Goal: Task Accomplishment & Management: Manage account settings

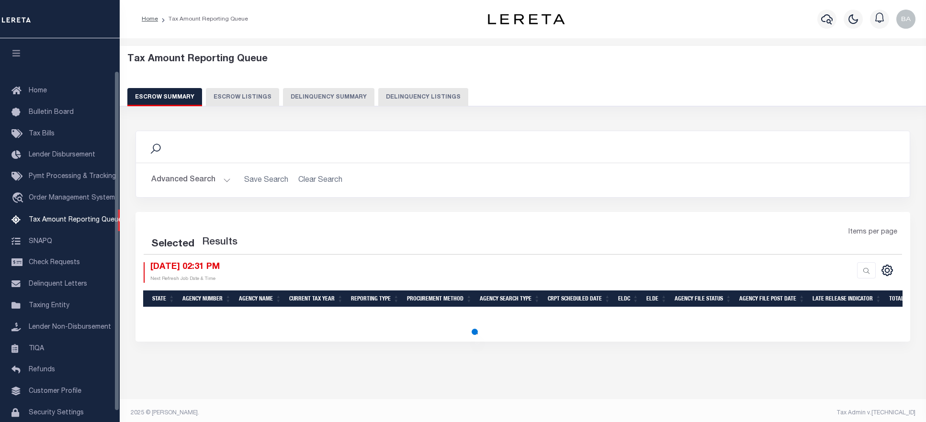
click at [416, 100] on button "Delinquency Listings" at bounding box center [423, 97] width 90 height 18
select select
select select "100"
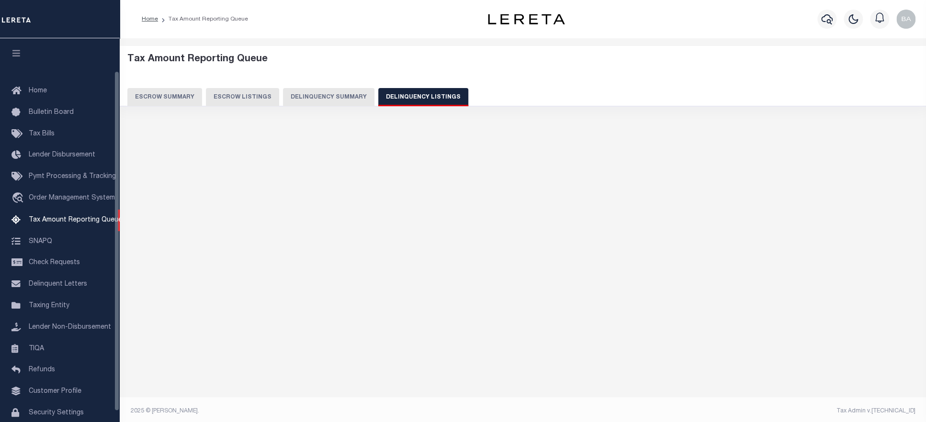
scroll to position [37, 0]
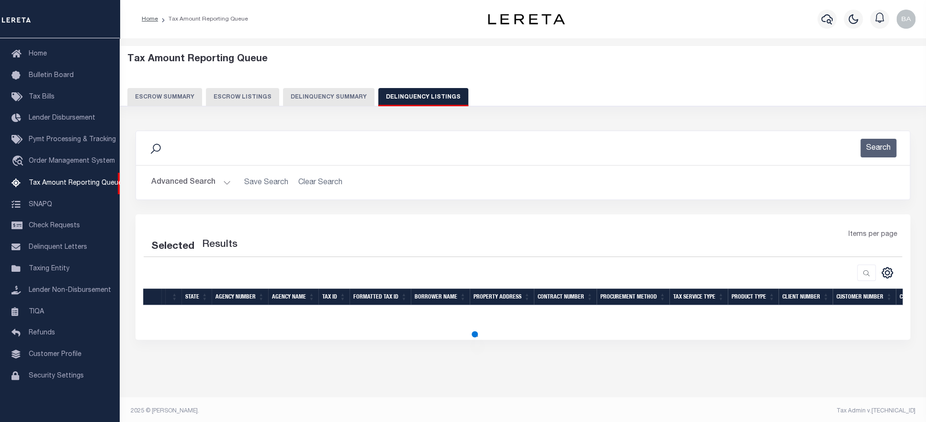
select select "100"
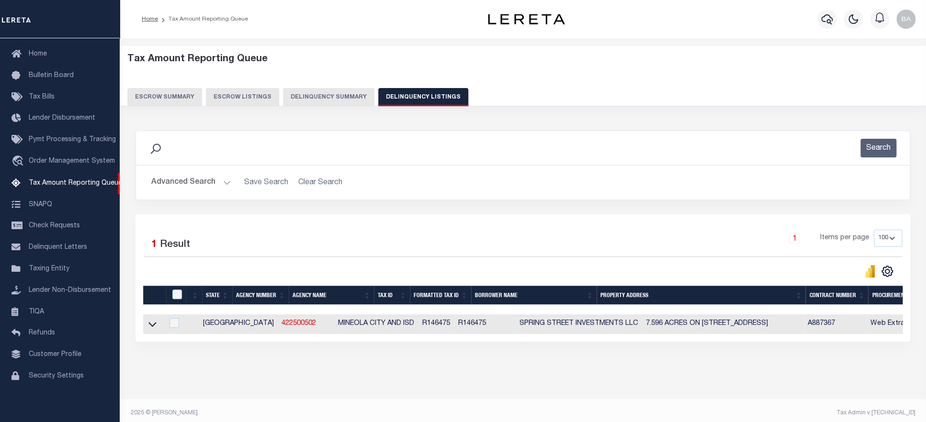
click at [176, 180] on button "Advanced Search" at bounding box center [190, 182] width 79 height 19
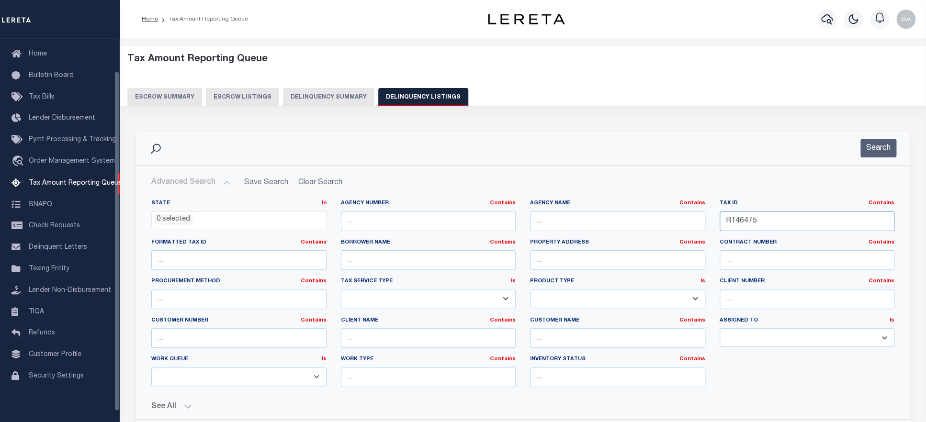
click at [719, 226] on input "R146475" at bounding box center [806, 222] width 175 height 20
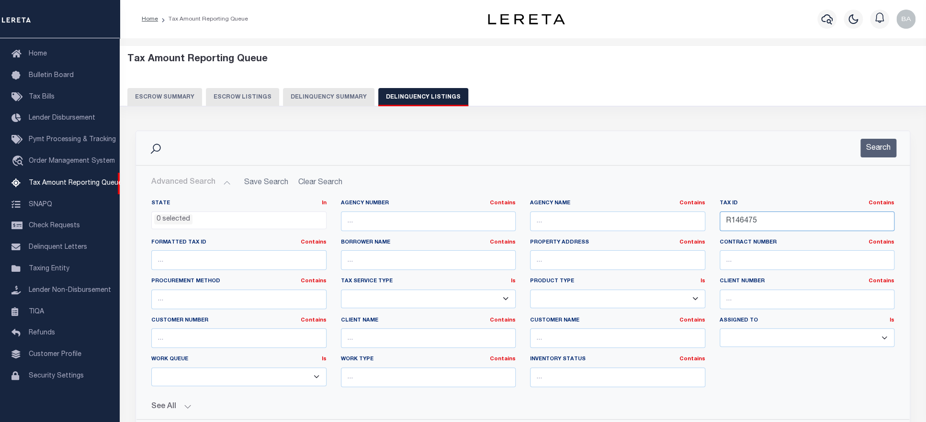
paste input "5867"
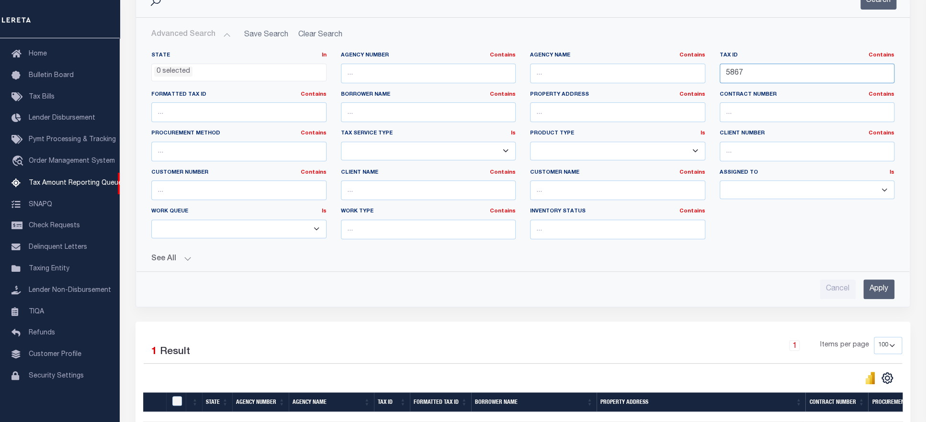
type input "5867"
click at [215, 67] on ul "0 selected" at bounding box center [239, 70] width 174 height 13
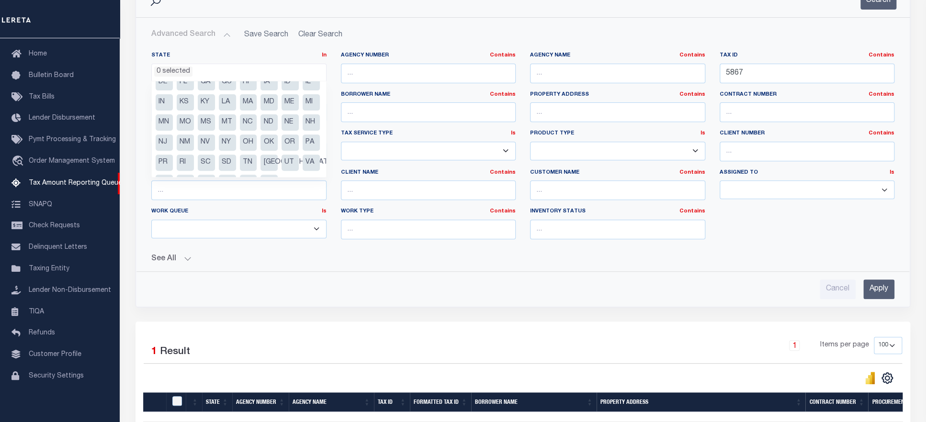
scroll to position [68, 0]
click at [260, 168] on li "WY" at bounding box center [268, 165] width 17 height 16
select select "WY"
click at [676, 318] on div "Search Advanced Search Save Search Clear Search tblassign_wrapper_dynamictable_…" at bounding box center [522, 152] width 789 height 339
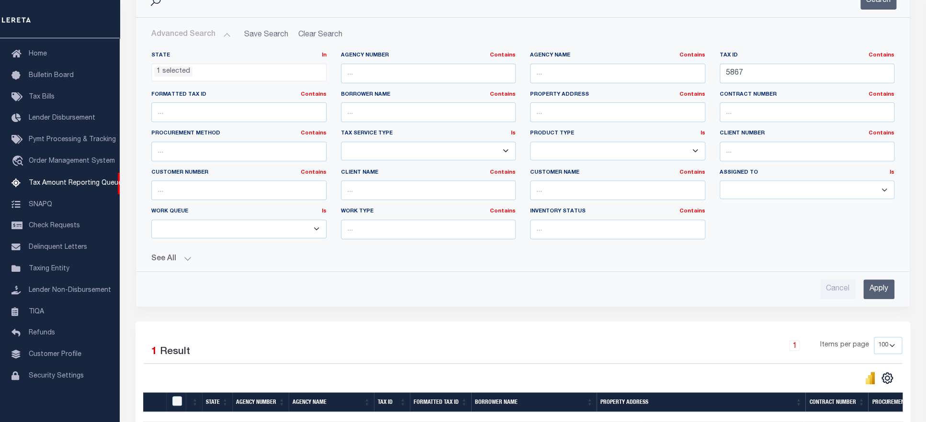
click at [875, 291] on input "Apply" at bounding box center [878, 290] width 31 height 20
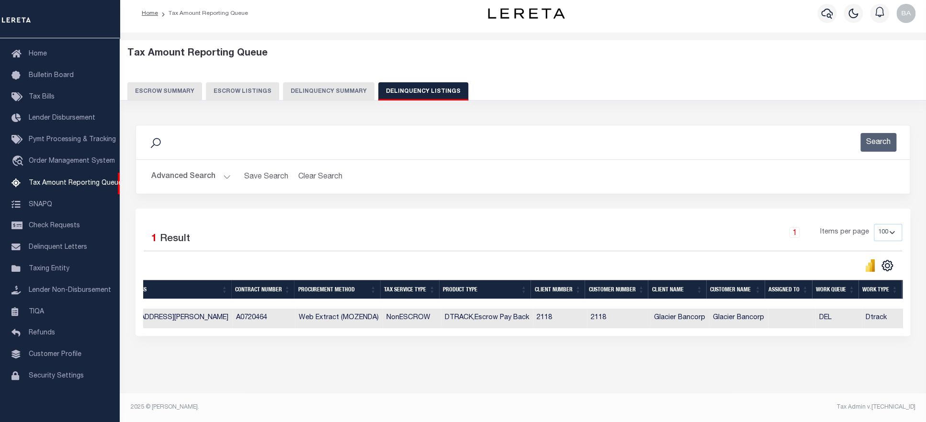
scroll to position [0, 0]
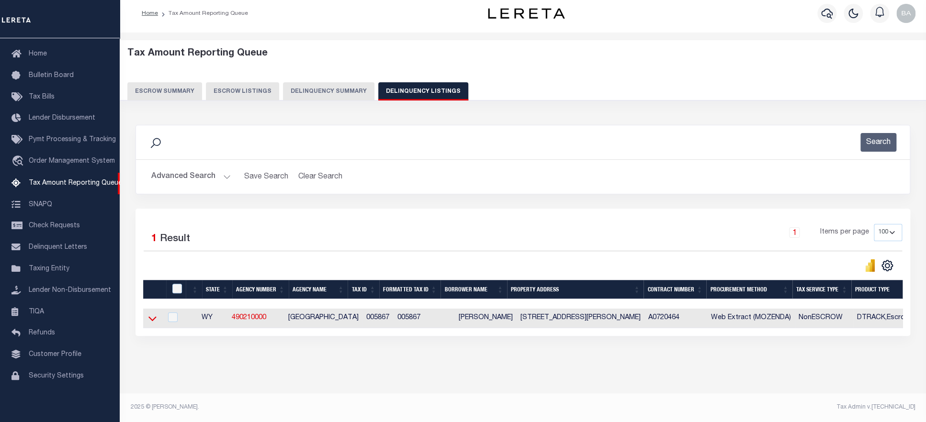
click at [149, 317] on icon at bounding box center [152, 319] width 8 height 5
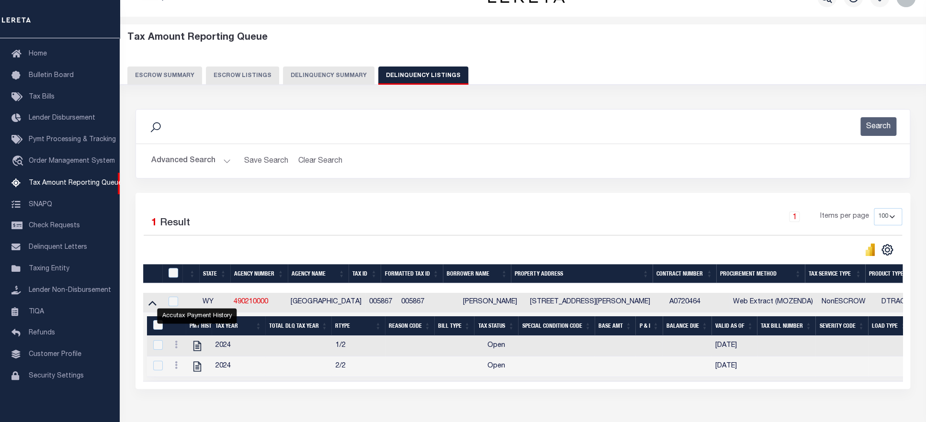
drag, startPoint x: 197, startPoint y: 349, endPoint x: 201, endPoint y: 342, distance: 8.1
click at [180, 161] on button "Advanced Search" at bounding box center [190, 161] width 79 height 19
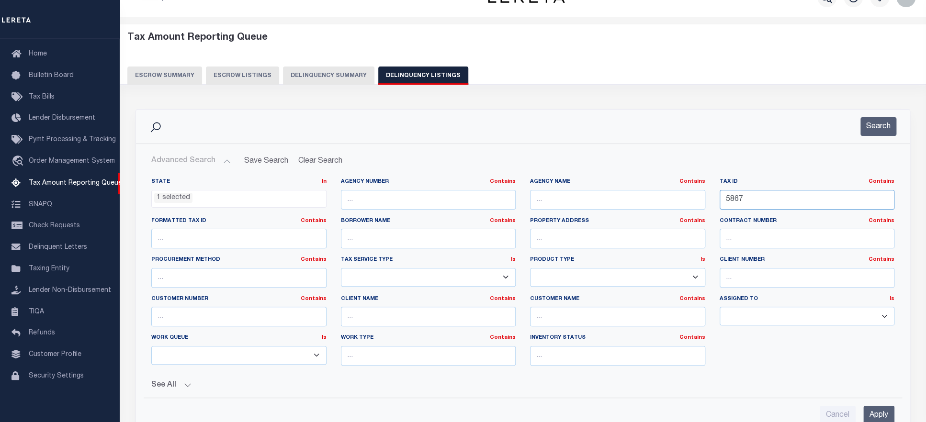
scroll to position [574, 0]
drag, startPoint x: 807, startPoint y: 204, endPoint x: 549, endPoint y: 201, distance: 258.0
click at [549, 201] on div "State In In AK AL AR AZ CA CO CT DC DE FL GA GU HI IA ID IL IN KS KY LA MA MD M…" at bounding box center [522, 275] width 757 height 195
drag, startPoint x: 707, startPoint y: 201, endPoint x: 646, endPoint y: 201, distance: 61.7
click at [719, 201] on input "5867" at bounding box center [806, 200] width 175 height 20
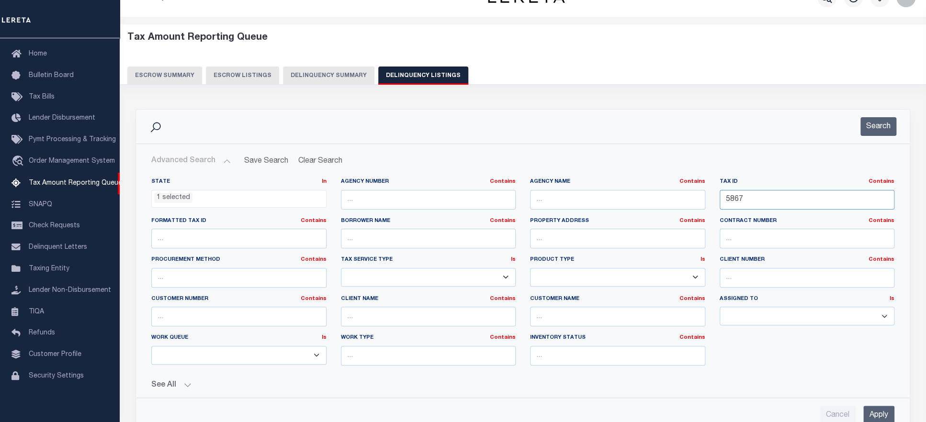
paste input "OJ-005188"
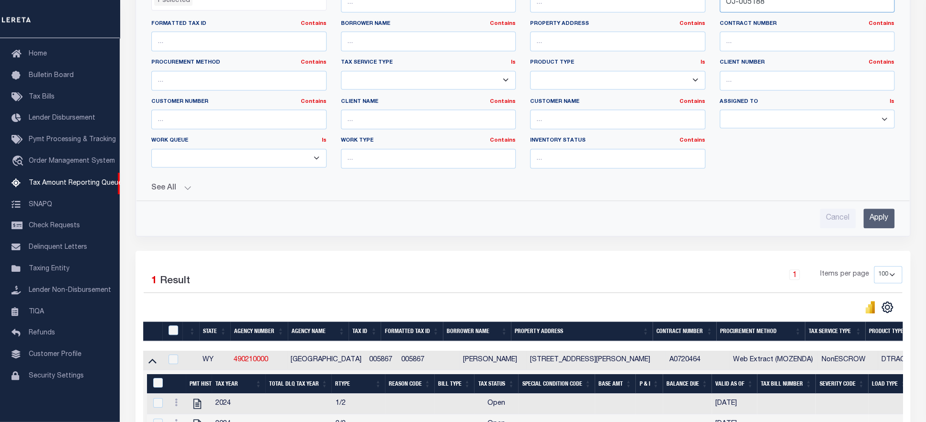
scroll to position [219, 0]
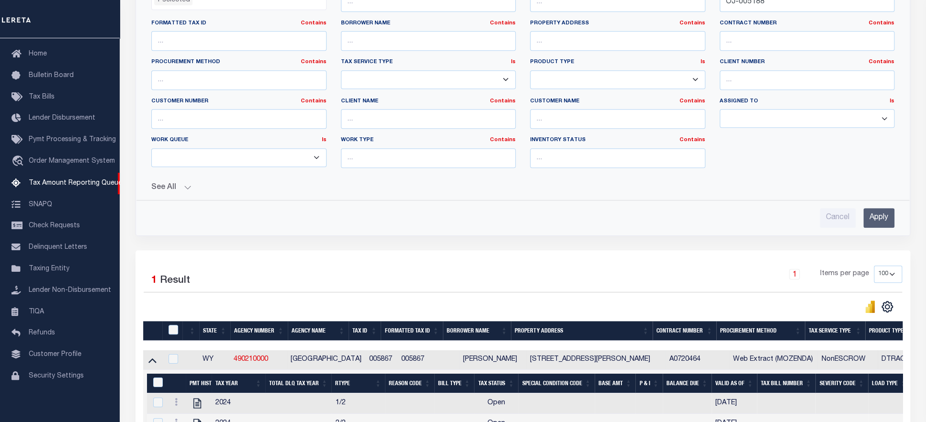
click at [873, 225] on input "Apply" at bounding box center [878, 218] width 31 height 20
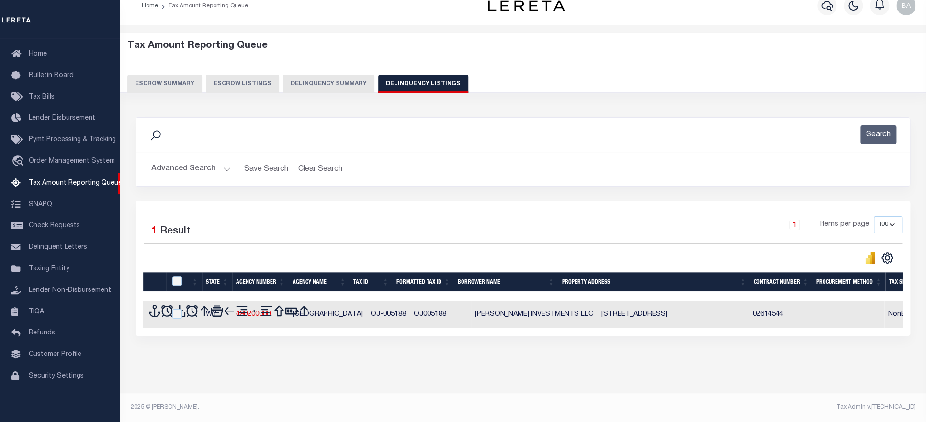
scroll to position [22, 0]
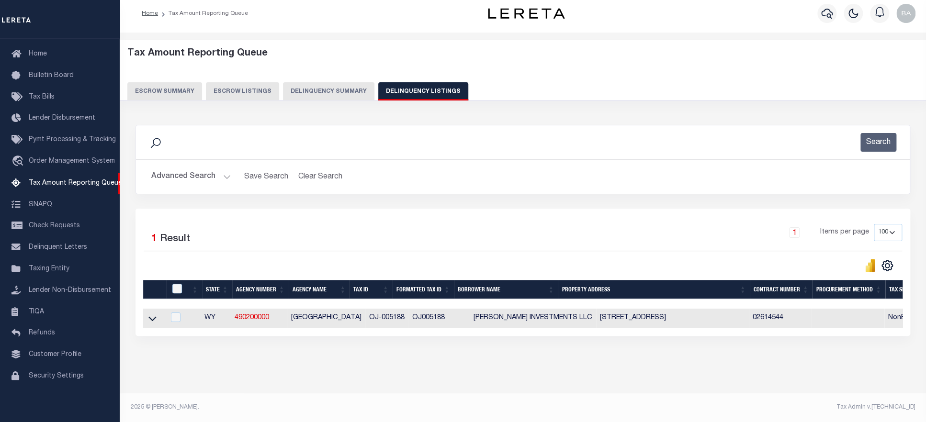
click at [893, 372] on div "Tax Amount Reporting Queue Escrow Summary Escrow Listings In" at bounding box center [523, 217] width 800 height 351
click at [151, 313] on icon at bounding box center [152, 318] width 8 height 10
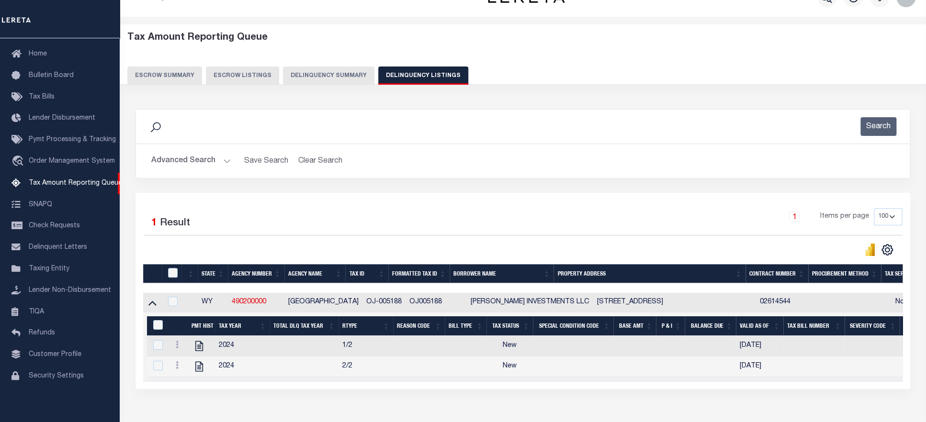
click at [174, 158] on button "Advanced Search" at bounding box center [190, 161] width 79 height 19
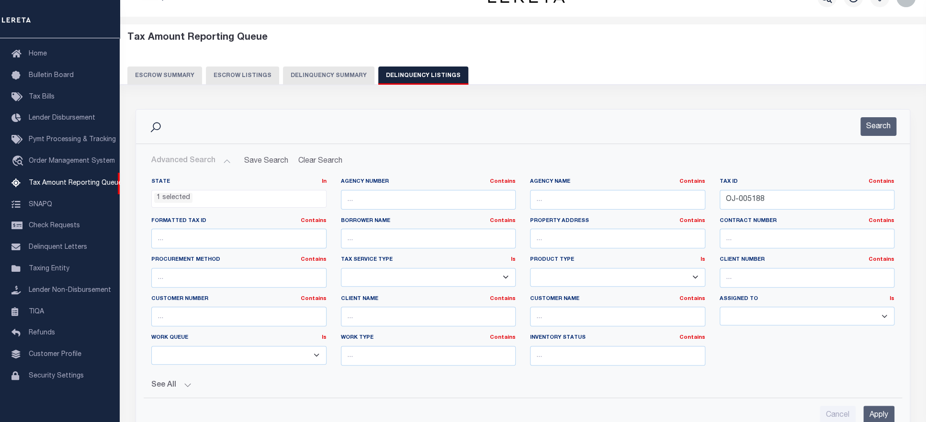
scroll to position [574, 0]
drag, startPoint x: 785, startPoint y: 202, endPoint x: 646, endPoint y: 194, distance: 139.0
click at [719, 194] on input "OJ-005188" at bounding box center [806, 200] width 175 height 20
paste input "R0035489"
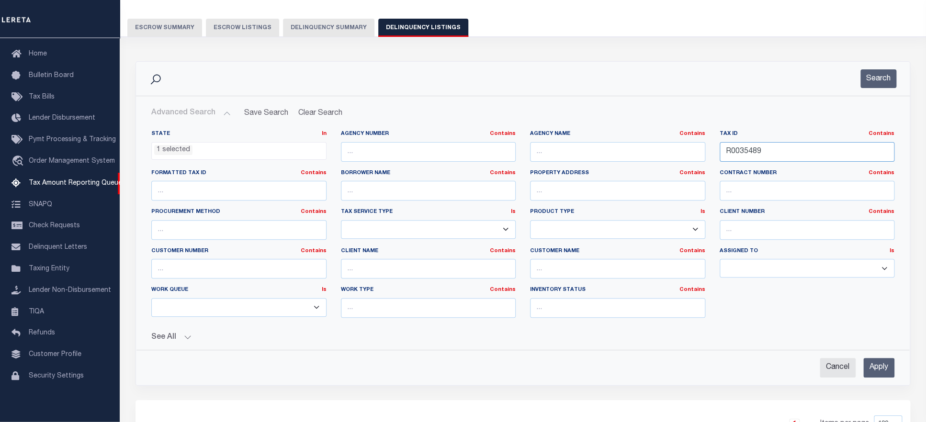
scroll to position [121, 0]
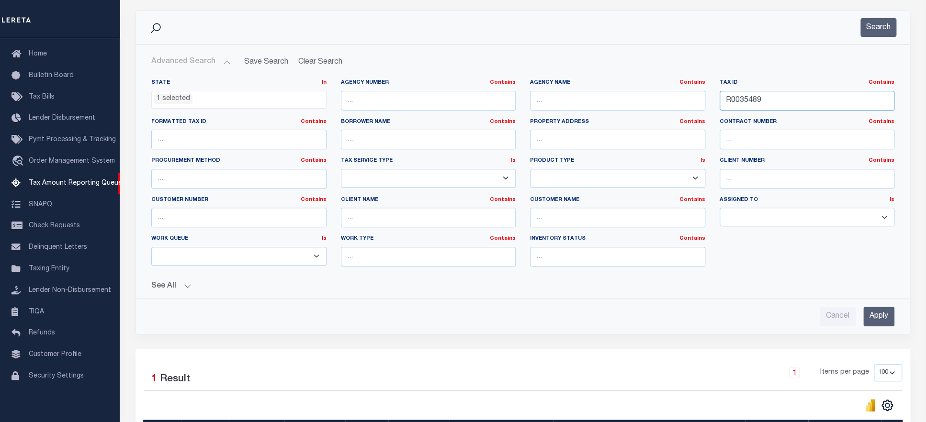
type input "R0035489"
click at [877, 316] on input "Apply" at bounding box center [878, 317] width 31 height 20
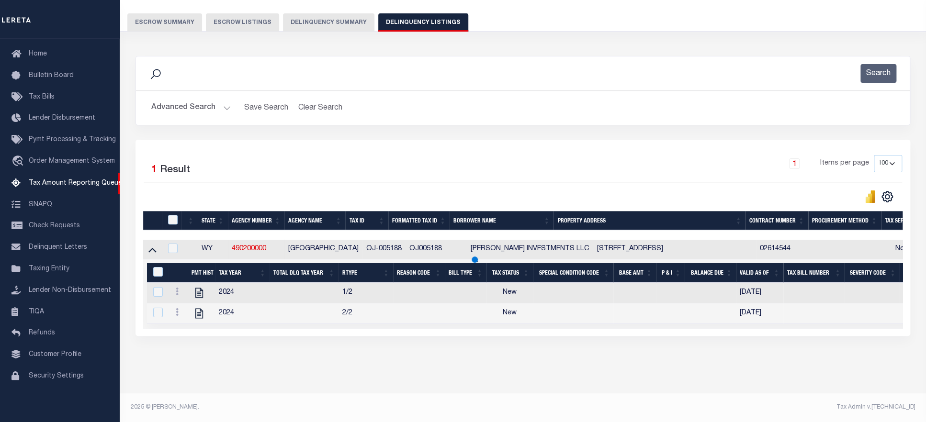
scroll to position [22, 0]
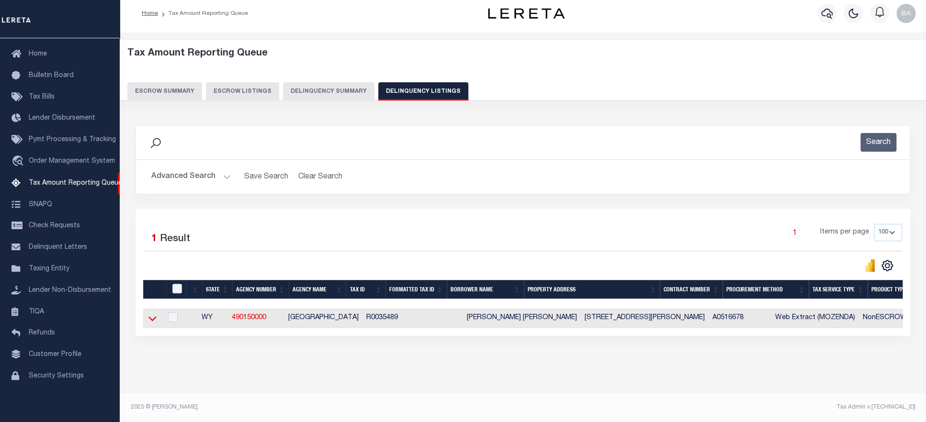
click at [152, 313] on icon at bounding box center [152, 318] width 8 height 10
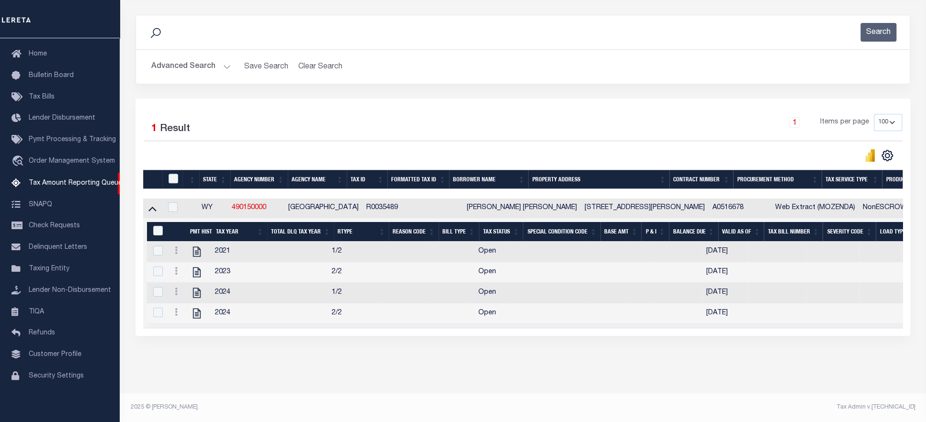
scroll to position [137, 0]
click at [187, 57] on button "Advanced Search" at bounding box center [190, 66] width 79 height 19
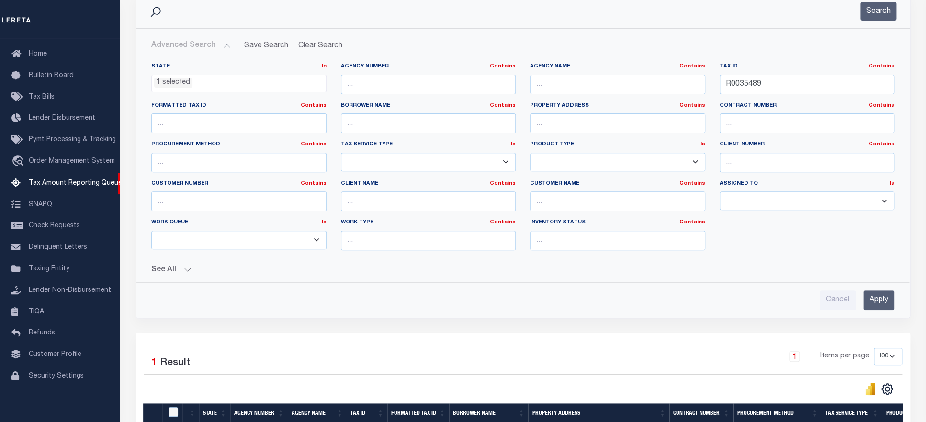
scroll to position [574, 0]
click at [204, 82] on ul "1 selected" at bounding box center [239, 81] width 174 height 13
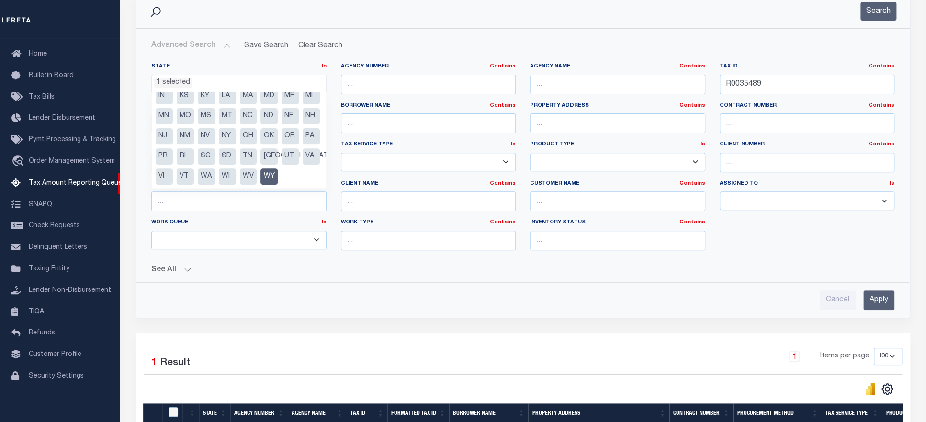
scroll to position [68, 0]
click at [260, 176] on li "WY" at bounding box center [268, 176] width 17 height 16
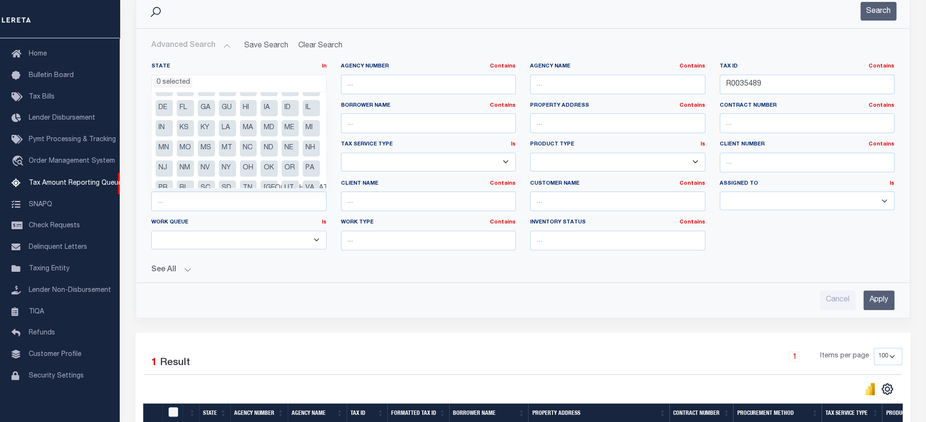
scroll to position [0, 0]
click at [194, 125] on li "FL" at bounding box center [185, 124] width 17 height 16
select select "FL"
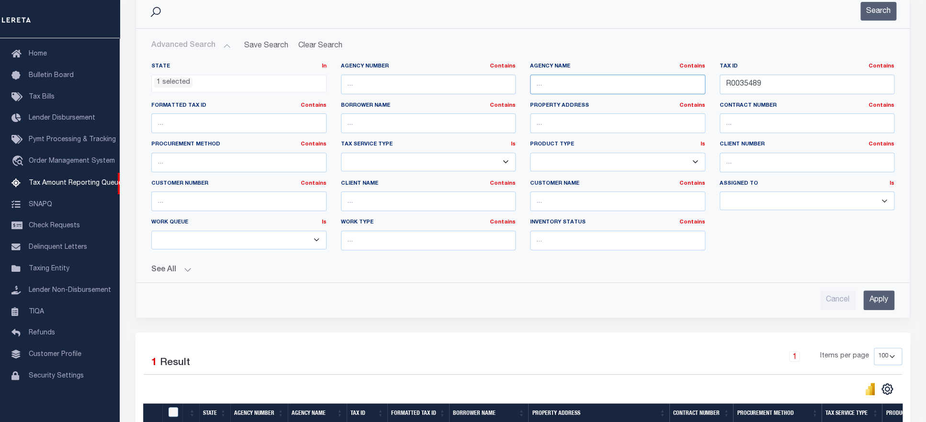
click at [567, 85] on input "text" at bounding box center [617, 85] width 175 height 20
paste input "ALACHUA COUNTY"
type input "ALACHUA COUNTY"
drag, startPoint x: 782, startPoint y: 82, endPoint x: 637, endPoint y: 86, distance: 145.6
click at [719, 86] on input "R0035489" at bounding box center [806, 85] width 175 height 20
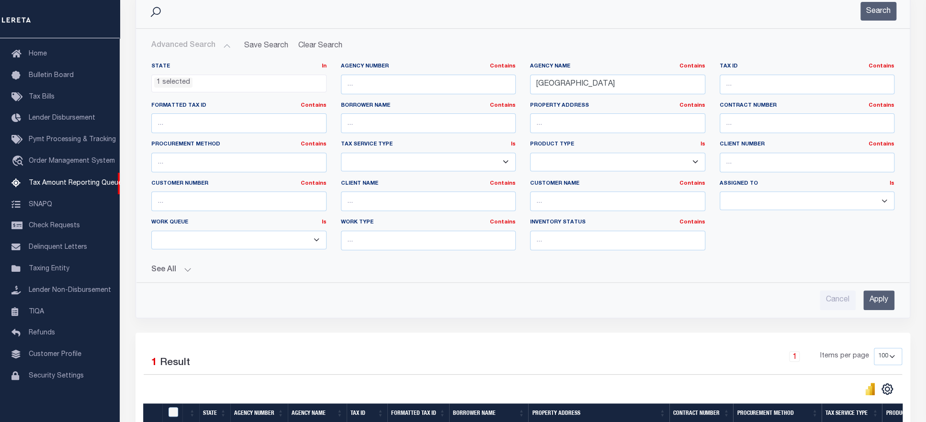
click at [873, 310] on input "Apply" at bounding box center [878, 301] width 31 height 20
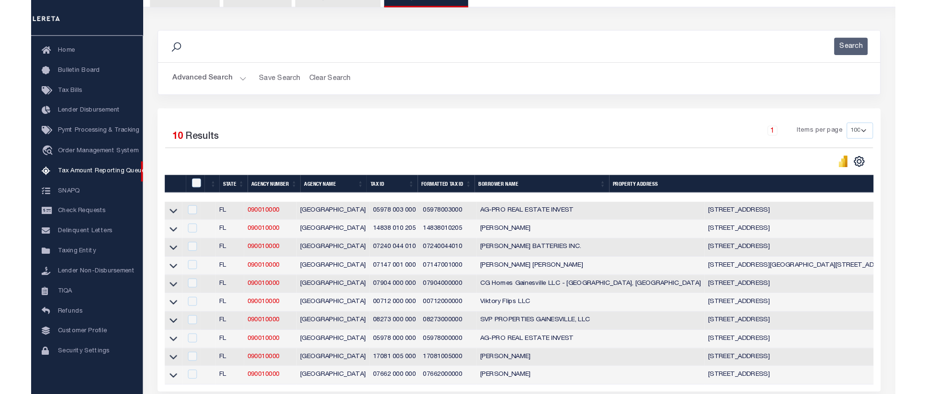
scroll to position [197, 0]
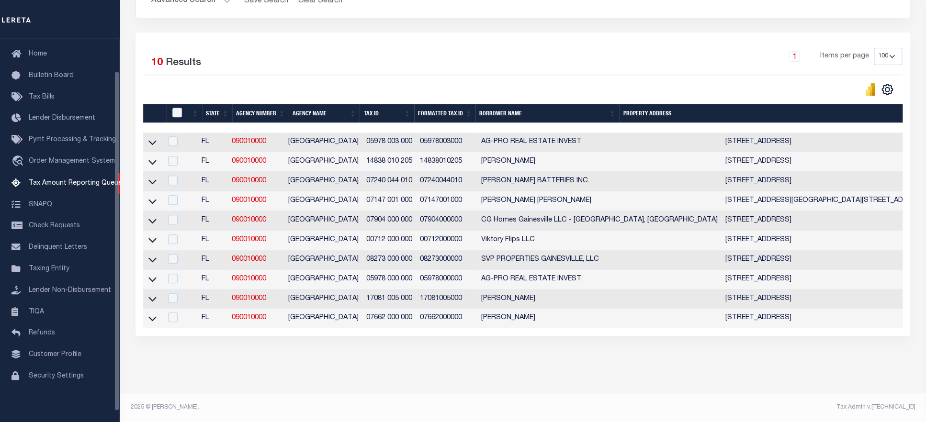
click at [317, 365] on div "Data sync process is currently running, you may face some response delays. Sear…" at bounding box center [522, 151] width 787 height 425
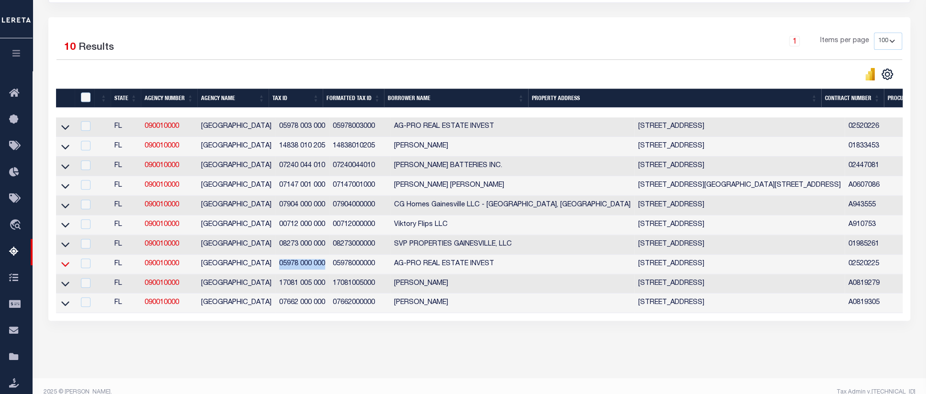
click at [64, 269] on icon at bounding box center [65, 264] width 8 height 10
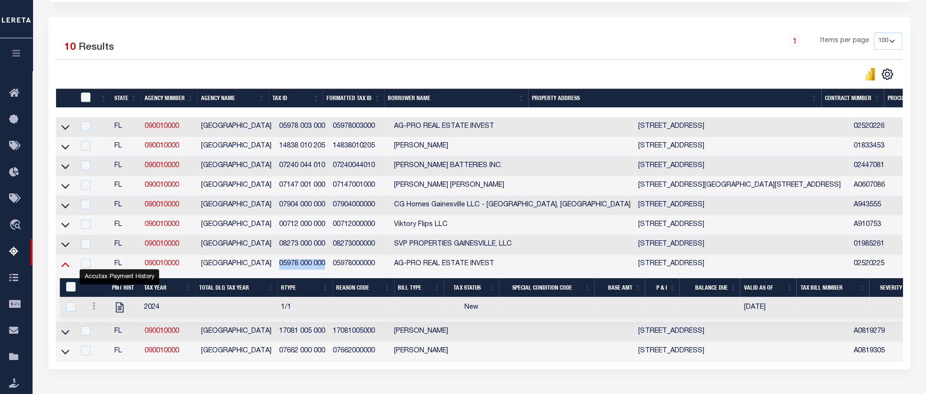
click at [67, 269] on icon at bounding box center [65, 264] width 8 height 10
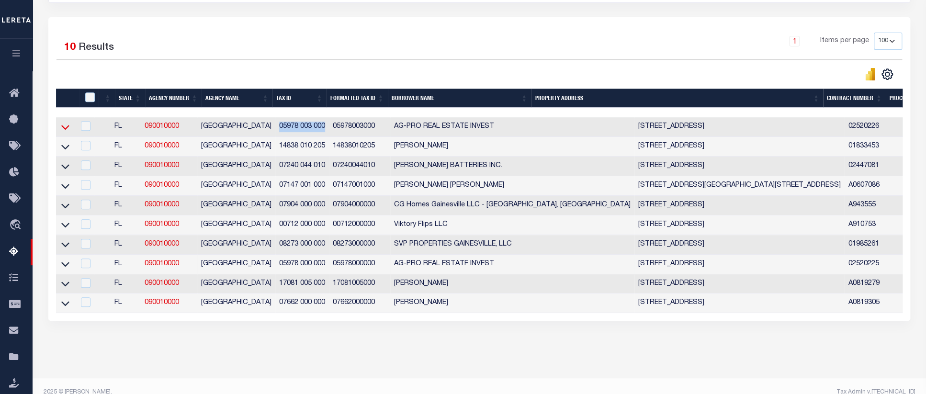
click at [65, 128] on icon at bounding box center [65, 127] width 8 height 10
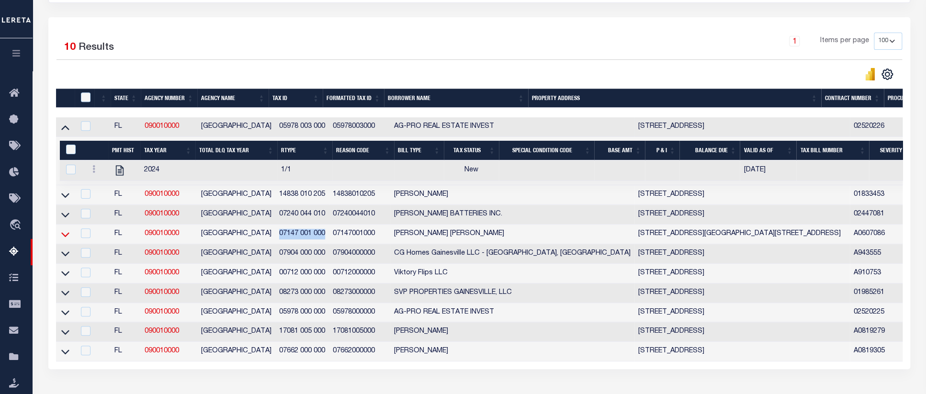
click at [65, 239] on icon at bounding box center [65, 234] width 8 height 10
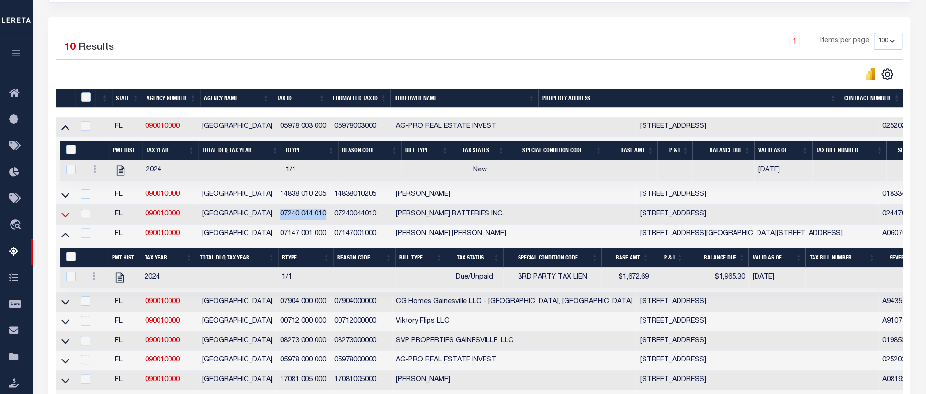
click at [63, 220] on icon at bounding box center [65, 215] width 8 height 10
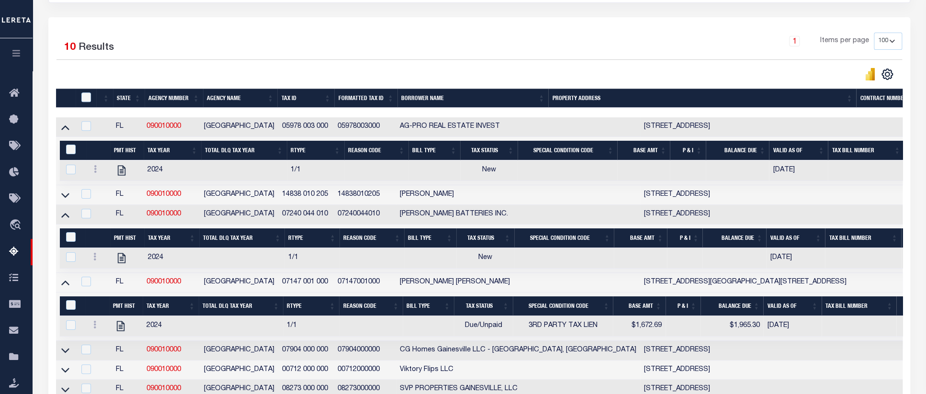
click at [60, 360] on td at bounding box center [65, 351] width 19 height 20
checkbox input "true"
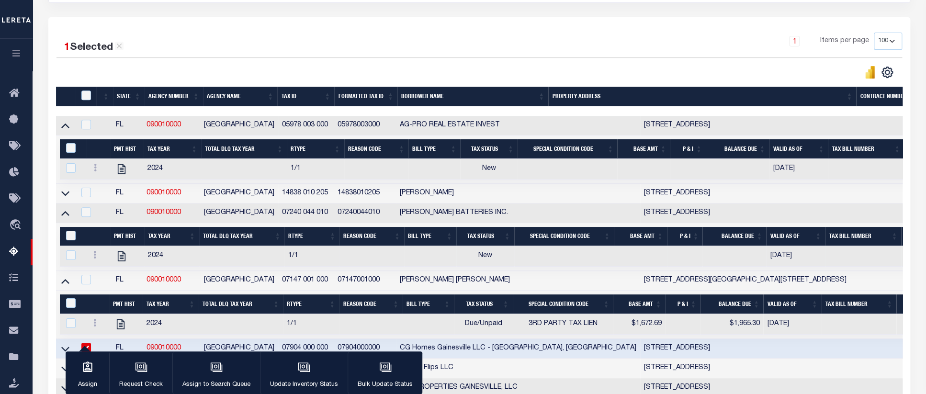
scroll to position [296, 0]
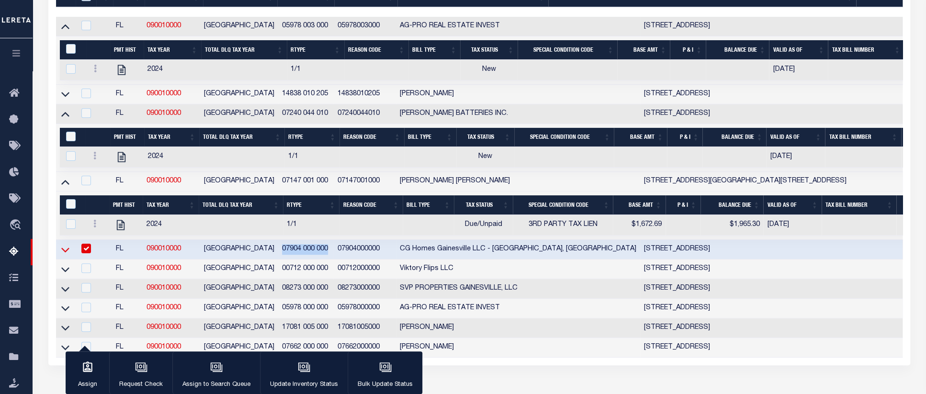
click at [65, 255] on icon at bounding box center [65, 250] width 8 height 10
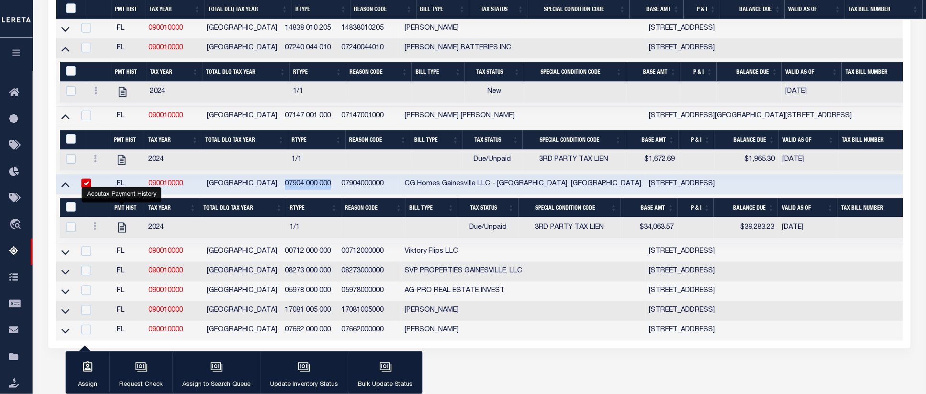
scroll to position [350, 0]
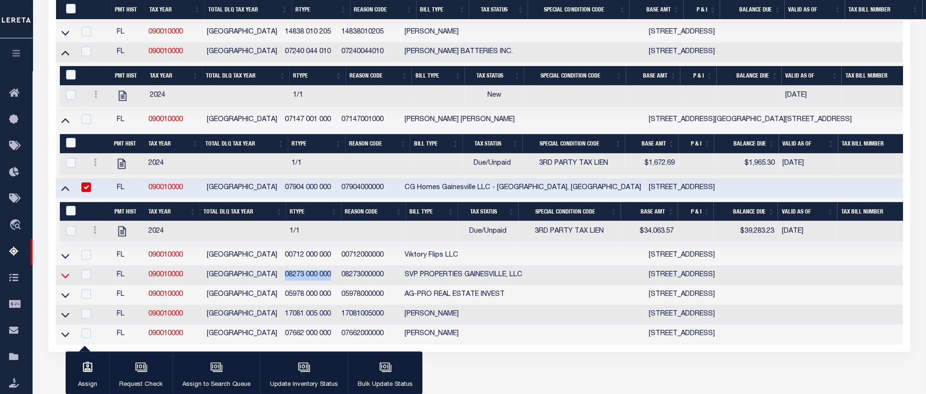
click at [65, 280] on icon at bounding box center [65, 275] width 8 height 10
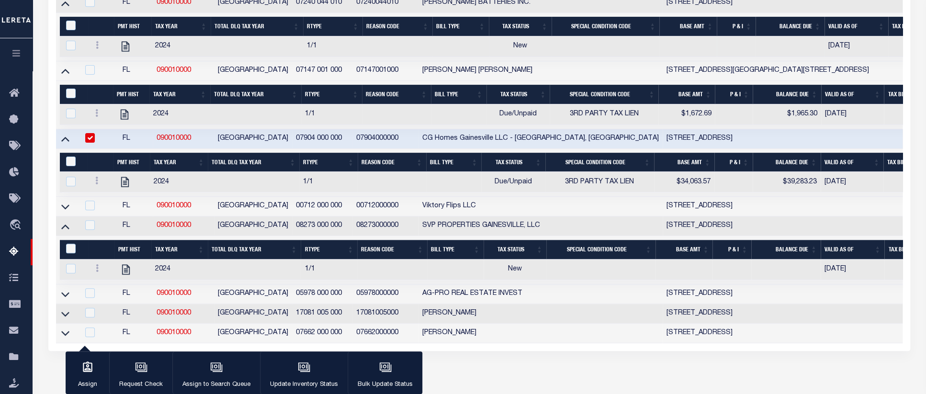
scroll to position [192, 0]
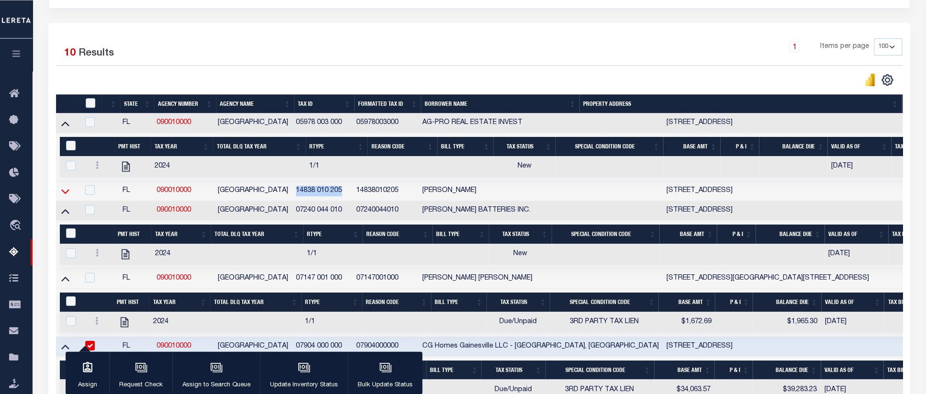
click at [64, 194] on icon at bounding box center [65, 191] width 8 height 10
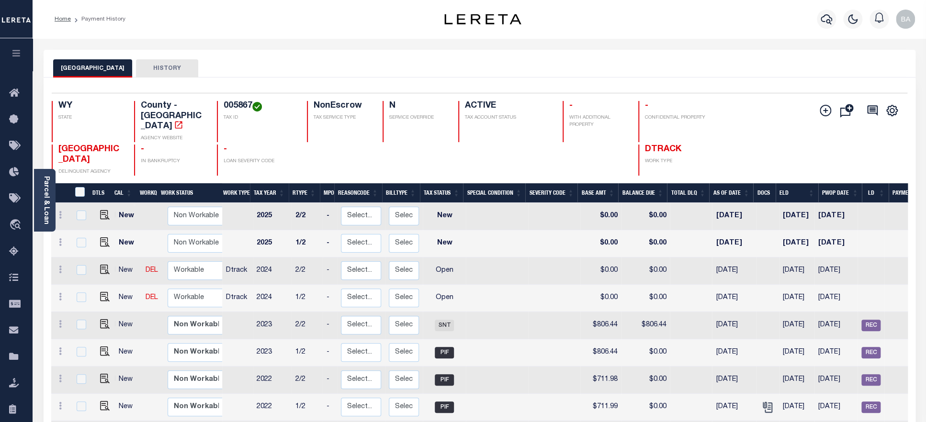
click at [244, 104] on h4 "005867" at bounding box center [260, 106] width 72 height 11
drag, startPoint x: 823, startPoint y: 287, endPoint x: 858, endPoint y: 284, distance: 35.5
click at [857, 285] on td "11/10/2024" at bounding box center [835, 298] width 43 height 27
checkbox input "true"
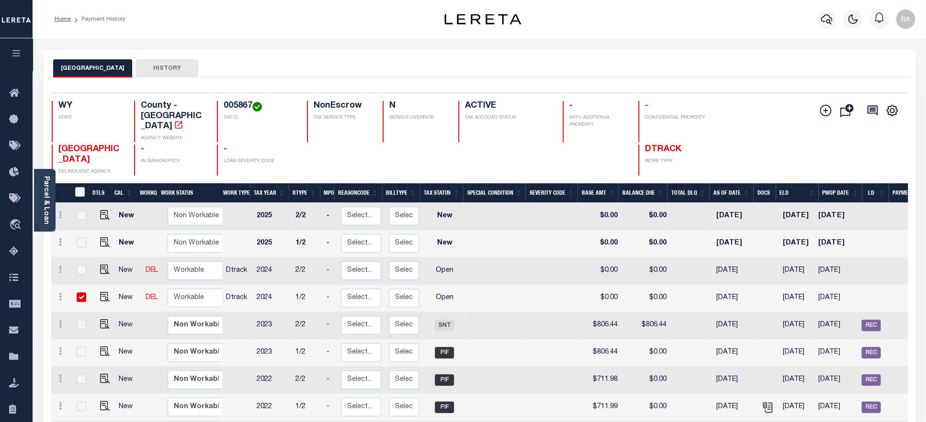
checkbox input "true"
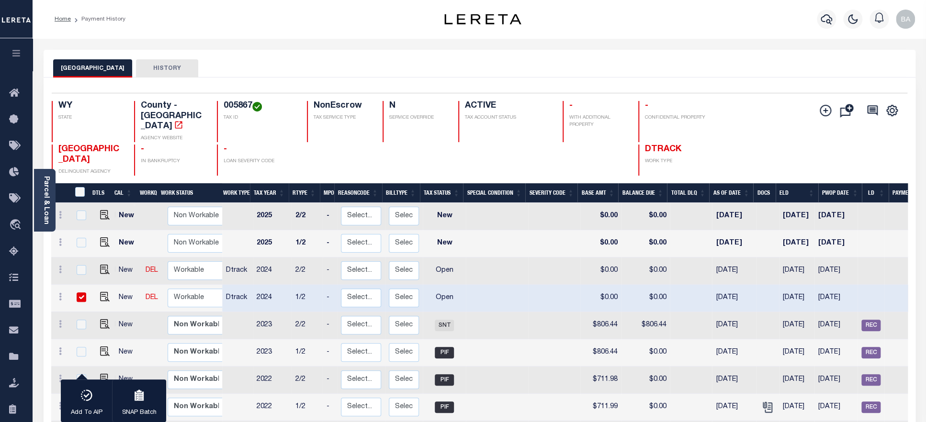
click at [234, 106] on h4 "005867" at bounding box center [260, 106] width 72 height 11
click at [101, 292] on img "" at bounding box center [105, 297] width 10 height 10
checkbox input "false"
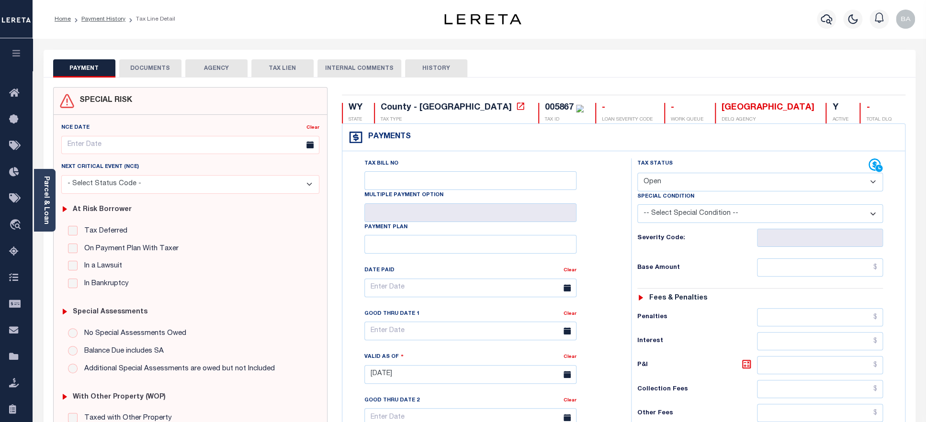
select select "PYD"
click option "Paid" at bounding box center [0, 0] width 0 height 0
type input "08/28/2025"
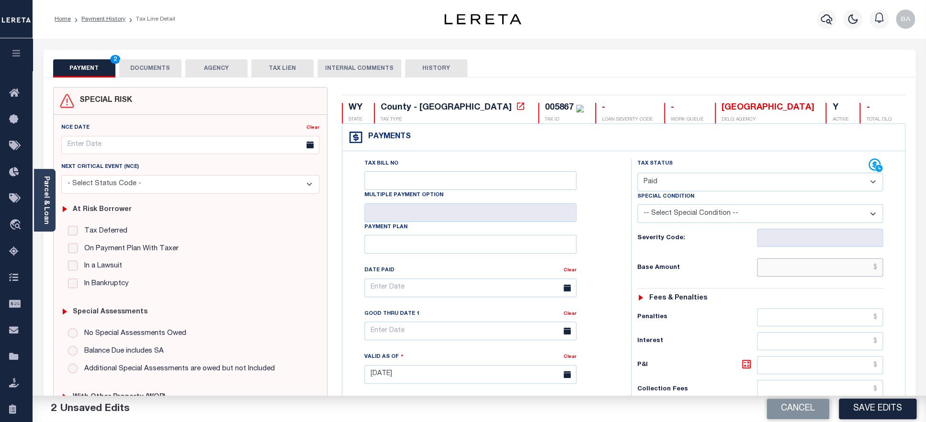
click at [786, 274] on input "text" at bounding box center [820, 267] width 126 height 18
paste input "853.10"
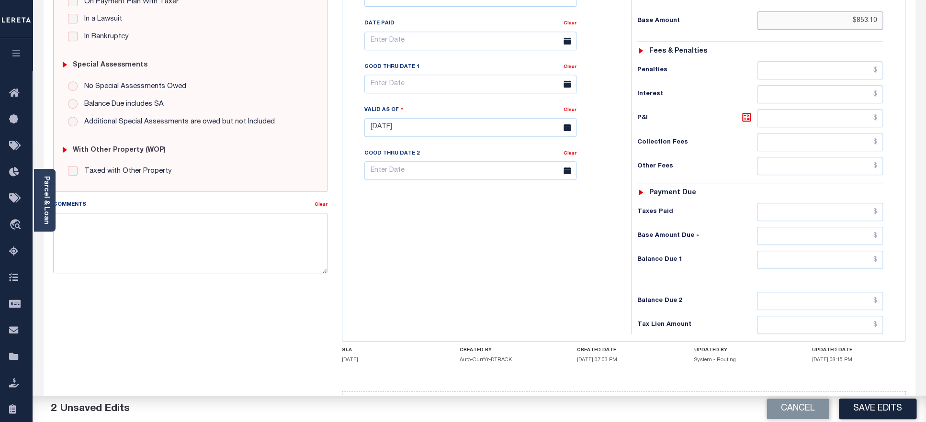
type input "$853.10"
click at [793, 220] on input "text" at bounding box center [820, 212] width 126 height 18
paste input "853.10"
type input "$853.10"
click at [808, 269] on input "text" at bounding box center [820, 260] width 126 height 18
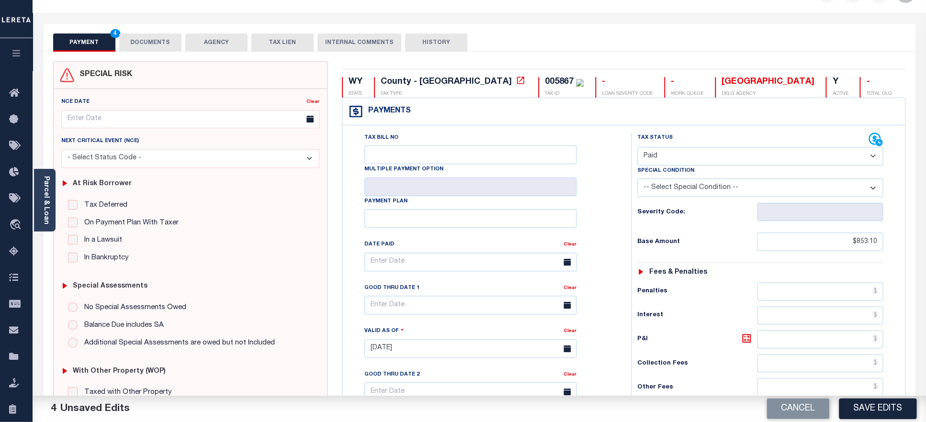
scroll to position [0, 0]
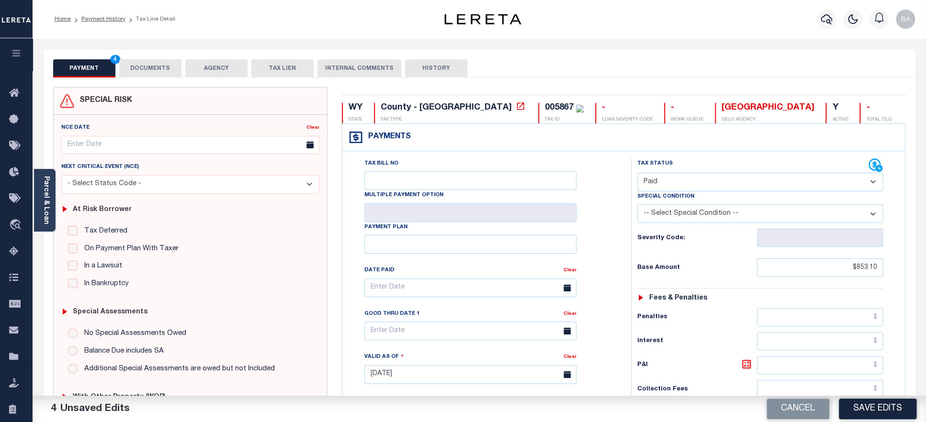
type input "$0.00"
click at [155, 68] on button "DOCUMENTS" at bounding box center [150, 68] width 62 height 18
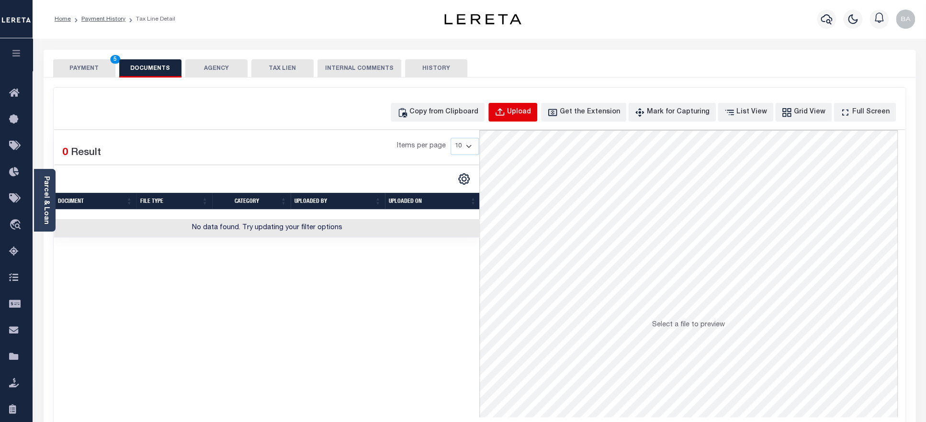
click at [531, 114] on div "Upload" at bounding box center [519, 112] width 24 height 11
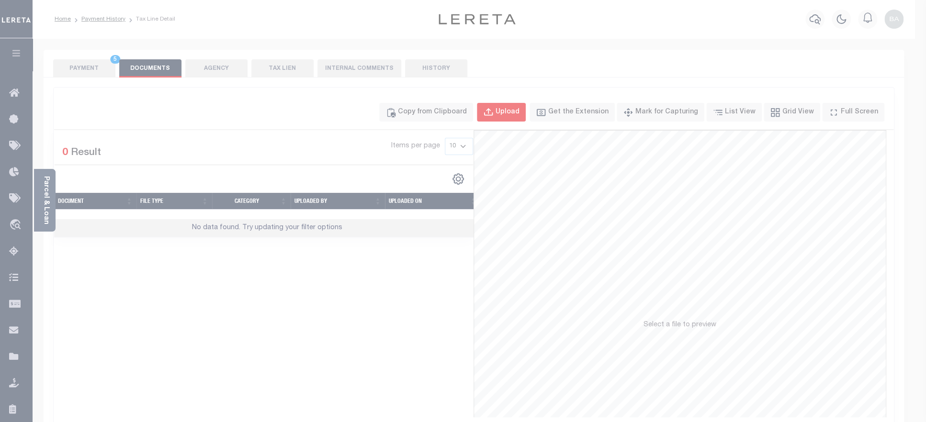
select select "POP"
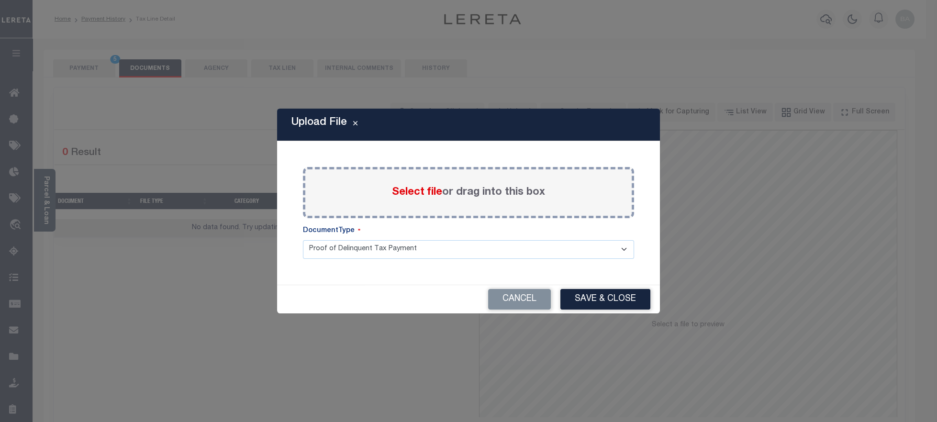
click at [403, 194] on span "Select file" at bounding box center [417, 192] width 50 height 11
click at [0, 0] on input "Select file or drag into this box" at bounding box center [0, 0] width 0 height 0
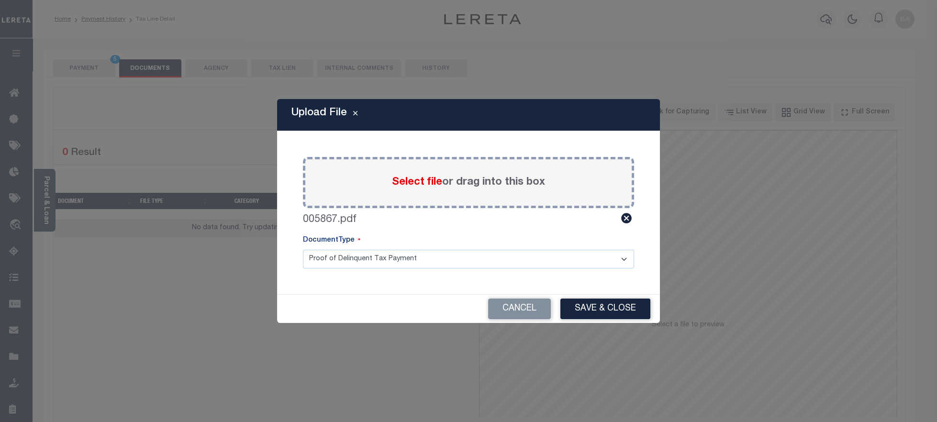
click option "Proof of Delinquent Tax Payment" at bounding box center [0, 0] width 0 height 0
click at [613, 309] on button "Save & Close" at bounding box center [605, 309] width 90 height 21
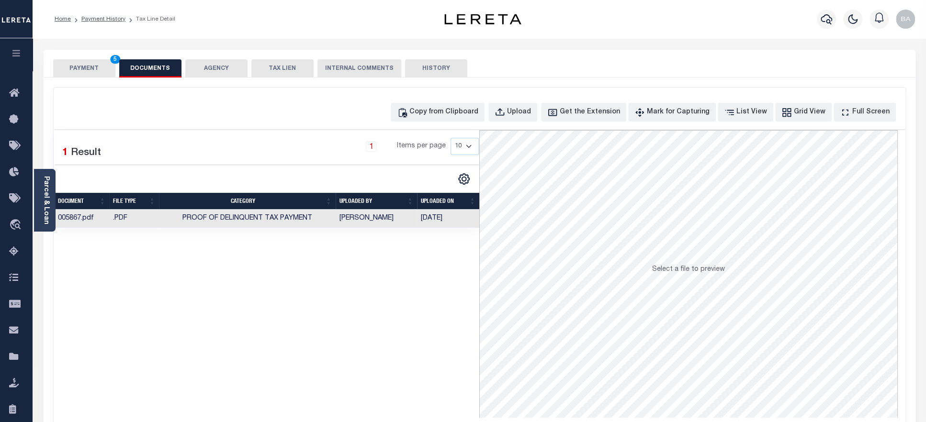
click at [385, 218] on td "[PERSON_NAME]" at bounding box center [376, 219] width 81 height 19
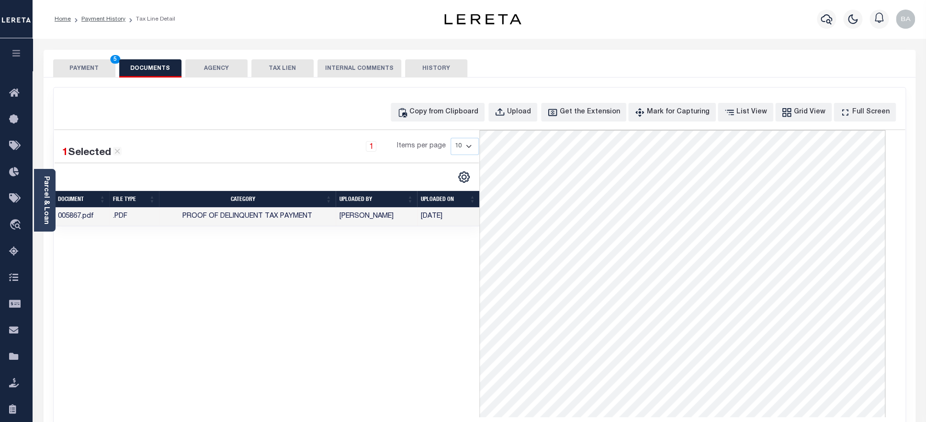
click at [79, 71] on button "PAYMENT 5" at bounding box center [84, 68] width 62 height 18
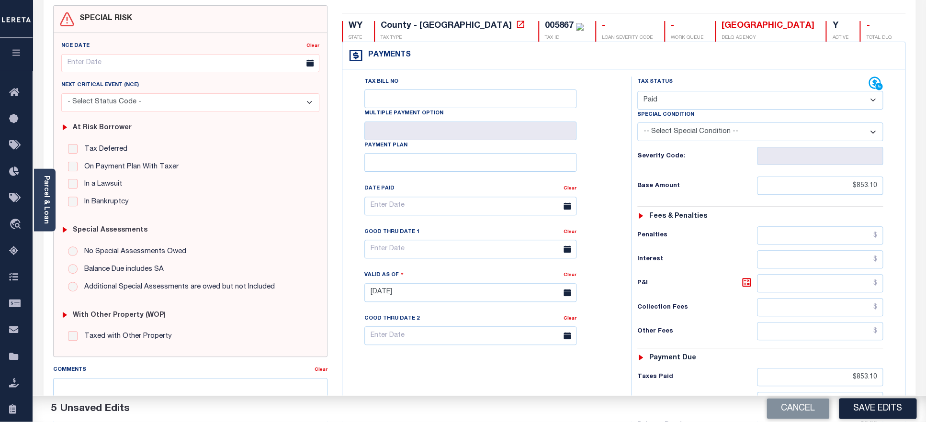
scroll to position [125, 0]
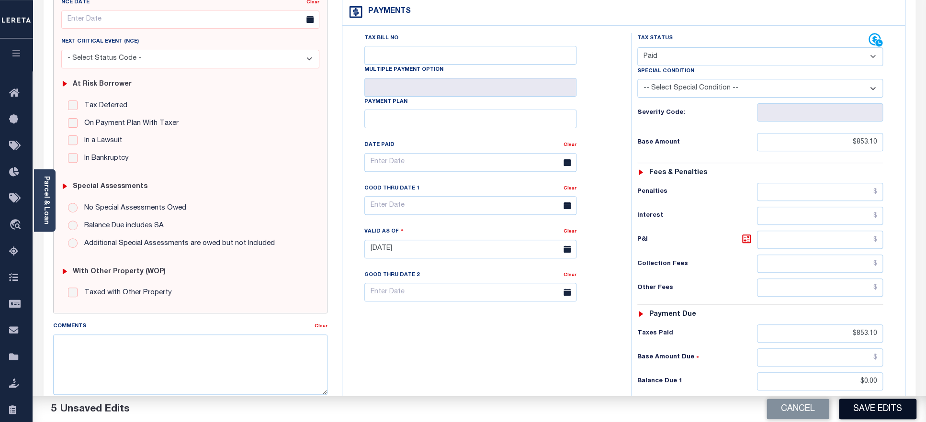
click at [873, 410] on button "Save Edits" at bounding box center [878, 409] width 78 height 21
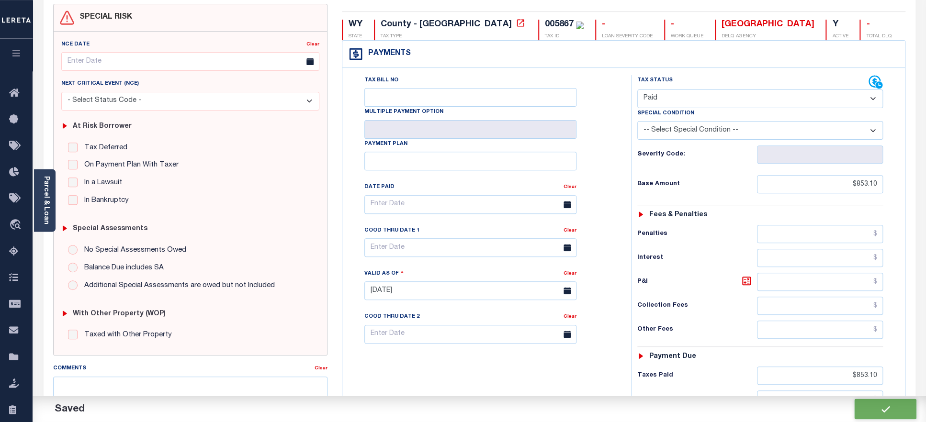
scroll to position [168, 0]
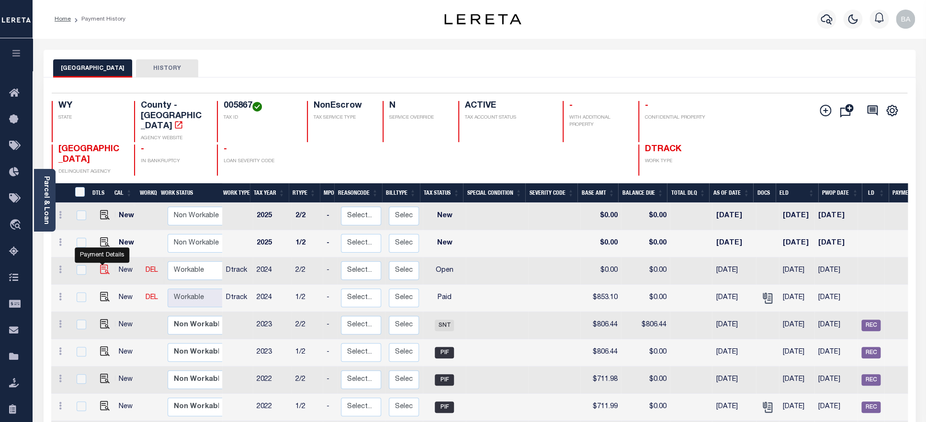
click at [100, 265] on img "" at bounding box center [105, 270] width 10 height 10
checkbox input "true"
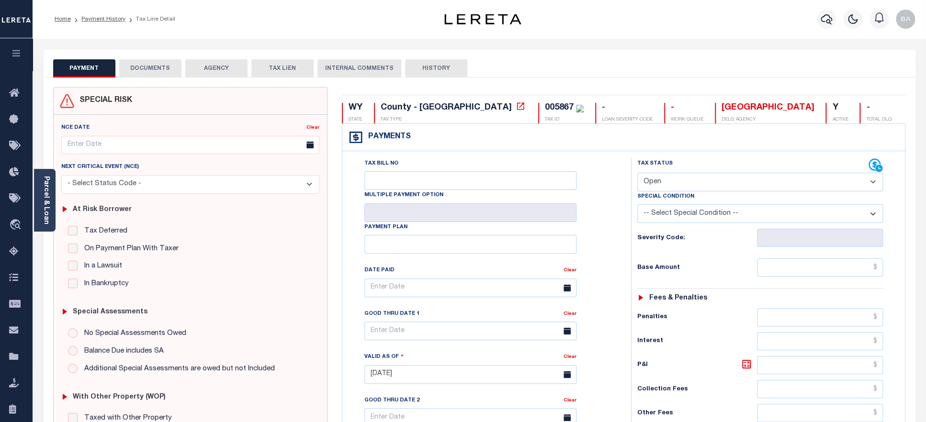
select select "PYD"
click option "Paid" at bounding box center [0, 0] width 0 height 0
type input "[DATE]"
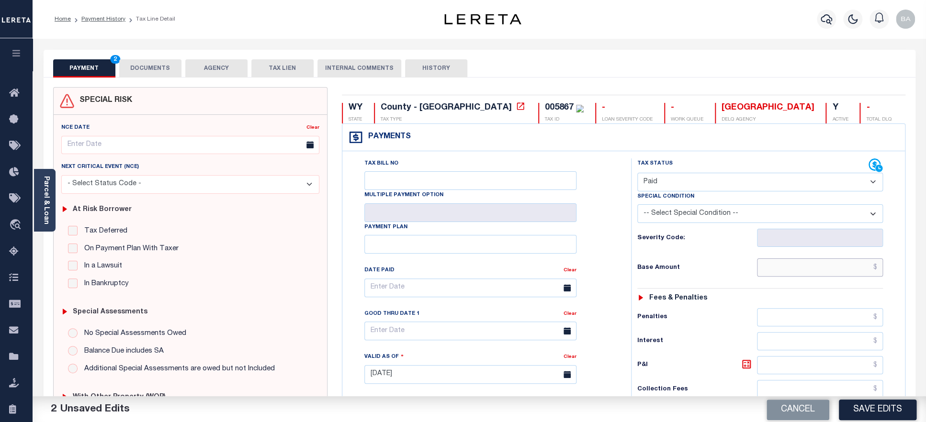
click at [782, 276] on input "text" at bounding box center [820, 267] width 126 height 18
paste input "853.09"
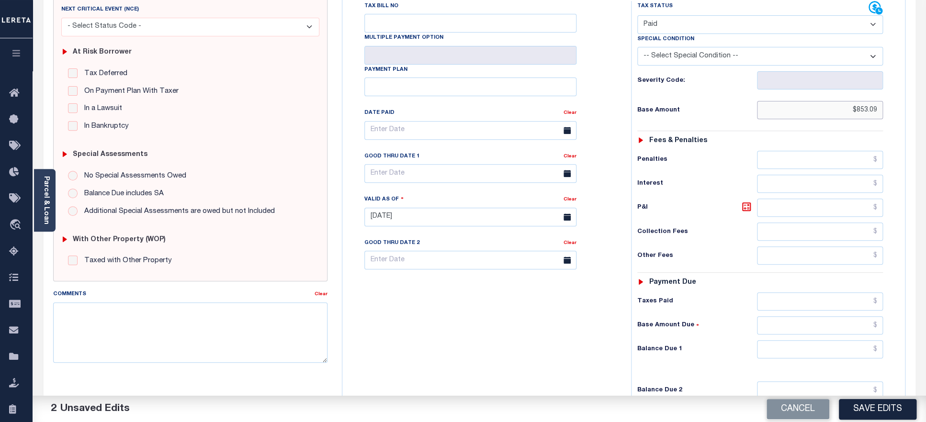
scroll to position [247, 0]
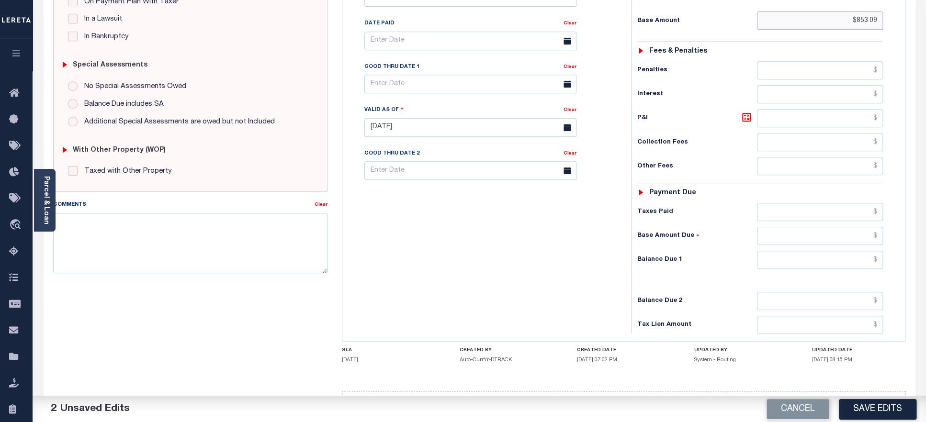
type input "$853.09"
click at [794, 217] on input "text" at bounding box center [820, 212] width 126 height 18
paste input "853.09"
type input "$853.09"
click at [803, 269] on input "text" at bounding box center [820, 260] width 126 height 18
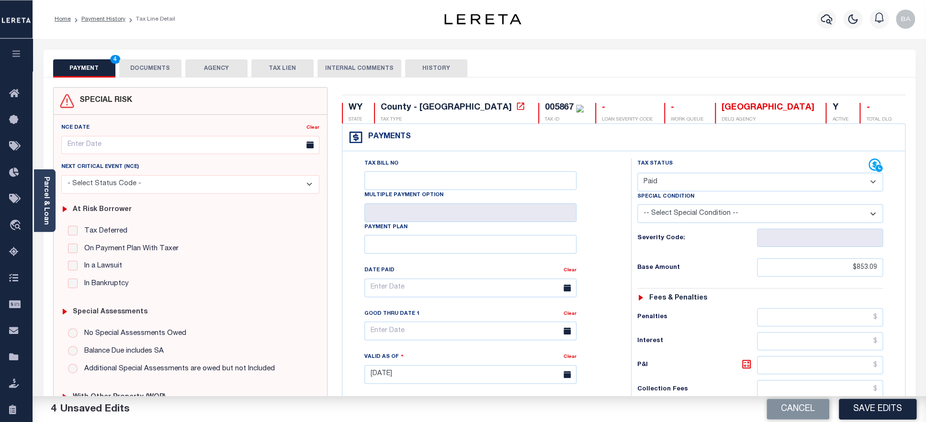
scroll to position [0, 0]
type input "$0.00"
click at [158, 71] on button "DOCUMENTS" at bounding box center [150, 68] width 62 height 18
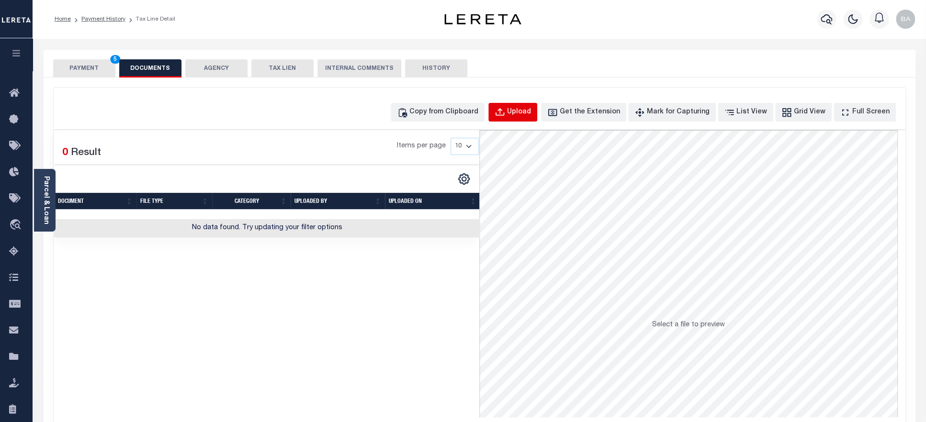
click at [535, 120] on button "Upload" at bounding box center [512, 112] width 49 height 19
select select "POP"
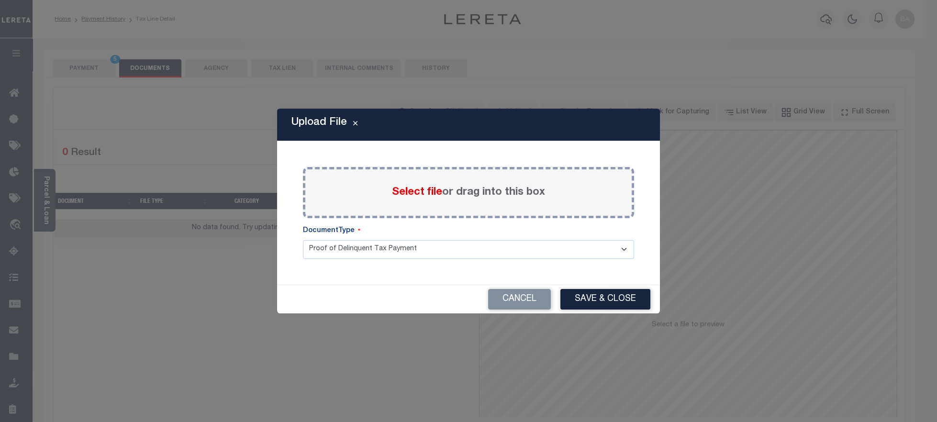
click at [425, 189] on span "Select file" at bounding box center [417, 192] width 50 height 11
click at [0, 0] on input "Select file or drag into this box" at bounding box center [0, 0] width 0 height 0
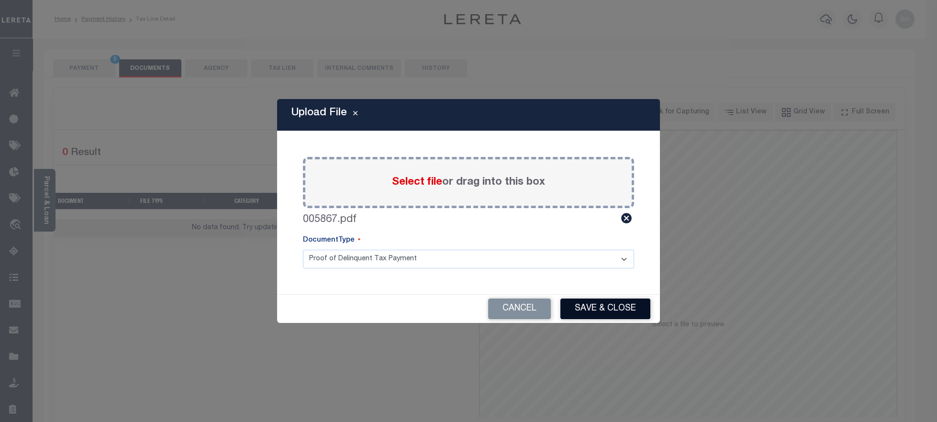
click at [602, 309] on button "Save & Close" at bounding box center [605, 309] width 90 height 21
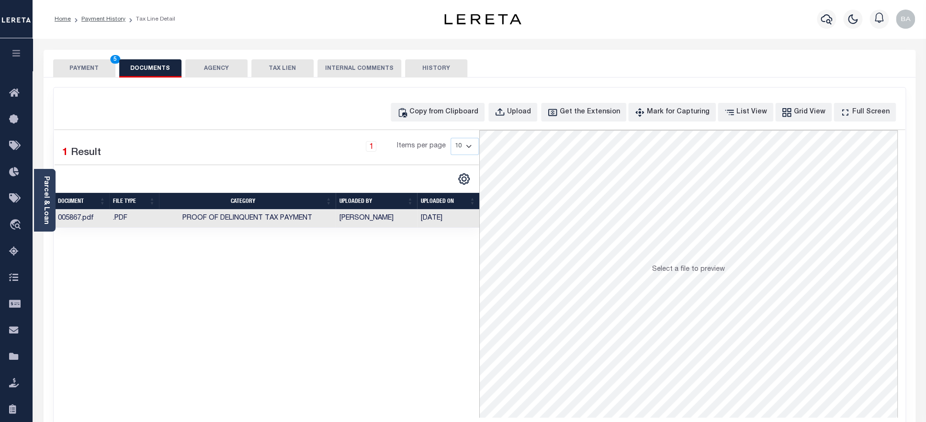
click at [82, 65] on button "PAYMENT 5" at bounding box center [84, 68] width 62 height 18
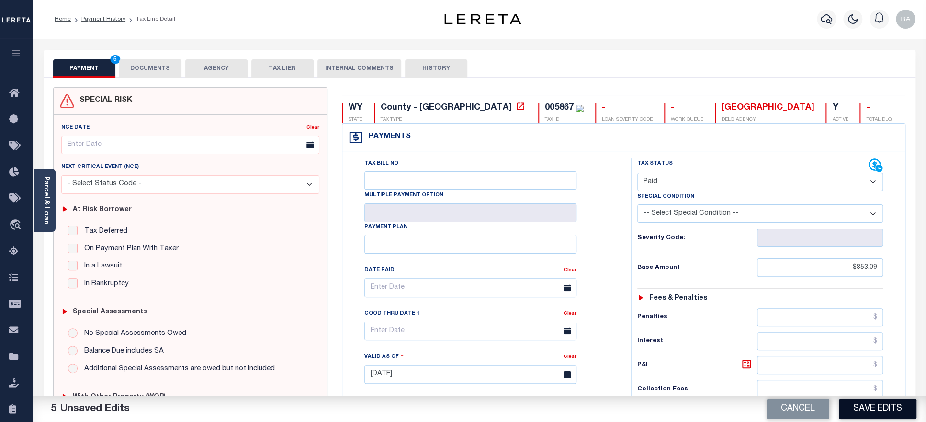
click at [871, 412] on button "Save Edits" at bounding box center [878, 409] width 78 height 21
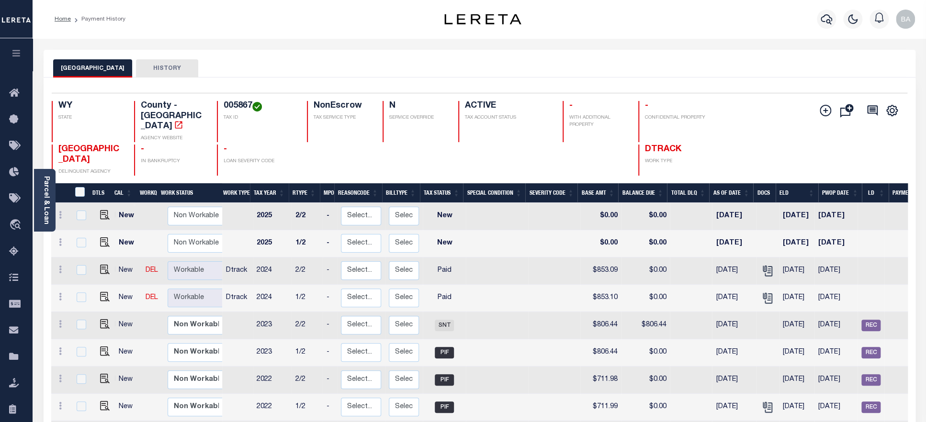
click at [231, 106] on h4 "005867" at bounding box center [260, 106] width 72 height 11
click at [45, 204] on link "Parcel & Loan" at bounding box center [46, 200] width 7 height 48
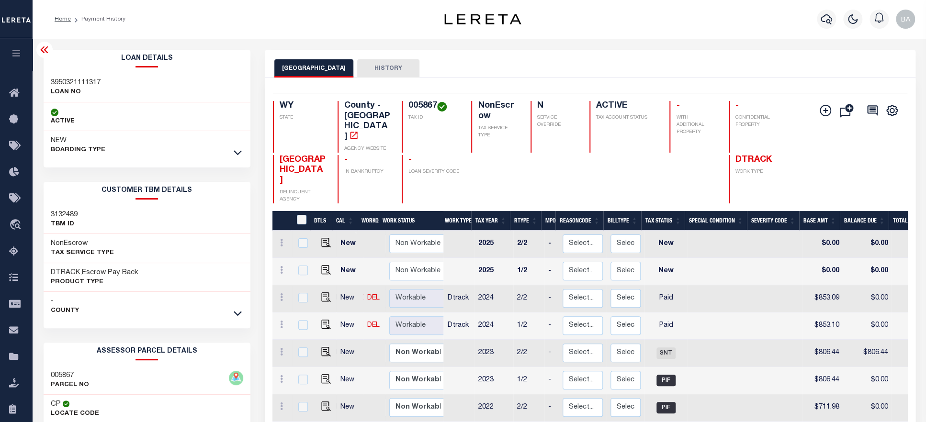
click at [68, 83] on h3 "3950321111317" at bounding box center [76, 83] width 50 height 10
copy h3 "3950321111317"
click at [242, 314] on icon at bounding box center [238, 314] width 8 height 5
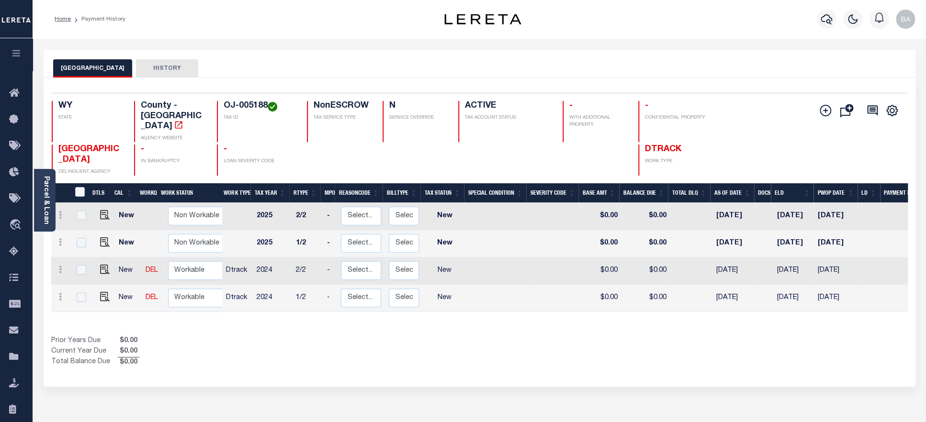
click at [460, 406] on div "TETON COUNTY HISTORY Selected 4 Results" at bounding box center [479, 320] width 886 height 540
drag, startPoint x: 224, startPoint y: 106, endPoint x: 269, endPoint y: 103, distance: 45.6
click at [269, 103] on h4 "OJ-005188" at bounding box center [260, 106] width 72 height 11
copy h4 "OJ-005188"
click at [100, 292] on img "" at bounding box center [105, 297] width 10 height 10
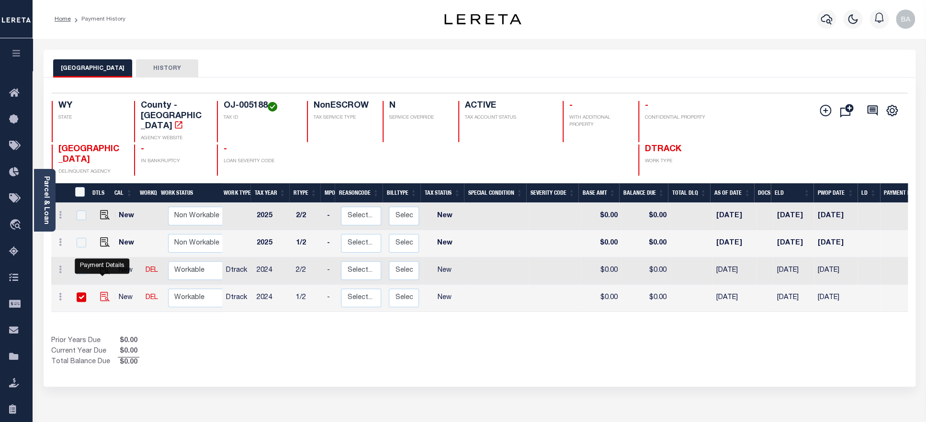
checkbox input "true"
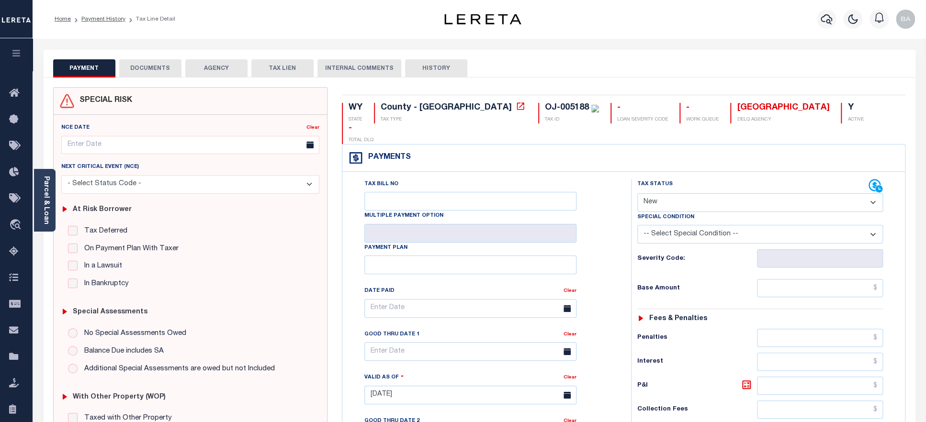
click at [637, 193] on select "- Select Status Code - Open Due/Unpaid Paid Incomplete No Tax Due Internal Refu…" at bounding box center [760, 202] width 246 height 19
select select "PYD"
click option "Paid" at bounding box center [0, 0] width 0 height 0
type input "[DATE]"
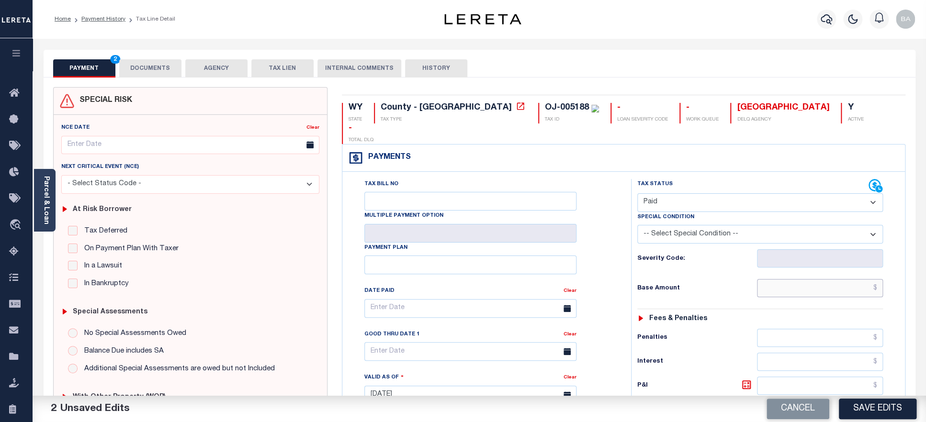
click at [790, 279] on input "text" at bounding box center [820, 288] width 126 height 18
paste input "7505.01"
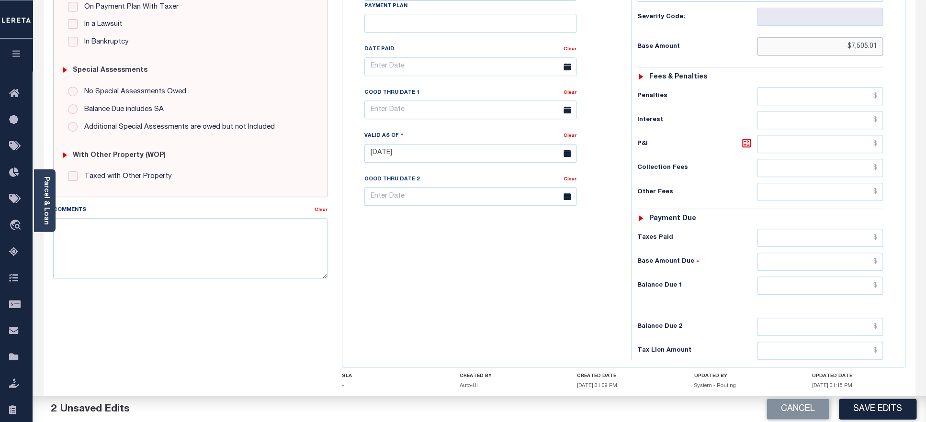
scroll to position [247, 0]
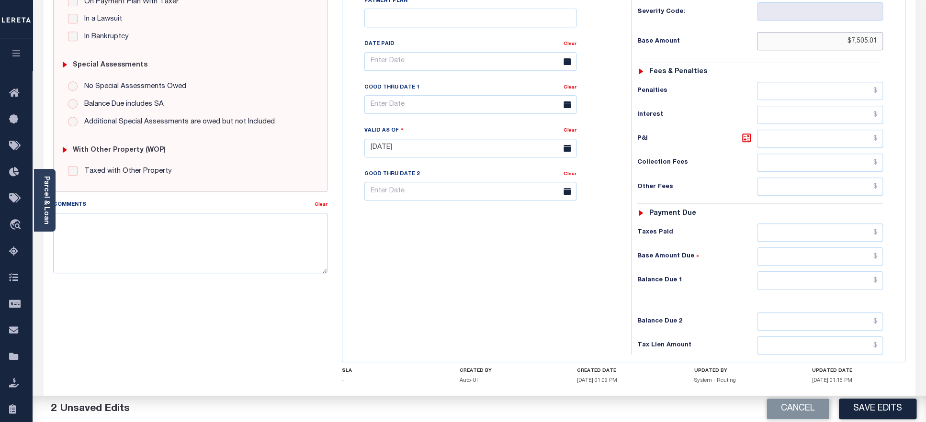
type input "$7,505.01"
click at [791, 224] on input "text" at bounding box center [820, 233] width 126 height 18
paste input "7505.01"
type input "$7,505.01"
click at [791, 271] on input "text" at bounding box center [820, 280] width 126 height 18
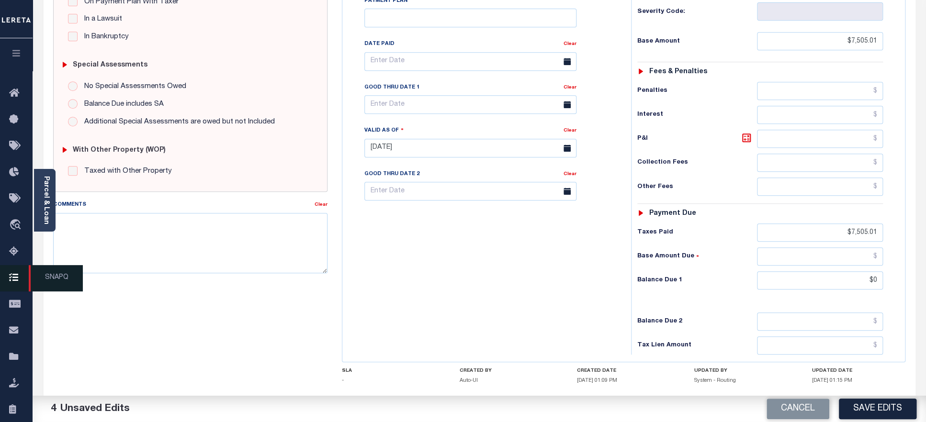
type input "$0.00"
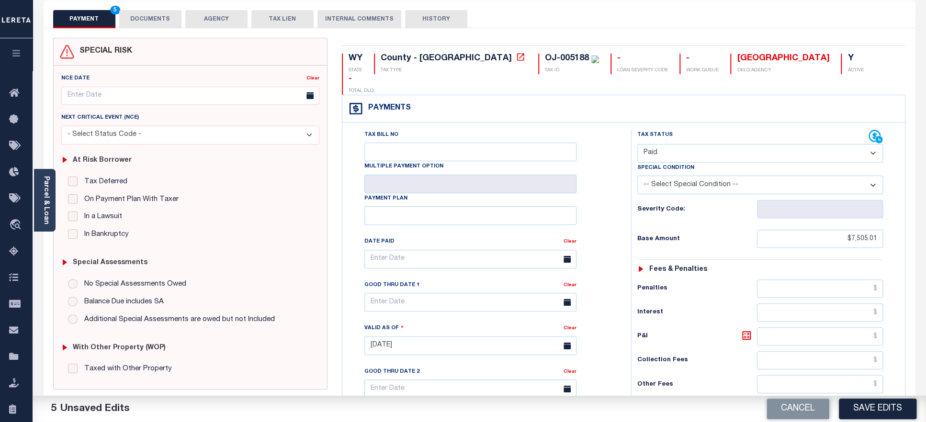
scroll to position [0, 0]
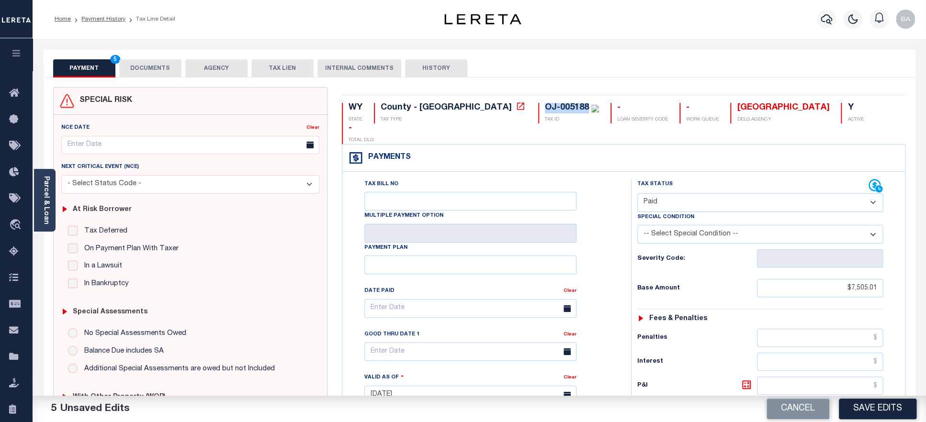
drag, startPoint x: 467, startPoint y: 111, endPoint x: 508, endPoint y: 109, distance: 41.2
click at [545, 109] on div "OJ-005188" at bounding box center [567, 107] width 44 height 9
copy div "OJ-005188"
click at [145, 64] on button "DOCUMENTS" at bounding box center [150, 68] width 62 height 18
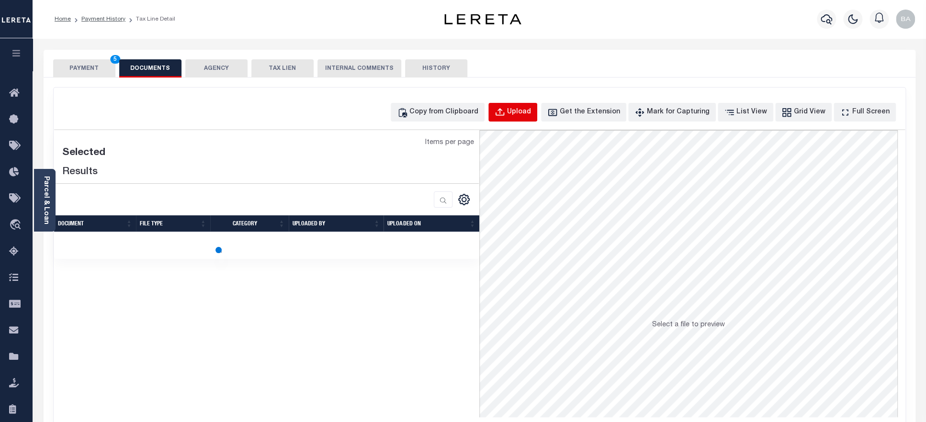
click at [531, 117] on div "Upload" at bounding box center [519, 112] width 24 height 11
select select "POP"
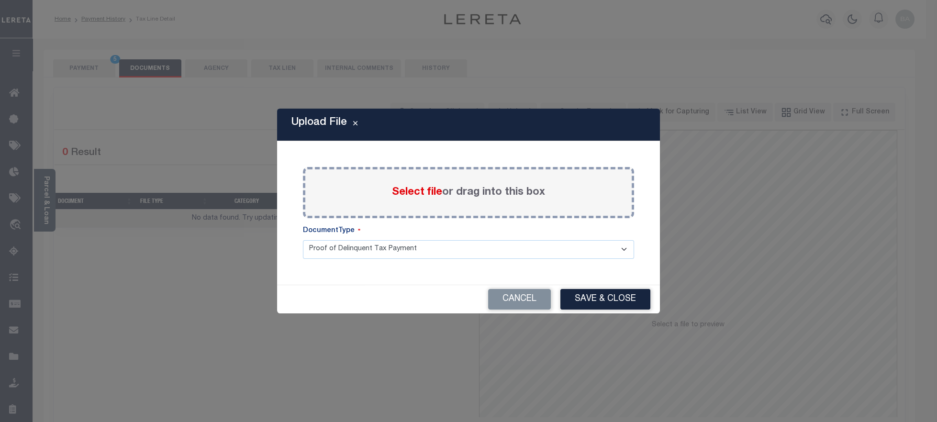
click at [424, 193] on span "Select file" at bounding box center [417, 192] width 50 height 11
click at [0, 0] on input "Select file or drag into this box" at bounding box center [0, 0] width 0 height 0
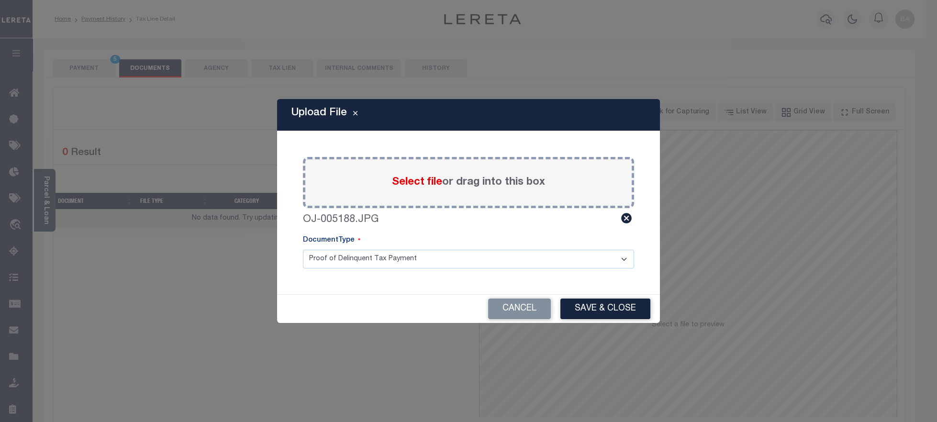
click option "Proof of Delinquent Tax Payment" at bounding box center [0, 0] width 0 height 0
click at [601, 310] on button "Save & Close" at bounding box center [605, 309] width 90 height 21
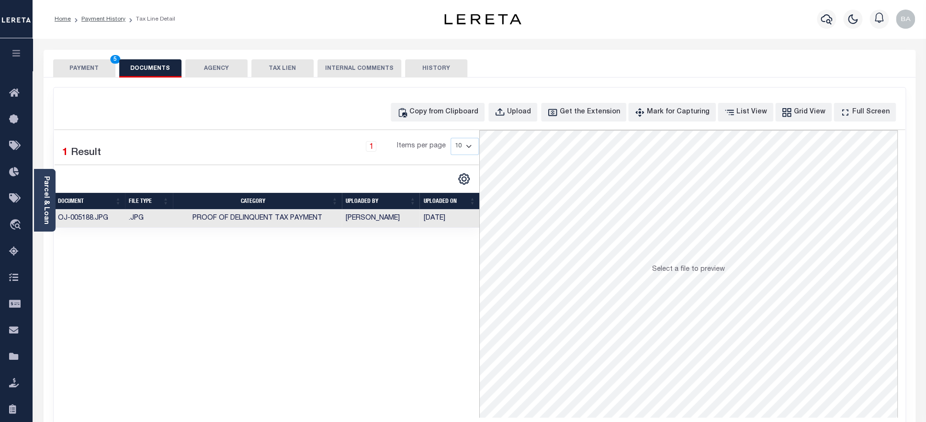
click at [89, 71] on button "PAYMENT 5" at bounding box center [84, 68] width 62 height 18
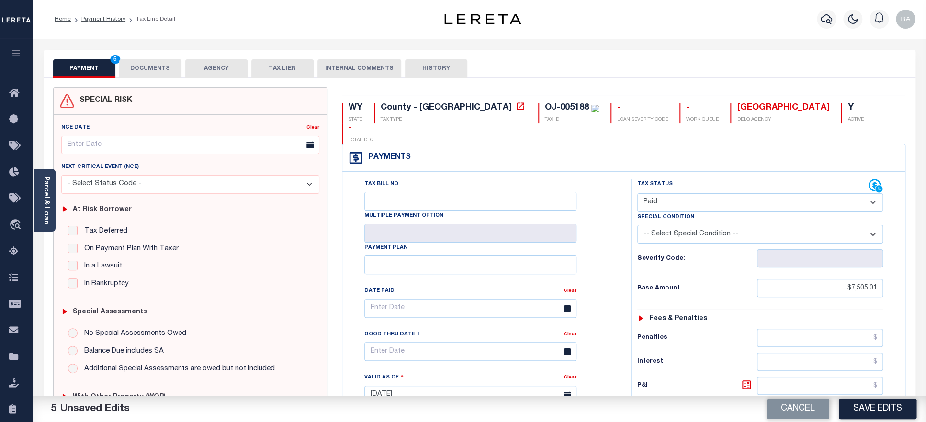
click at [873, 412] on button "Save Edits" at bounding box center [878, 409] width 78 height 21
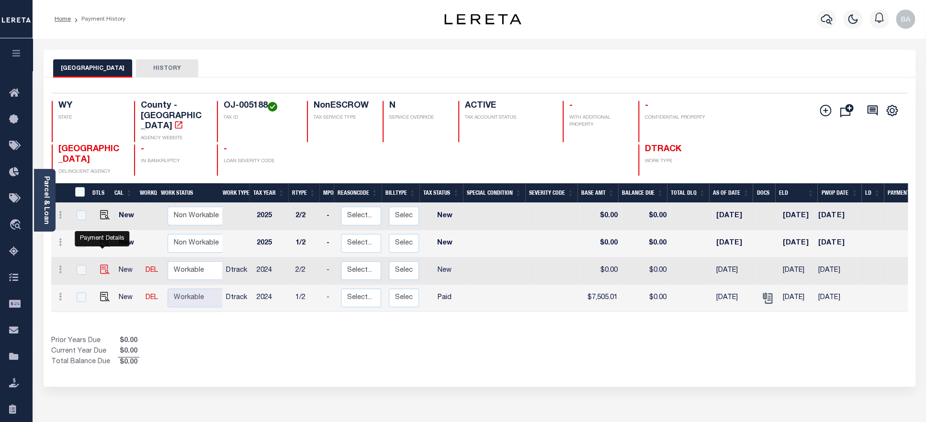
click at [100, 265] on img "" at bounding box center [105, 270] width 10 height 10
checkbox input "true"
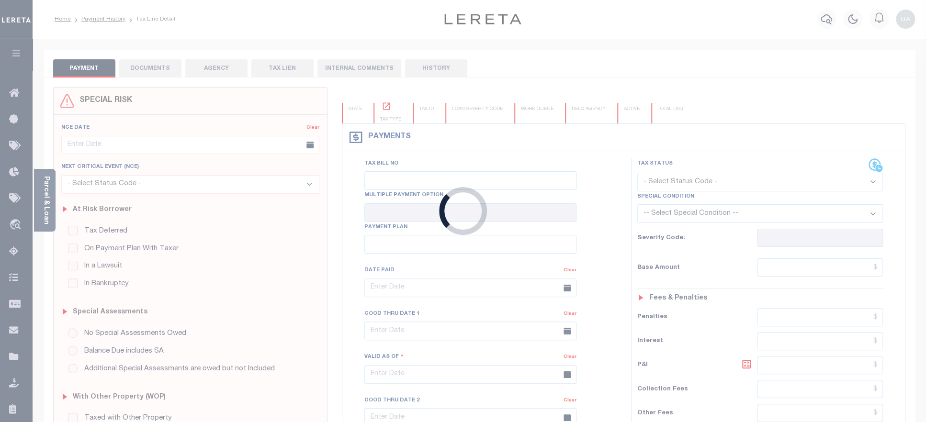
checkbox input "false"
type input "[DATE]"
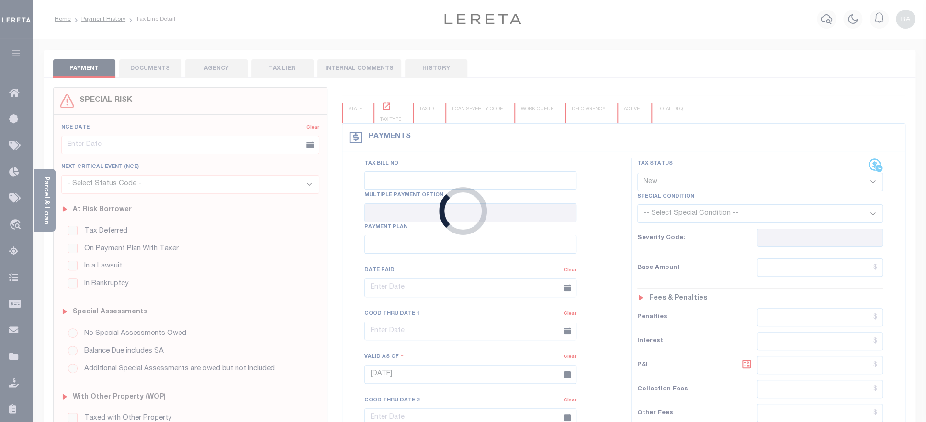
click at [739, 185] on div "Loading..." at bounding box center [463, 211] width 926 height 422
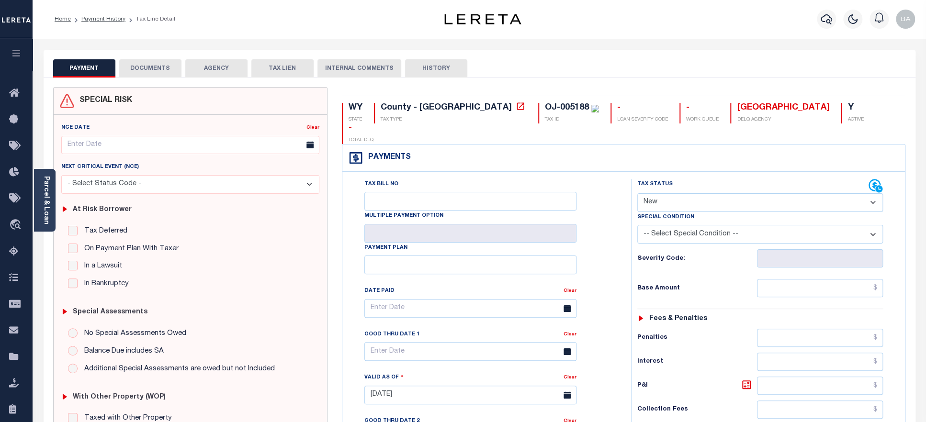
click at [637, 193] on select "- Select Status Code - Open Due/Unpaid Paid Incomplete No Tax Due Internal Refu…" at bounding box center [760, 202] width 246 height 19
select select "PYD"
click option "Paid" at bounding box center [0, 0] width 0 height 0
type input "[DATE]"
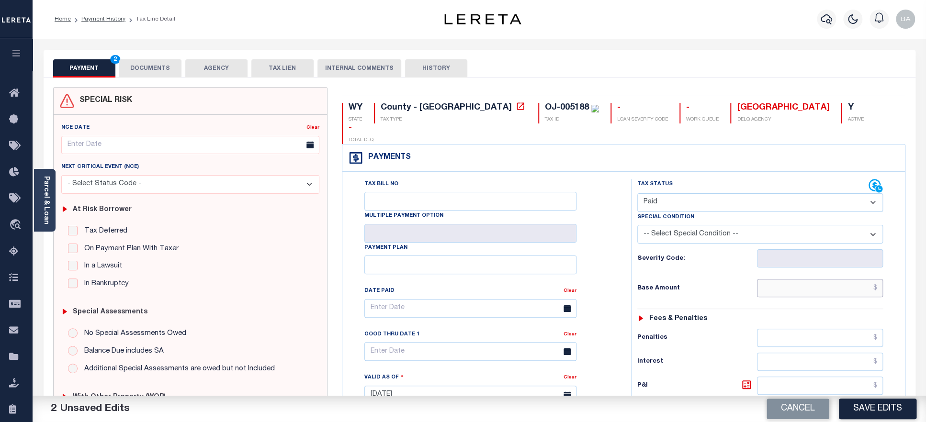
click at [809, 279] on input "text" at bounding box center [820, 288] width 126 height 18
paste input "7505.01"
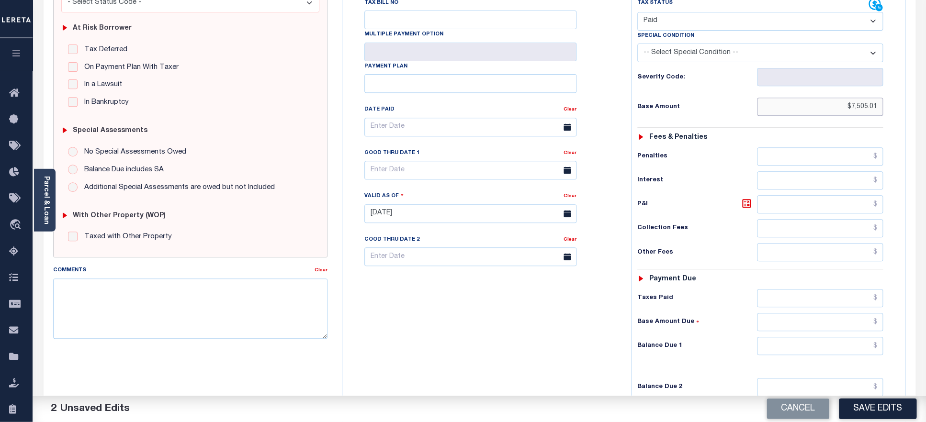
scroll to position [247, 0]
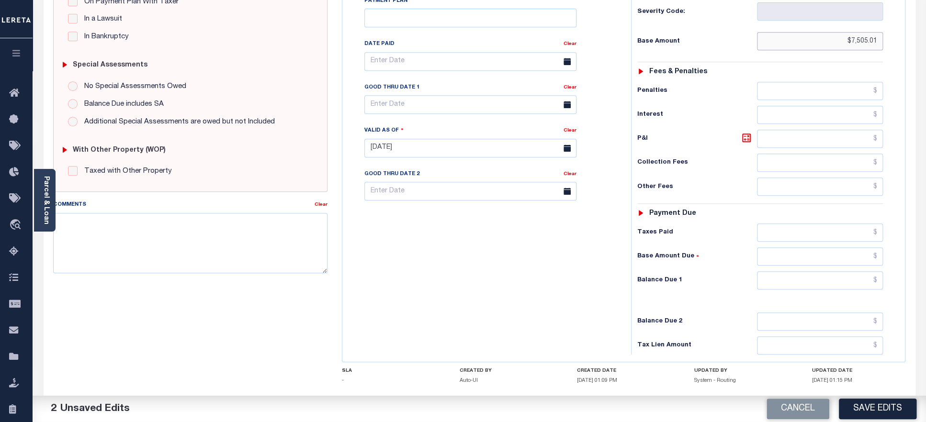
type input "$7,505.01"
click at [803, 224] on input "text" at bounding box center [820, 233] width 126 height 18
paste input "7505.01"
type input "$7,505.01"
click at [809, 271] on input "text" at bounding box center [820, 280] width 126 height 18
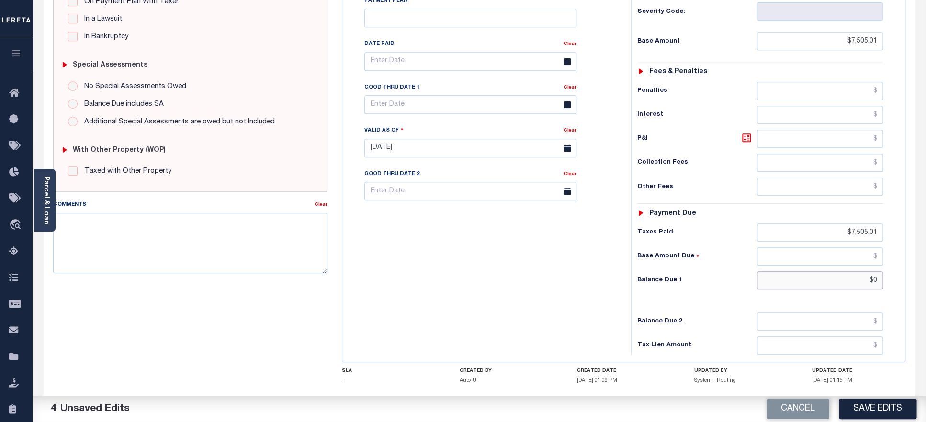
scroll to position [0, 0]
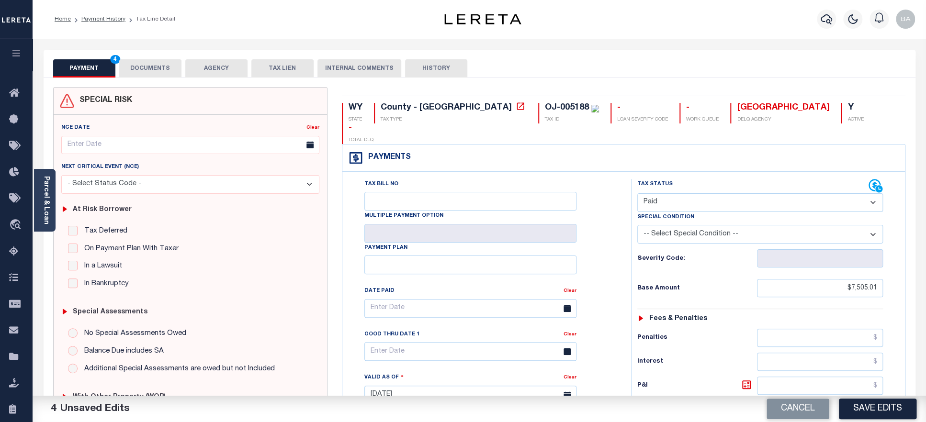
type input "$0.00"
click at [144, 67] on button "DOCUMENTS" at bounding box center [150, 68] width 62 height 18
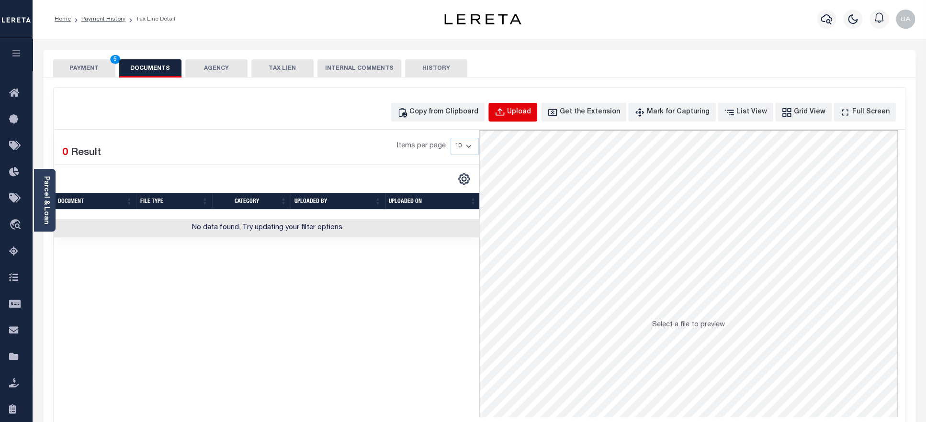
click at [531, 116] on div "Upload" at bounding box center [519, 112] width 24 height 11
select select "POP"
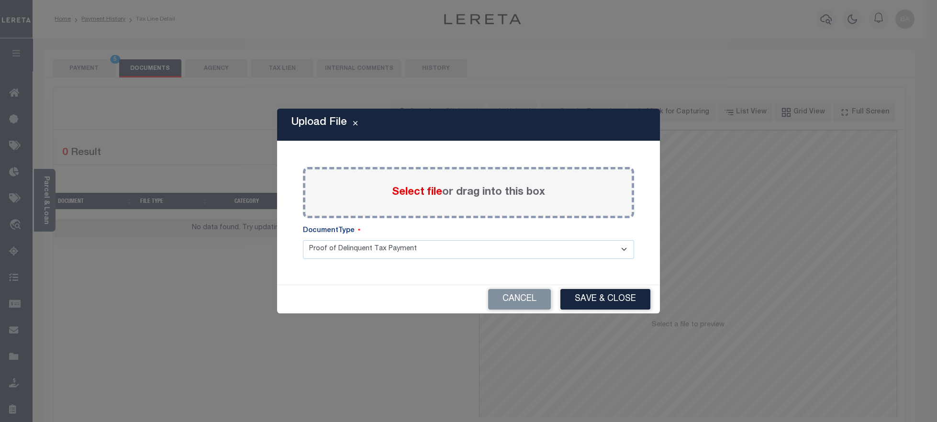
click at [419, 199] on label "Select file or drag into this box" at bounding box center [468, 193] width 153 height 16
click at [0, 0] on input "Select file or drag into this box" at bounding box center [0, 0] width 0 height 0
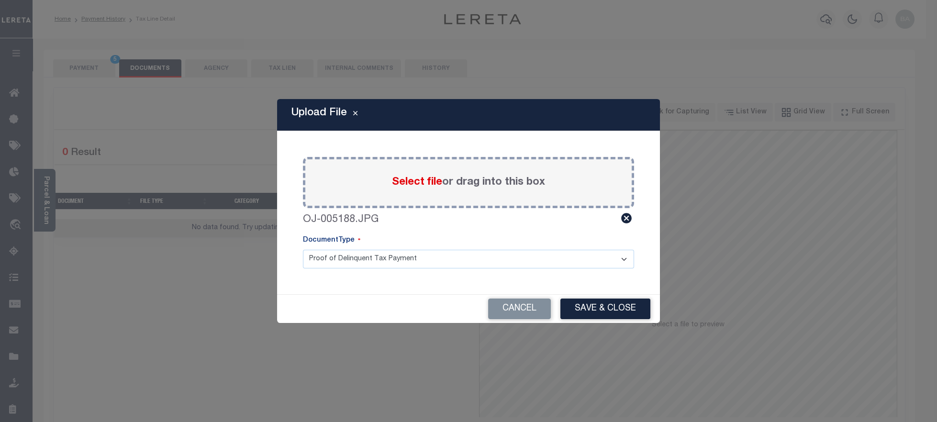
click at [602, 313] on button "Save & Close" at bounding box center [605, 309] width 90 height 21
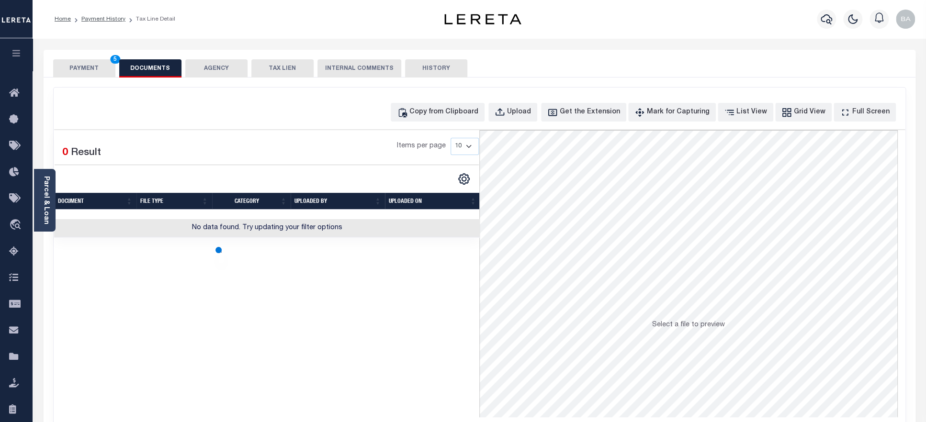
click at [84, 70] on button "PAYMENT 5" at bounding box center [84, 68] width 62 height 18
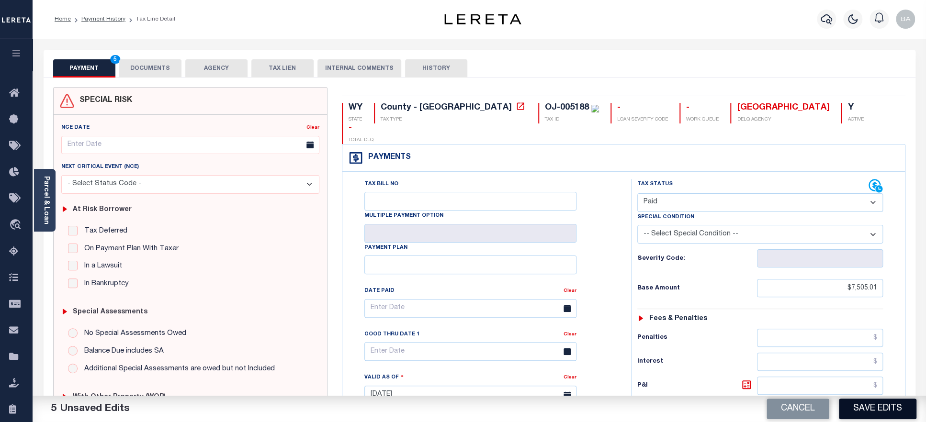
click at [864, 405] on button "Save Edits" at bounding box center [878, 409] width 78 height 21
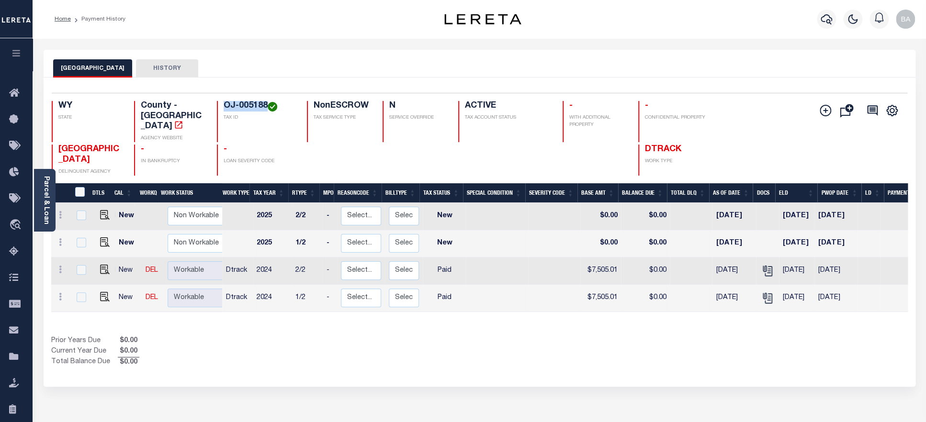
drag, startPoint x: 225, startPoint y: 108, endPoint x: 266, endPoint y: 110, distance: 41.2
click at [266, 110] on h4 "OJ-005188" at bounding box center [260, 106] width 72 height 11
copy h4 "OJ-005188"
click at [43, 201] on link "Parcel & Loan" at bounding box center [46, 200] width 7 height 48
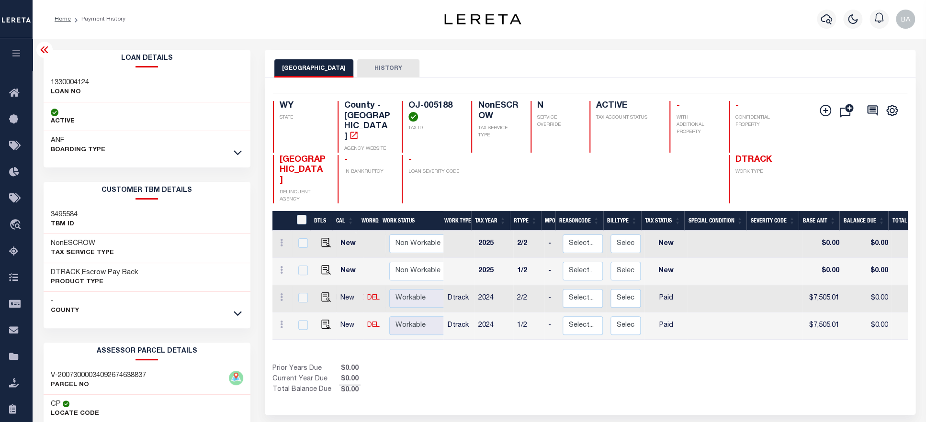
click at [68, 83] on h3 "1330004124" at bounding box center [70, 83] width 38 height 10
copy h3 "1330004124"
click at [240, 313] on icon at bounding box center [238, 313] width 8 height 10
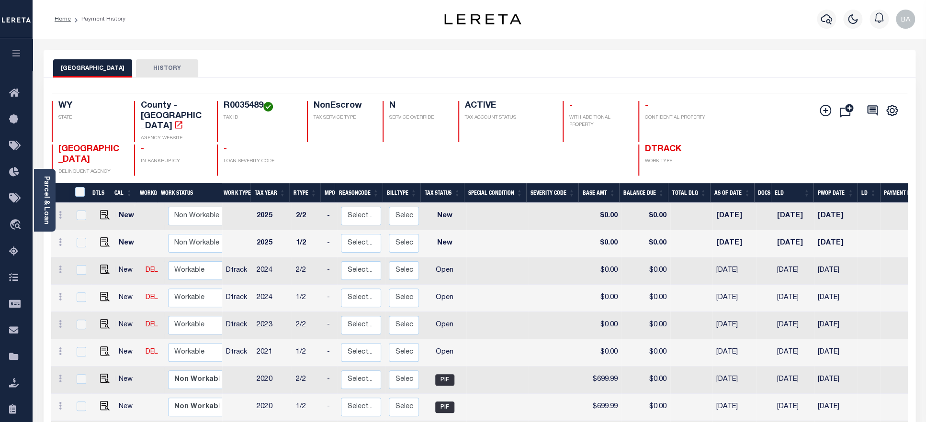
click at [257, 105] on h4 "R0035489" at bounding box center [260, 106] width 72 height 11
click at [101, 265] on img "" at bounding box center [105, 270] width 10 height 10
checkbox input "true"
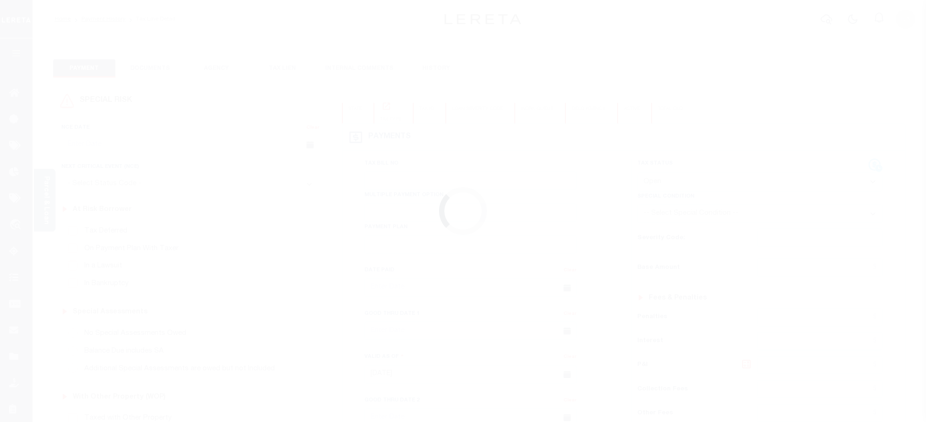
select select "OP2"
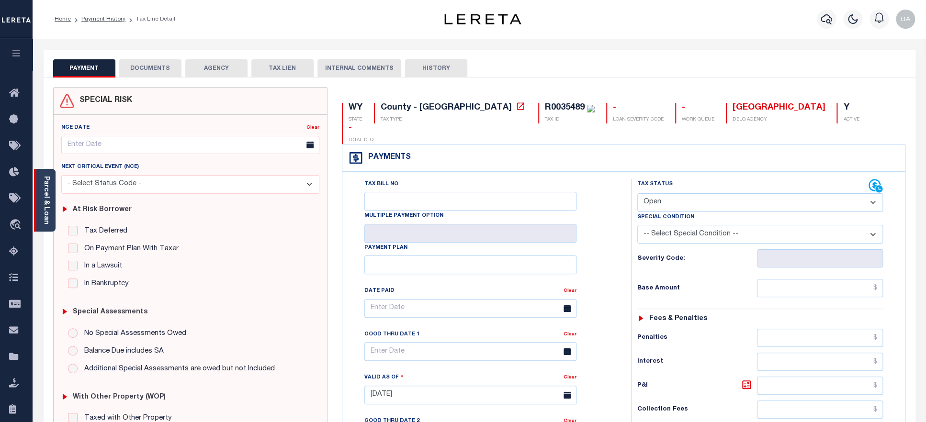
click at [48, 210] on link "Parcel & Loan" at bounding box center [46, 200] width 7 height 48
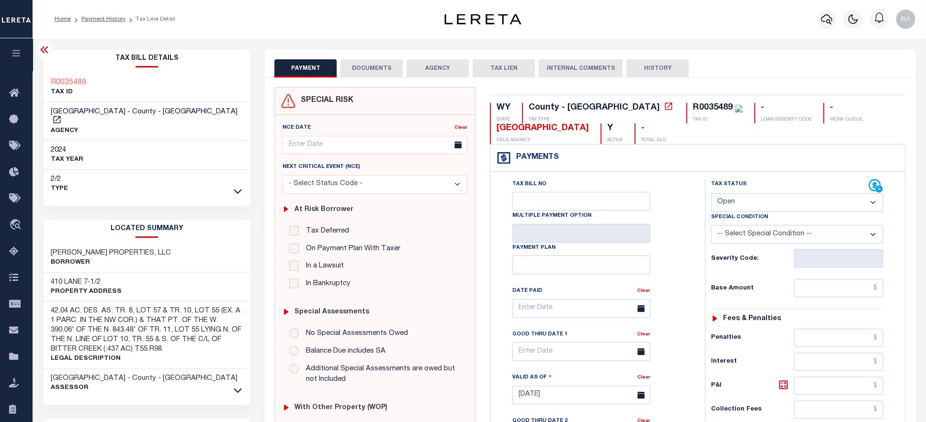
click at [52, 246] on div "[PERSON_NAME] PROPERTIES, LLC Borrower" at bounding box center [147, 258] width 207 height 29
drag, startPoint x: 51, startPoint y: 246, endPoint x: 133, endPoint y: 242, distance: 82.4
click at [133, 248] on h3 "[PERSON_NAME] PROPERTIES, LLC" at bounding box center [111, 253] width 120 height 10
copy h3 "[PERSON_NAME] PROPERTIES"
drag, startPoint x: 104, startPoint y: 80, endPoint x: 49, endPoint y: 82, distance: 55.1
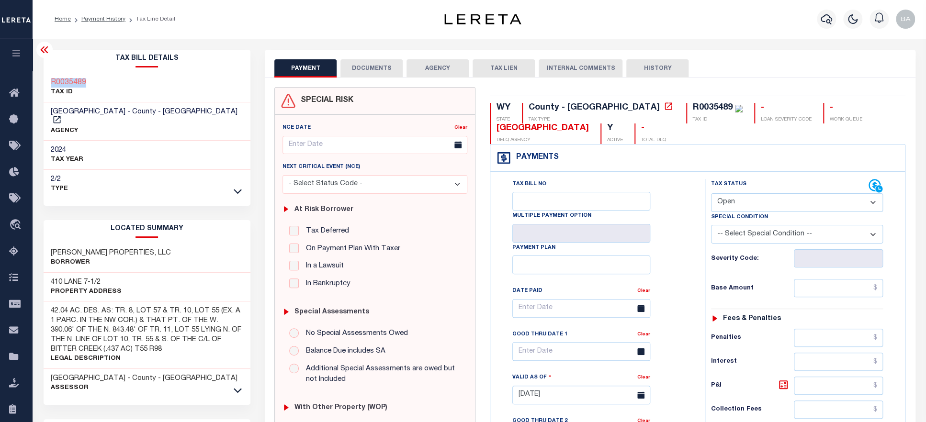
click at [49, 82] on div "R0035489 TAX ID" at bounding box center [147, 87] width 207 height 29
copy h3 "R0035489"
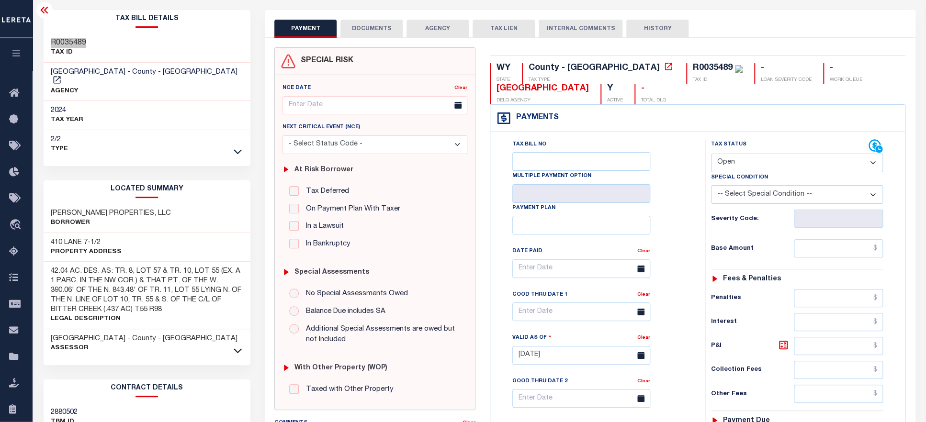
scroll to position [49, 0]
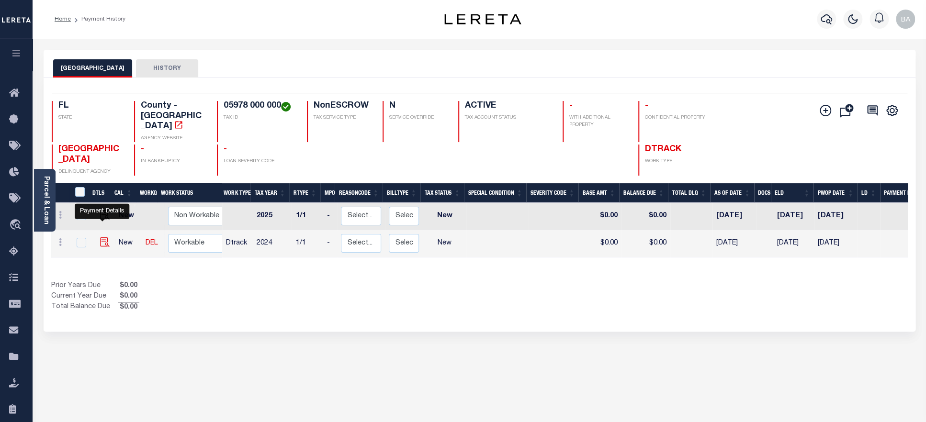
click at [102, 237] on img "" at bounding box center [105, 242] width 10 height 10
checkbox input "true"
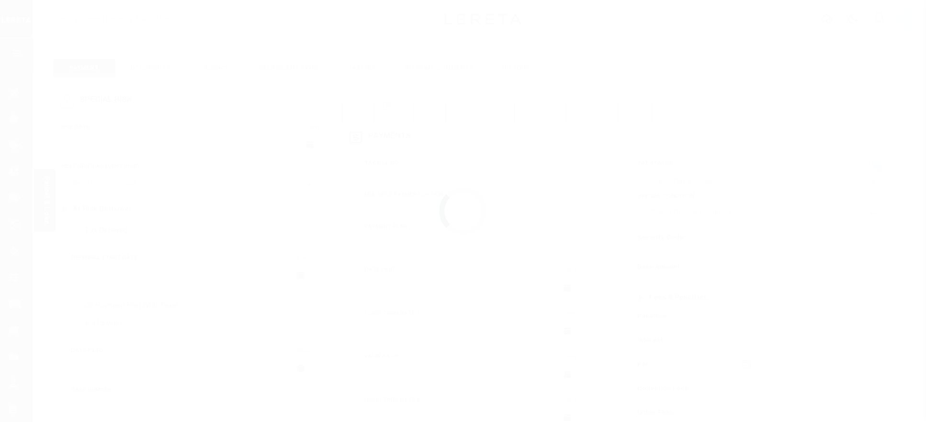
checkbox input "false"
type input "[DATE]"
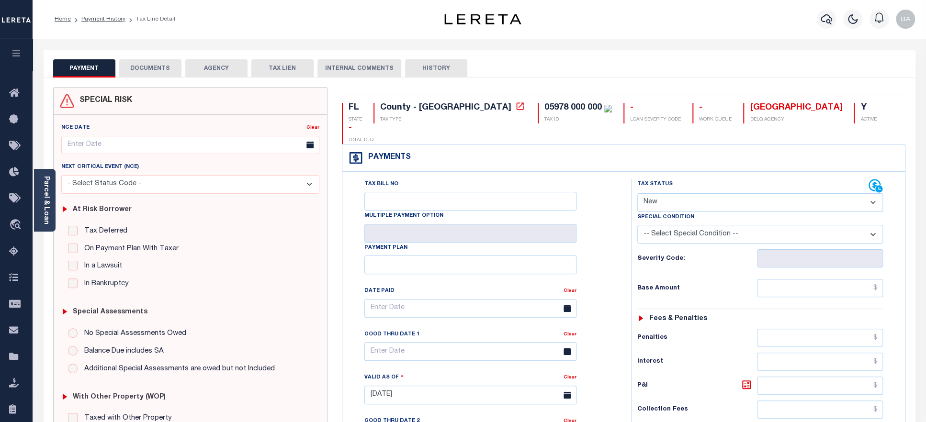
select select "PYD"
click option "Paid" at bounding box center [0, 0] width 0 height 0
type input "[DATE]"
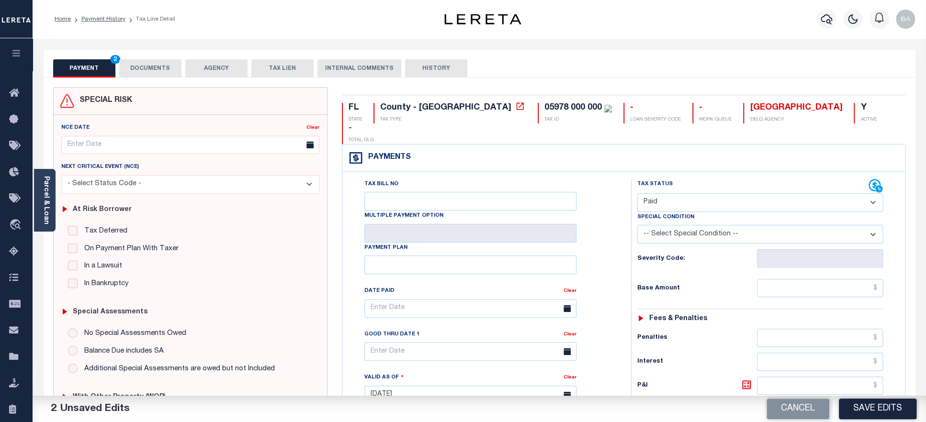
click at [149, 69] on button "DOCUMENTS" at bounding box center [150, 68] width 62 height 18
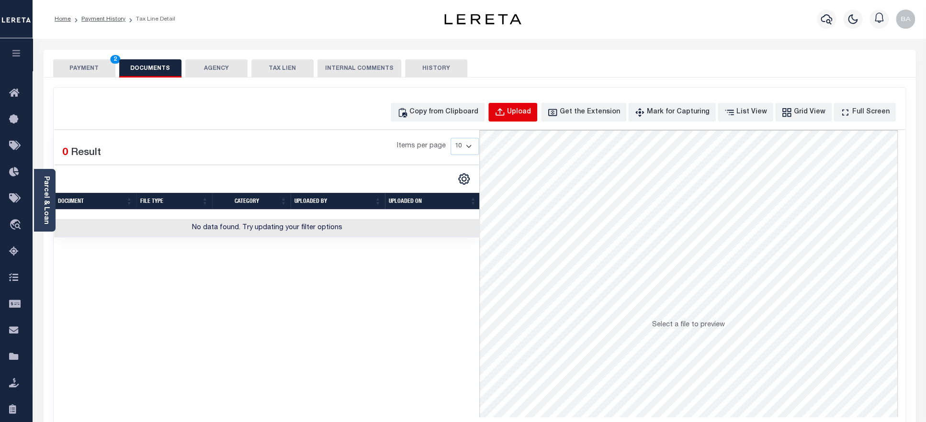
click at [529, 119] on button "Upload" at bounding box center [512, 112] width 49 height 19
select select "POP"
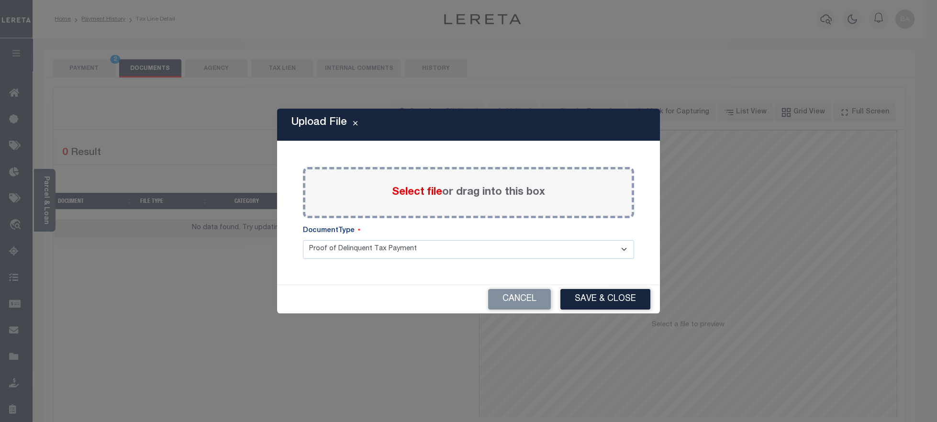
click at [425, 184] on div "Select file or drag into this box" at bounding box center [468, 192] width 331 height 51
click at [423, 193] on span "Select file" at bounding box center [417, 192] width 50 height 11
click at [0, 0] on input "Select file or drag into this box" at bounding box center [0, 0] width 0 height 0
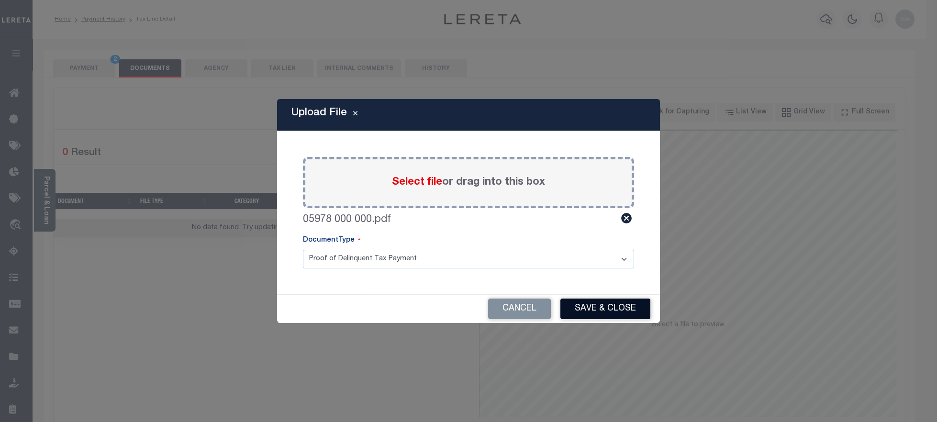
click at [606, 308] on button "Save & Close" at bounding box center [605, 309] width 90 height 21
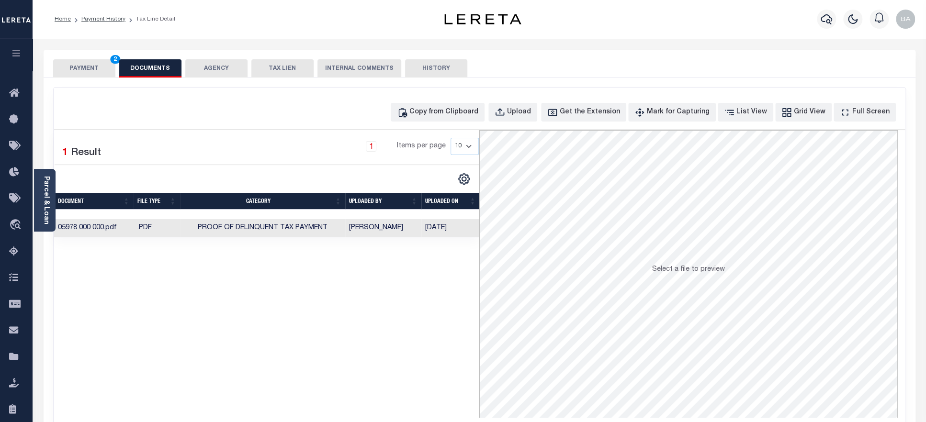
click at [78, 63] on button "PAYMENT 2" at bounding box center [84, 68] width 62 height 18
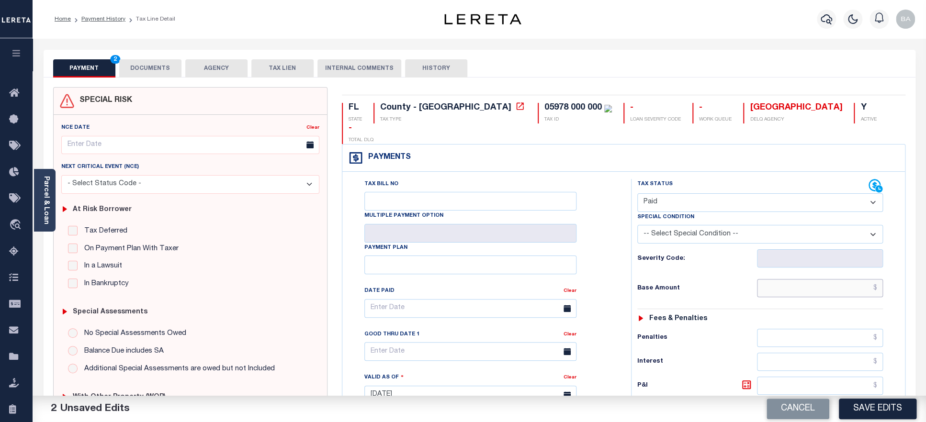
click at [806, 279] on input "text" at bounding box center [820, 288] width 126 height 18
paste input "32,539.29"
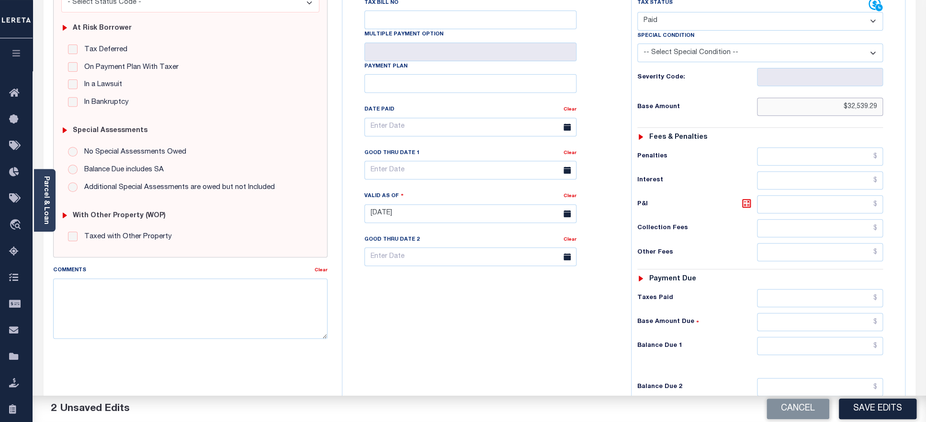
scroll to position [201, 0]
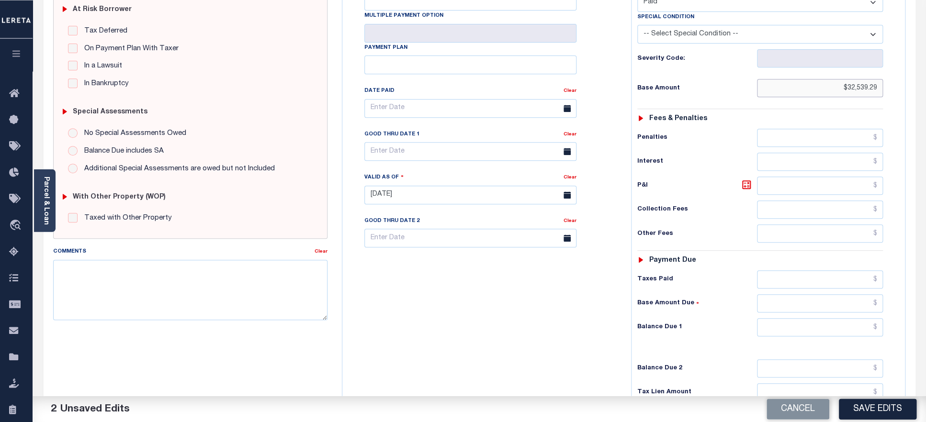
type input "$32,539.29"
click at [803, 270] on input "text" at bounding box center [820, 279] width 126 height 18
paste input "32,539.29"
type input "$32,539.29"
click at [814, 318] on input "text" at bounding box center [820, 327] width 126 height 18
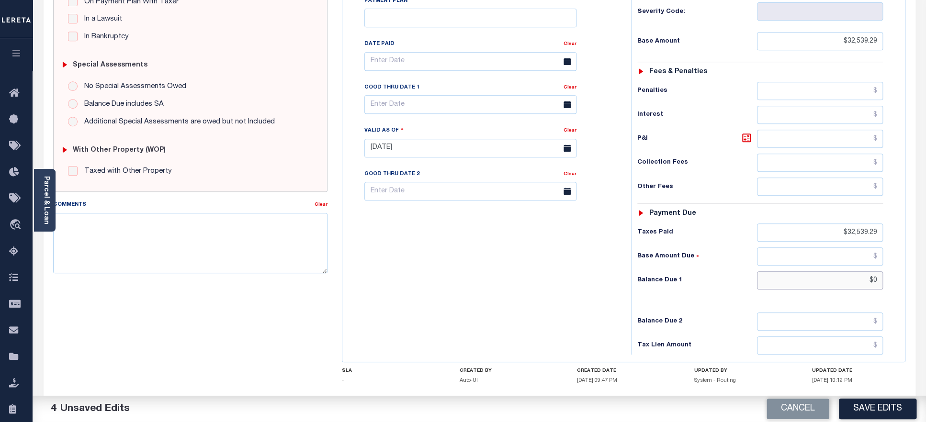
scroll to position [291, 0]
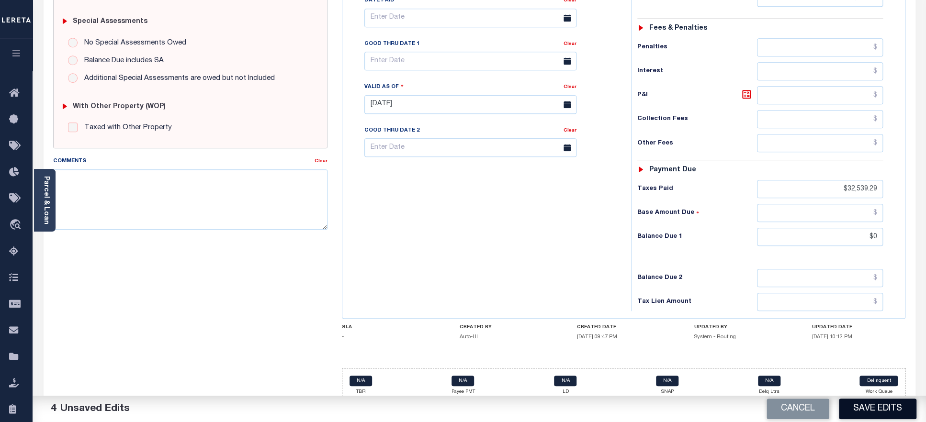
type input "$0.00"
click at [873, 409] on button "Save Edits" at bounding box center [878, 409] width 78 height 21
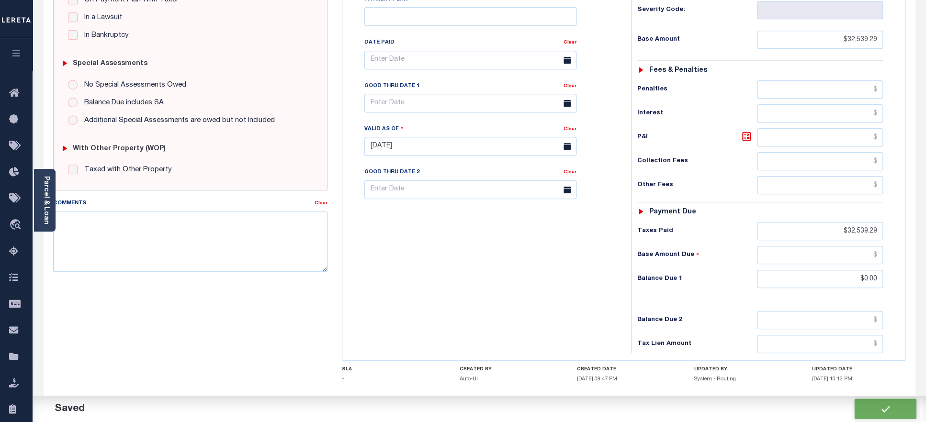
scroll to position [333, 0]
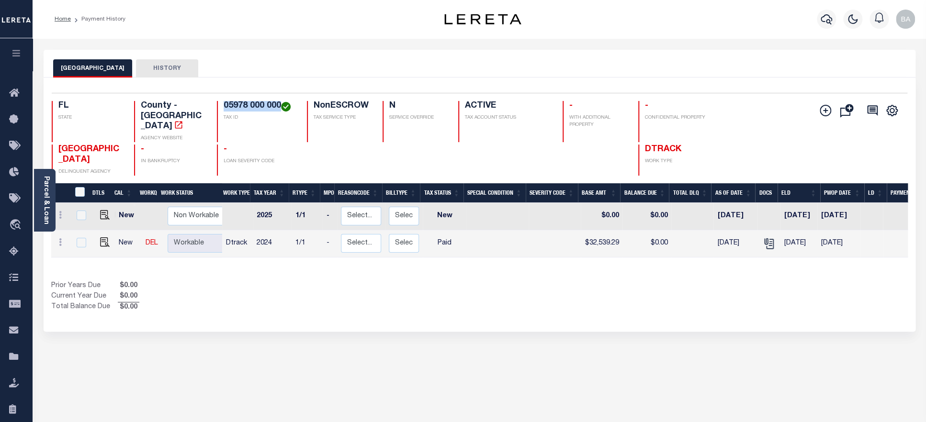
drag, startPoint x: 280, startPoint y: 106, endPoint x: 223, endPoint y: 109, distance: 57.1
click at [223, 109] on div "05978 000 000 TAX ID" at bounding box center [256, 121] width 78 height 41
copy h4 "05978 000 000"
click at [45, 206] on link "Parcel & Loan" at bounding box center [46, 200] width 7 height 48
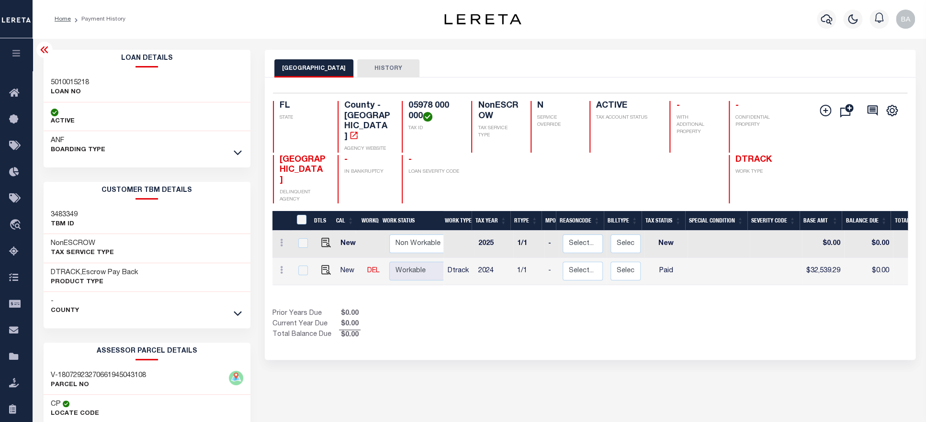
click at [71, 79] on h3 "5010015218" at bounding box center [70, 83] width 38 height 10
copy h3 "5010015218"
click at [237, 312] on icon at bounding box center [238, 313] width 8 height 10
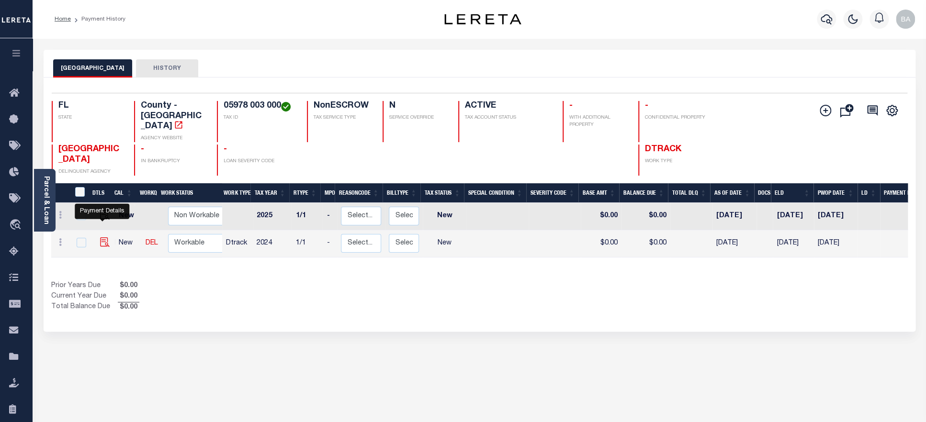
click at [102, 237] on img "" at bounding box center [105, 242] width 10 height 10
checkbox input "true"
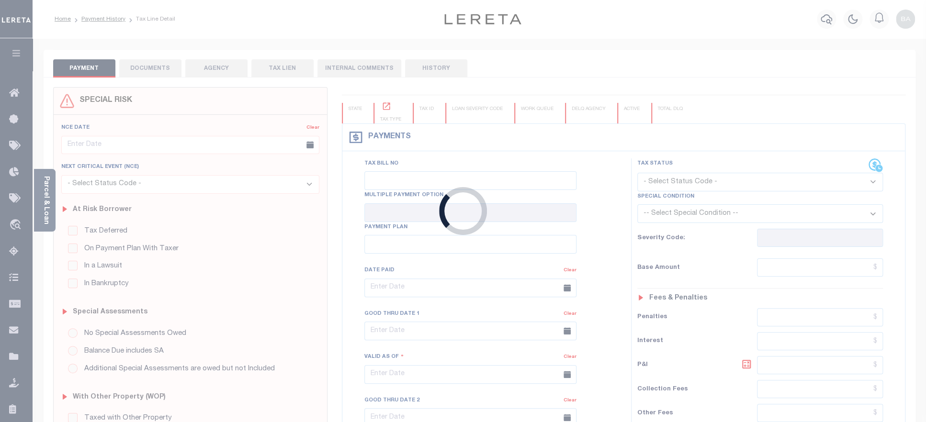
checkbox input "false"
type input "[DATE]"
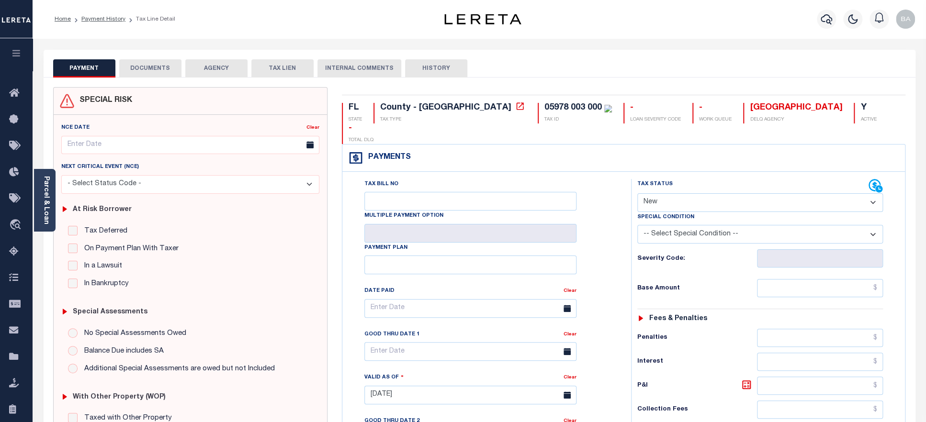
select select "PYD"
click option "Paid" at bounding box center [0, 0] width 0 height 0
type input "[DATE]"
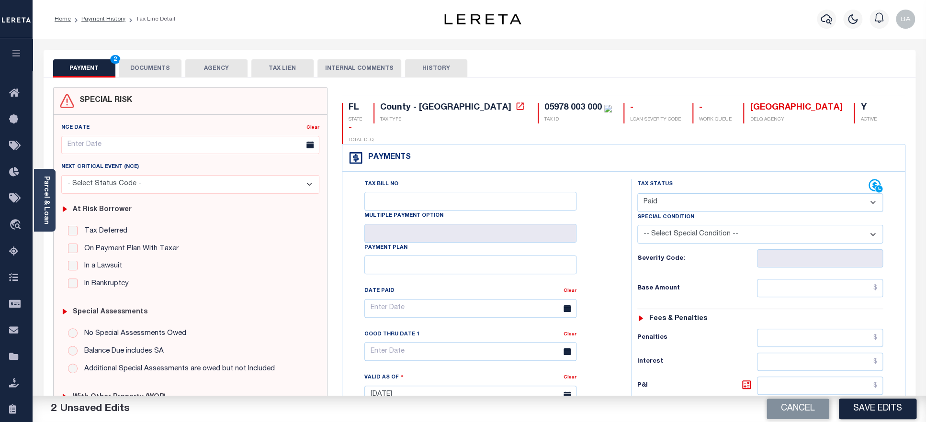
click at [144, 69] on button "DOCUMENTS" at bounding box center [150, 68] width 62 height 18
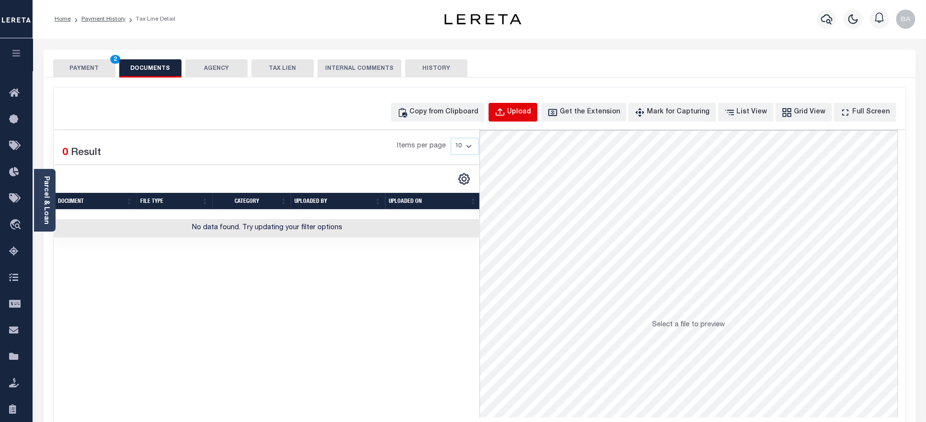
click at [531, 109] on div "Upload" at bounding box center [519, 112] width 24 height 11
select select "POP"
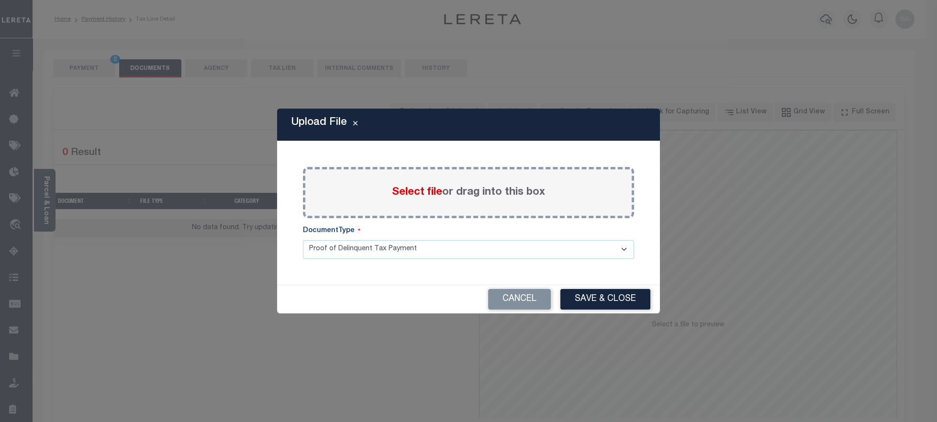
click at [404, 193] on span "Select file" at bounding box center [417, 192] width 50 height 11
click at [0, 0] on input "Select file or drag into this box" at bounding box center [0, 0] width 0 height 0
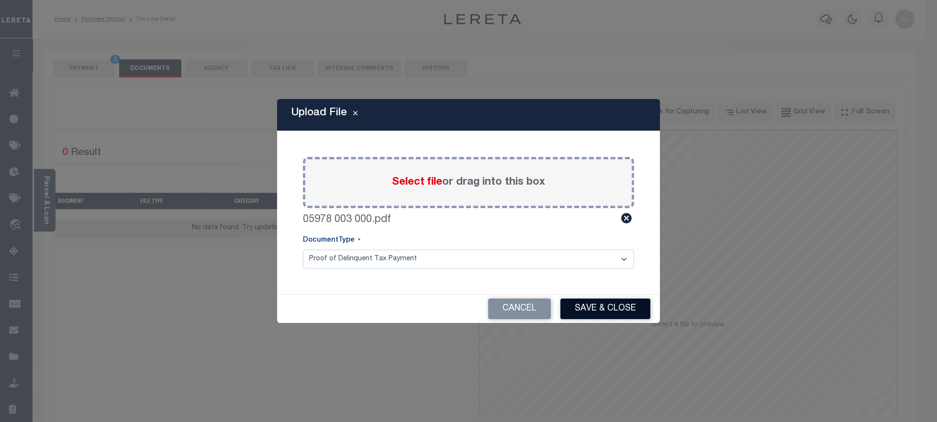
click at [592, 313] on button "Save & Close" at bounding box center [605, 309] width 90 height 21
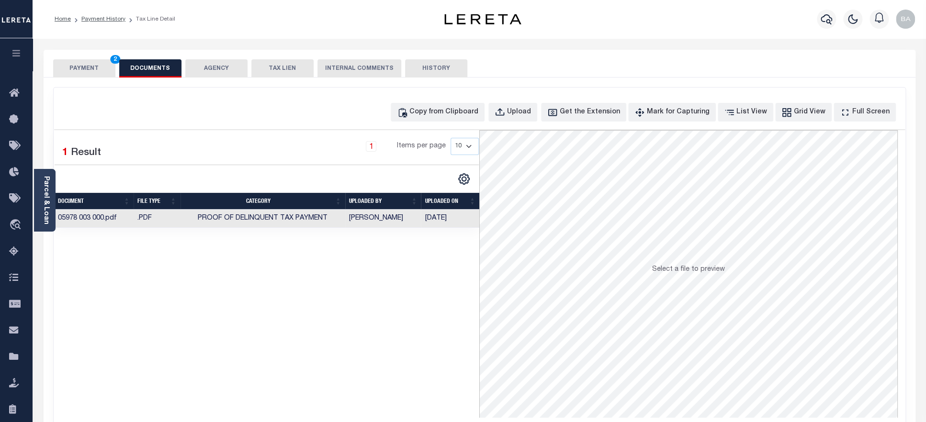
click at [80, 71] on button "PAYMENT 2" at bounding box center [84, 68] width 62 height 18
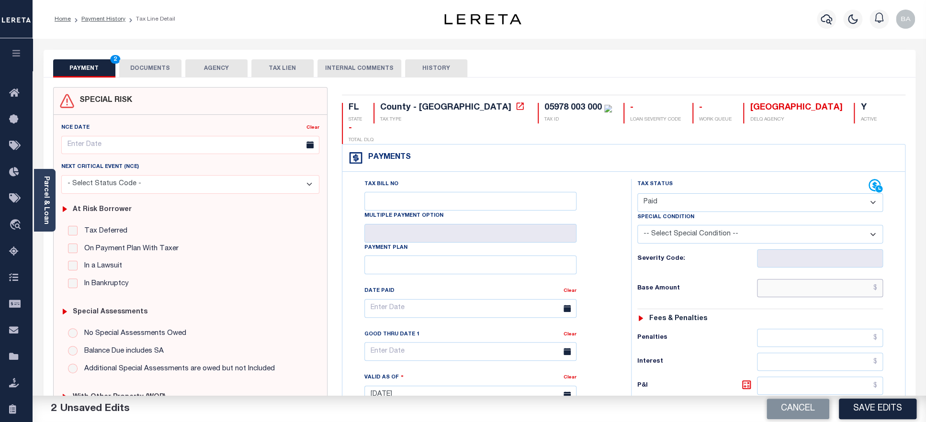
click at [798, 279] on input "text" at bounding box center [820, 288] width 126 height 18
paste input "20,430.69"
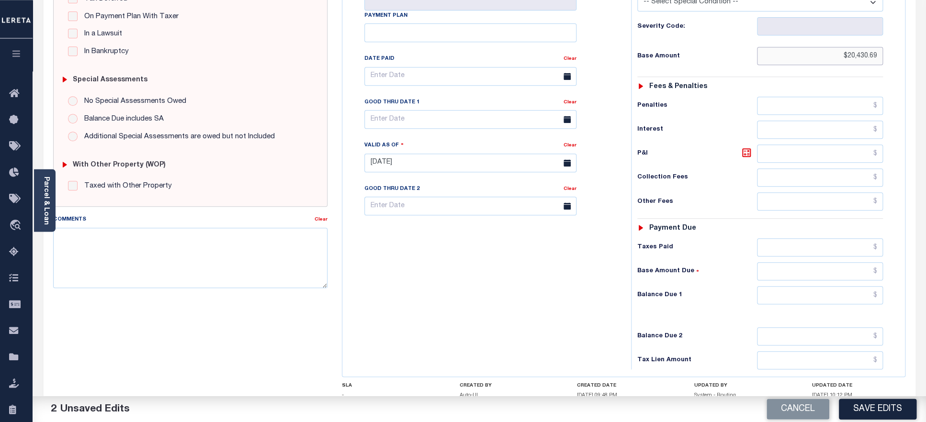
scroll to position [249, 0]
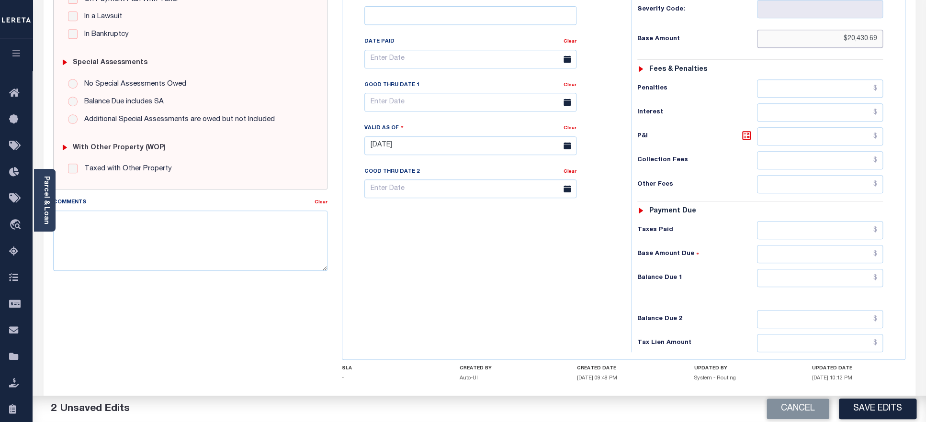
type input "$20,430.69"
click at [810, 221] on input "text" at bounding box center [820, 230] width 126 height 18
paste input "20,430.69"
type input "$20,430.69"
click at [815, 269] on input "text" at bounding box center [820, 278] width 126 height 18
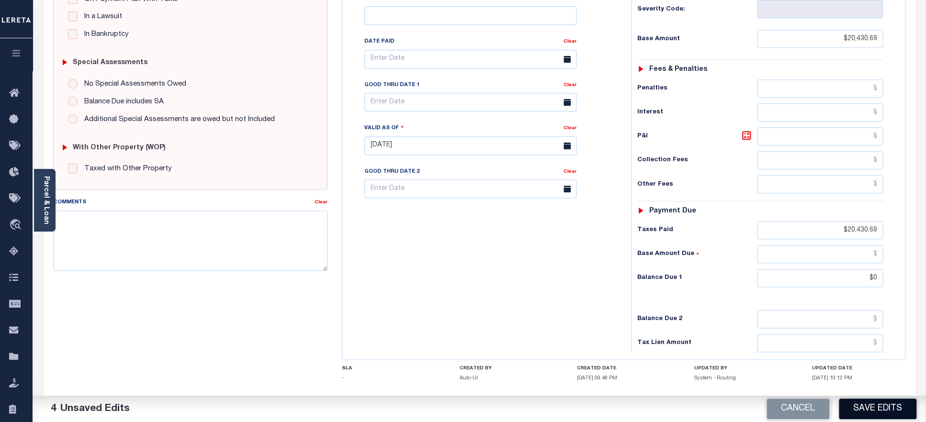
type input "$0.00"
click at [880, 410] on button "Save Edits" at bounding box center [878, 409] width 78 height 21
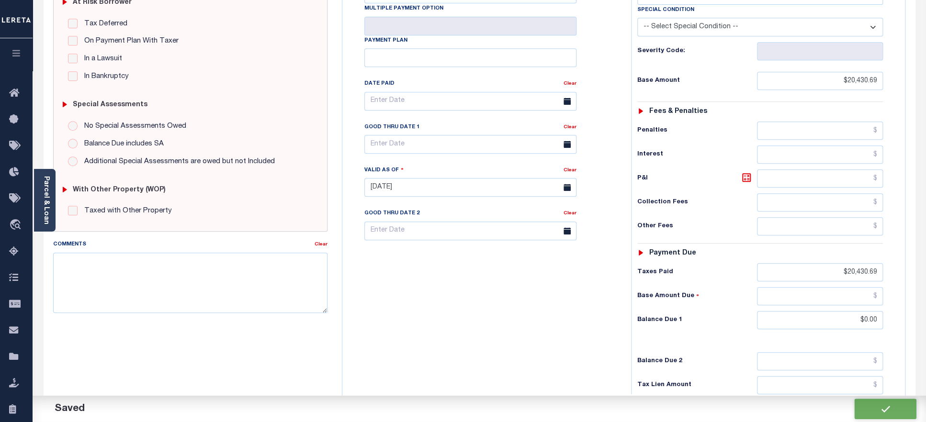
scroll to position [292, 0]
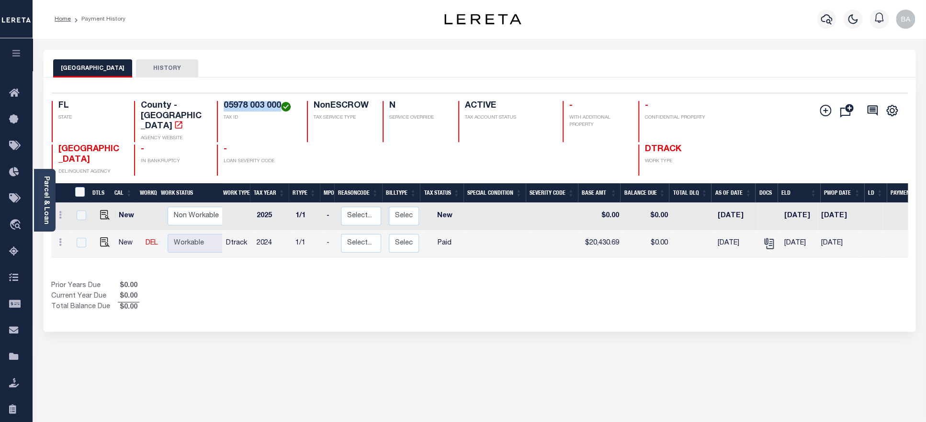
drag, startPoint x: 224, startPoint y: 111, endPoint x: 279, endPoint y: 105, distance: 55.8
click at [279, 105] on h4 "05978 003 000" at bounding box center [260, 106] width 72 height 11
copy h4 "05978 003 000"
click at [43, 204] on link "Parcel & Loan" at bounding box center [46, 200] width 7 height 48
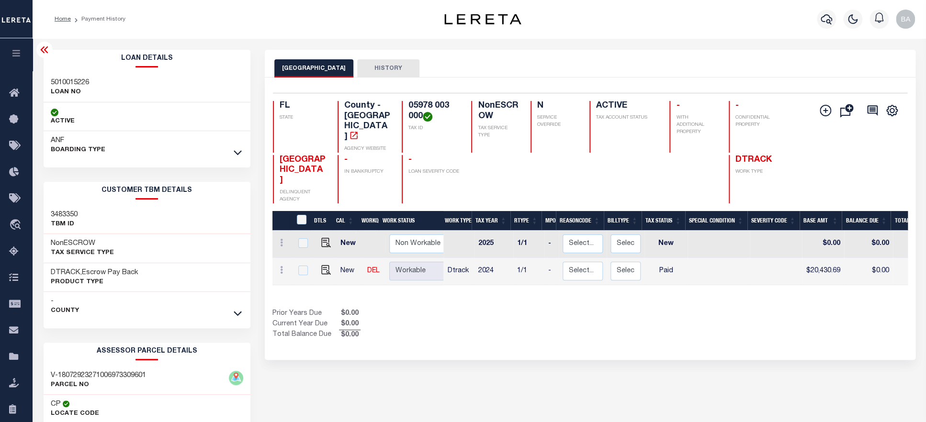
click at [67, 82] on h3 "5010015226" at bounding box center [70, 83] width 38 height 10
copy h3 "5010015226"
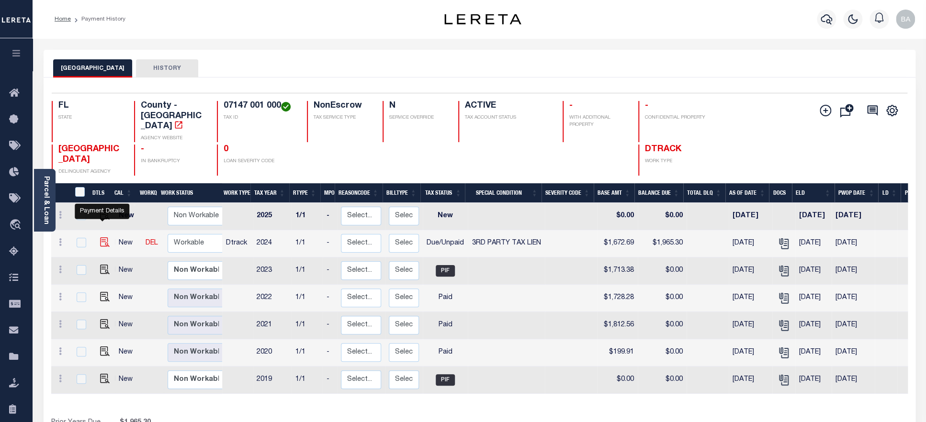
click at [101, 237] on img "" at bounding box center [105, 242] width 10 height 10
checkbox input "true"
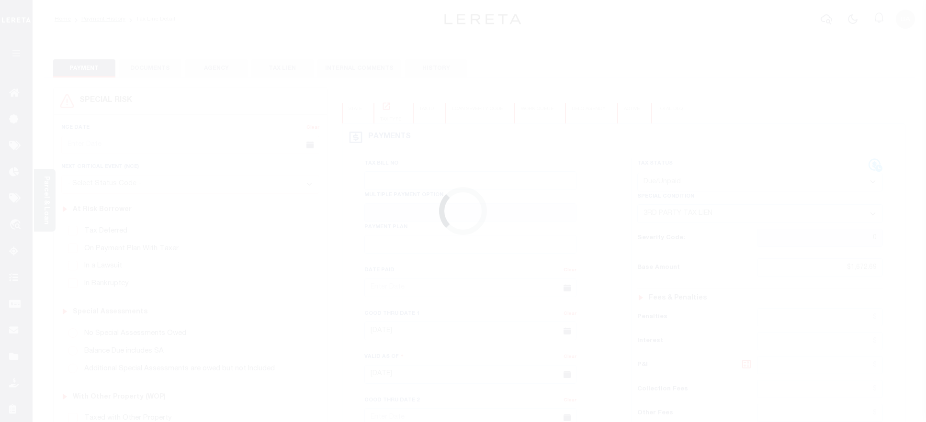
select select "DUE"
select select "20"
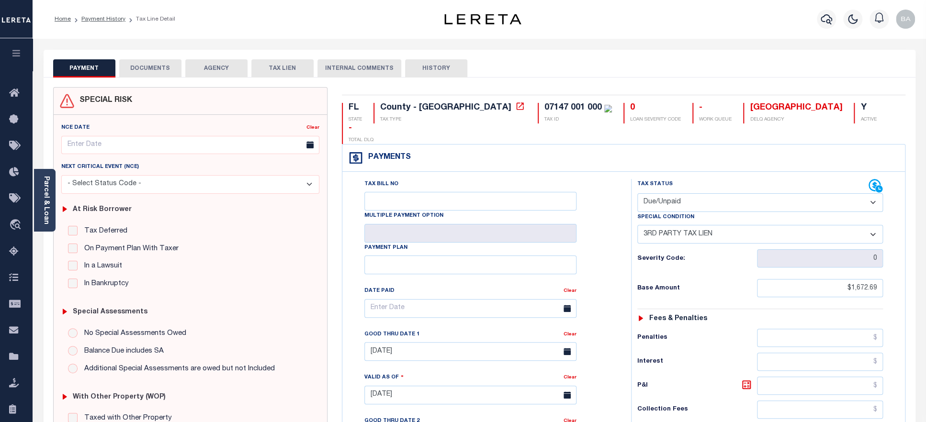
click at [149, 68] on button "DOCUMENTS" at bounding box center [150, 68] width 62 height 18
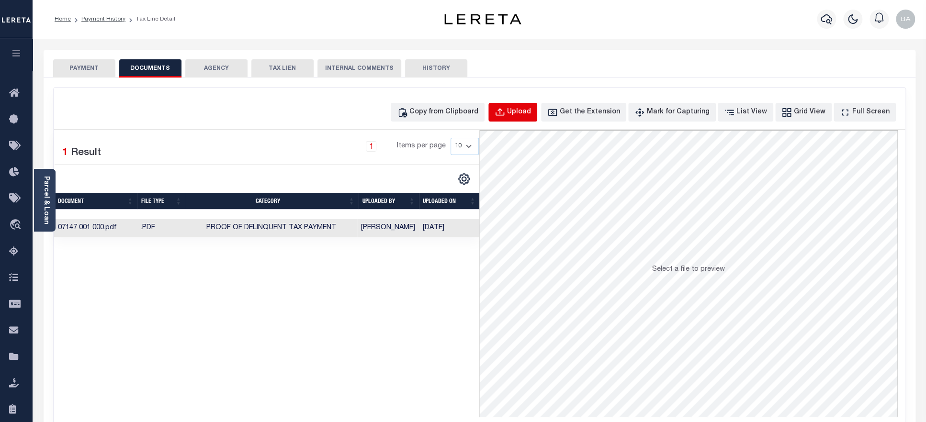
click at [530, 110] on div "Upload" at bounding box center [519, 112] width 24 height 11
select select "POP"
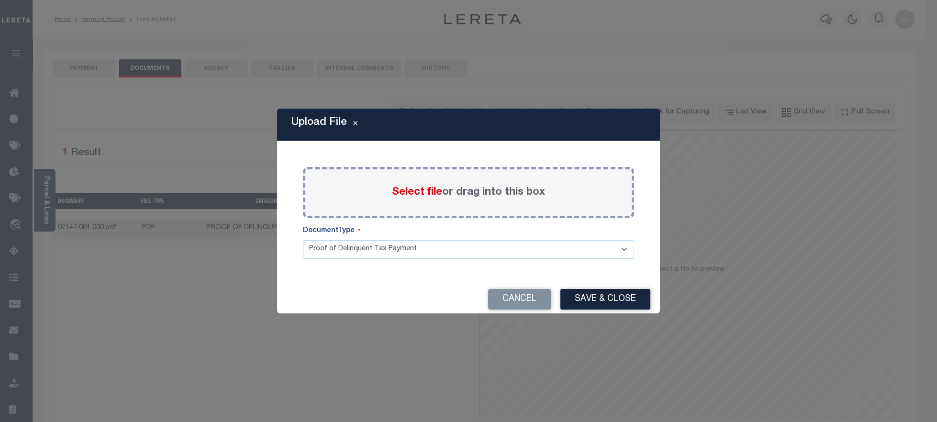
click at [410, 195] on span "Select file" at bounding box center [417, 192] width 50 height 11
click at [0, 0] on input "Select file or drag into this box" at bounding box center [0, 0] width 0 height 0
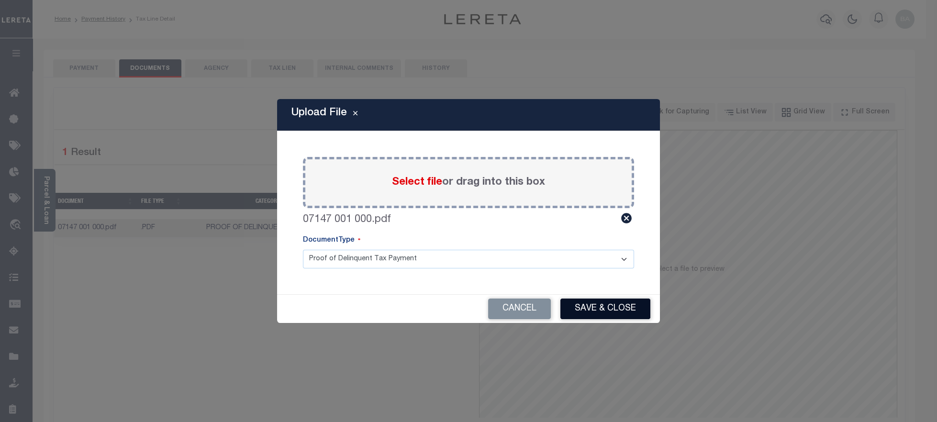
click at [592, 310] on button "Save & Close" at bounding box center [605, 309] width 90 height 21
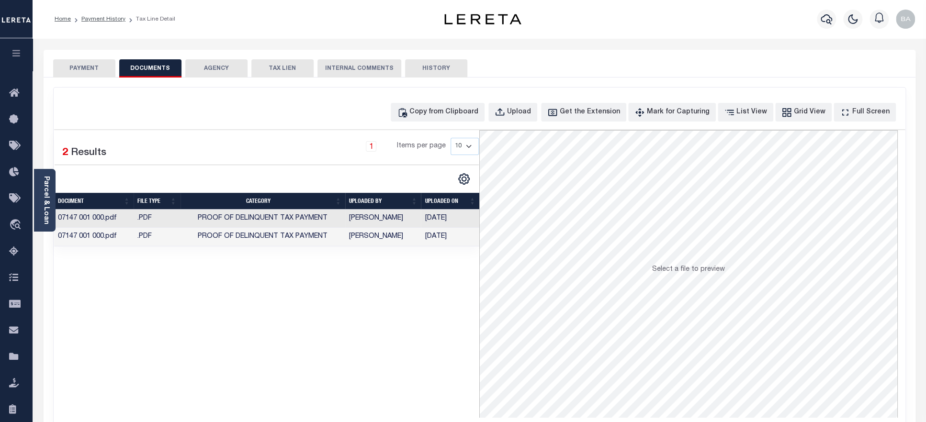
click at [81, 68] on button "PAYMENT" at bounding box center [84, 68] width 62 height 18
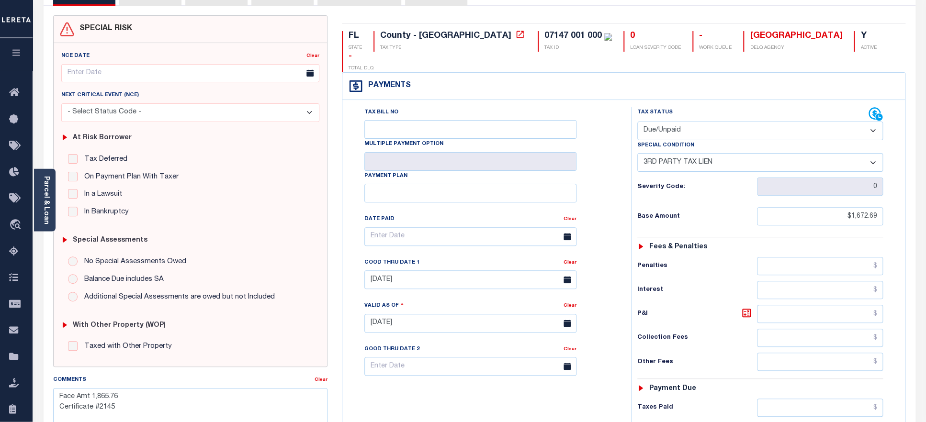
scroll to position [211, 0]
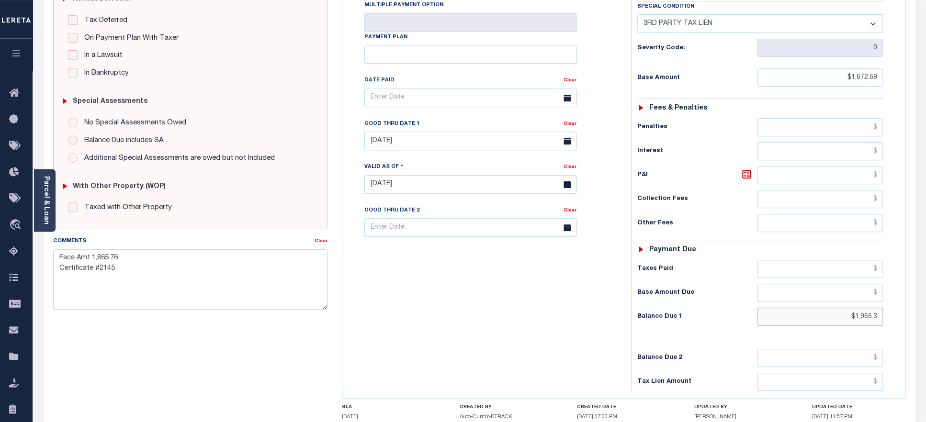
drag, startPoint x: 825, startPoint y: 304, endPoint x: 937, endPoint y: 302, distance: 111.5
click at [883, 308] on input "$1,965.3" at bounding box center [820, 317] width 126 height 18
paste input "1,965.30"
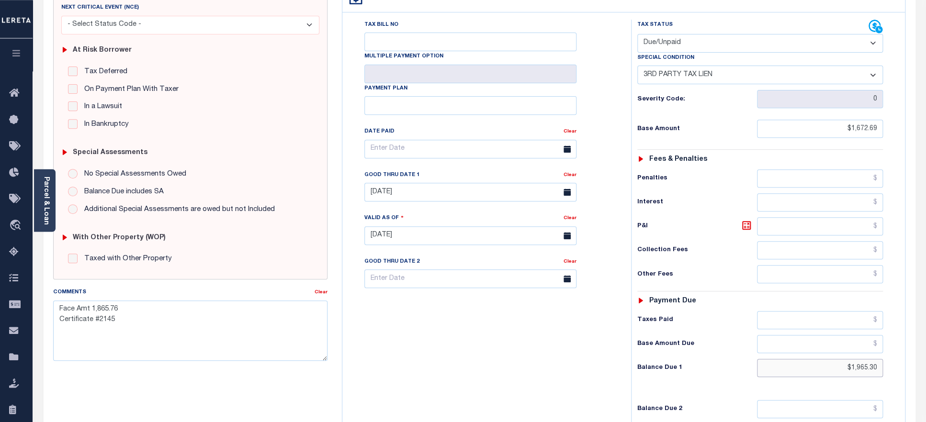
scroll to position [143, 0]
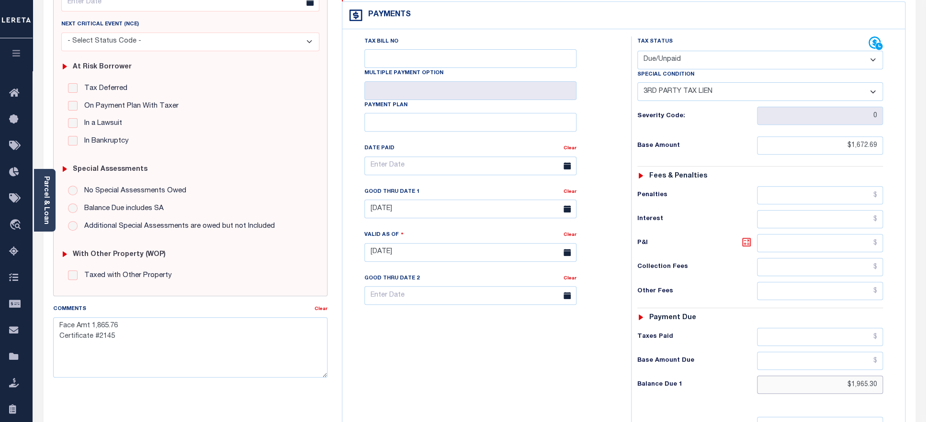
type input "$1,965.30"
type input "[DATE]"
click at [750, 236] on icon at bounding box center [745, 241] width 11 height 11
type input "$292.61"
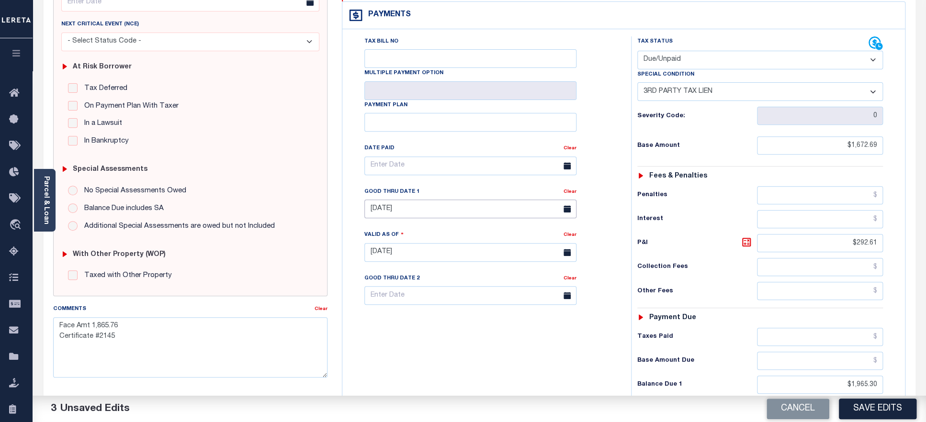
click at [416, 201] on input "07/31/2025" at bounding box center [470, 209] width 212 height 19
click at [377, 344] on span "31" at bounding box center [375, 345] width 19 height 19
type input "08/31/2025"
click at [481, 359] on div "Tax Bill No Multiple Payment Option Payment Plan Clear" at bounding box center [484, 247] width 279 height 423
click at [430, 201] on input "08/31/2025" at bounding box center [470, 209] width 212 height 19
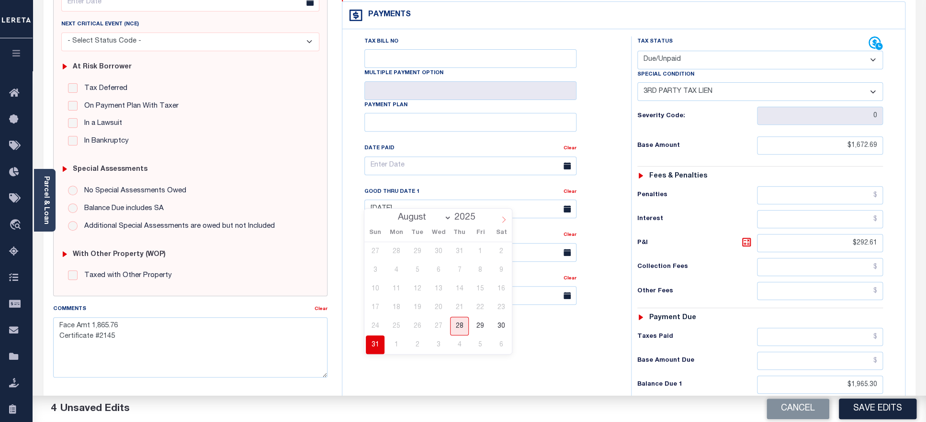
click at [502, 221] on icon at bounding box center [503, 219] width 7 height 7
select select "8"
click at [416, 326] on span "30" at bounding box center [417, 326] width 19 height 19
type input "09/30/2025"
click at [488, 347] on div "Tax Bill No Multiple Payment Option Payment Plan Clear" at bounding box center [484, 247] width 279 height 423
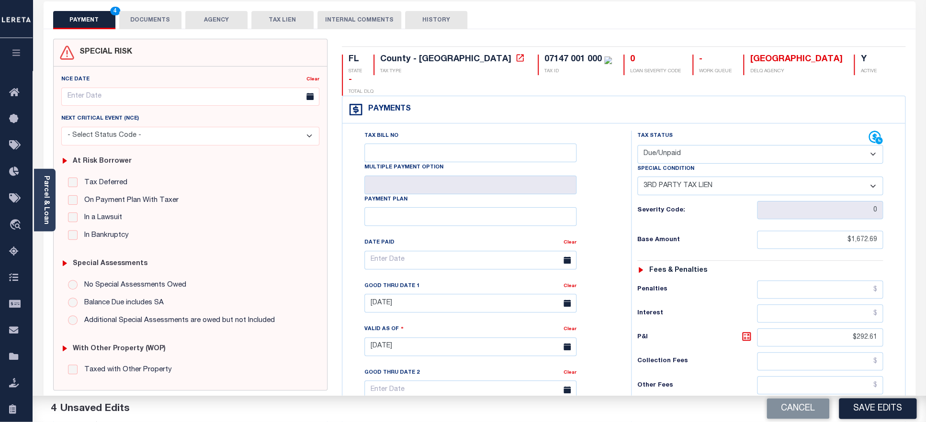
scroll to position [44, 0]
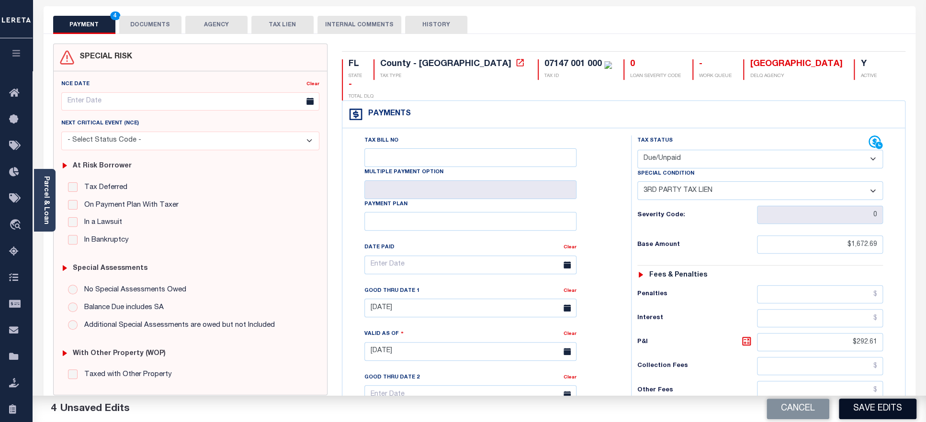
click at [868, 412] on button "Save Edits" at bounding box center [878, 409] width 78 height 21
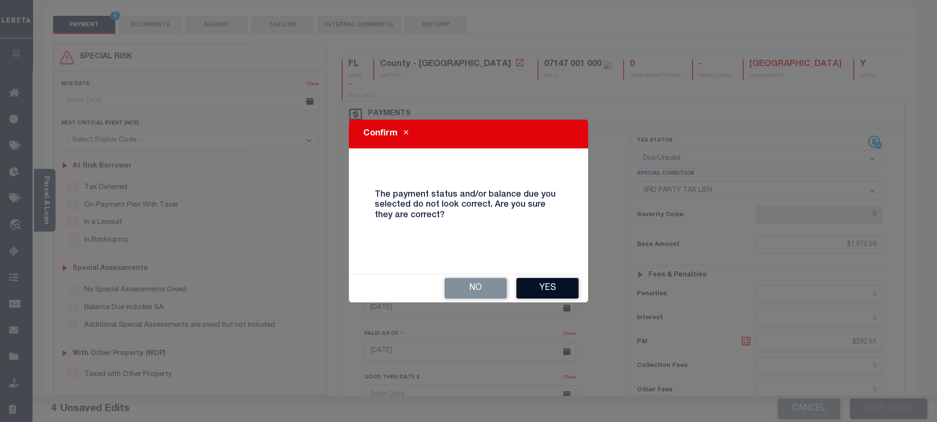
click at [550, 285] on button "Yes" at bounding box center [547, 288] width 62 height 21
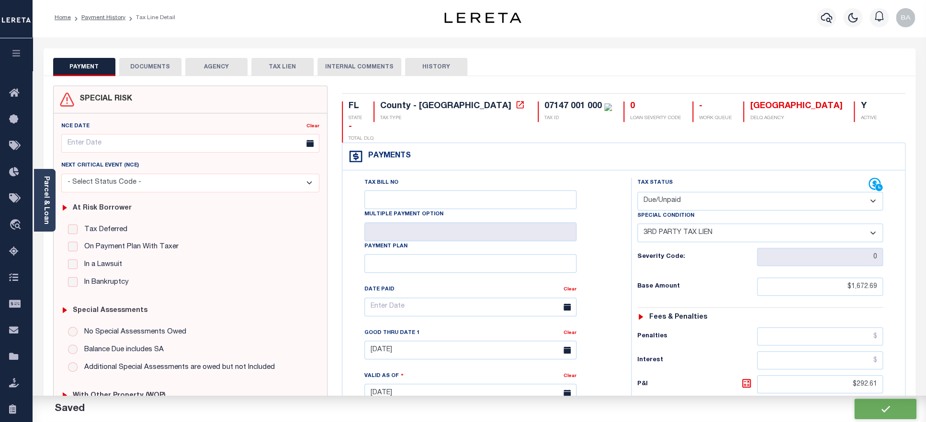
scroll to position [34, 0]
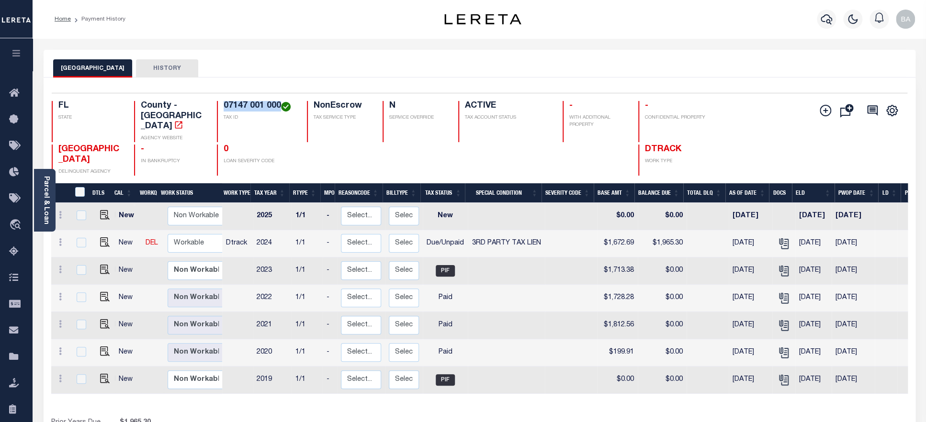
drag, startPoint x: 224, startPoint y: 108, endPoint x: 282, endPoint y: 109, distance: 57.4
click at [282, 109] on h4 "07147 001 000" at bounding box center [260, 106] width 72 height 11
copy h4 "07147 001 000"
click at [46, 201] on link "Parcel & Loan" at bounding box center [46, 200] width 7 height 48
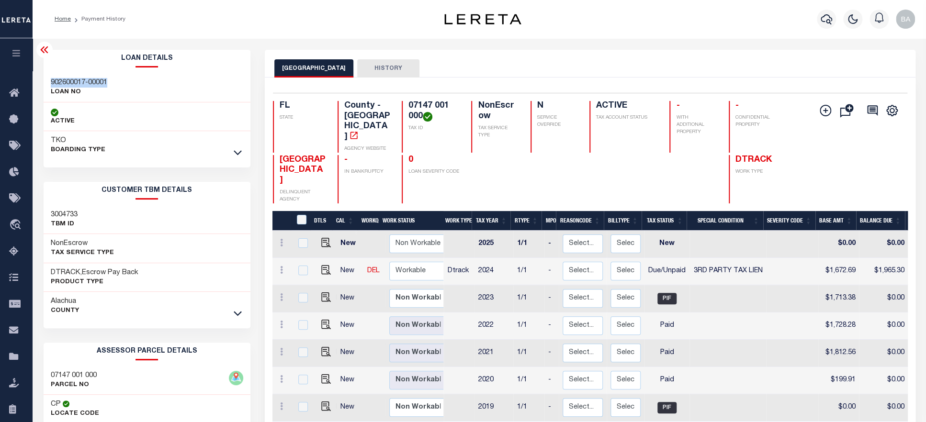
drag, startPoint x: 51, startPoint y: 84, endPoint x: 111, endPoint y: 84, distance: 59.8
click at [111, 84] on div "902600017-00001 LOAN NO" at bounding box center [147, 87] width 207 height 29
copy h3 "902600017-00001"
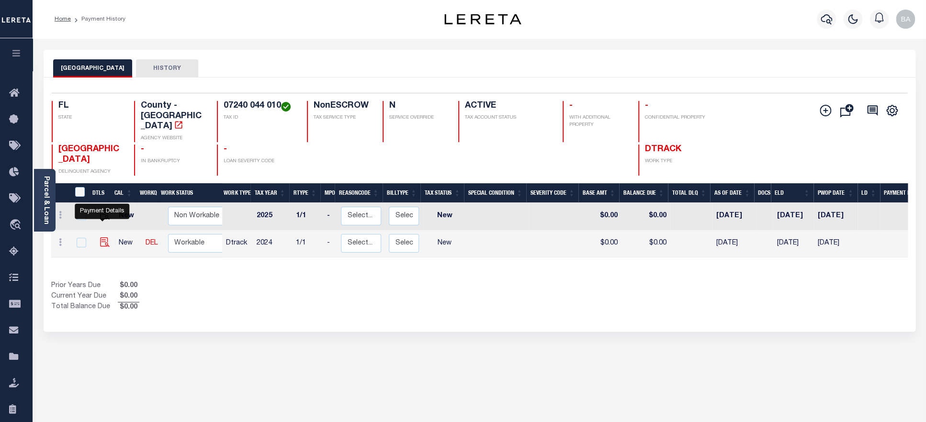
click at [100, 237] on img "" at bounding box center [105, 242] width 10 height 10
checkbox input "true"
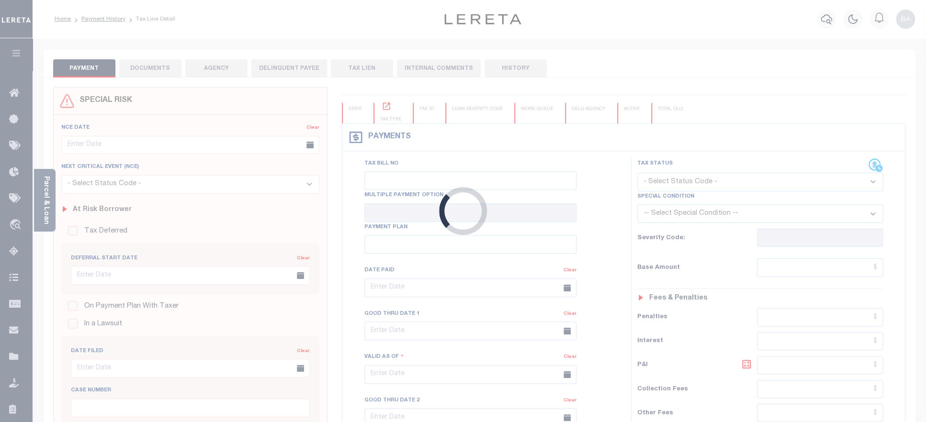
checkbox input "false"
type input "[DATE]"
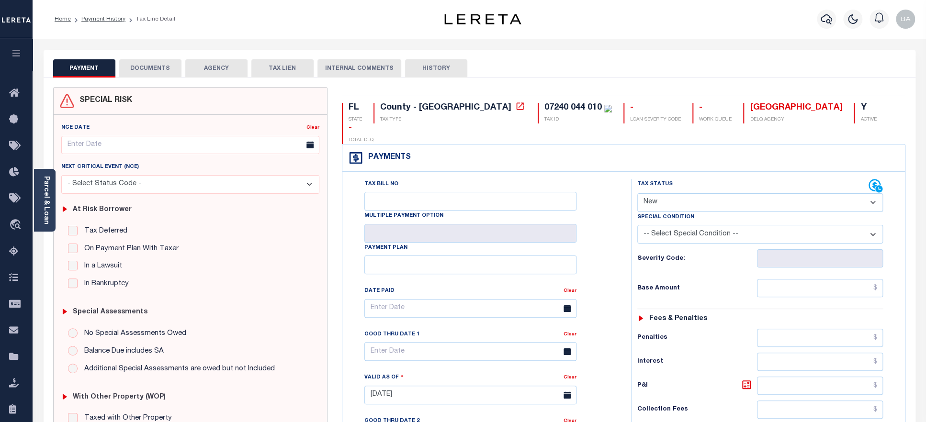
select select "PYD"
click option "Paid" at bounding box center [0, 0] width 0 height 0
type input "[DATE]"
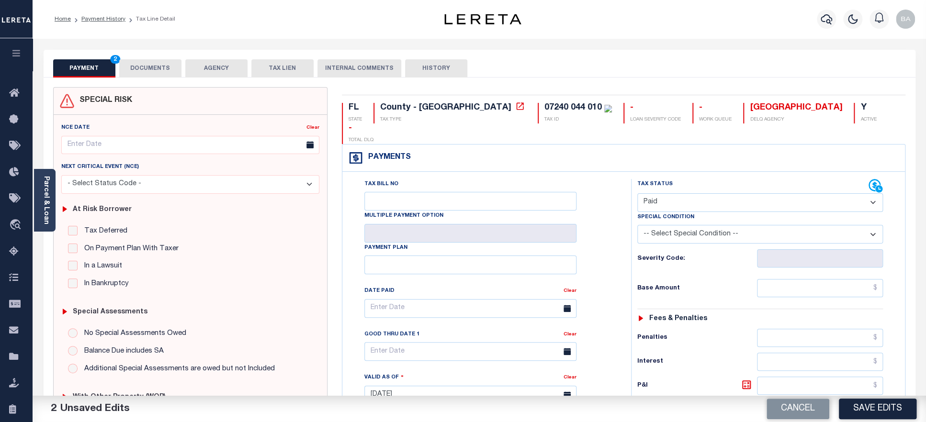
click at [148, 76] on button "DOCUMENTS" at bounding box center [150, 68] width 62 height 18
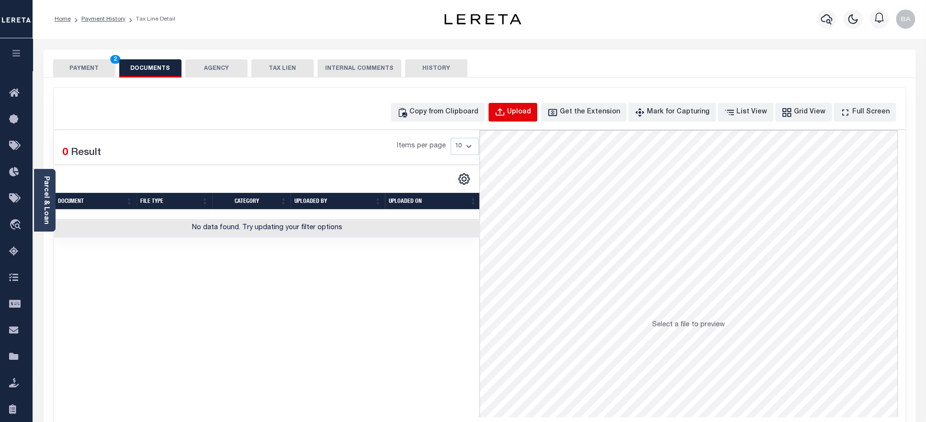
click at [531, 110] on div "Upload" at bounding box center [519, 112] width 24 height 11
select select "POP"
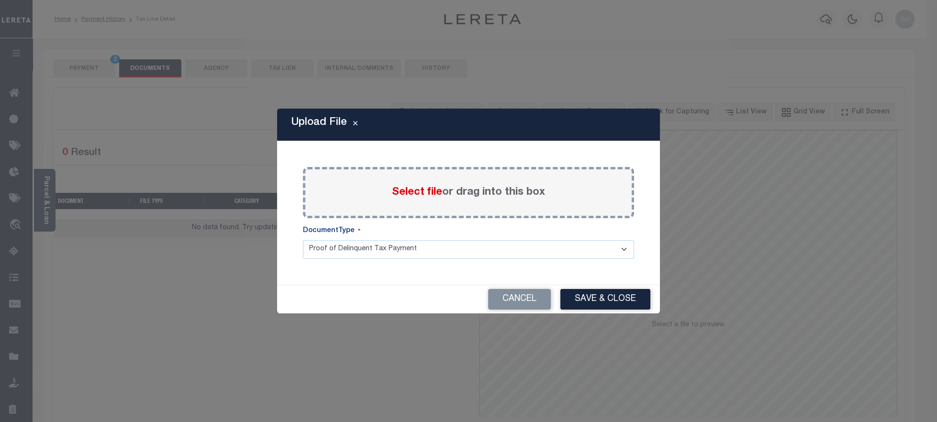
click at [436, 190] on span "Select file" at bounding box center [417, 192] width 50 height 11
click at [0, 0] on input "Select file or drag into this box" at bounding box center [0, 0] width 0 height 0
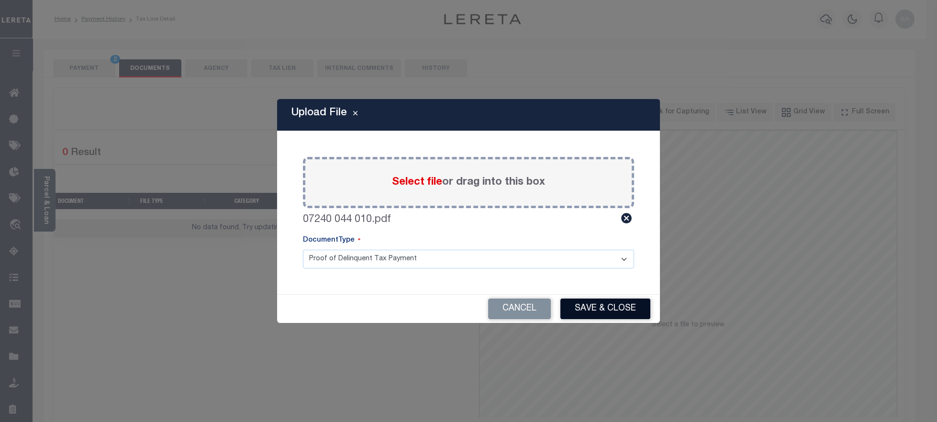
click at [616, 313] on button "Save & Close" at bounding box center [605, 309] width 90 height 21
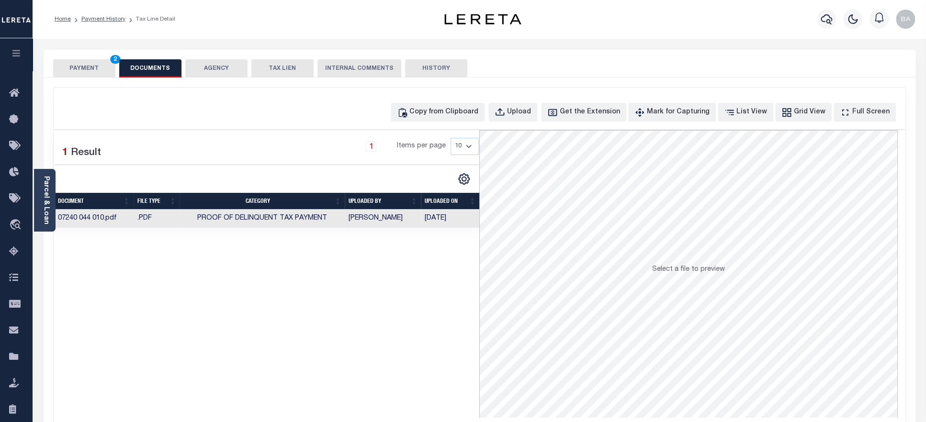
click at [75, 72] on button "PAYMENT 2" at bounding box center [84, 68] width 62 height 18
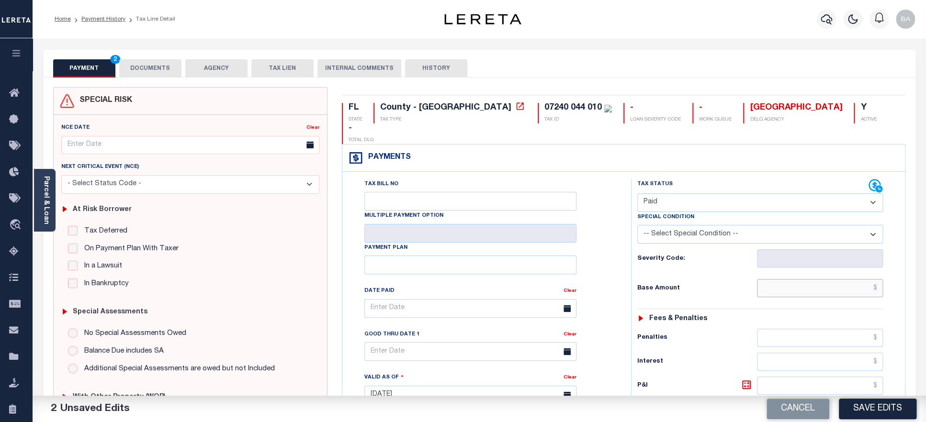
click at [803, 279] on input "text" at bounding box center [820, 288] width 126 height 18
paste input "11,093.47"
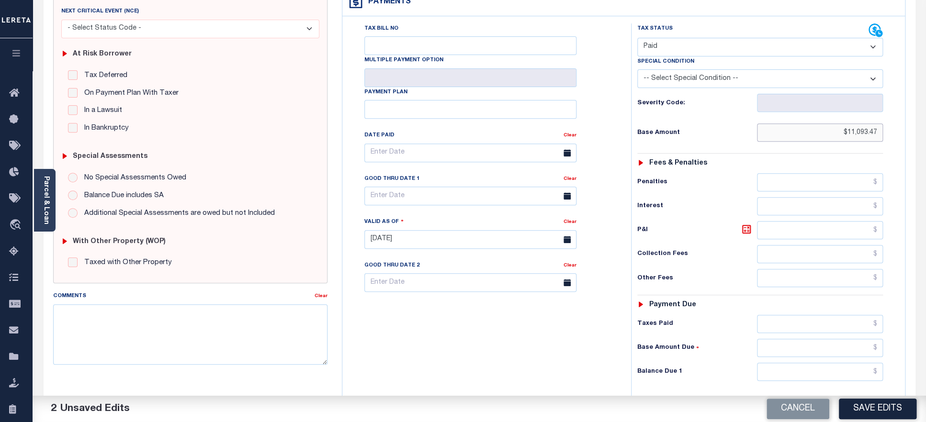
scroll to position [205, 0]
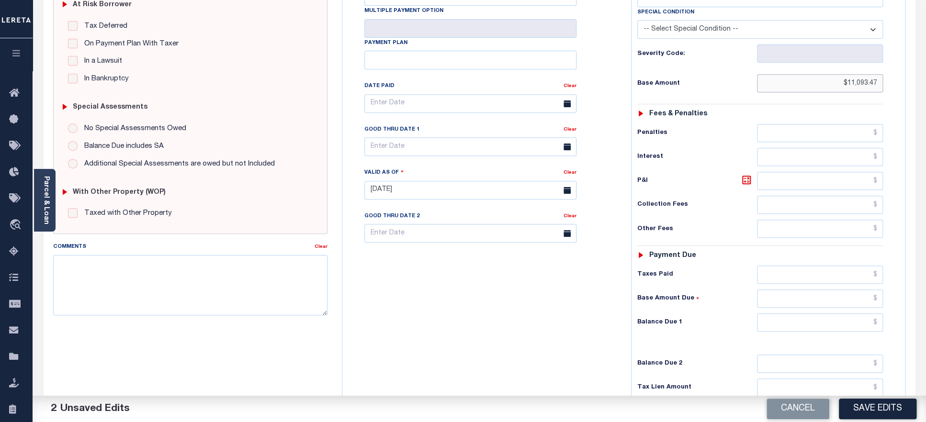
type input "$11,093.47"
click at [810, 266] on input "text" at bounding box center [820, 275] width 126 height 18
paste input "11,093.47"
type input "$11,093.47"
click at [810, 316] on input "text" at bounding box center [820, 322] width 126 height 18
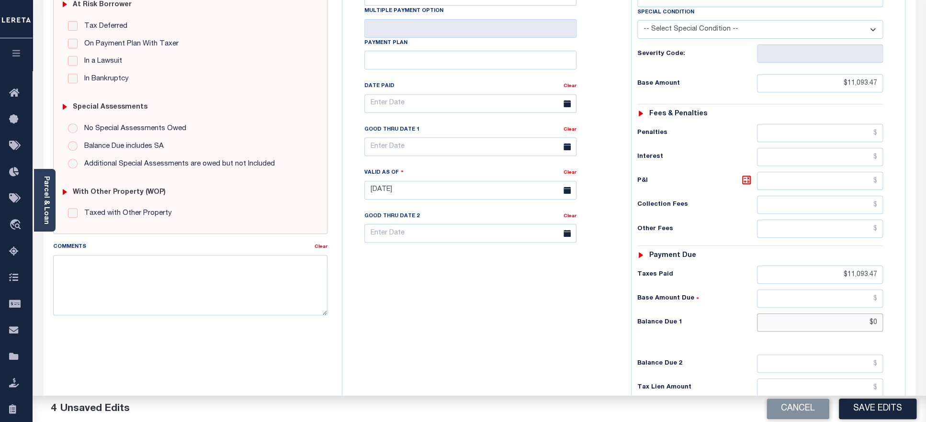
scroll to position [0, 0]
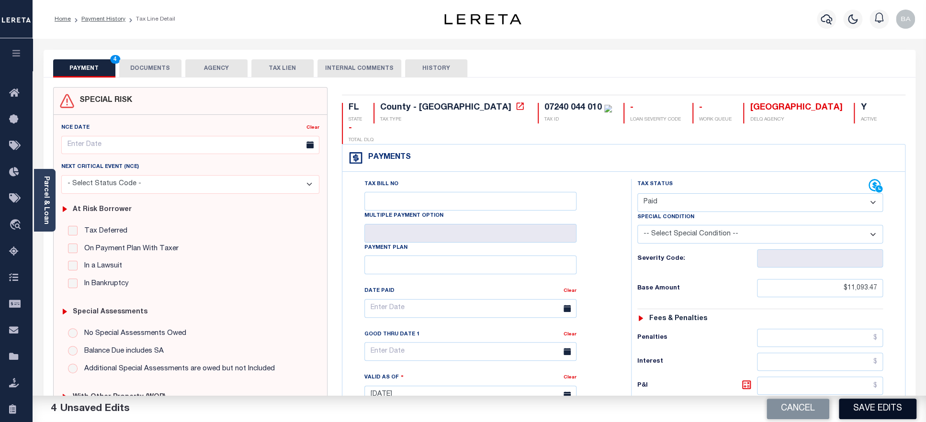
type input "$0.00"
drag, startPoint x: 869, startPoint y: 415, endPoint x: 854, endPoint y: 408, distance: 16.3
click at [869, 414] on button "Save Edits" at bounding box center [878, 409] width 78 height 21
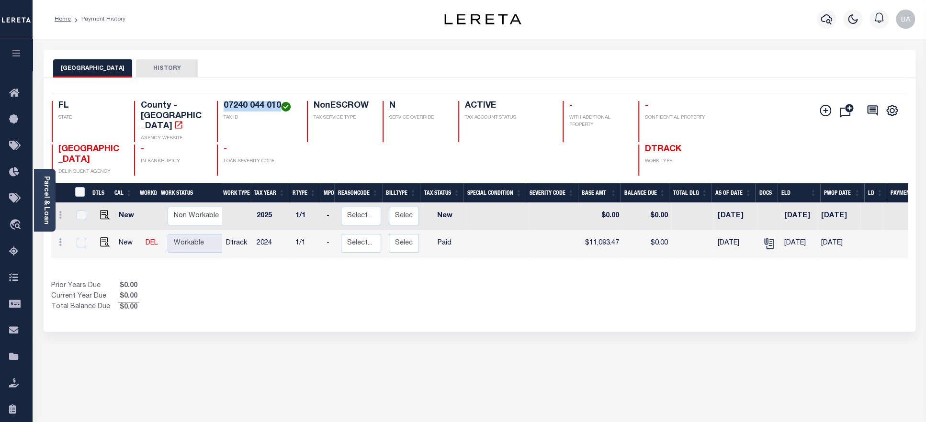
drag, startPoint x: 224, startPoint y: 109, endPoint x: 279, endPoint y: 108, distance: 55.5
click at [279, 108] on h4 "07240 044 010" at bounding box center [260, 106] width 72 height 11
copy h4 "07240 044 010"
click at [48, 211] on link "Parcel & Loan" at bounding box center [46, 200] width 7 height 48
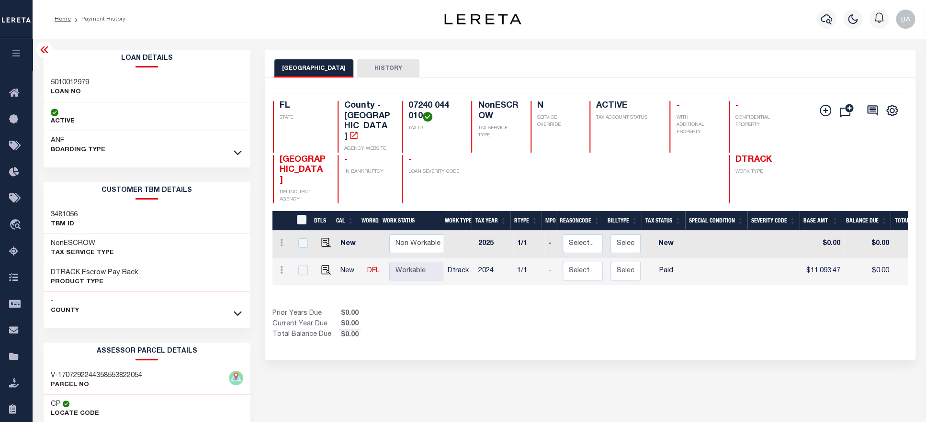
click at [73, 79] on h3 "5010012979" at bounding box center [70, 83] width 38 height 10
copy h3 "5010012979"
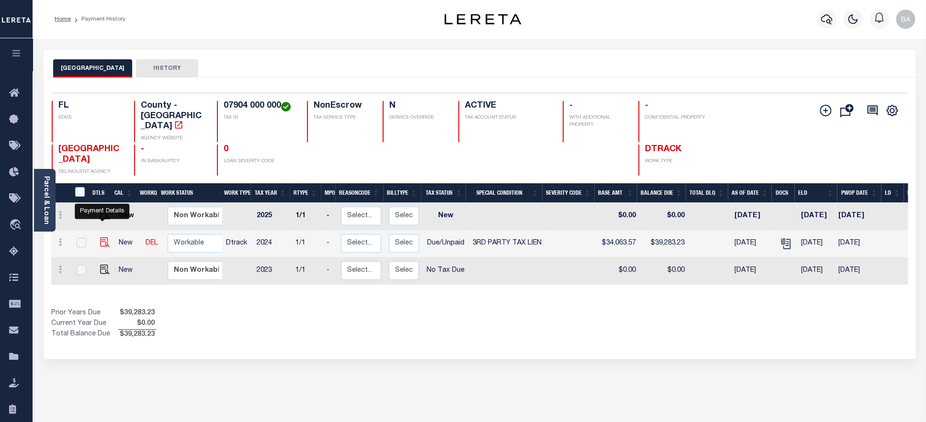
click at [100, 237] on img "" at bounding box center [105, 242] width 10 height 10
checkbox input "true"
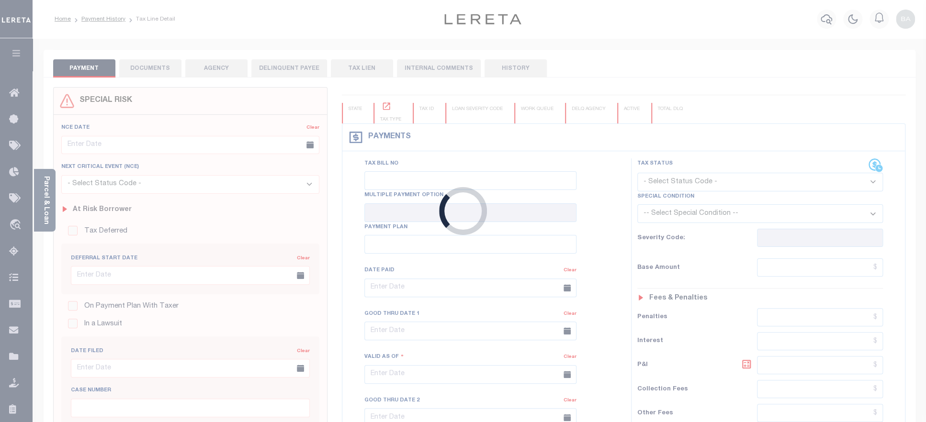
checkbox input "false"
type textarea "Face Amt 37,406.65 Bid % 0.25 Bidder 803657 Certificate #2442 Issued Year [DATE]"
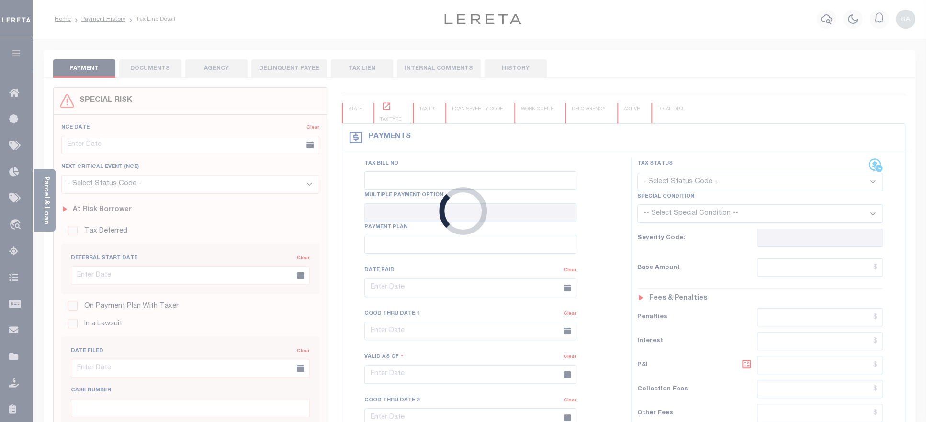
type input "[DATE]"
select select "DUE"
select select "20"
type input "0"
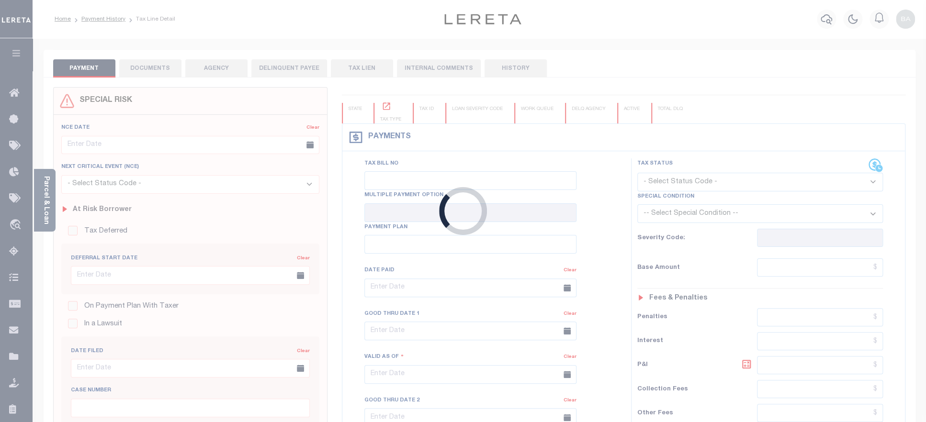
type input "$34,063.57"
type input "$39,283.23"
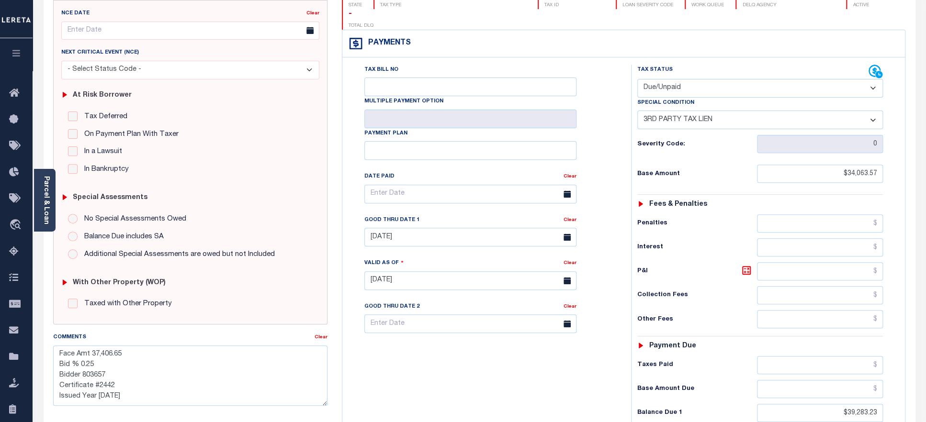
scroll to position [96, 0]
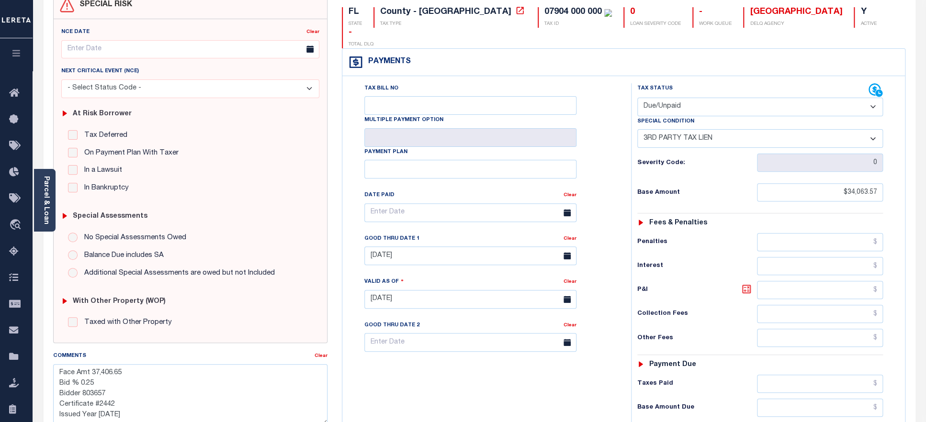
click at [744, 286] on icon at bounding box center [746, 289] width 6 height 6
type input "$5,219.66"
type input "[DATE]"
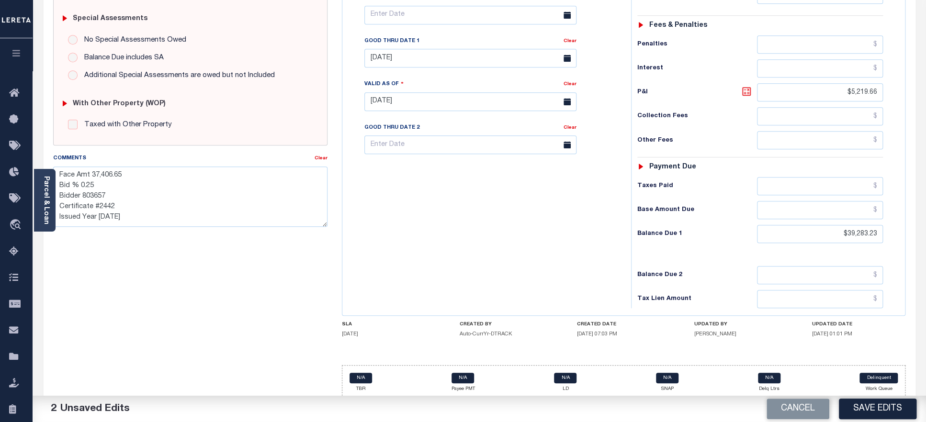
scroll to position [145, 0]
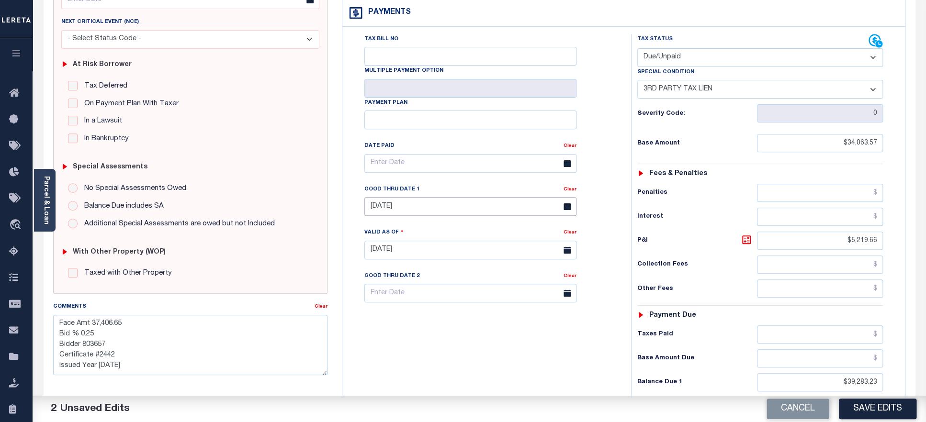
click at [449, 197] on input "07/31/2025" at bounding box center [470, 206] width 212 height 19
click at [503, 218] on icon at bounding box center [503, 217] width 7 height 7
select select "8"
click at [416, 328] on span "30" at bounding box center [417, 323] width 19 height 19
type input "09/30/2025"
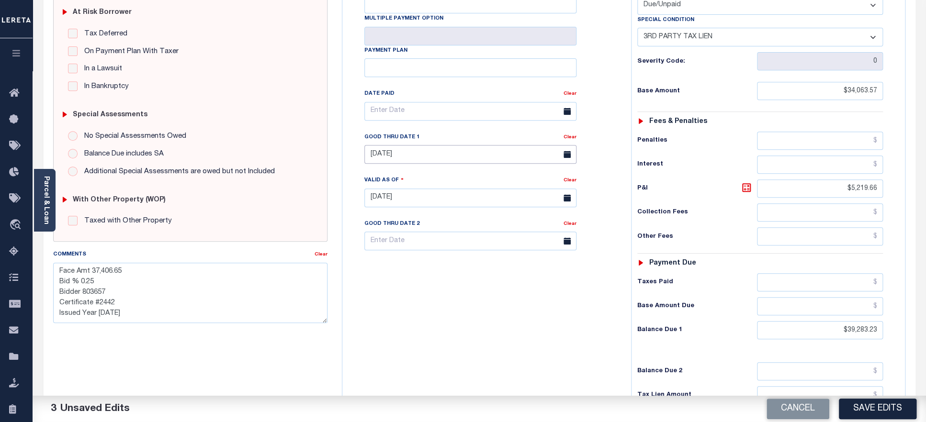
scroll to position [0, 0]
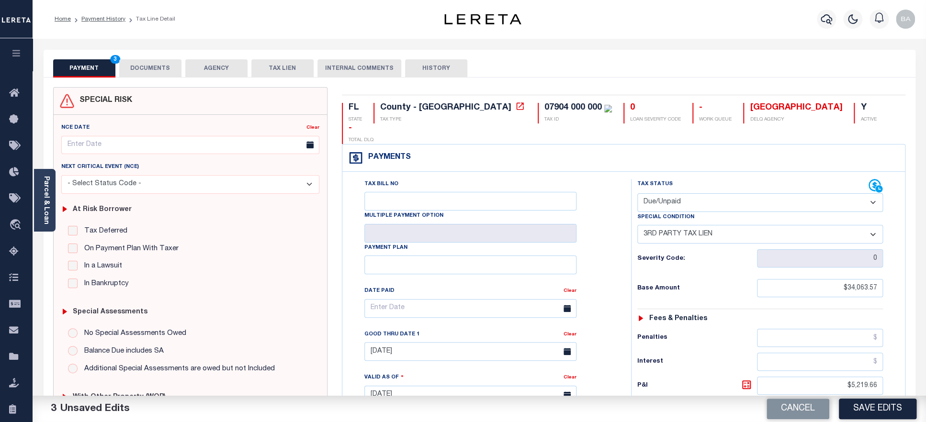
click at [146, 67] on button "DOCUMENTS" at bounding box center [150, 68] width 62 height 18
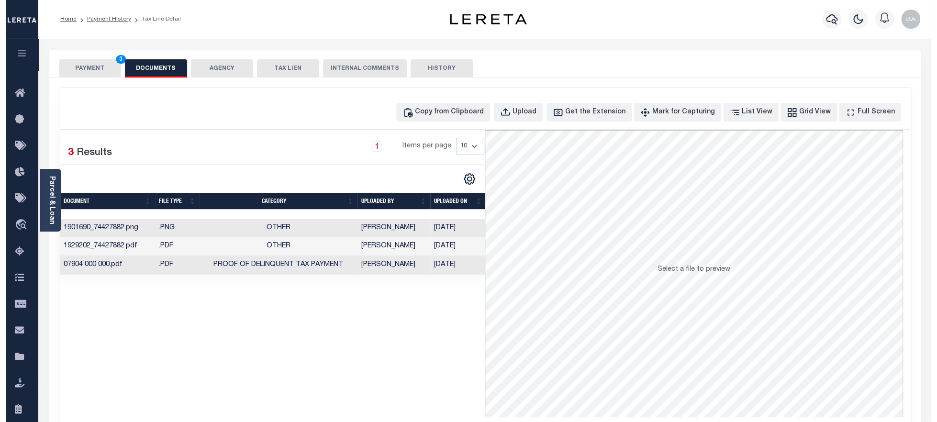
scroll to position [0, 1]
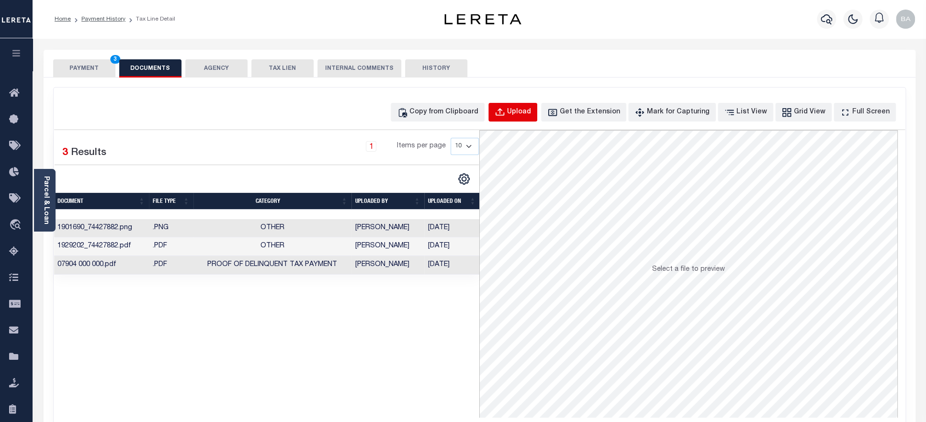
click at [521, 115] on button "Upload" at bounding box center [512, 112] width 49 height 19
select select "POP"
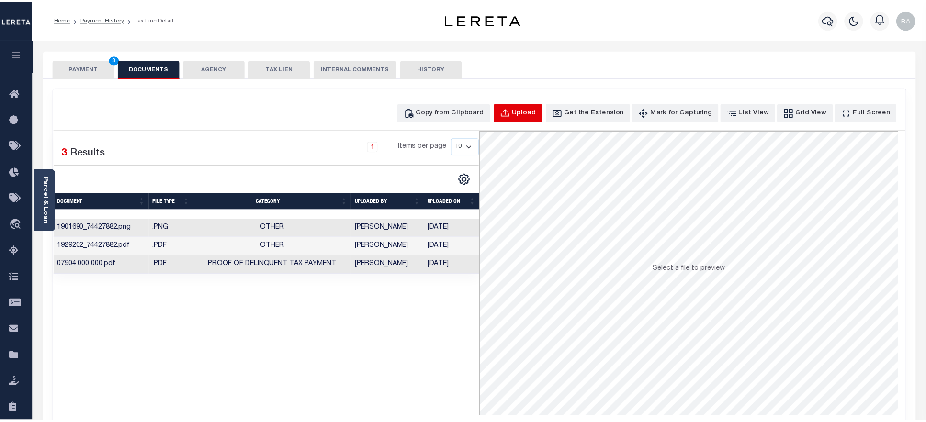
scroll to position [0, 0]
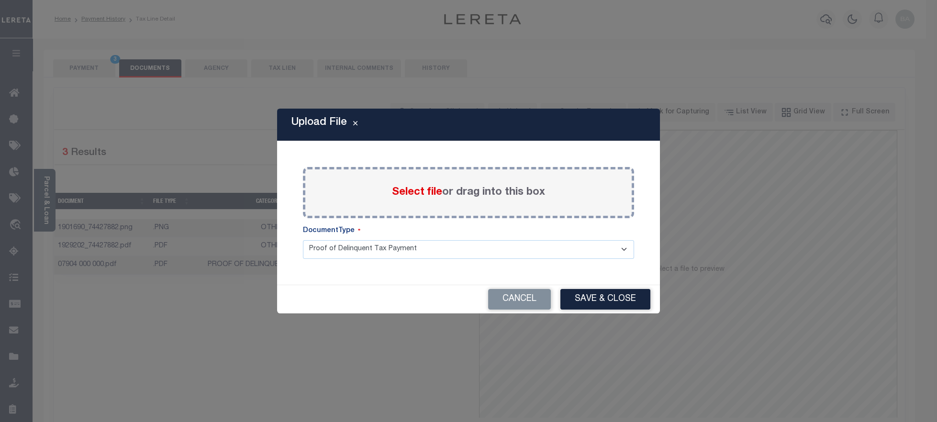
click at [451, 197] on label "Select file or drag into this box" at bounding box center [468, 193] width 153 height 16
click at [0, 0] on input "Select file or drag into this box" at bounding box center [0, 0] width 0 height 0
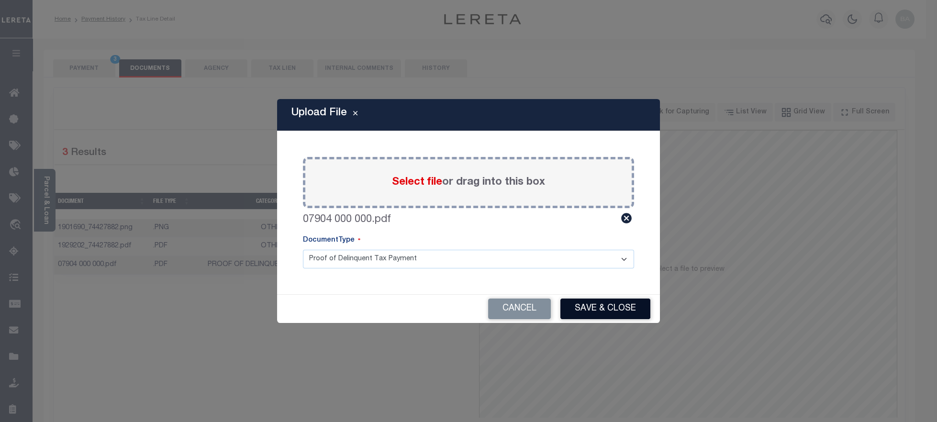
click at [604, 316] on button "Save & Close" at bounding box center [605, 309] width 90 height 21
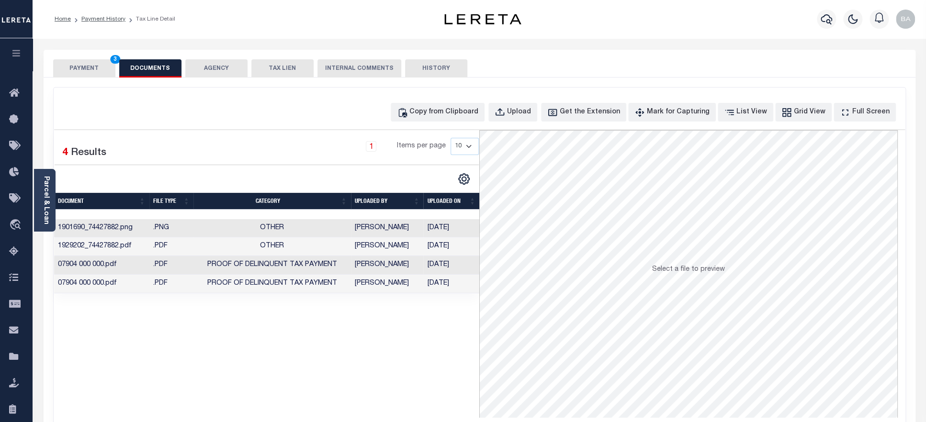
click at [75, 65] on button "PAYMENT 3" at bounding box center [84, 68] width 62 height 18
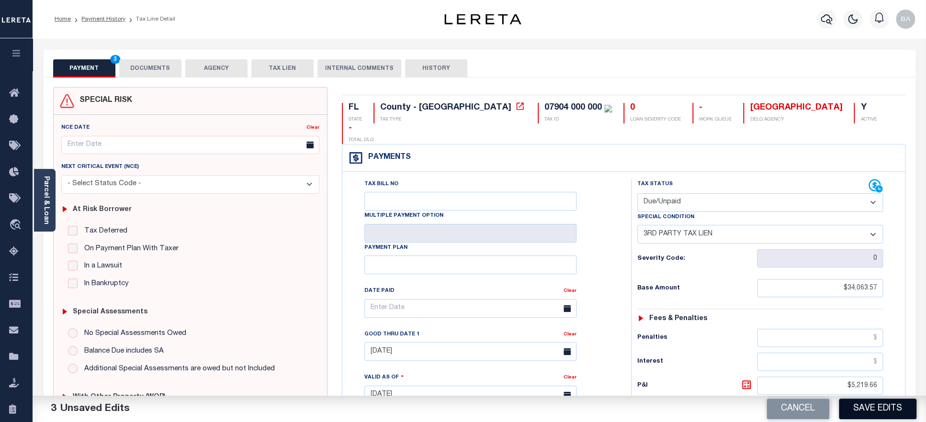
click at [885, 410] on button "Save Edits" at bounding box center [878, 409] width 78 height 21
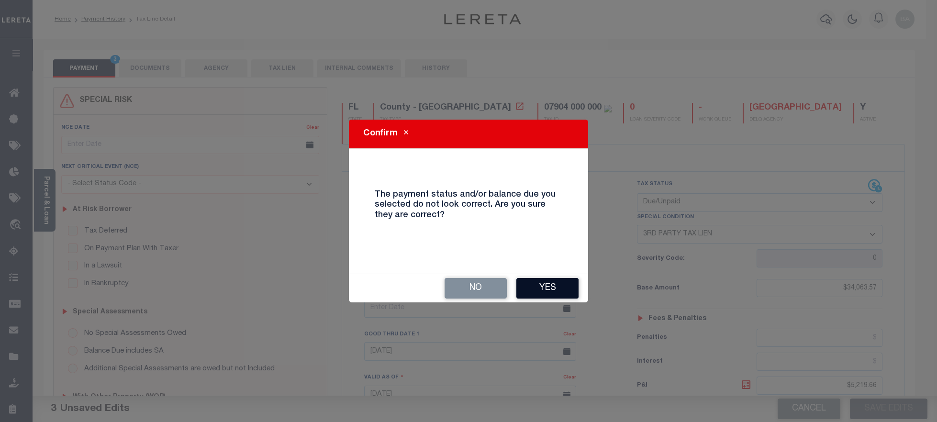
click at [538, 290] on button "Yes" at bounding box center [547, 288] width 62 height 21
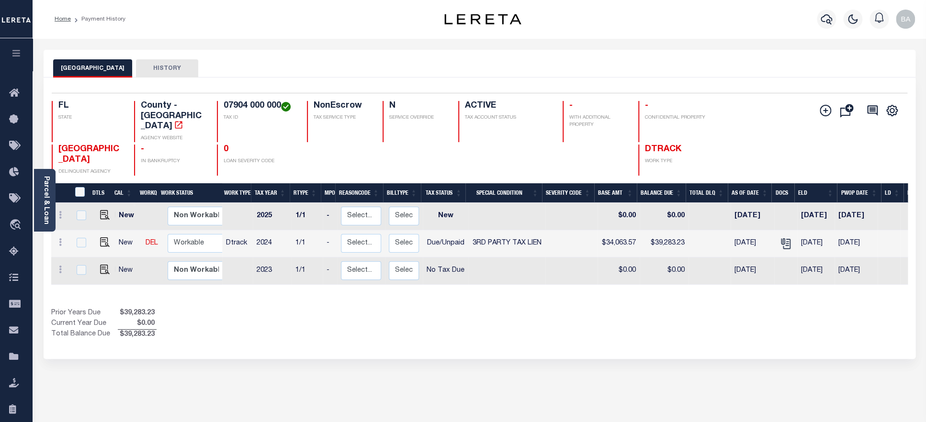
drag, startPoint x: 225, startPoint y: 107, endPoint x: 283, endPoint y: 106, distance: 57.9
click at [283, 106] on h4 "07904 000 000" at bounding box center [260, 106] width 72 height 11
copy h4 "07904 000 000"
click at [45, 213] on link "Parcel & Loan" at bounding box center [46, 200] width 7 height 48
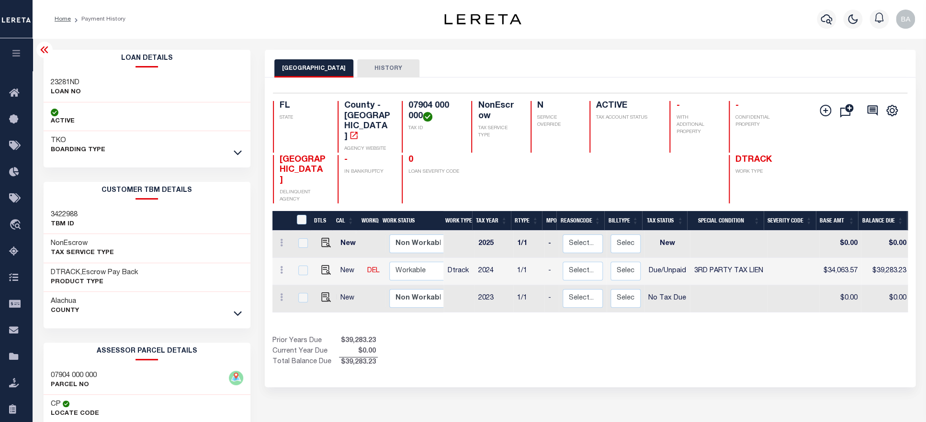
click at [60, 80] on h3 "23281ND" at bounding box center [66, 83] width 30 height 10
copy h3 "23281ND"
click at [492, 353] on div "Selected 3 Results 1 Items per page 25 50 100 FL STATE TAX ID N" at bounding box center [590, 233] width 650 height 310
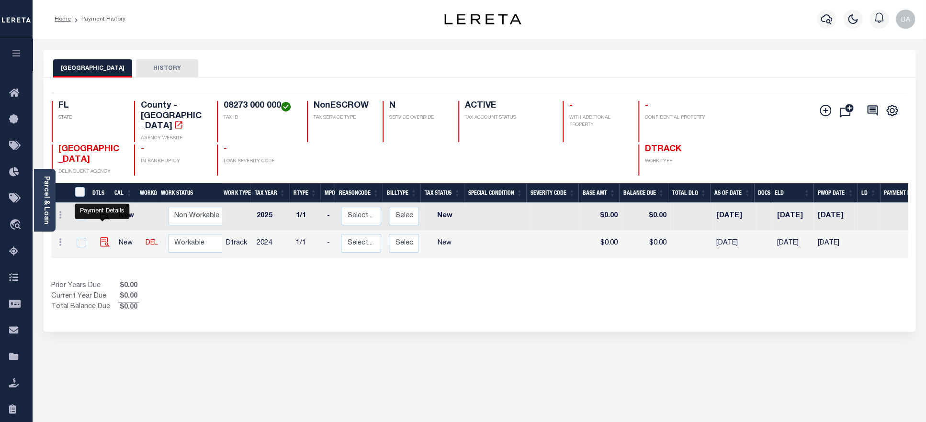
click at [100, 237] on img "" at bounding box center [105, 242] width 10 height 10
checkbox input "true"
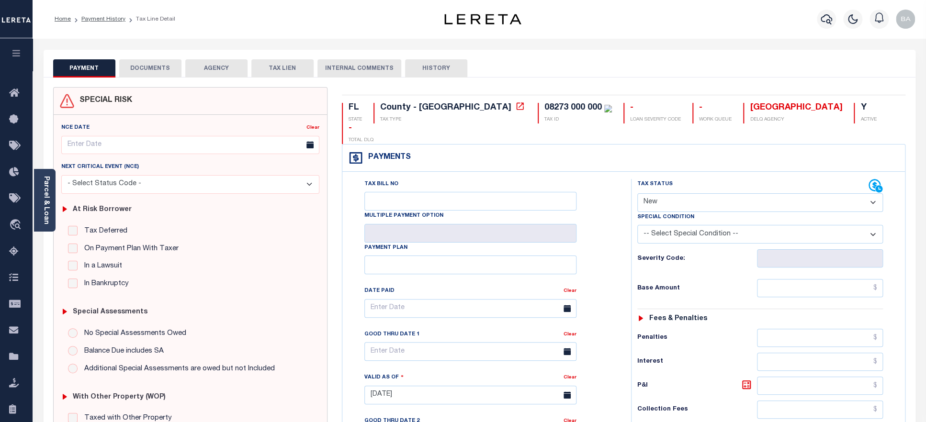
select select "PYD"
click option "Paid" at bounding box center [0, 0] width 0 height 0
type input "[DATE]"
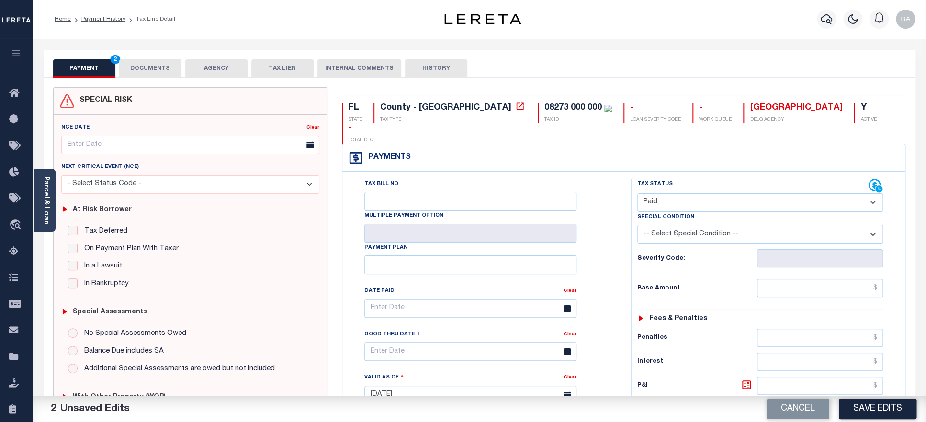
click at [147, 65] on button "DOCUMENTS" at bounding box center [150, 68] width 62 height 18
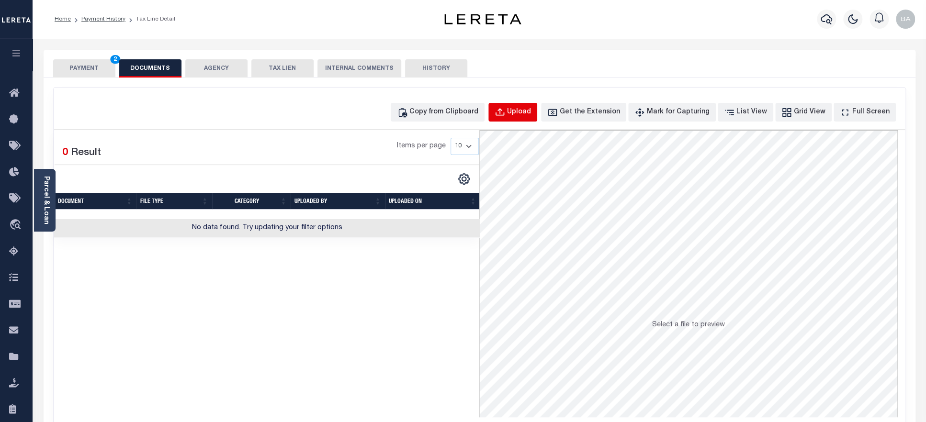
click at [521, 115] on button "Upload" at bounding box center [512, 112] width 49 height 19
select select "POP"
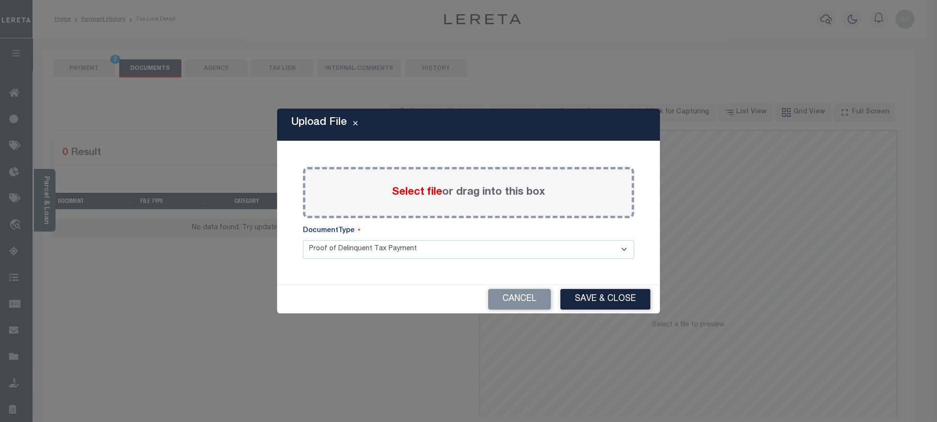
click at [412, 190] on span "Select file" at bounding box center [417, 192] width 50 height 11
click at [0, 0] on input "Select file or drag into this box" at bounding box center [0, 0] width 0 height 0
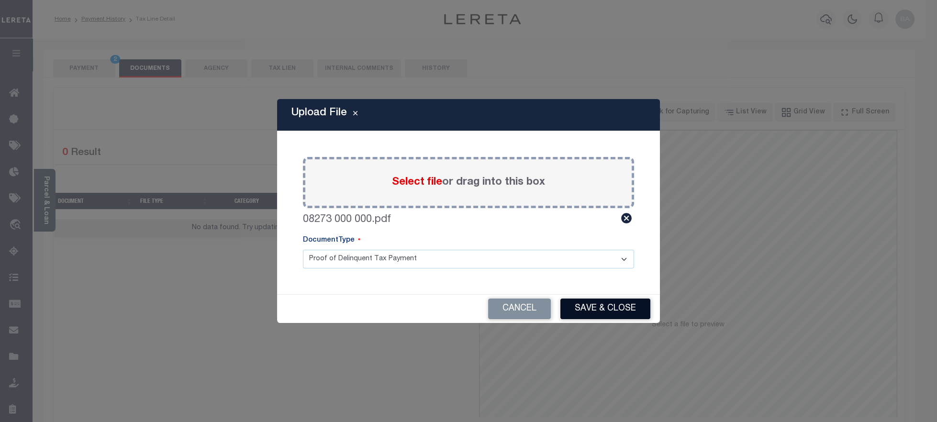
click at [616, 313] on button "Save & Close" at bounding box center [605, 309] width 90 height 21
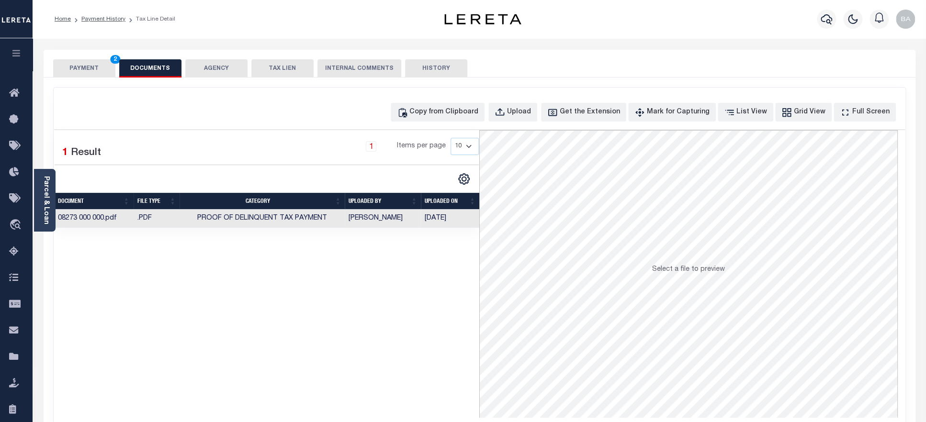
click at [76, 67] on button "PAYMENT 2" at bounding box center [84, 68] width 62 height 18
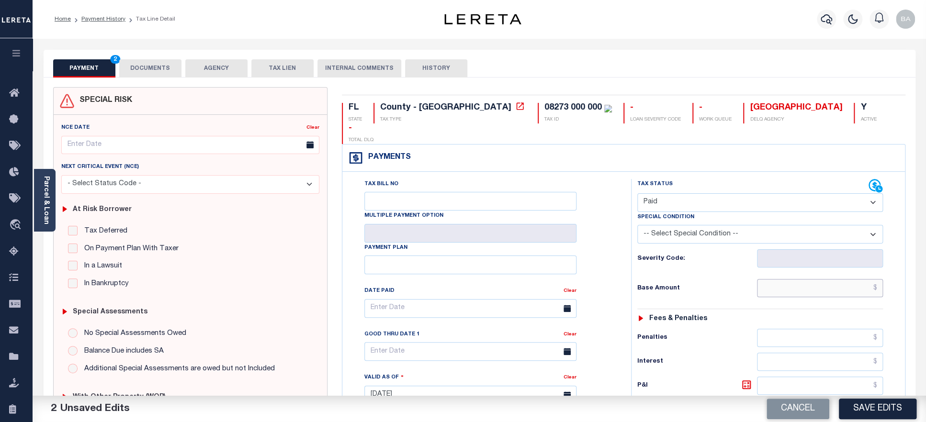
click at [788, 279] on input "text" at bounding box center [820, 288] width 126 height 18
paste input "32,431.36"
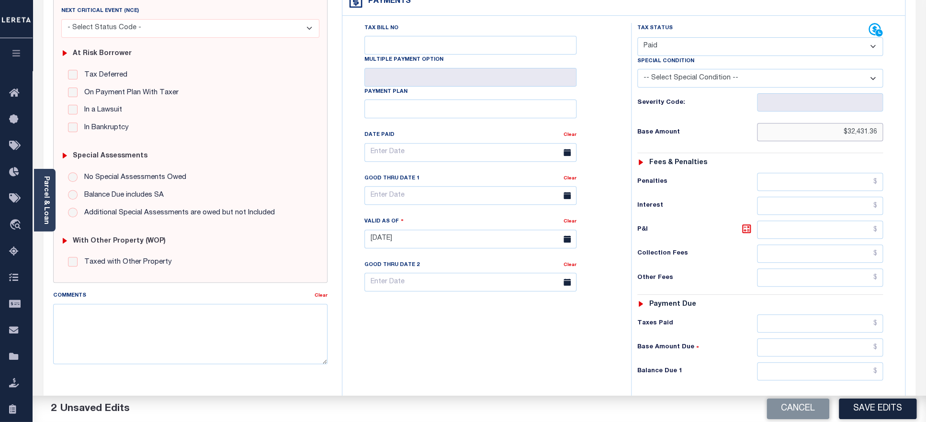
scroll to position [165, 0]
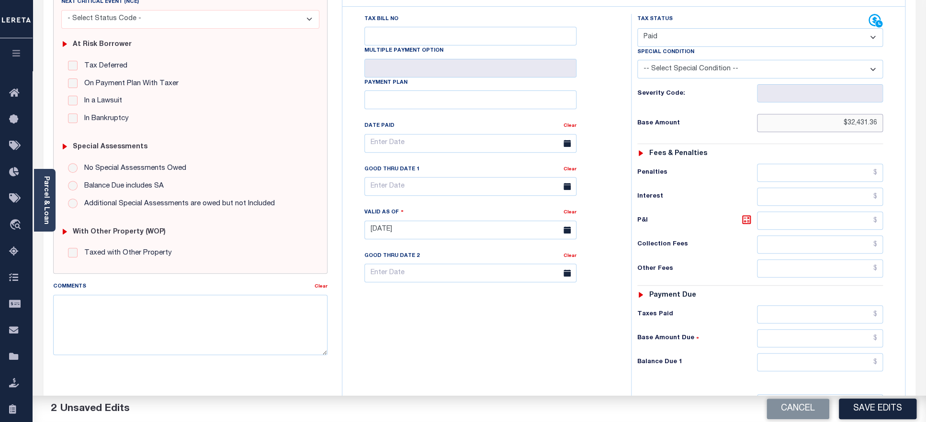
type input "$32,431.36"
click at [808, 305] on input "text" at bounding box center [820, 314] width 126 height 18
paste input "32,431.36"
type input "$32,431.36"
click at [807, 354] on input "text" at bounding box center [820, 362] width 126 height 18
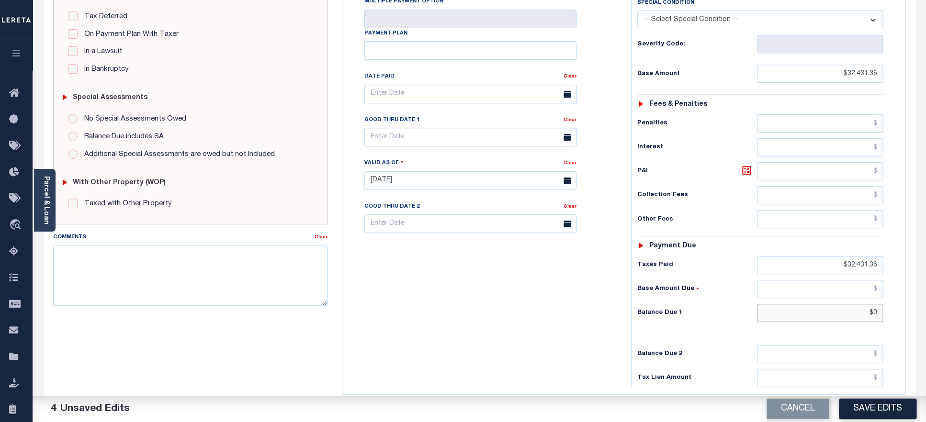
scroll to position [291, 0]
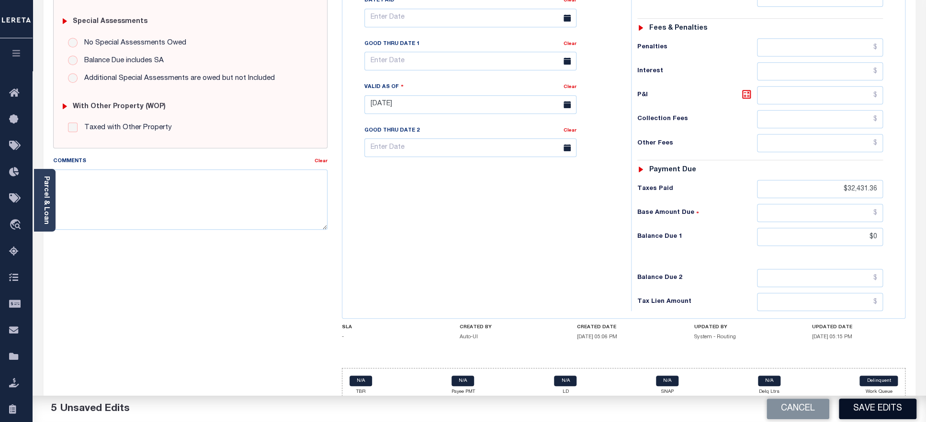
type input "$0.00"
drag, startPoint x: 866, startPoint y: 411, endPoint x: 707, endPoint y: 361, distance: 166.1
click at [867, 410] on button "Save Edits" at bounding box center [878, 409] width 78 height 21
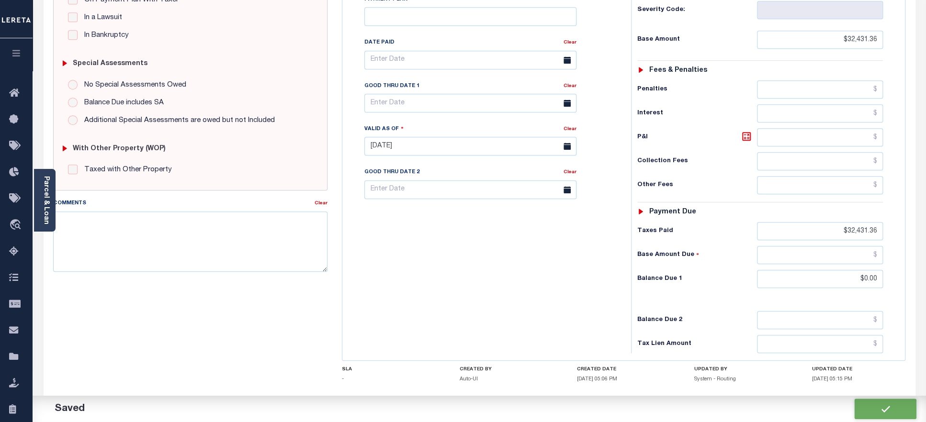
scroll to position [333, 0]
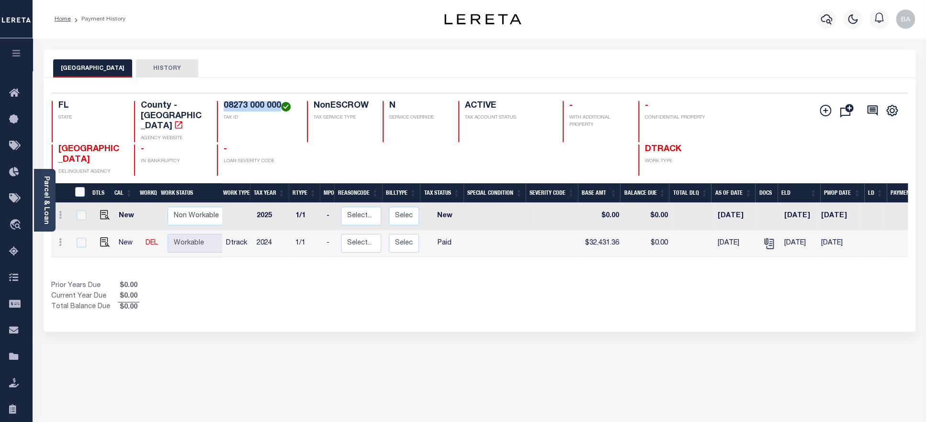
drag, startPoint x: 224, startPoint y: 106, endPoint x: 279, endPoint y: 102, distance: 55.1
click at [279, 102] on h4 "08273 000 000" at bounding box center [260, 106] width 72 height 11
copy h4 "08273 000 000"
click at [47, 206] on link "Parcel & Loan" at bounding box center [46, 200] width 7 height 48
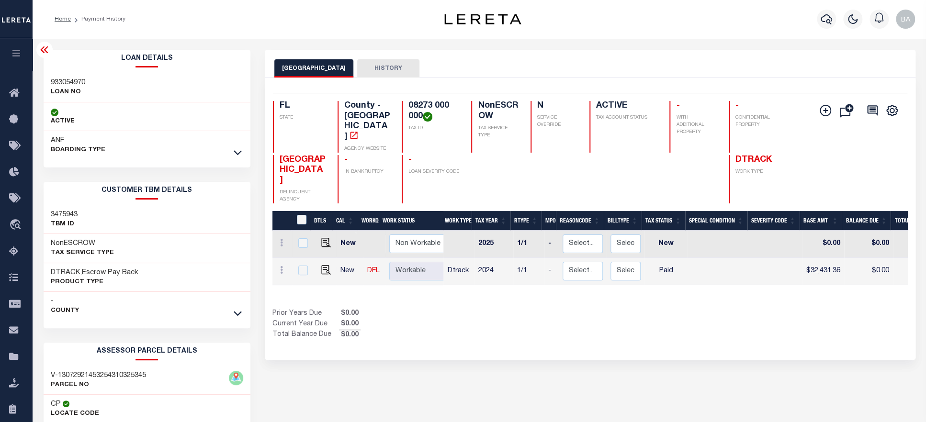
click at [78, 86] on h3 "933054970" at bounding box center [68, 83] width 34 height 10
copy h3 "933054970"
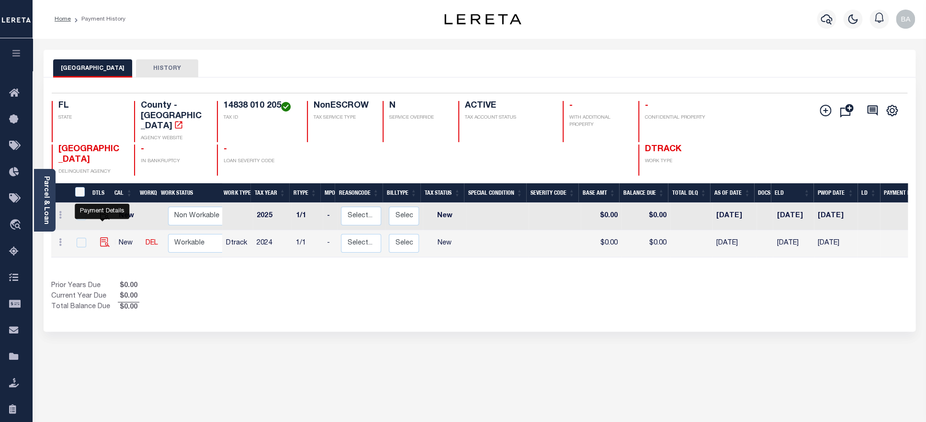
click at [100, 237] on img "" at bounding box center [105, 242] width 10 height 10
checkbox input "true"
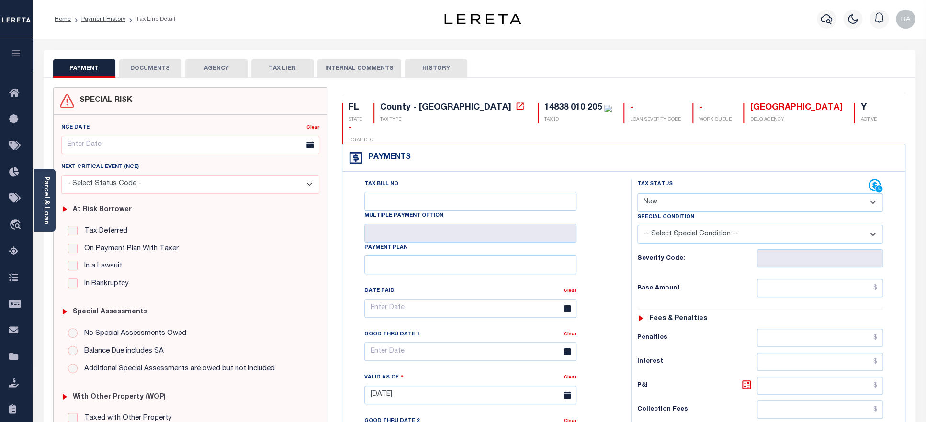
click at [637, 193] on select "- Select Status Code - Open Due/Unpaid Paid Incomplete No Tax Due Internal Refu…" at bounding box center [760, 202] width 246 height 19
select select "DUE"
click option "Due/Unpaid" at bounding box center [0, 0] width 0 height 0
type input "[DATE]"
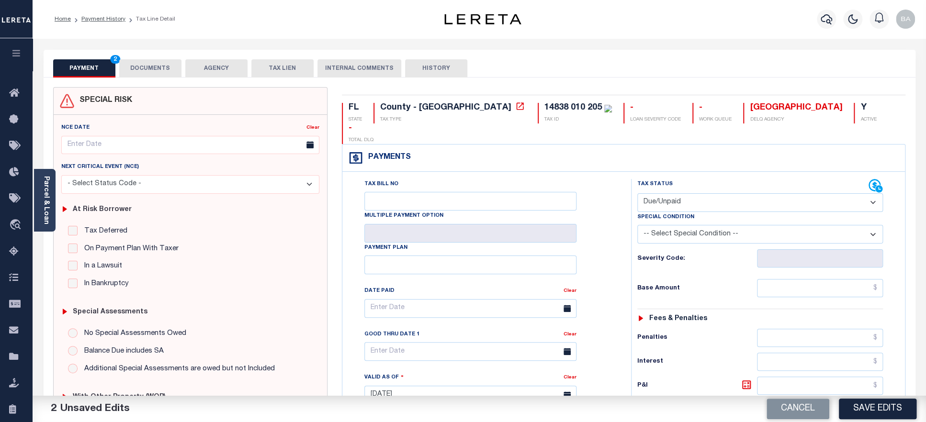
select select "20"
click option "3RD PARTY TAX LIEN" at bounding box center [0, 0] width 0 height 0
click at [147, 65] on button "DOCUMENTS" at bounding box center [150, 68] width 62 height 18
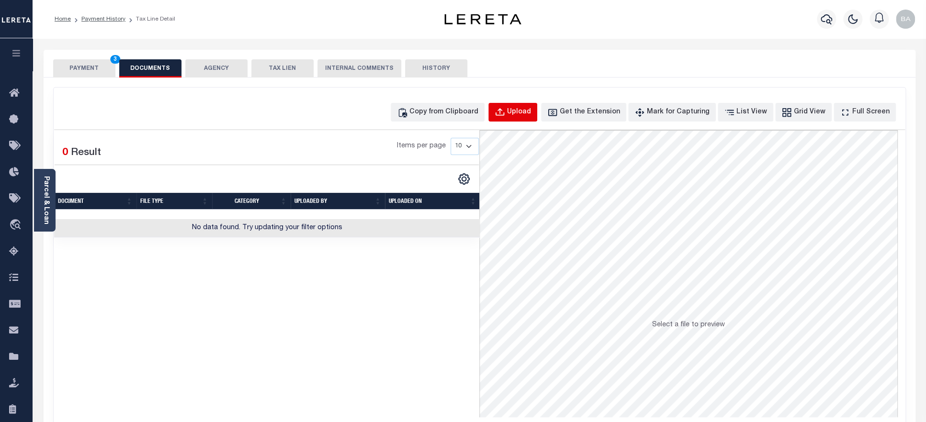
click at [527, 108] on div "Upload" at bounding box center [519, 112] width 24 height 11
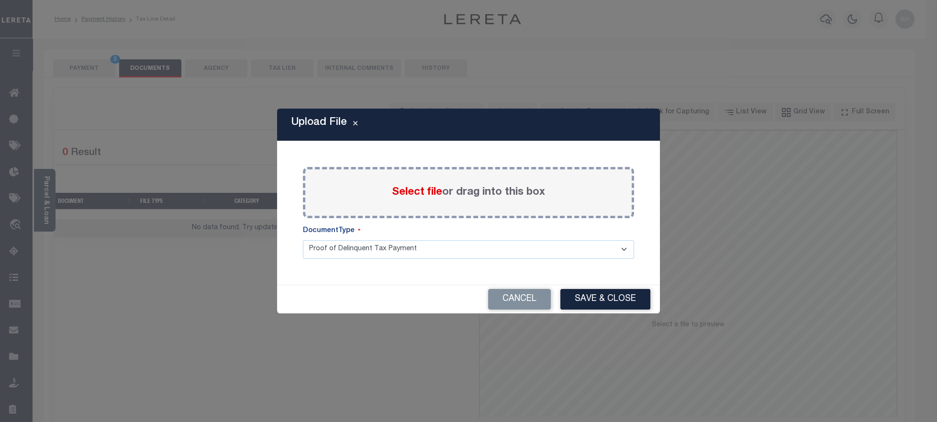
click at [410, 199] on label "Select file or drag into this box" at bounding box center [468, 193] width 153 height 16
click at [0, 0] on input "Select file or drag into this box" at bounding box center [0, 0] width 0 height 0
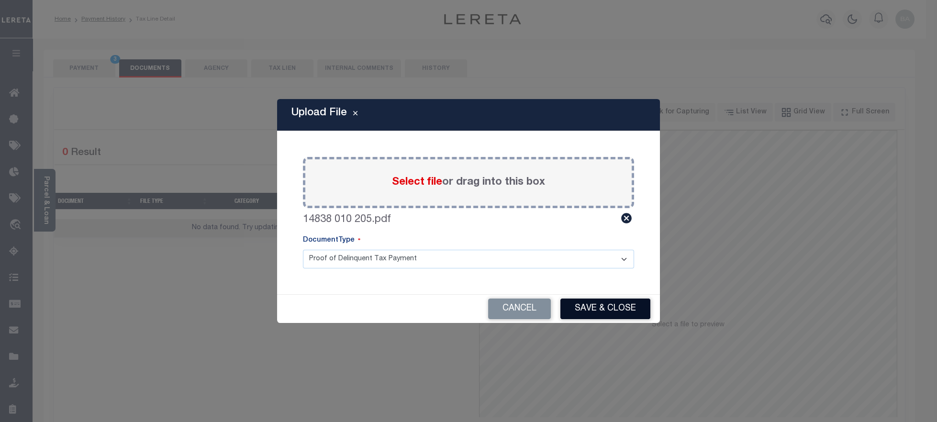
click at [585, 301] on button "Save & Close" at bounding box center [605, 309] width 90 height 21
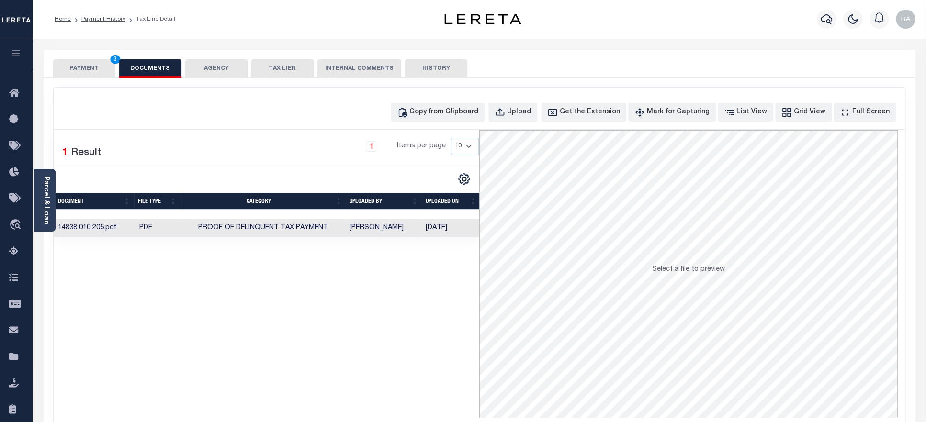
click at [83, 63] on button "PAYMENT 3" at bounding box center [84, 68] width 62 height 18
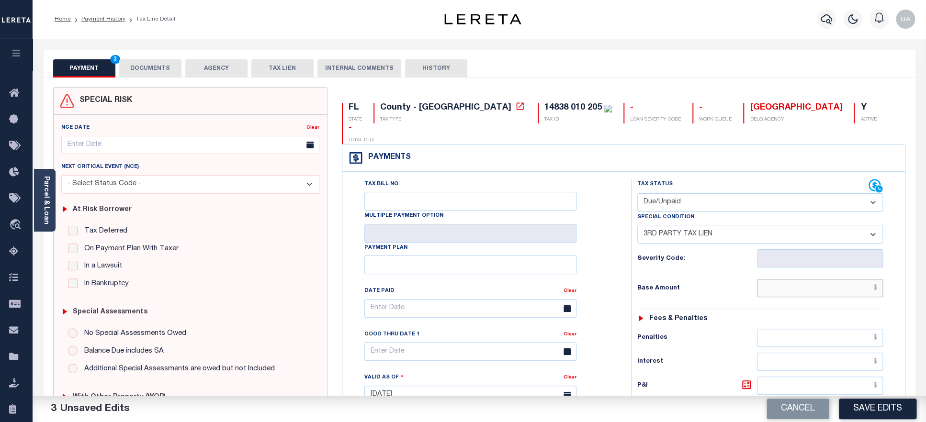
click at [802, 279] on input "text" at bounding box center [820, 288] width 126 height 18
paste input "3,854.29"
type input "$3,854.29"
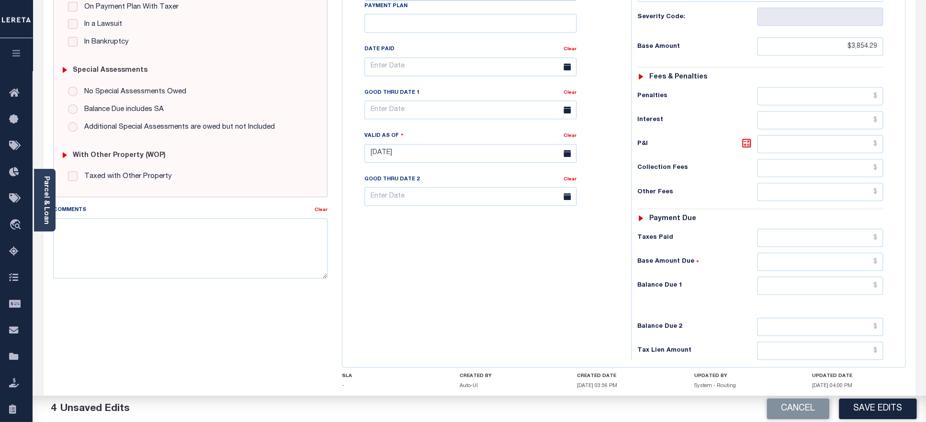
scroll to position [257, 0]
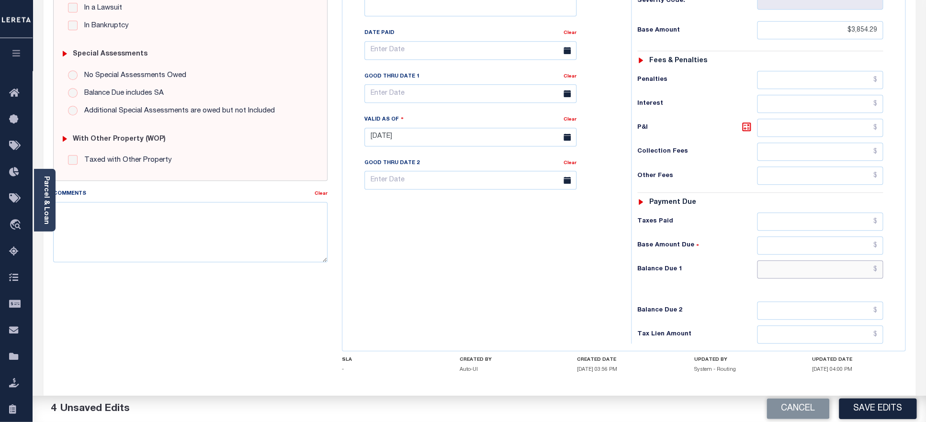
click at [817, 261] on input "text" at bounding box center [820, 270] width 126 height 18
paste input "4,478.75"
type input "$4,478.75"
click at [747, 122] on icon at bounding box center [745, 127] width 11 height 11
type input "$624.46"
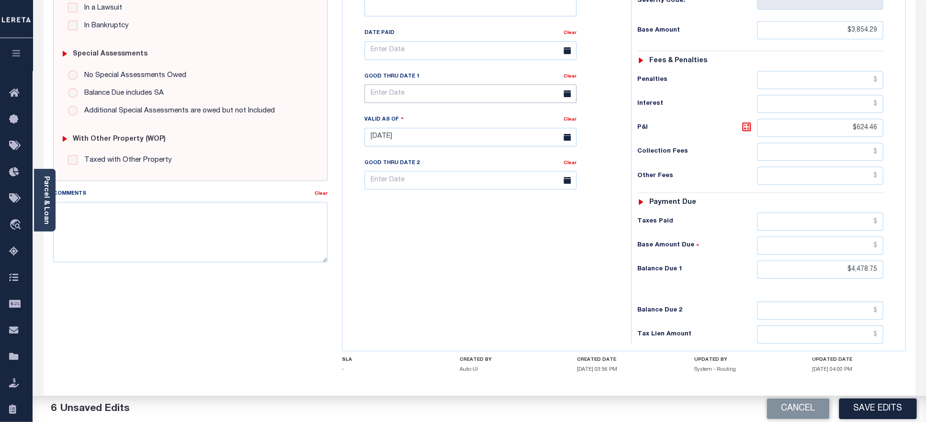
click at [388, 85] on input "text" at bounding box center [470, 94] width 212 height 19
click at [499, 106] on span at bounding box center [503, 102] width 16 height 16
select select "8"
click at [414, 213] on span "30" at bounding box center [417, 211] width 19 height 19
type input "09/30/2025"
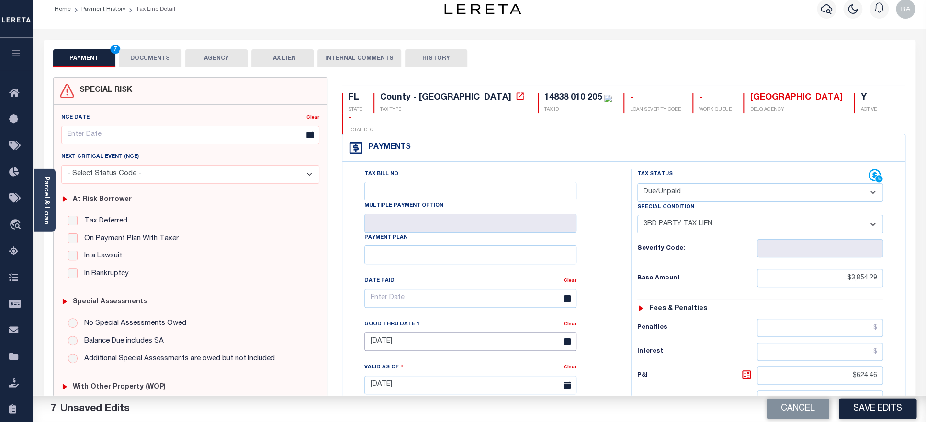
scroll to position [0, 0]
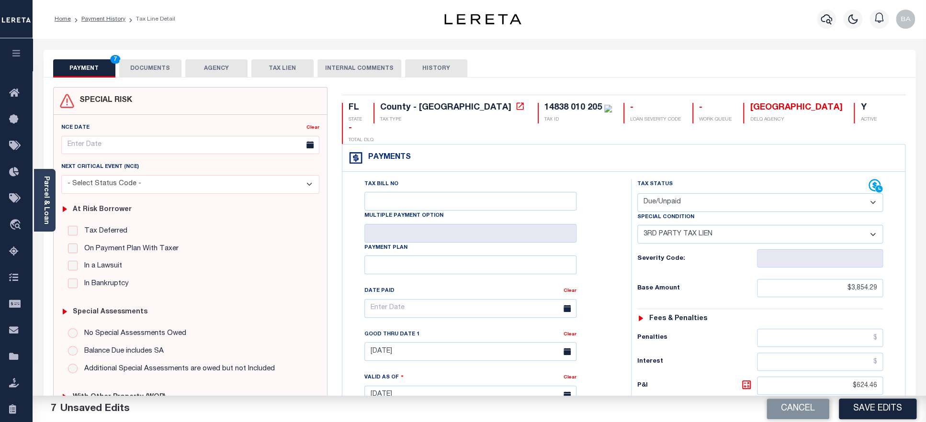
click at [873, 407] on button "Save Edits" at bounding box center [878, 409] width 78 height 21
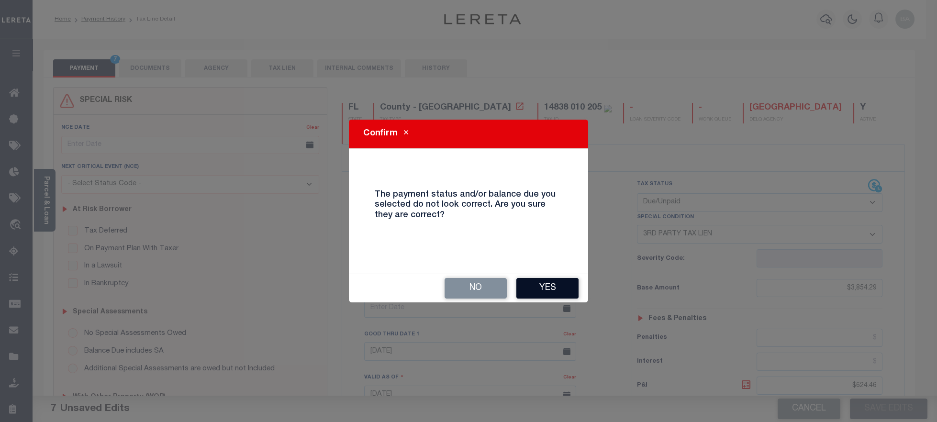
click at [545, 285] on button "Yes" at bounding box center [547, 288] width 62 height 21
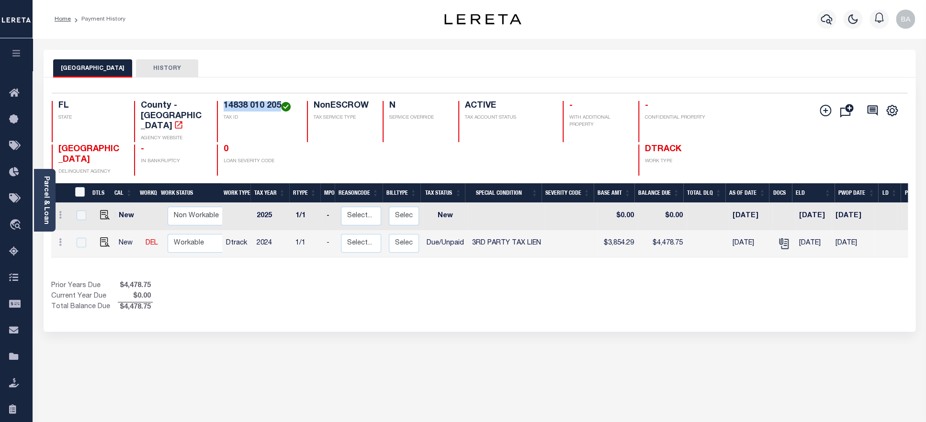
drag, startPoint x: 225, startPoint y: 105, endPoint x: 282, endPoint y: 106, distance: 57.0
click at [282, 106] on h4 "14838 010 205" at bounding box center [260, 106] width 72 height 11
copy h4 "14838 010 205"
click at [35, 212] on div "Parcel & Loan" at bounding box center [45, 200] width 22 height 63
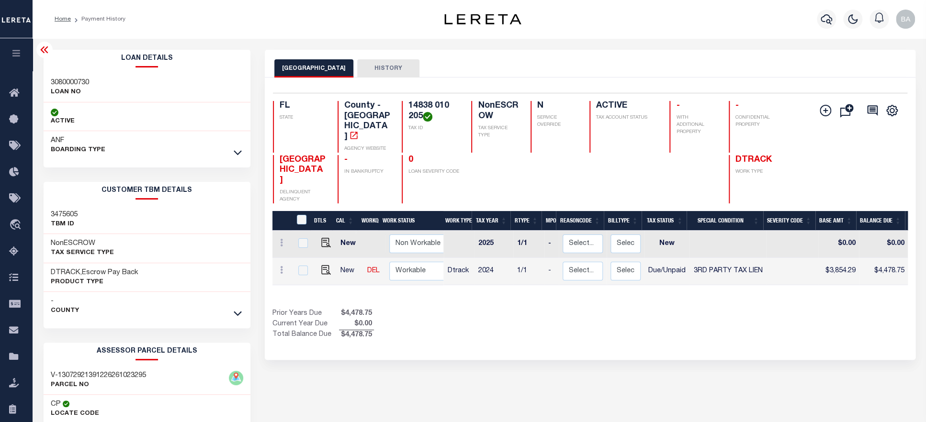
click at [76, 85] on h3 "3080000730" at bounding box center [70, 83] width 38 height 10
copy h3 "3080000730"
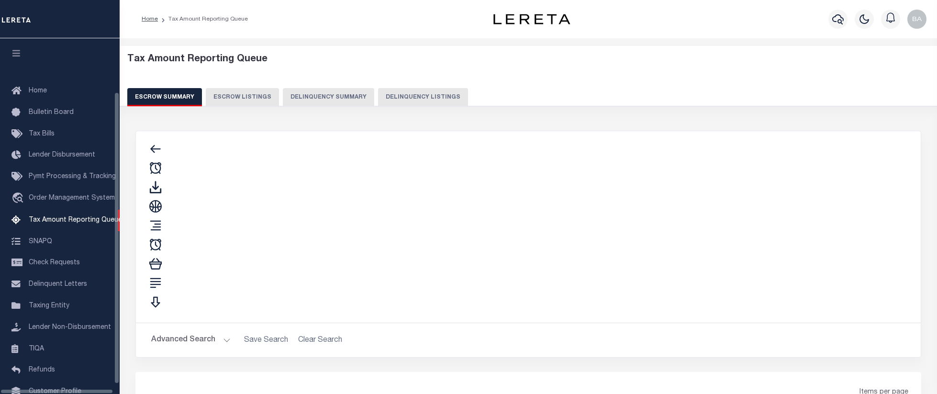
select select "100"
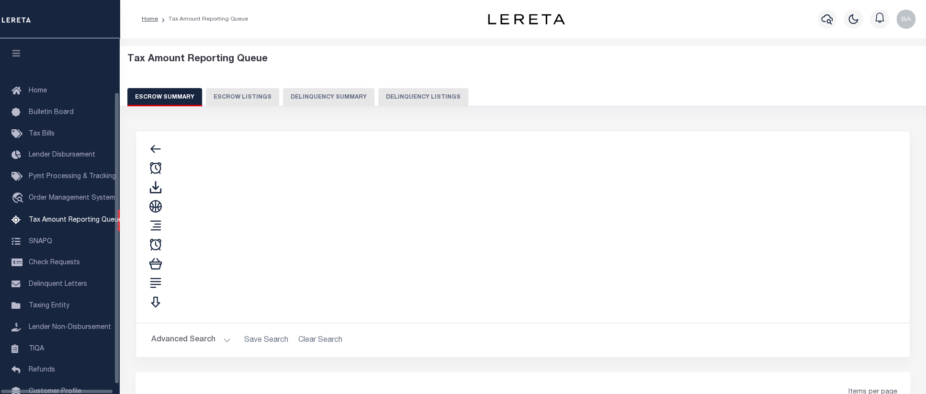
select select "100"
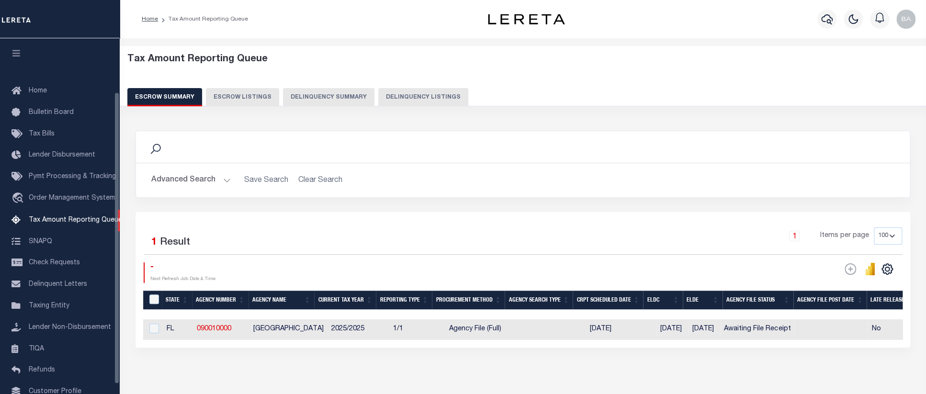
scroll to position [65, 0]
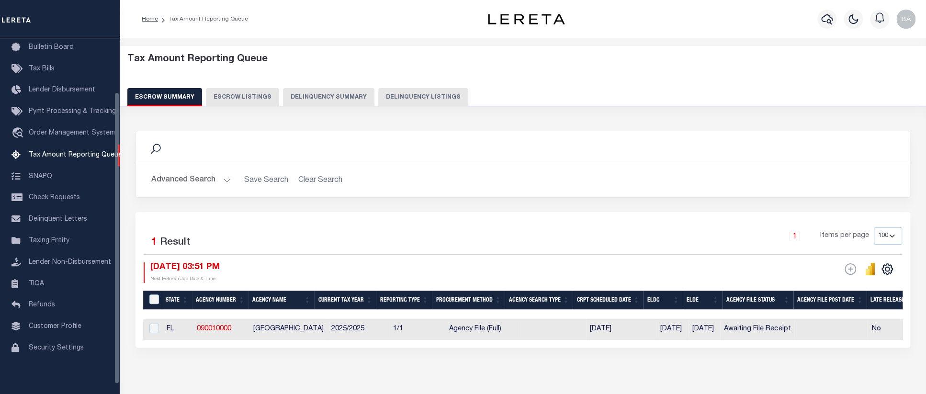
click at [425, 100] on button "Delinquency Listings" at bounding box center [423, 97] width 90 height 18
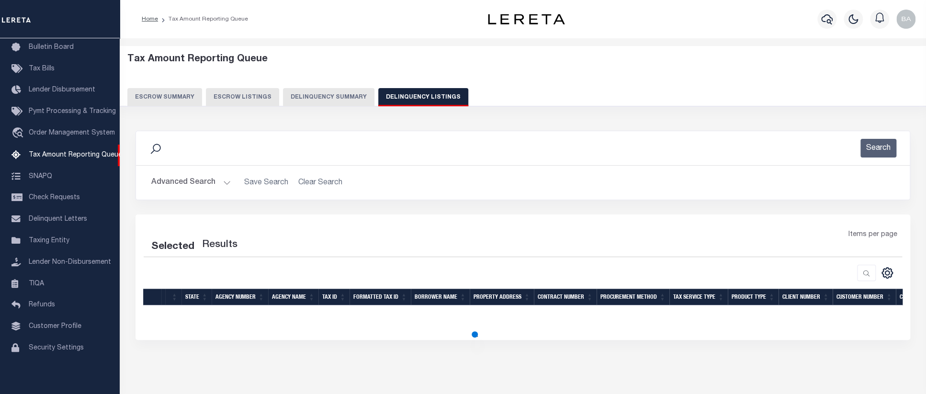
select select "100"
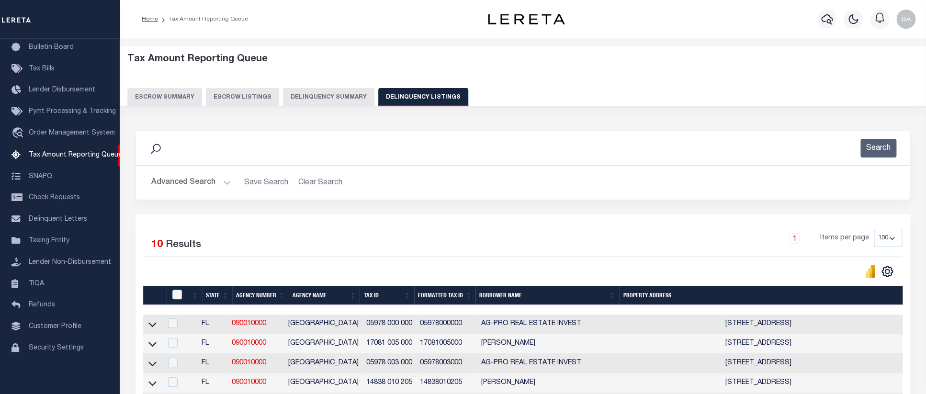
click at [316, 95] on button "Delinquency Summary" at bounding box center [328, 97] width 91 height 18
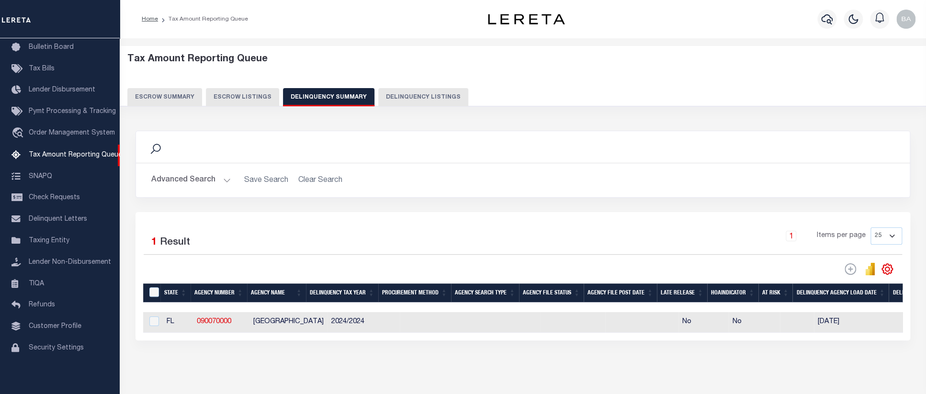
click at [183, 182] on button "Advanced Search" at bounding box center [190, 180] width 79 height 19
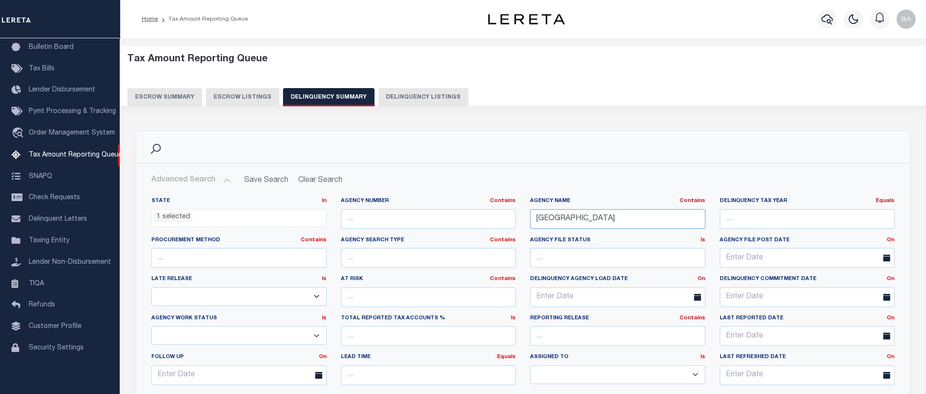
scroll to position [97, 0]
drag, startPoint x: 582, startPoint y: 219, endPoint x: 442, endPoint y: 218, distance: 139.8
click at [442, 218] on div "State In In AK AL AR AZ CA CO CT DC DE FL GA GU HI IA ID IL IN KS KY LA MA MD M…" at bounding box center [522, 294] width 757 height 195
click at [578, 223] on input "CALHOUN COUNTY" at bounding box center [617, 219] width 175 height 20
drag, startPoint x: 623, startPoint y: 221, endPoint x: 489, endPoint y: 221, distance: 134.0
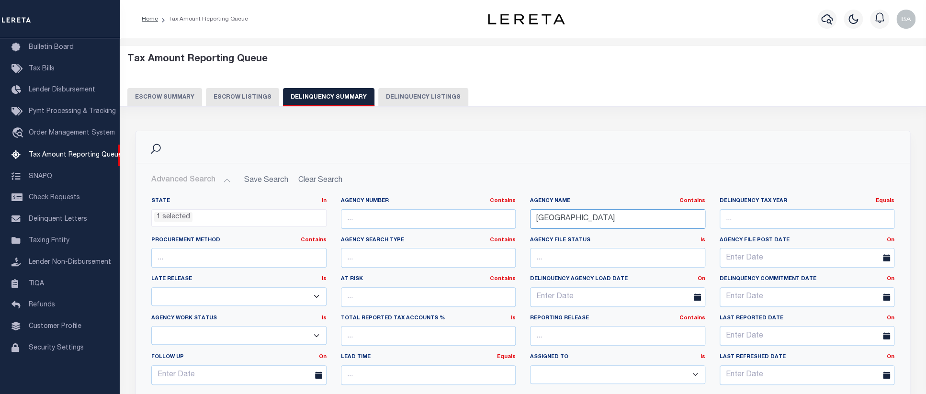
click at [530, 221] on input "CALHOUN COUNTY" at bounding box center [617, 219] width 175 height 20
paste input "BAKER"
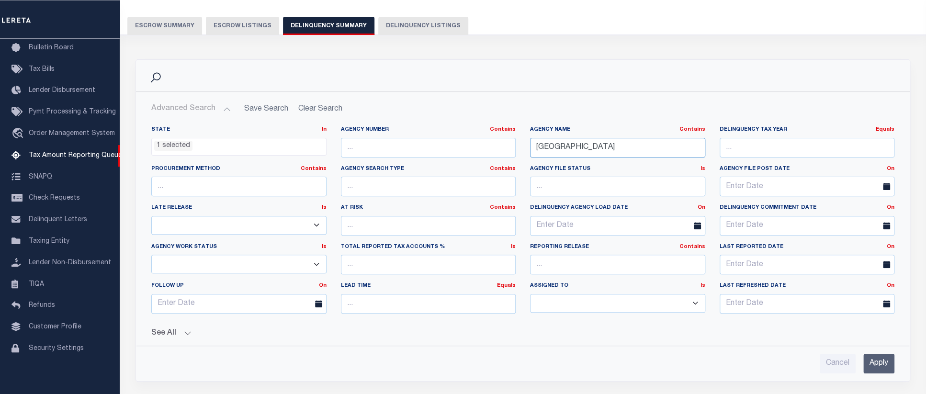
scroll to position [148, 0]
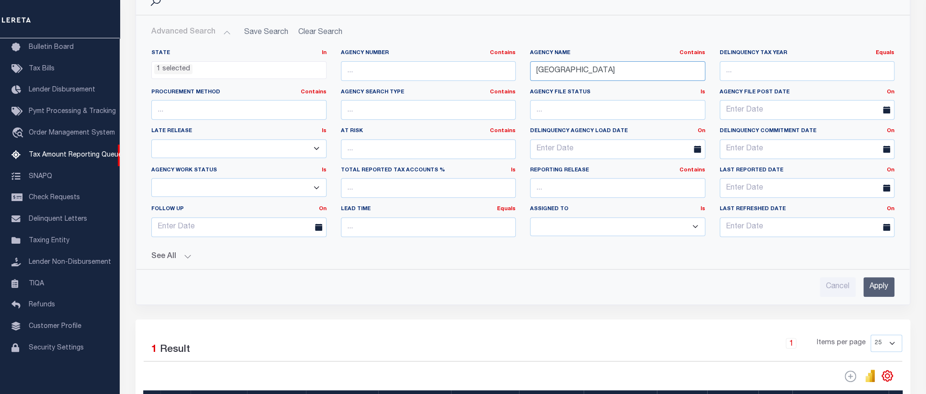
type input "BAKER COUNTY"
click at [885, 291] on input "Apply" at bounding box center [878, 287] width 31 height 20
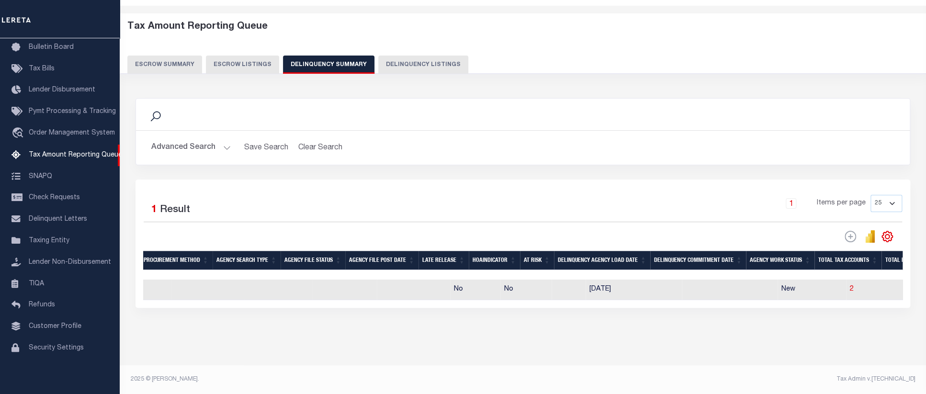
scroll to position [0, 257]
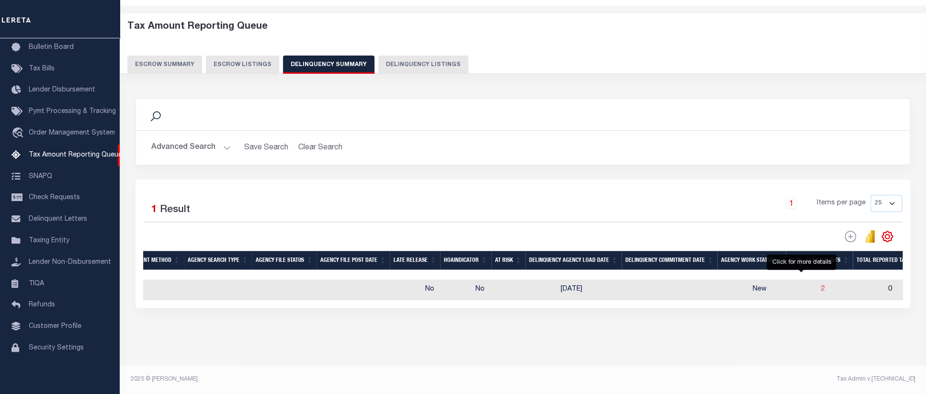
click at [821, 286] on span "2" at bounding box center [823, 289] width 4 height 7
select select "100"
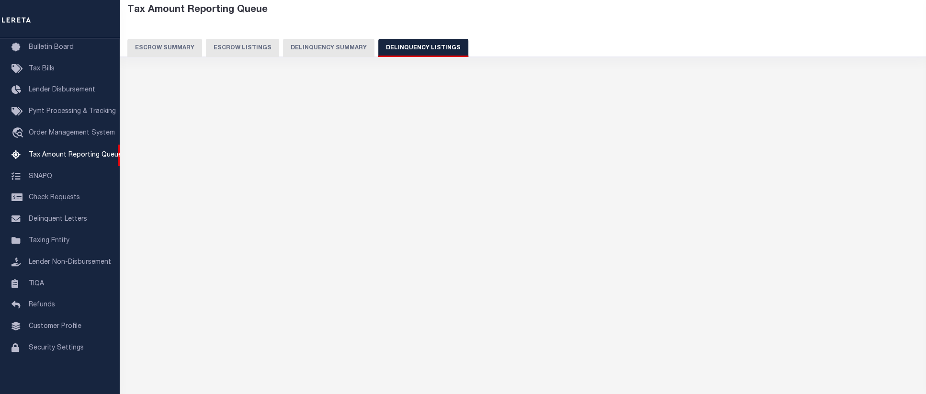
select select "100"
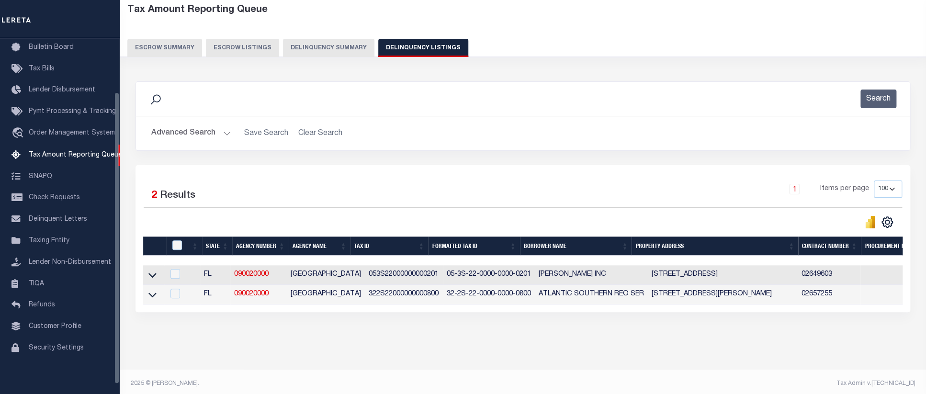
click at [305, 341] on div "Data sync process is currently running, you may face some response delays. Sear…" at bounding box center [522, 206] width 787 height 269
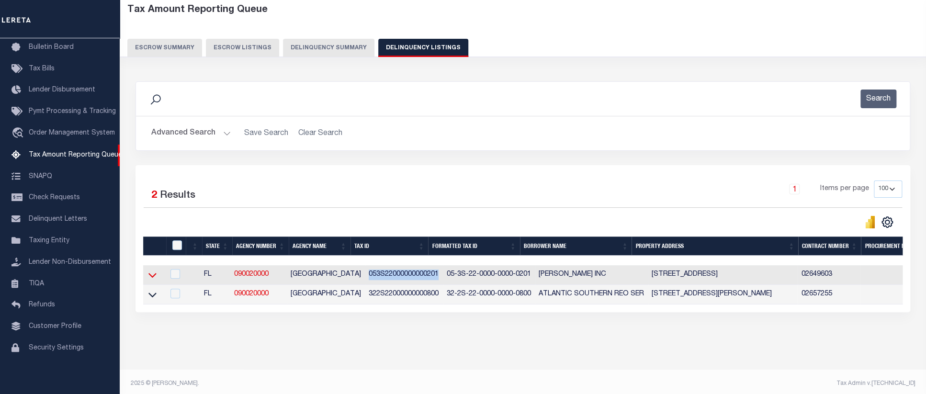
click at [155, 277] on icon at bounding box center [152, 275] width 8 height 10
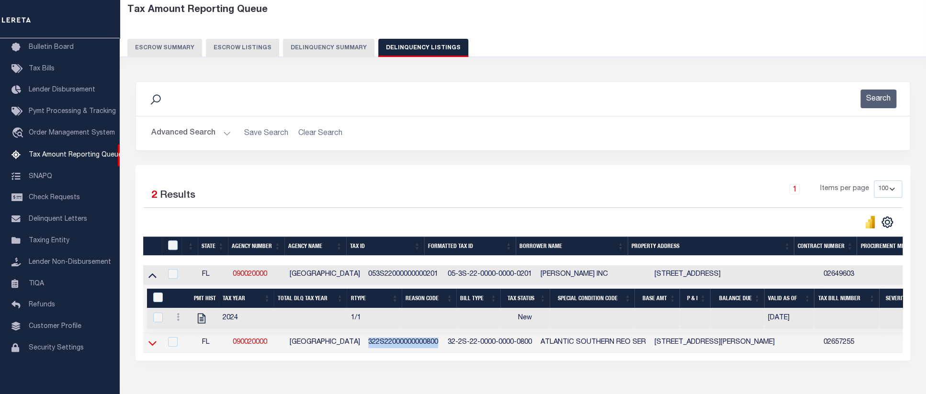
click at [150, 348] on icon at bounding box center [152, 343] width 8 height 10
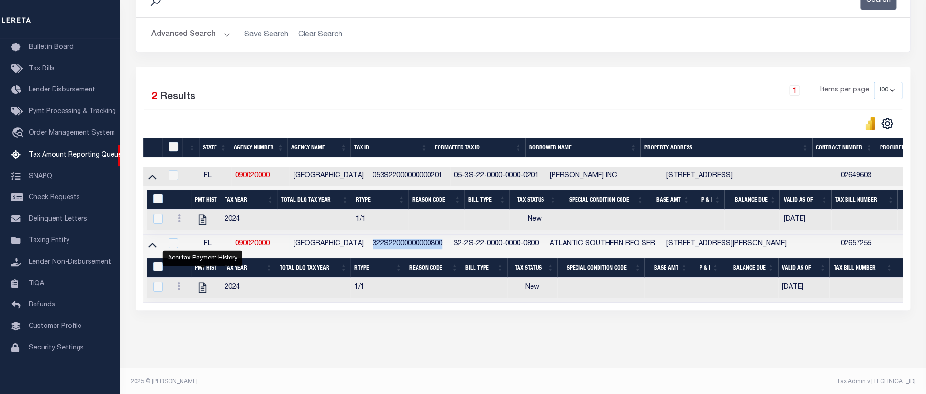
scroll to position [0, 0]
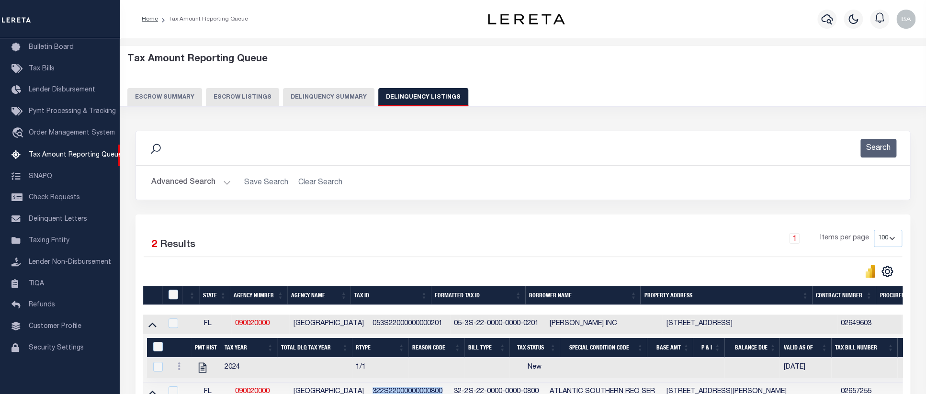
click at [319, 98] on button "Delinquency Summary" at bounding box center [328, 97] width 91 height 18
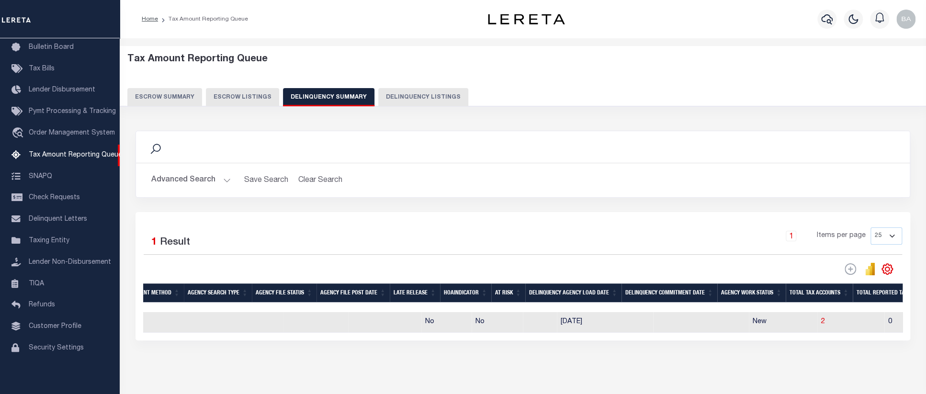
click at [183, 175] on button "Advanced Search" at bounding box center [190, 180] width 79 height 19
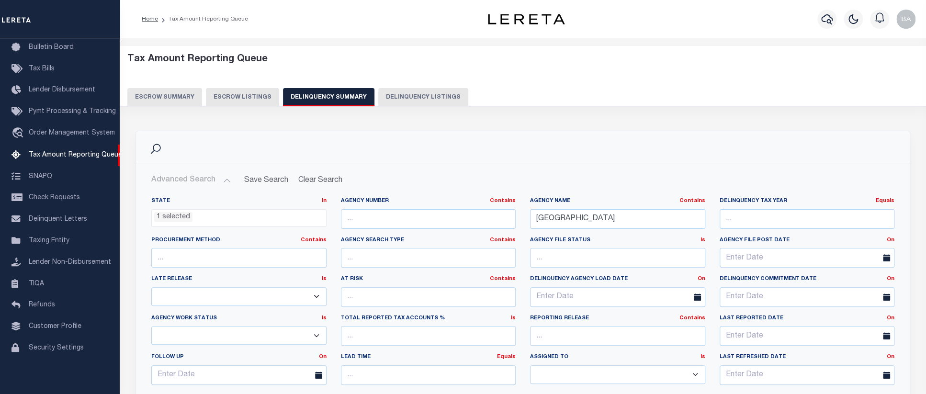
scroll to position [97, 0]
drag, startPoint x: 614, startPoint y: 217, endPoint x: 370, endPoint y: 218, distance: 244.1
click at [530, 218] on input "BAKER COUNTY" at bounding box center [617, 219] width 175 height 20
paste input "Y"
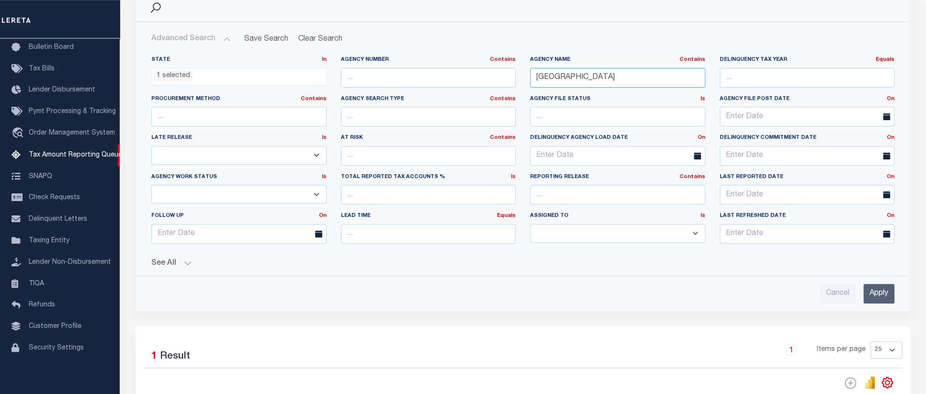
scroll to position [156, 0]
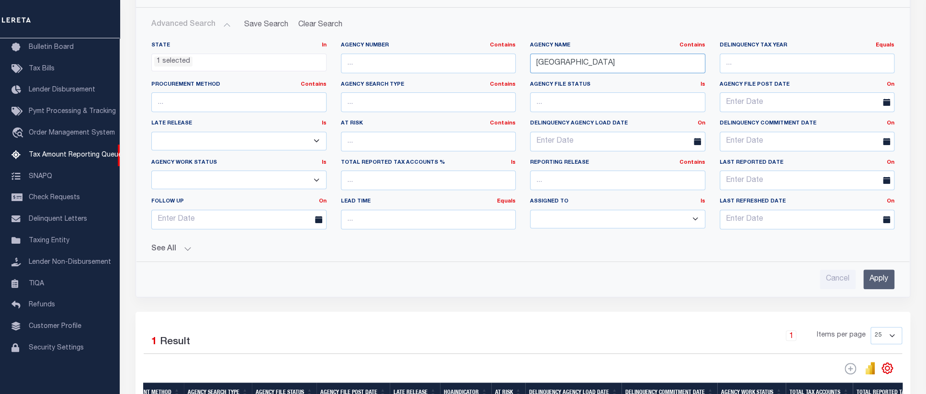
type input "[GEOGRAPHIC_DATA]"
click at [879, 280] on input "Apply" at bounding box center [878, 279] width 31 height 20
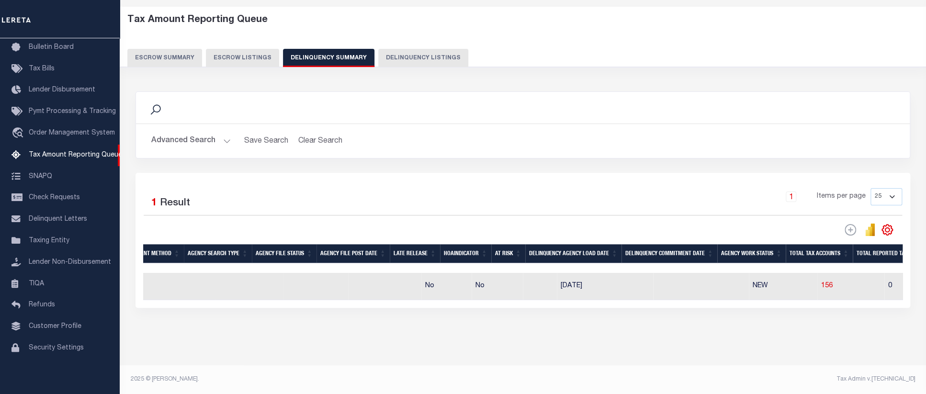
scroll to position [49, 0]
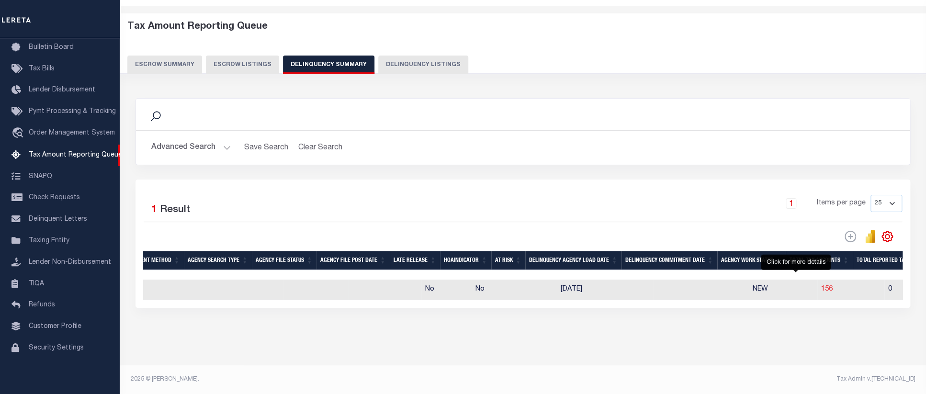
click at [821, 286] on span "156" at bounding box center [826, 289] width 11 height 7
select select "100"
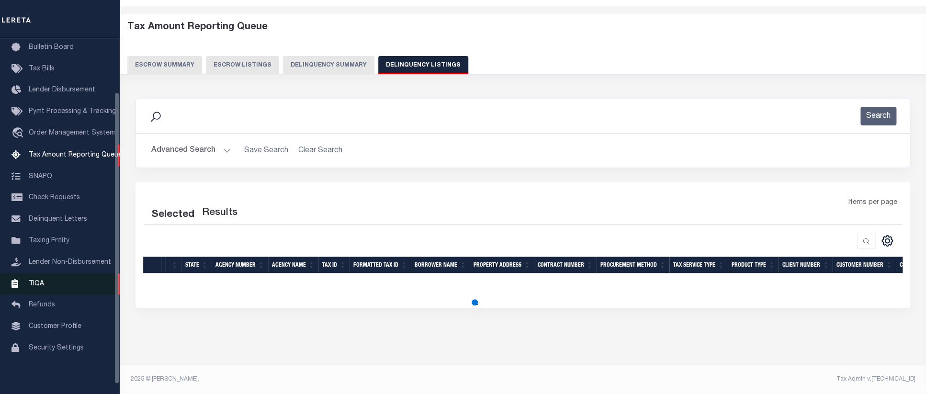
select select "100"
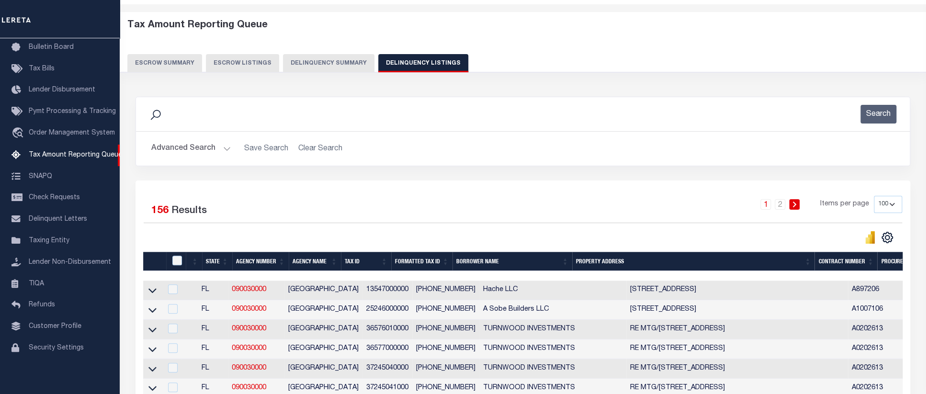
scroll to position [254, 0]
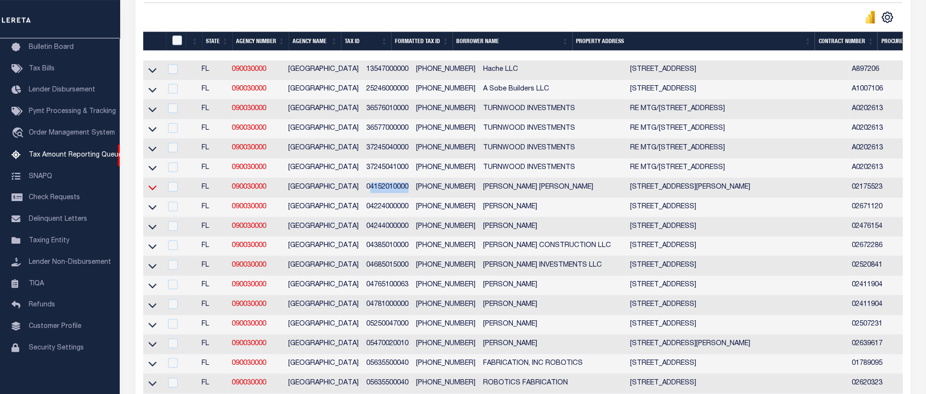
click at [151, 192] on icon at bounding box center [152, 187] width 8 height 10
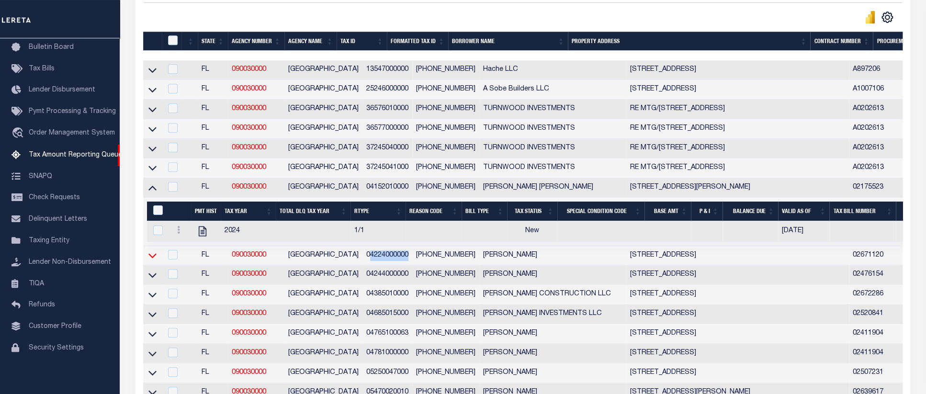
click at [153, 260] on icon at bounding box center [152, 255] width 8 height 10
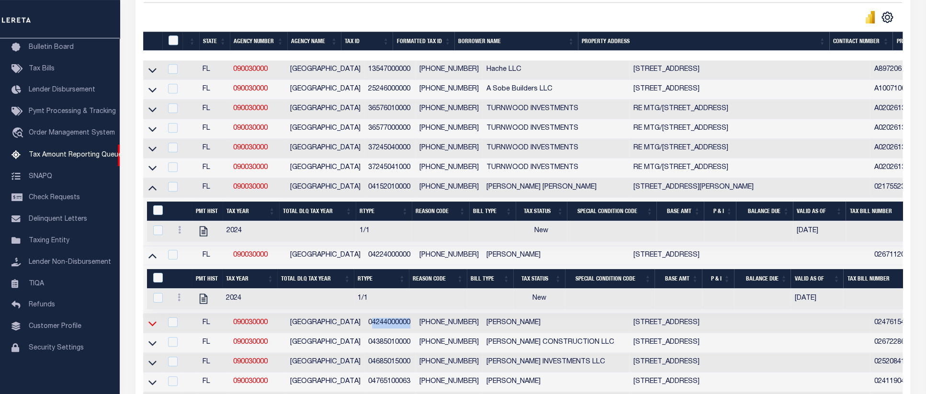
click at [151, 326] on icon at bounding box center [152, 323] width 8 height 5
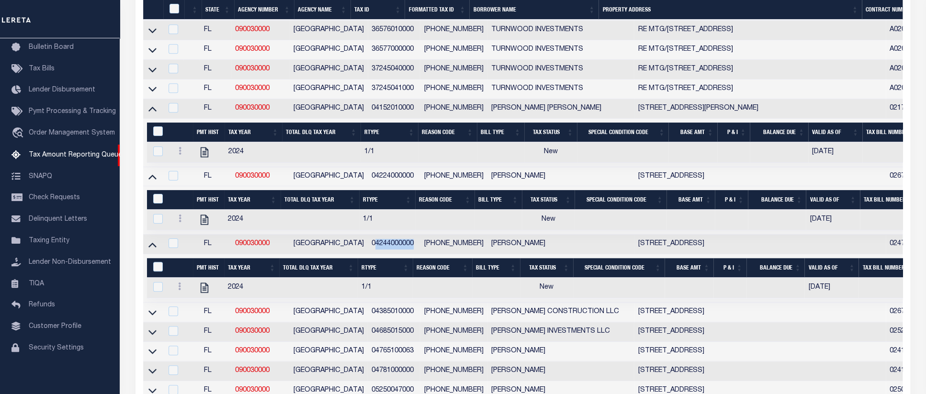
scroll to position [373, 0]
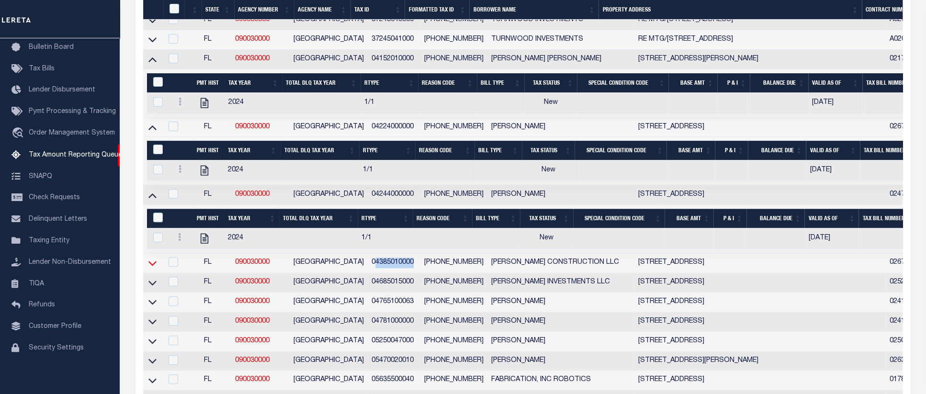
click at [152, 268] on icon at bounding box center [152, 263] width 8 height 10
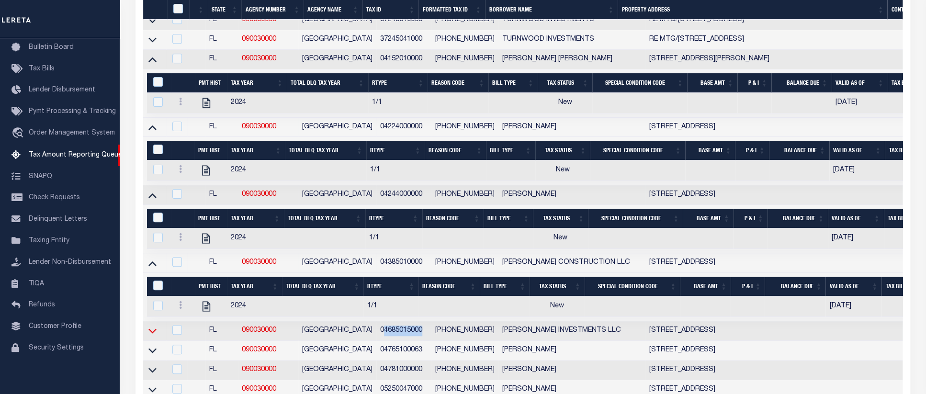
click at [153, 336] on icon at bounding box center [152, 330] width 8 height 10
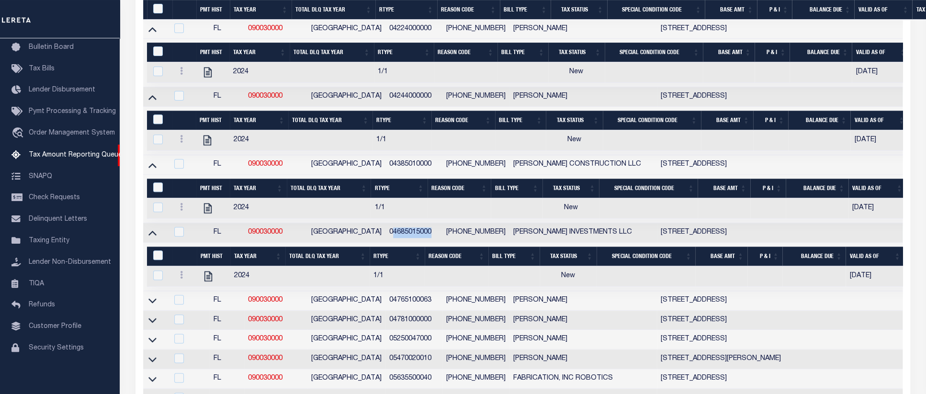
scroll to position [469, 0]
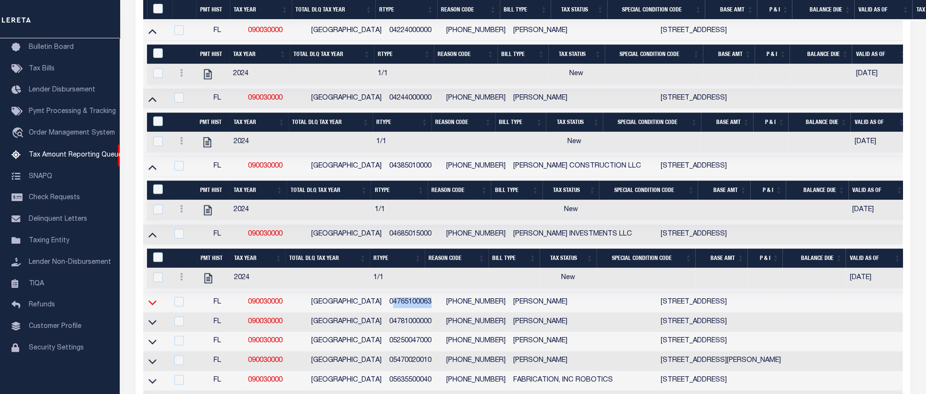
click at [153, 307] on icon at bounding box center [152, 302] width 8 height 10
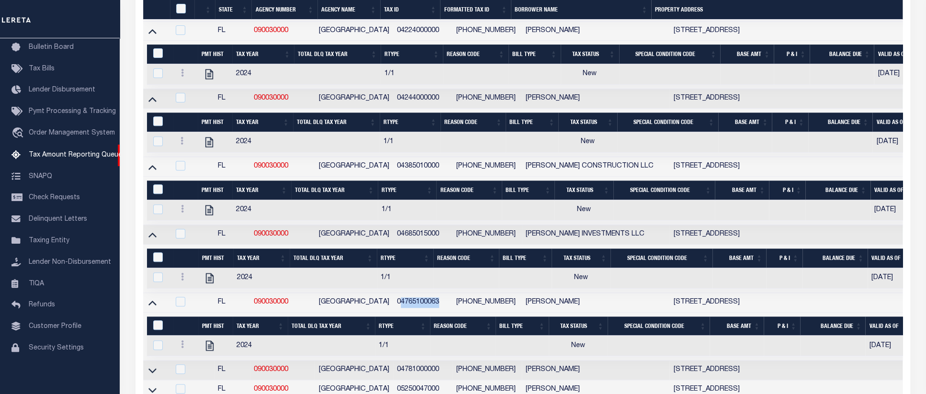
scroll to position [568, 0]
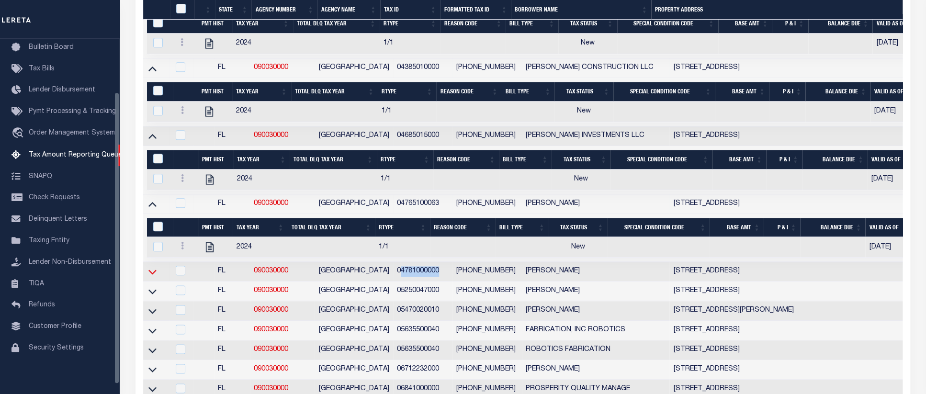
click at [151, 277] on icon at bounding box center [152, 272] width 8 height 10
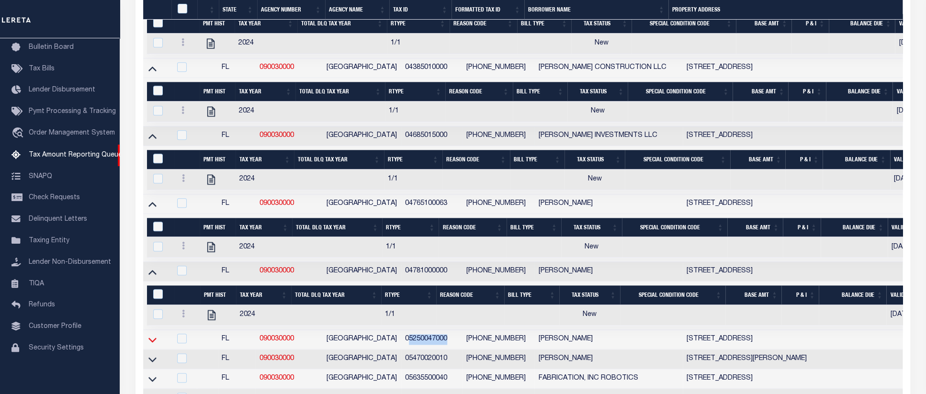
click at [152, 345] on icon at bounding box center [152, 340] width 8 height 10
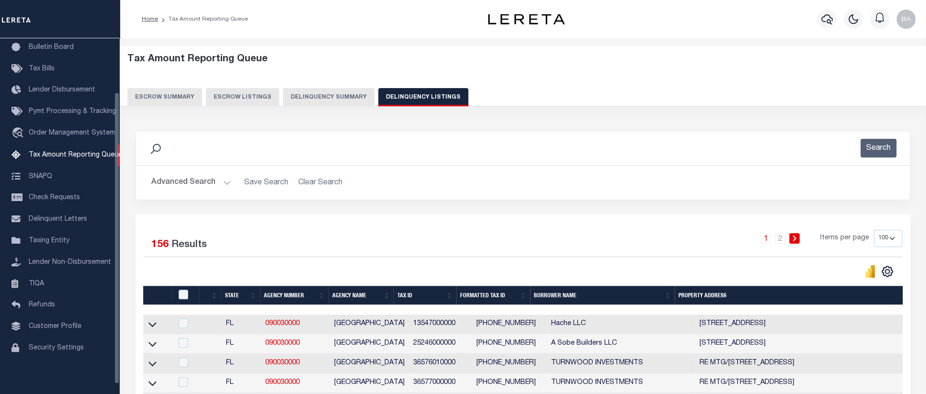
scroll to position [197, 0]
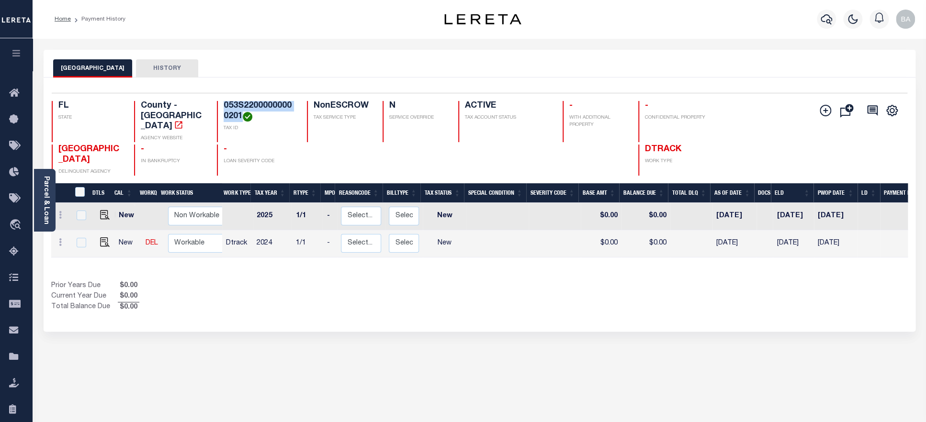
drag, startPoint x: 224, startPoint y: 109, endPoint x: 241, endPoint y: 120, distance: 20.4
click at [241, 120] on h4 "053S22000000000201" at bounding box center [260, 111] width 72 height 21
copy h4 "053S22000000000201"
click at [100, 237] on img "" at bounding box center [105, 242] width 10 height 10
checkbox input "true"
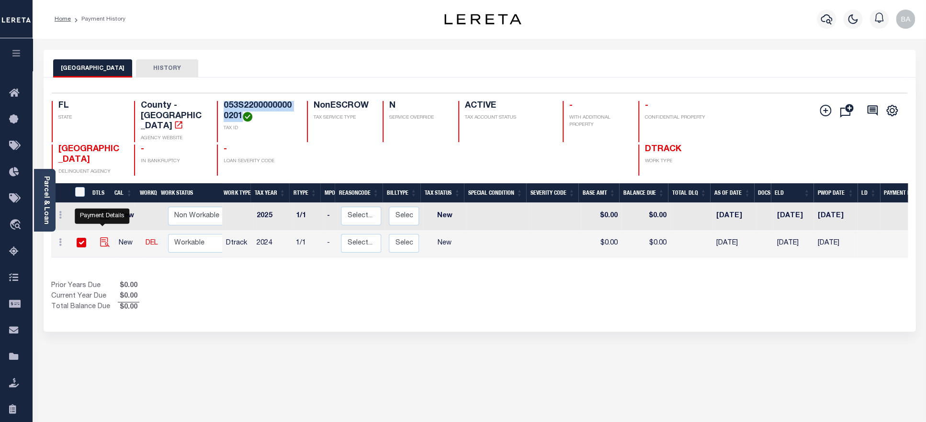
checkbox input "true"
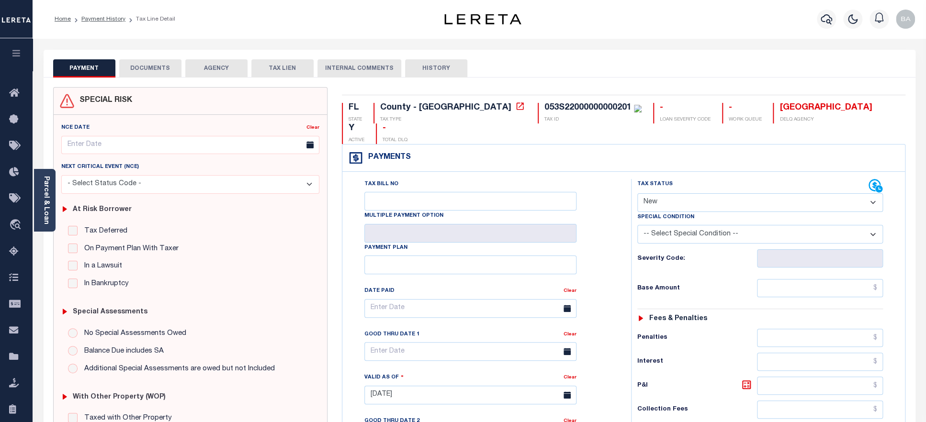
click at [637, 193] on select "- Select Status Code - Open Due/Unpaid Paid Incomplete No Tax Due Internal Refu…" at bounding box center [760, 202] width 246 height 19
select select "PYD"
click option "Paid" at bounding box center [0, 0] width 0 height 0
type input "[DATE]"
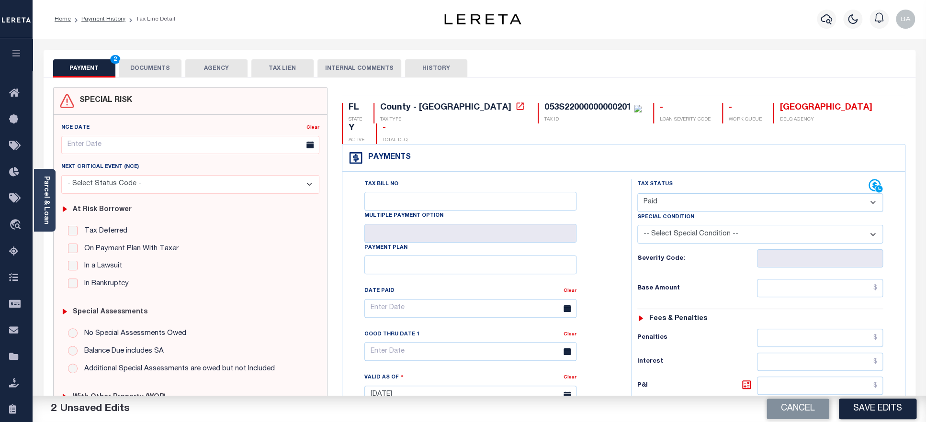
click at [144, 71] on button "DOCUMENTS" at bounding box center [150, 68] width 62 height 18
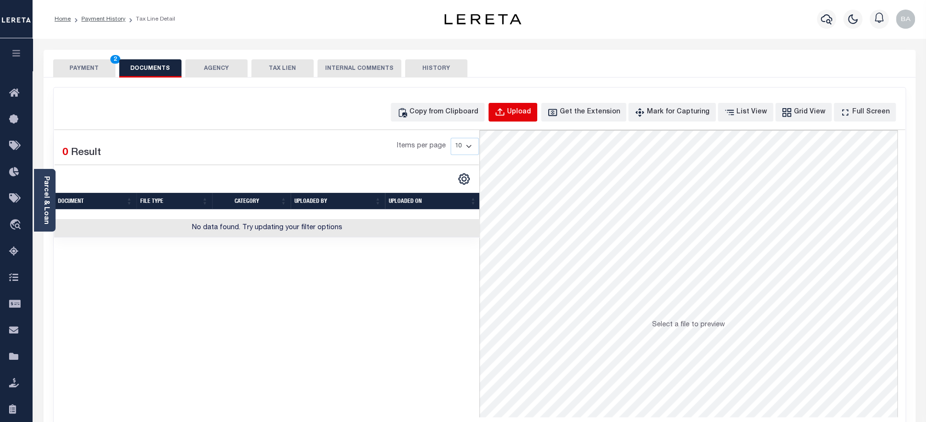
click at [530, 111] on div "Upload" at bounding box center [519, 112] width 24 height 11
select select "POP"
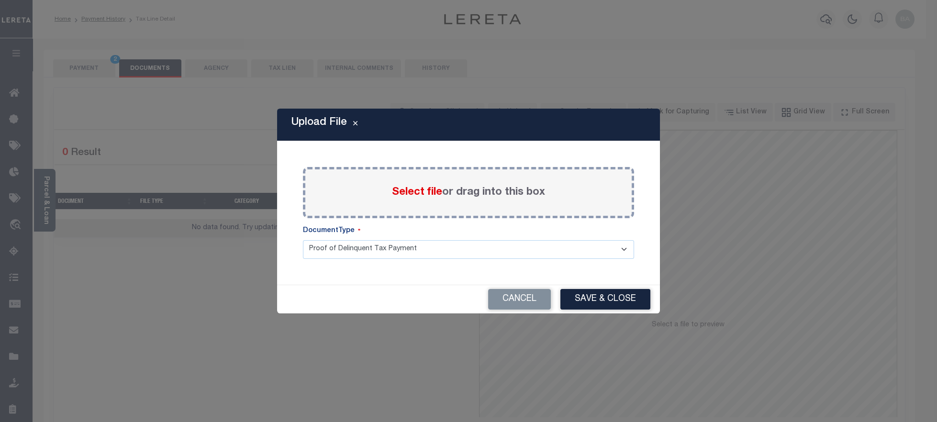
click at [424, 190] on span "Select file" at bounding box center [417, 192] width 50 height 11
click at [0, 0] on input "Select file or drag into this box" at bounding box center [0, 0] width 0 height 0
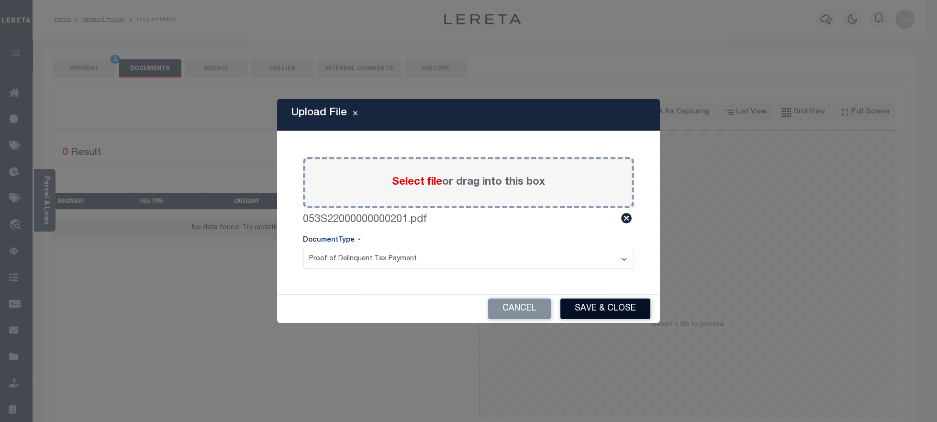
click at [603, 309] on button "Save & Close" at bounding box center [605, 309] width 90 height 21
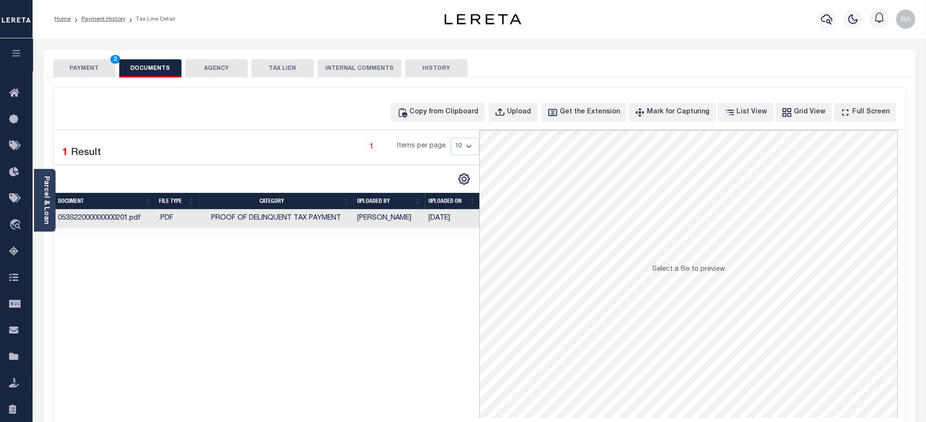
click at [82, 71] on button "PAYMENT 2" at bounding box center [84, 68] width 62 height 18
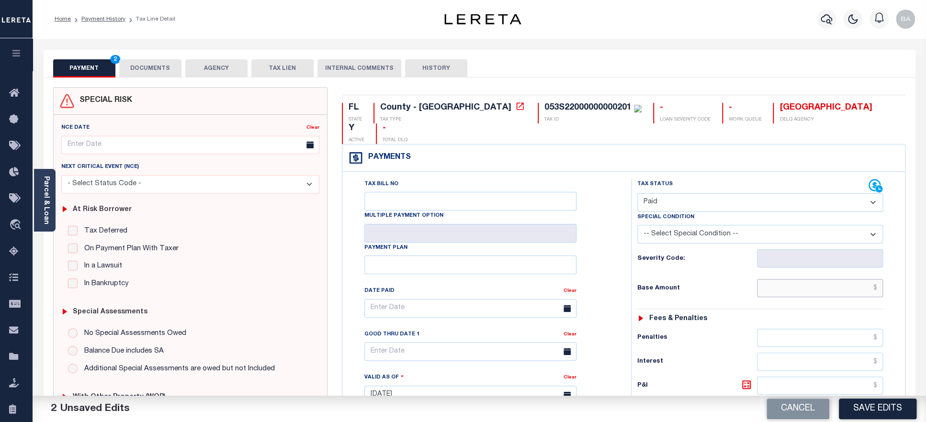
click at [801, 279] on input "text" at bounding box center [820, 288] width 126 height 18
paste input "19,574.21"
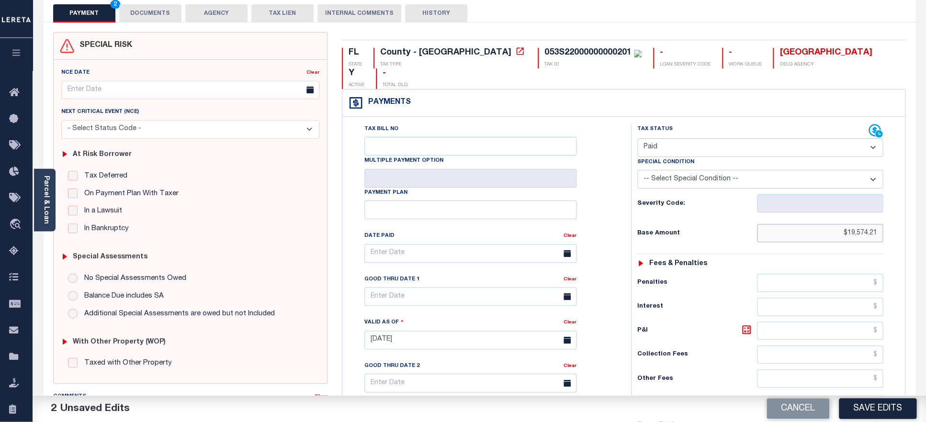
scroll to position [201, 0]
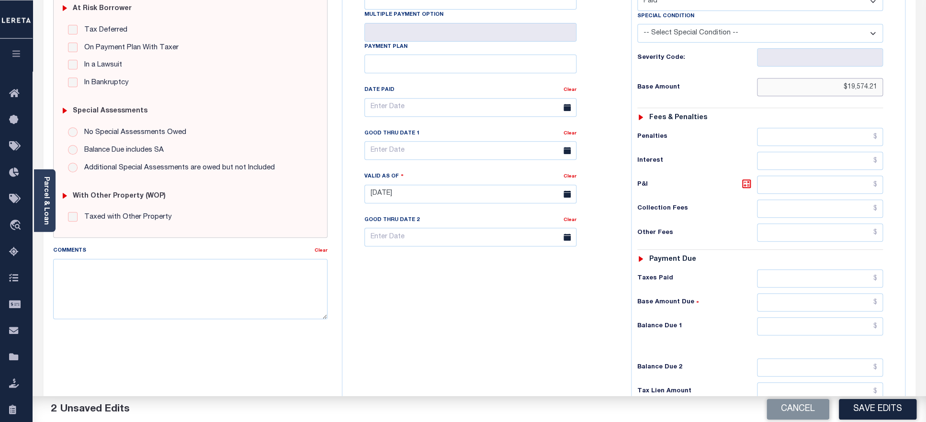
type input "$19,574.21"
click at [798, 269] on input "text" at bounding box center [820, 278] width 126 height 18
paste input "19,574.21"
type input "$19,574.21"
click at [828, 320] on input "text" at bounding box center [820, 326] width 126 height 18
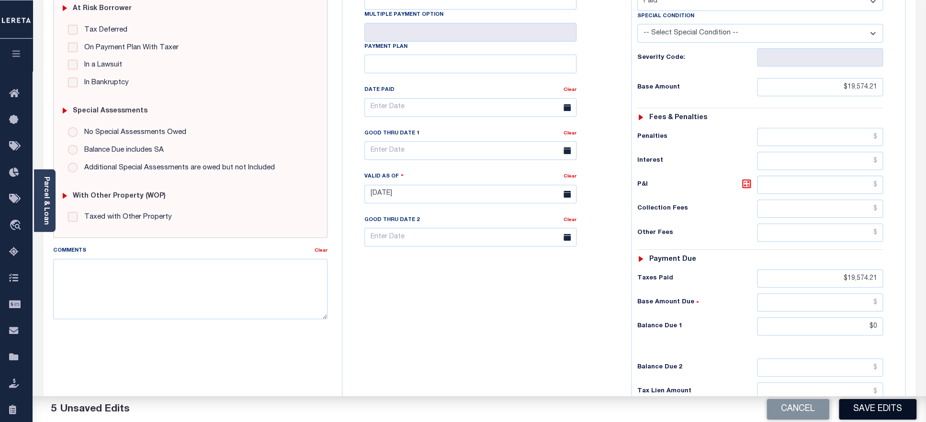
type input "$0.00"
click at [873, 409] on button "Save Edits" at bounding box center [878, 409] width 78 height 21
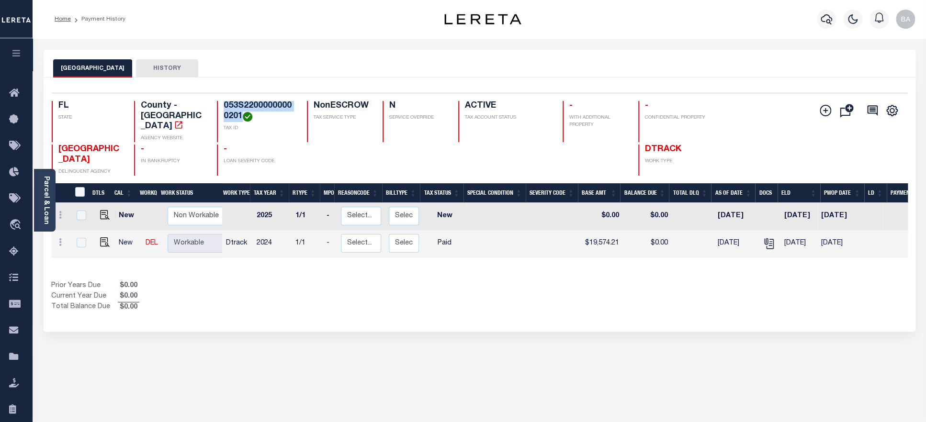
drag, startPoint x: 224, startPoint y: 106, endPoint x: 242, endPoint y: 113, distance: 19.7
click at [242, 113] on h4 "053S22000000000201" at bounding box center [260, 111] width 72 height 21
copy h4 "053S22000000000201"
click at [48, 194] on link "Parcel & Loan" at bounding box center [46, 200] width 7 height 48
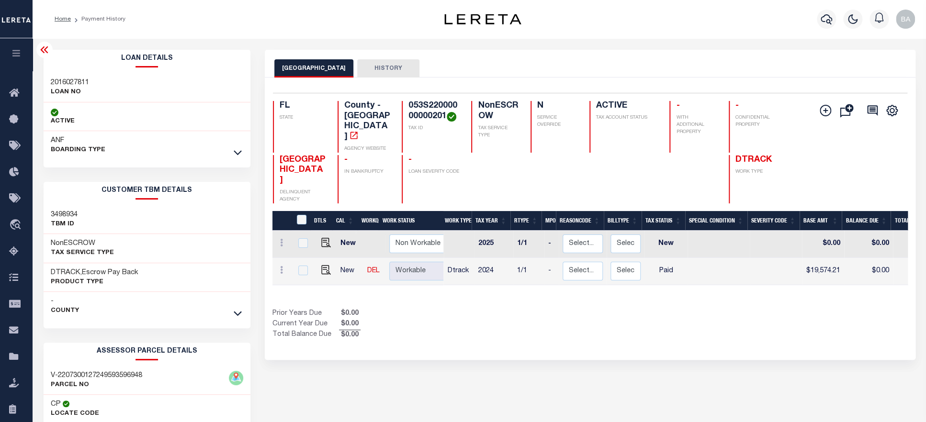
click at [65, 82] on h3 "2016027811" at bounding box center [70, 83] width 38 height 10
copy h3 "2016027811"
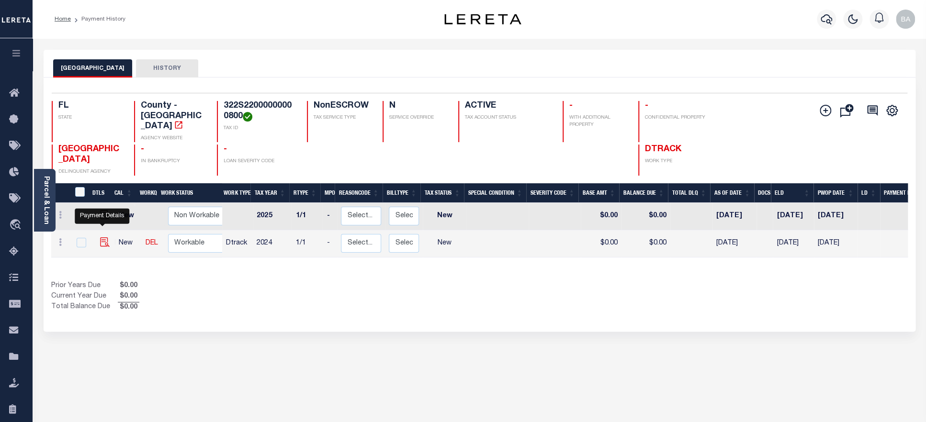
click at [100, 237] on img "" at bounding box center [105, 242] width 10 height 10
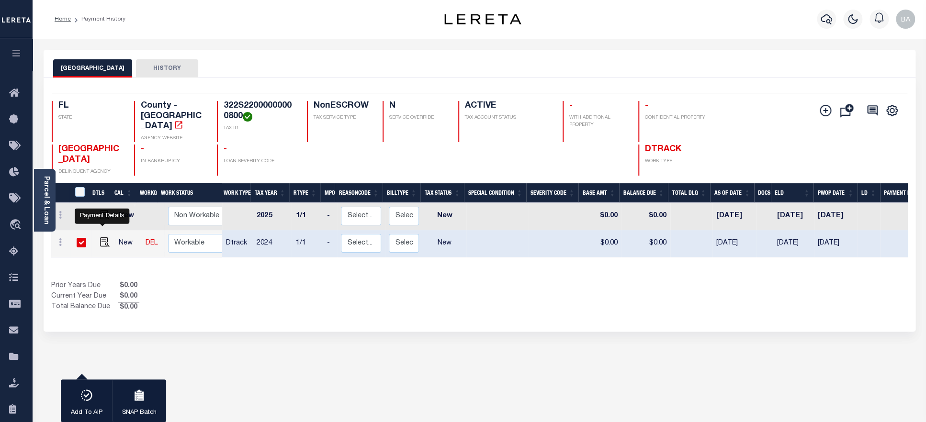
checkbox input "true"
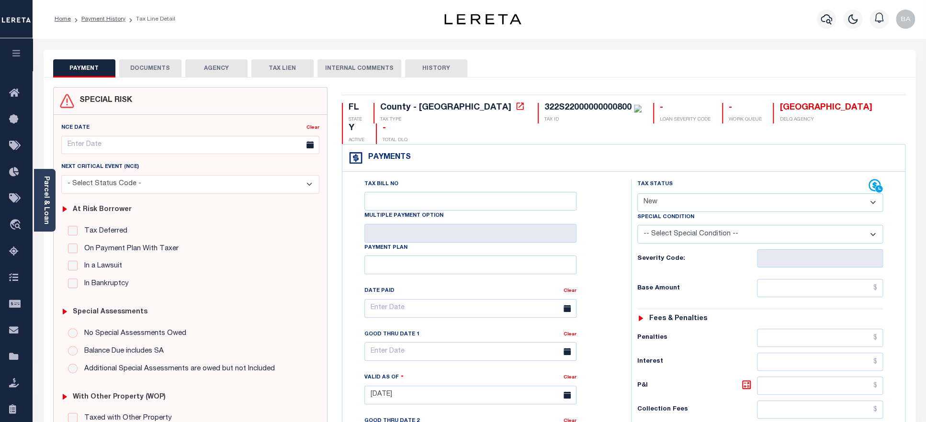
select select "PYD"
click option "Paid" at bounding box center [0, 0] width 0 height 0
type input "[DATE]"
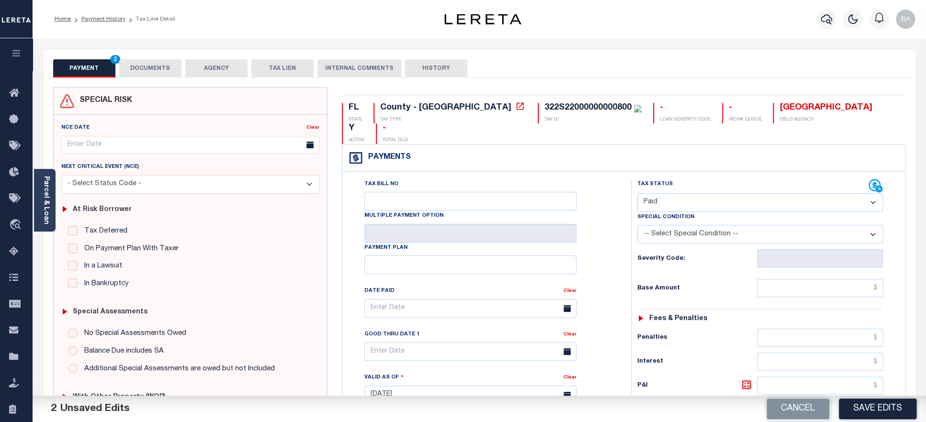
click at [160, 68] on button "DOCUMENTS" at bounding box center [150, 68] width 62 height 18
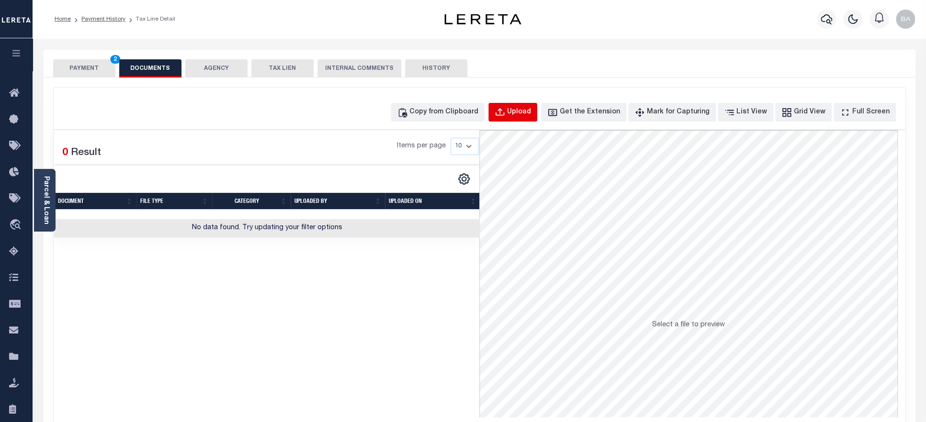
click at [531, 114] on div "Upload" at bounding box center [519, 112] width 24 height 11
select select "POP"
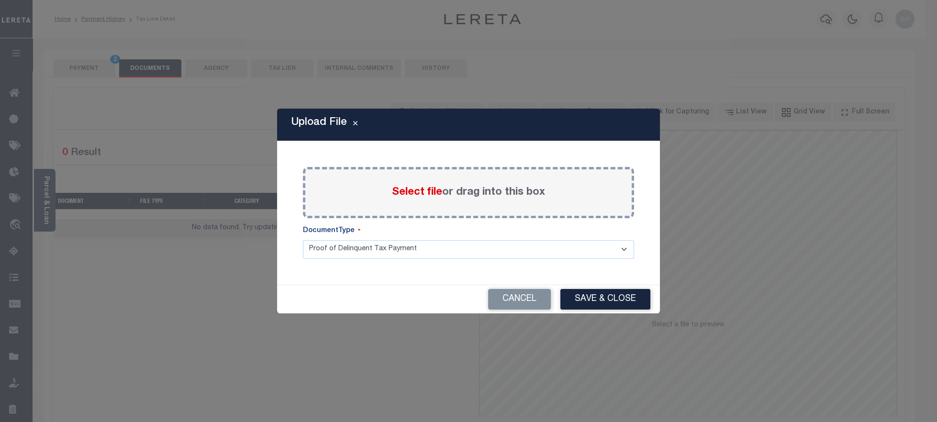
click at [429, 191] on span "Select file" at bounding box center [417, 192] width 50 height 11
click at [0, 0] on input "Select file or drag into this box" at bounding box center [0, 0] width 0 height 0
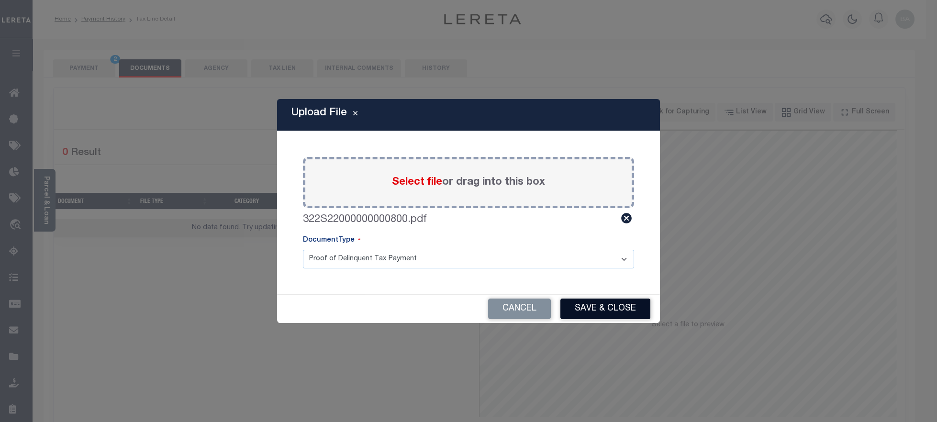
click at [590, 306] on button "Save & Close" at bounding box center [605, 309] width 90 height 21
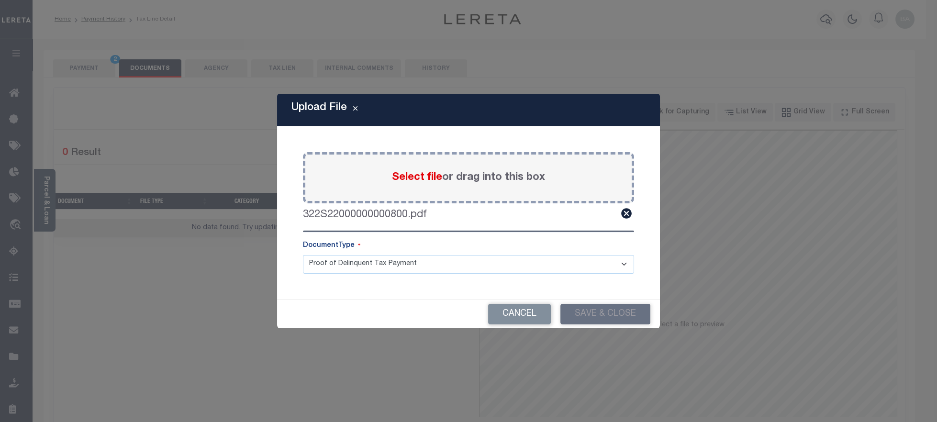
click at [84, 67] on div "Upload File Paste copied image or file into this box Select file or drag into t…" at bounding box center [468, 211] width 937 height 422
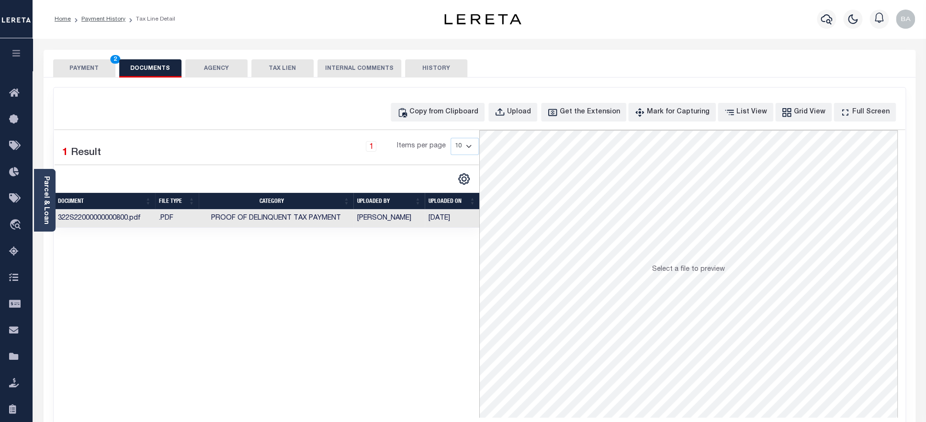
click at [81, 71] on button "PAYMENT 2" at bounding box center [84, 68] width 62 height 18
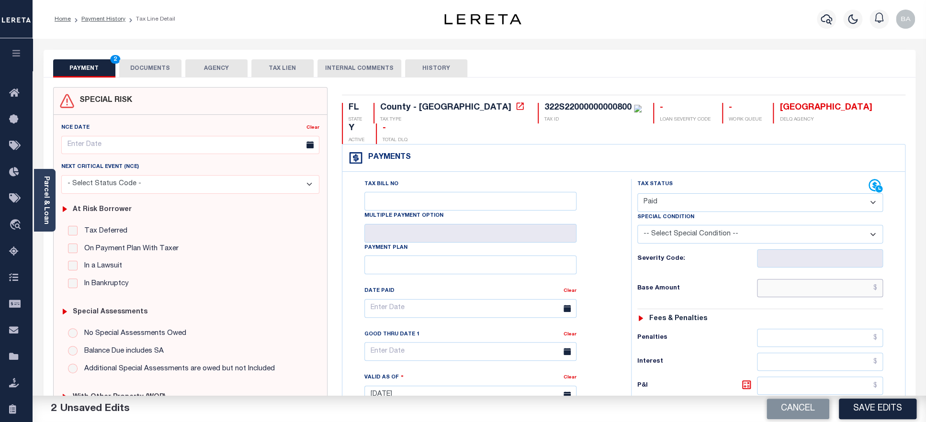
click at [804, 279] on input "text" at bounding box center [820, 288] width 126 height 18
paste input "1,569.04"
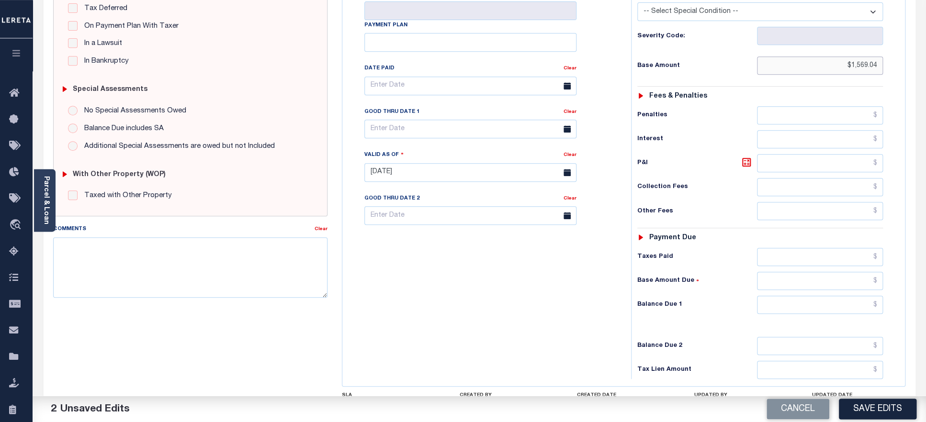
scroll to position [264, 0]
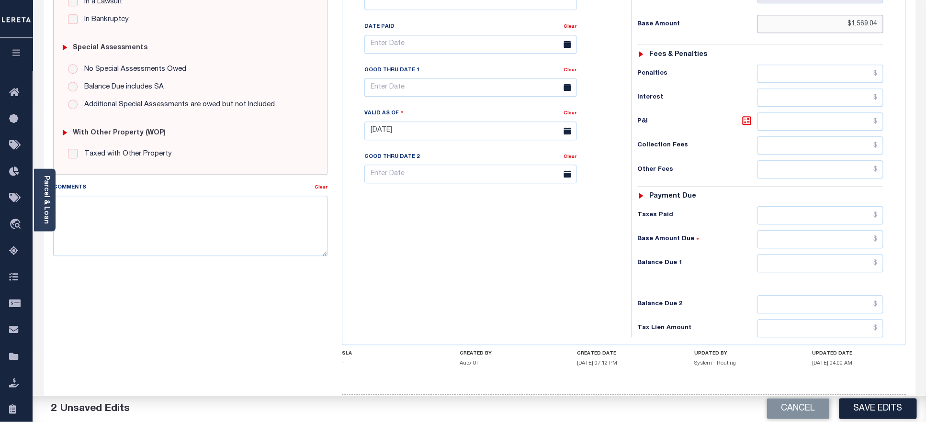
type input "$1,569.04"
click at [810, 207] on input "text" at bounding box center [820, 216] width 126 height 18
paste input "1,569.04"
type input "$1,569.04"
click at [821, 255] on input "text" at bounding box center [820, 264] width 126 height 18
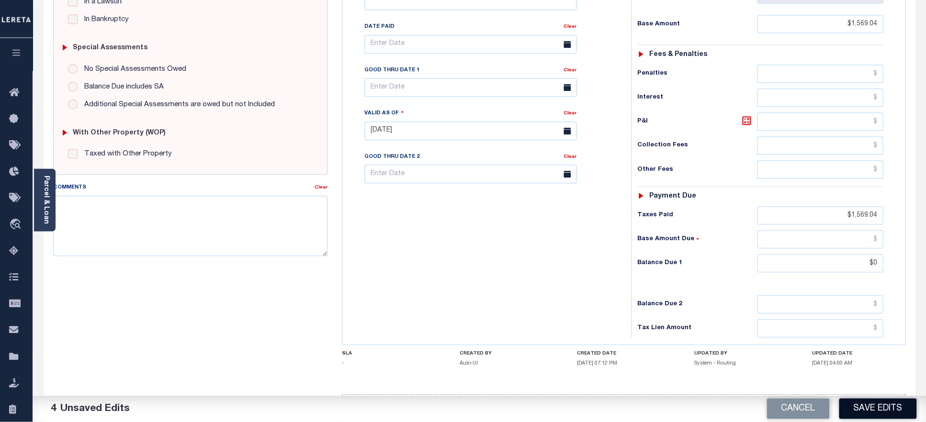
type input "$0.00"
click at [856, 403] on button "Save Edits" at bounding box center [878, 409] width 78 height 21
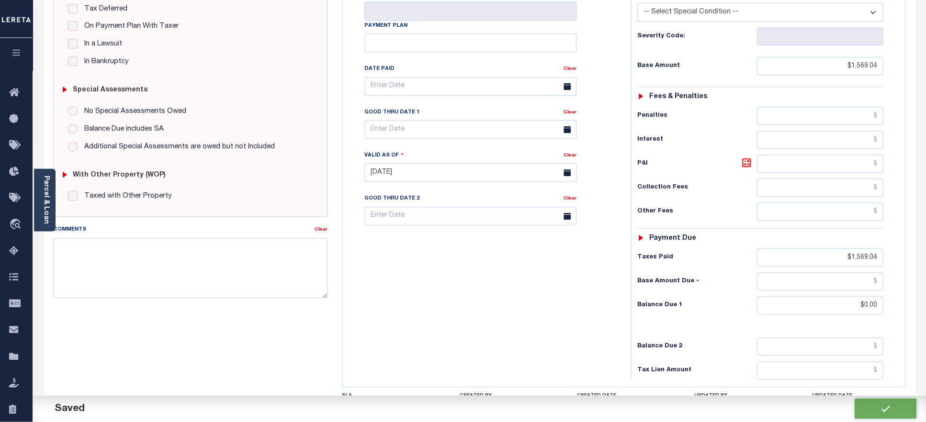
scroll to position [306, 0]
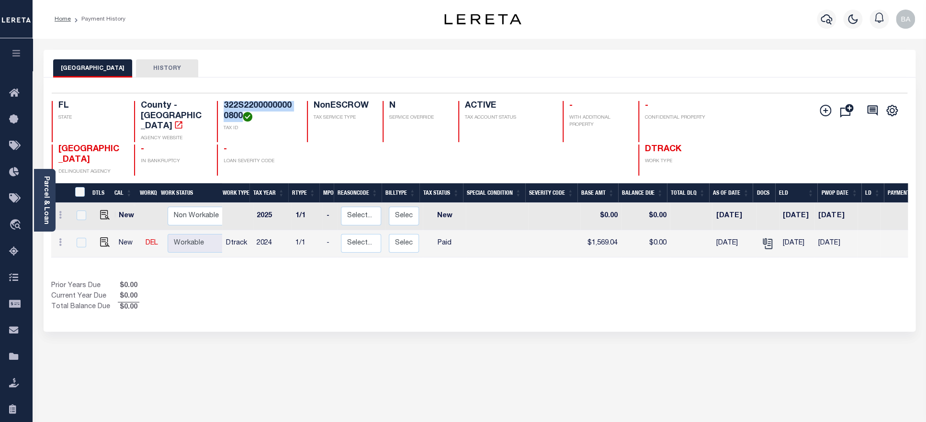
drag, startPoint x: 224, startPoint y: 105, endPoint x: 242, endPoint y: 118, distance: 23.0
click at [242, 118] on h4 "322S22000000000800" at bounding box center [260, 111] width 72 height 21
copy h4 "322S22000000000800"
click at [39, 206] on div "Parcel & Loan" at bounding box center [45, 200] width 22 height 63
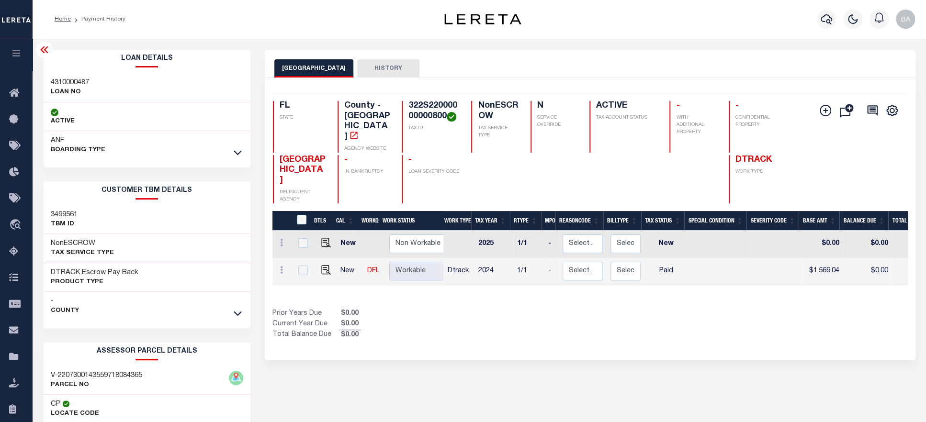
click at [71, 86] on h3 "4310000487" at bounding box center [70, 83] width 38 height 10
copy h3 "4310000487"
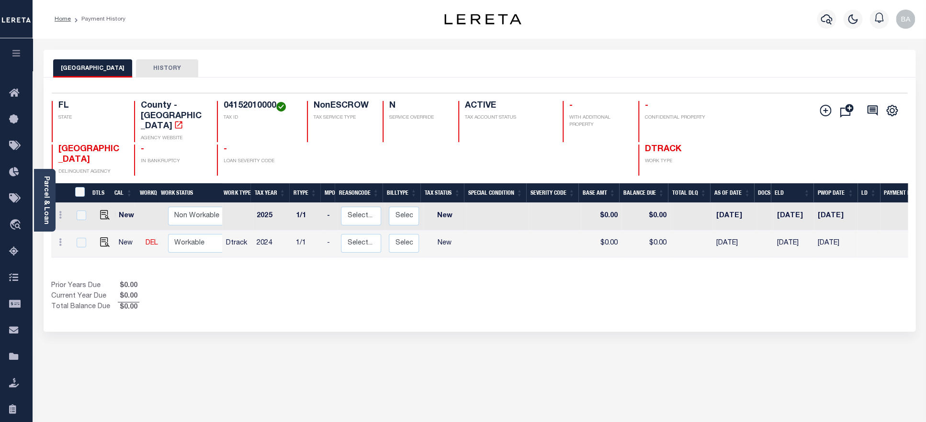
click at [247, 103] on h4 "04152010000" at bounding box center [260, 106] width 72 height 11
click at [100, 237] on img "" at bounding box center [105, 242] width 10 height 10
checkbox input "true"
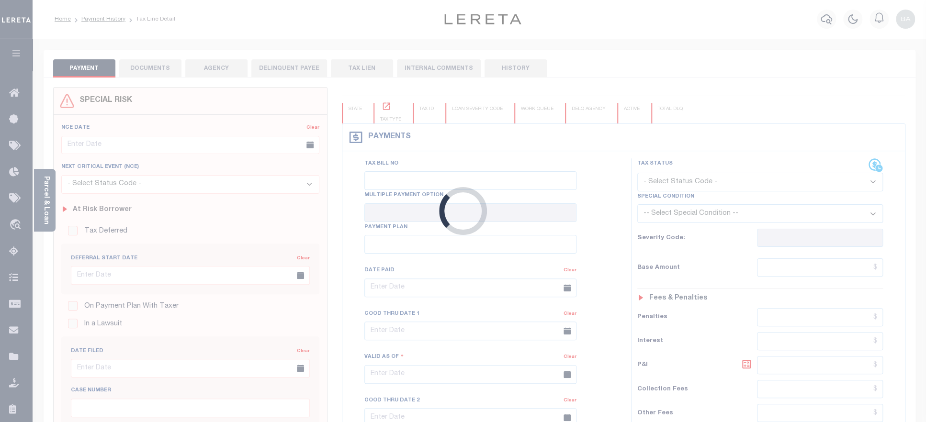
checkbox input "false"
type input "[DATE]"
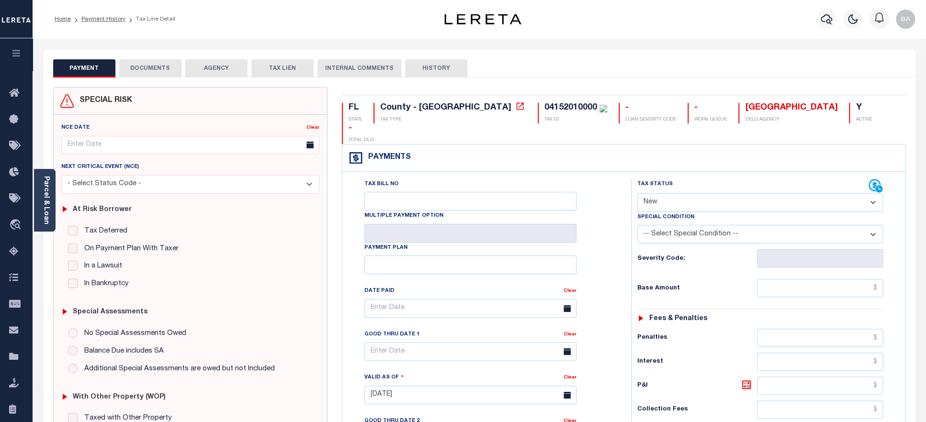
click at [637, 193] on select "- Select Status Code - Open Due/Unpaid Paid Incomplete No Tax Due Internal Refu…" at bounding box center [760, 202] width 246 height 19
select select "PYD"
click option "Paid" at bounding box center [0, 0] width 0 height 0
type input "[DATE]"
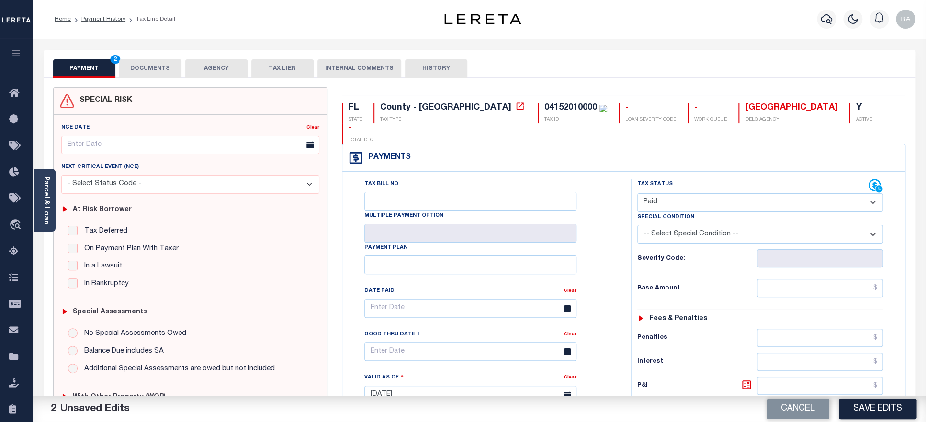
click at [144, 67] on button "DOCUMENTS" at bounding box center [150, 68] width 62 height 18
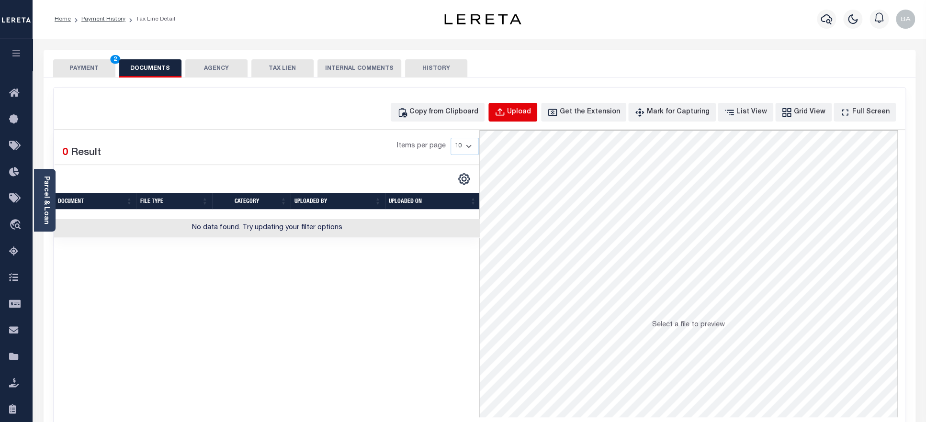
click at [525, 111] on div "Upload" at bounding box center [519, 112] width 24 height 11
select select "POP"
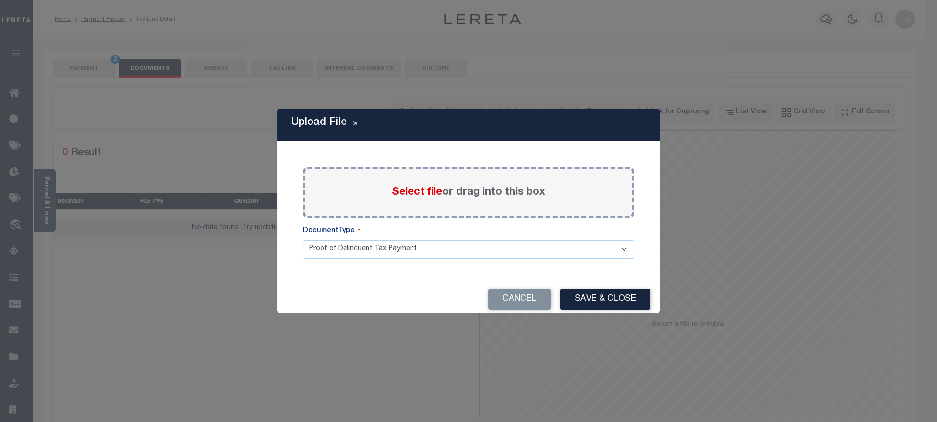
click at [429, 197] on span "Select file" at bounding box center [417, 192] width 50 height 11
click at [0, 0] on input "Select file or drag into this box" at bounding box center [0, 0] width 0 height 0
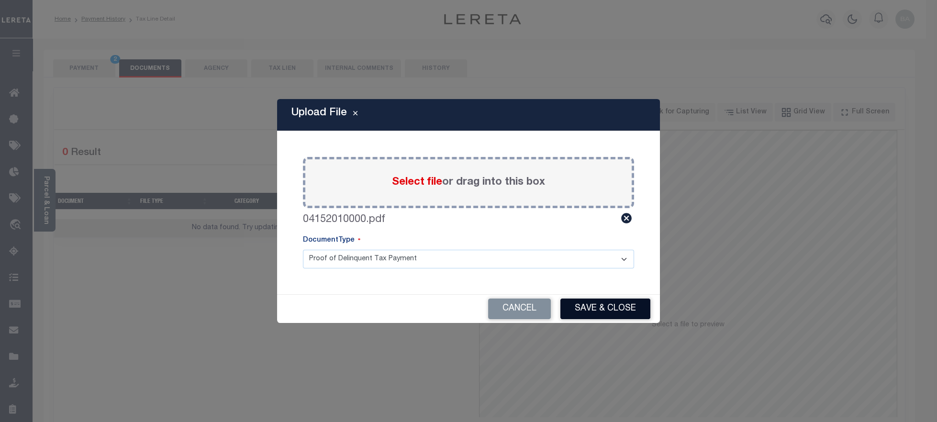
click at [589, 309] on button "Save & Close" at bounding box center [605, 309] width 90 height 21
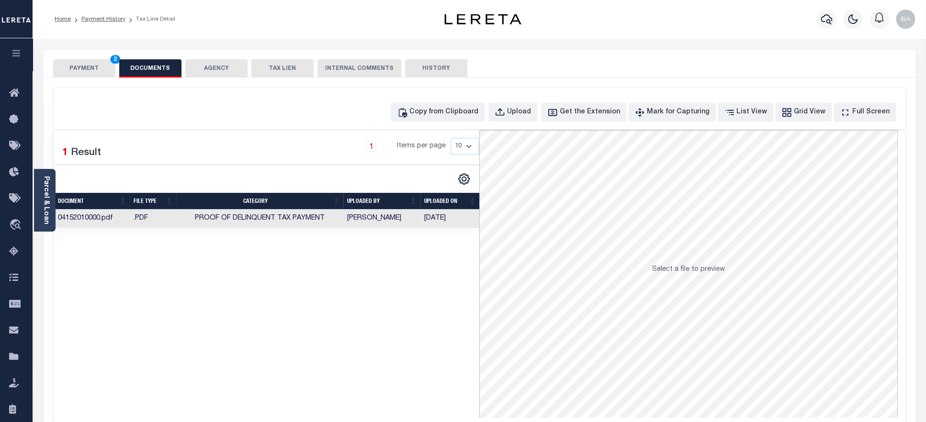
click at [73, 76] on button "PAYMENT 2" at bounding box center [84, 68] width 62 height 18
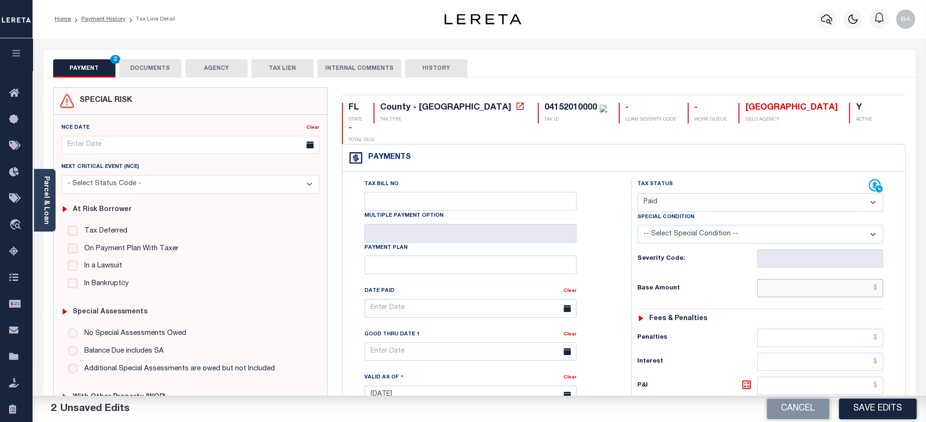
click at [785, 279] on input "text" at bounding box center [820, 288] width 126 height 18
paste input "4,971.74"
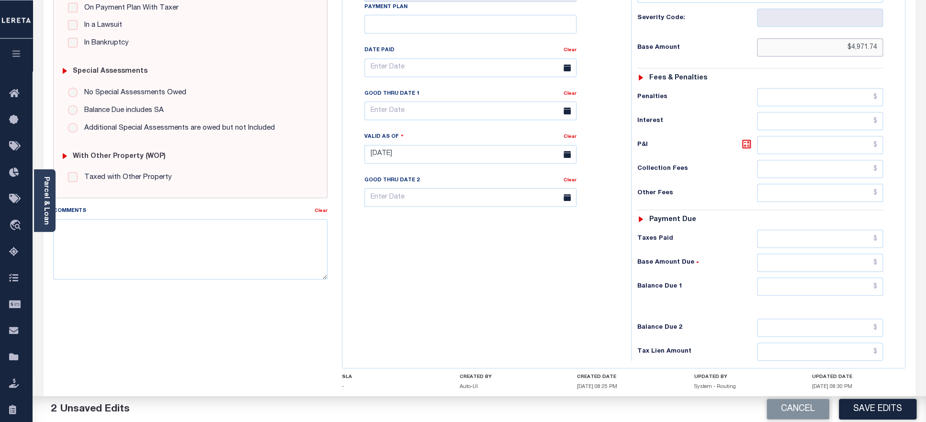
scroll to position [262, 0]
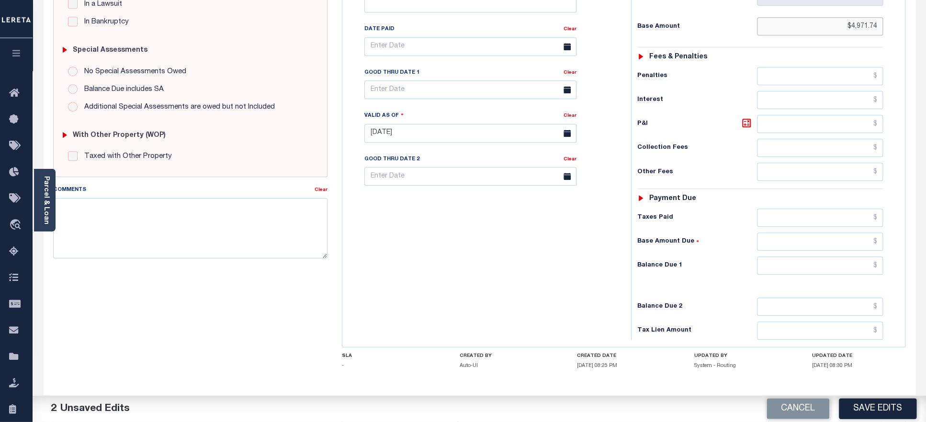
type input "$4,971.74"
click at [809, 209] on input "text" at bounding box center [820, 218] width 126 height 18
paste input "4,971.74"
type input "$4,971.74"
click at [820, 261] on input "text" at bounding box center [820, 266] width 126 height 18
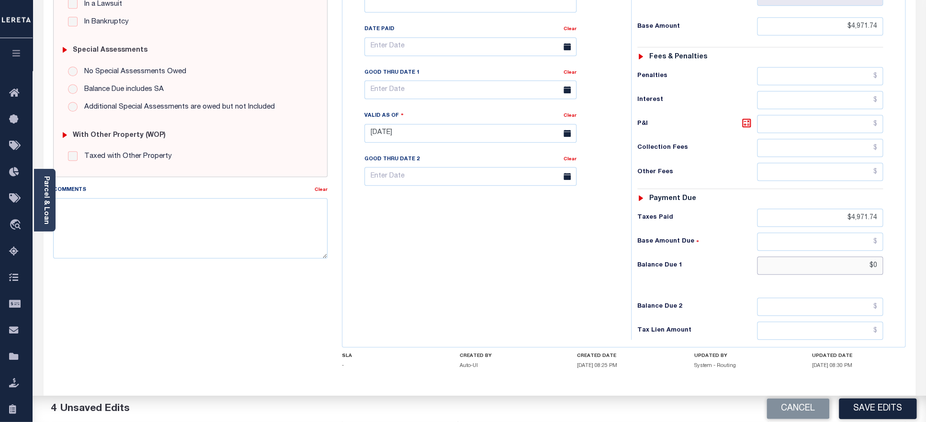
scroll to position [0, 0]
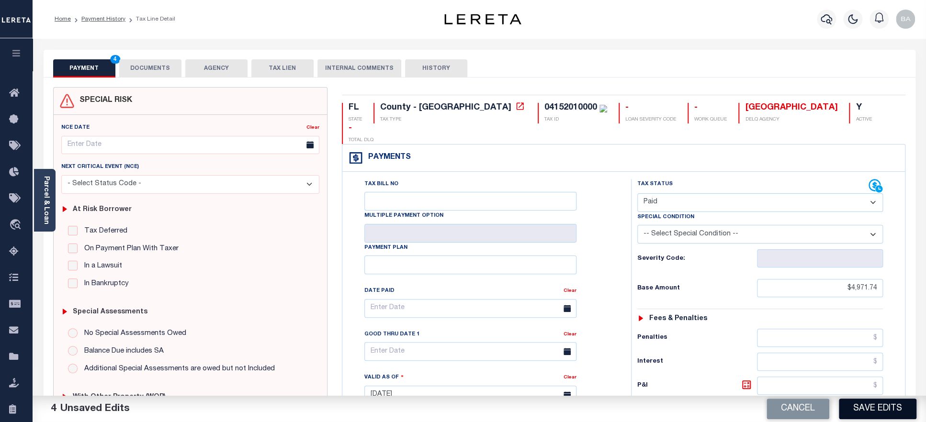
type input "$0.00"
click at [884, 415] on button "Save Edits" at bounding box center [878, 409] width 78 height 21
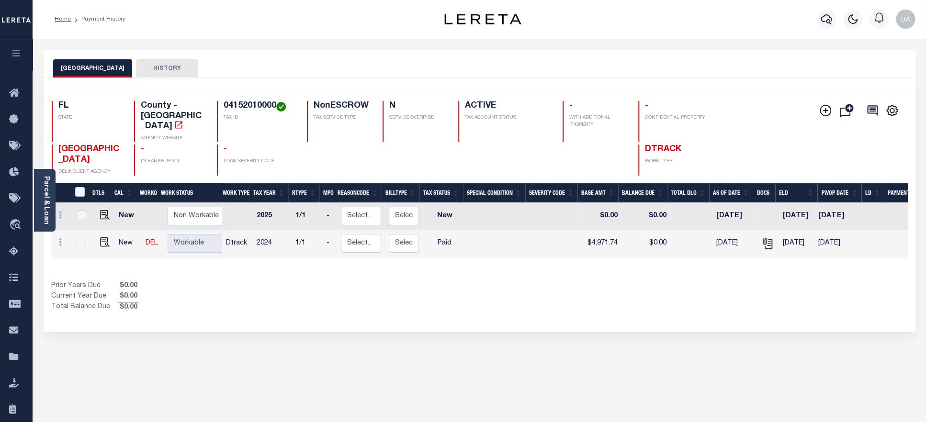
click at [255, 107] on h4 "04152010000" at bounding box center [260, 106] width 72 height 11
click at [52, 211] on div "Parcel & Loan" at bounding box center [45, 200] width 22 height 63
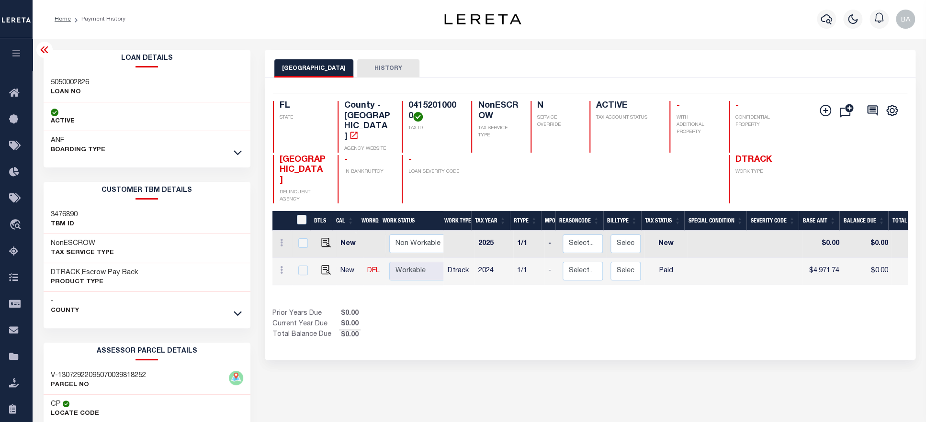
click at [67, 82] on h3 "5050002826" at bounding box center [70, 83] width 38 height 10
copy h3 "5050002826"
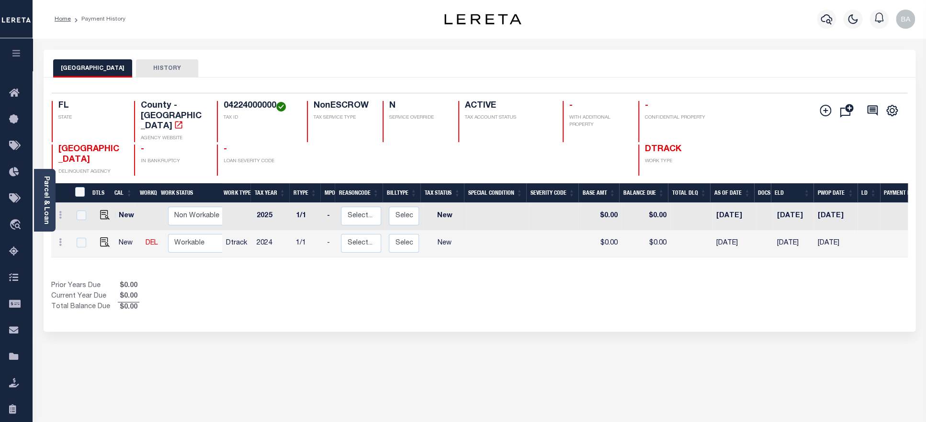
click at [264, 107] on h4 "04224000000" at bounding box center [260, 106] width 72 height 11
click at [102, 237] on img "" at bounding box center [105, 242] width 10 height 10
checkbox input "true"
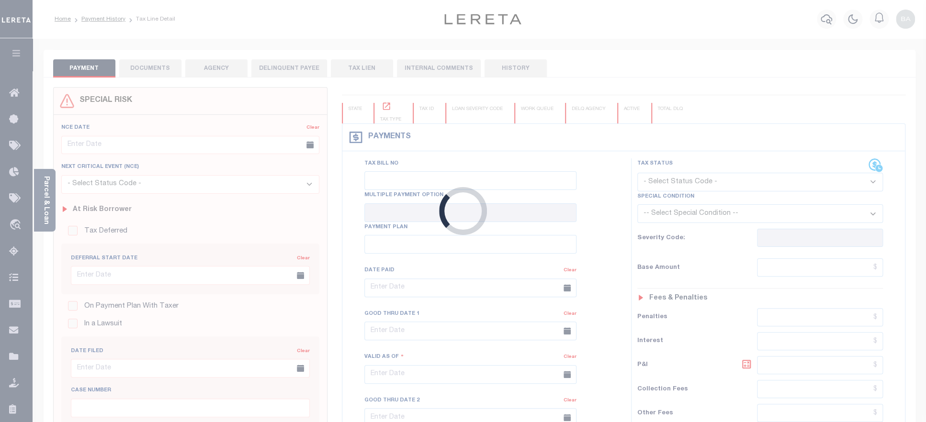
checkbox input "false"
type input "08/11/2025"
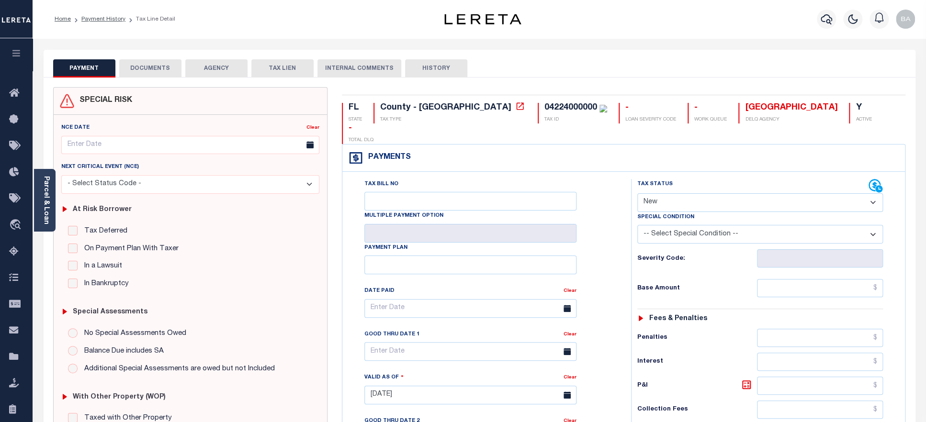
click at [637, 193] on select "- Select Status Code - Open Due/Unpaid Paid Incomplete No Tax Due Internal Refu…" at bounding box center [760, 202] width 246 height 19
select select "PYD"
click option "Paid" at bounding box center [0, 0] width 0 height 0
type input "[DATE]"
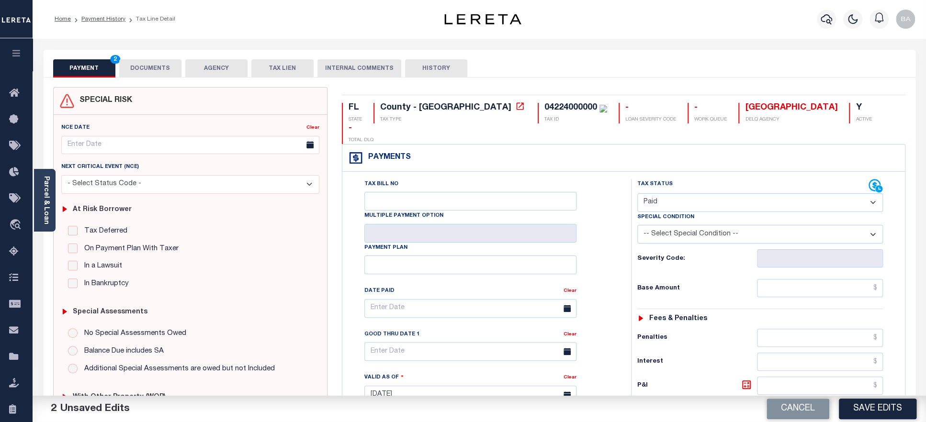
click at [151, 65] on button "DOCUMENTS" at bounding box center [150, 68] width 62 height 18
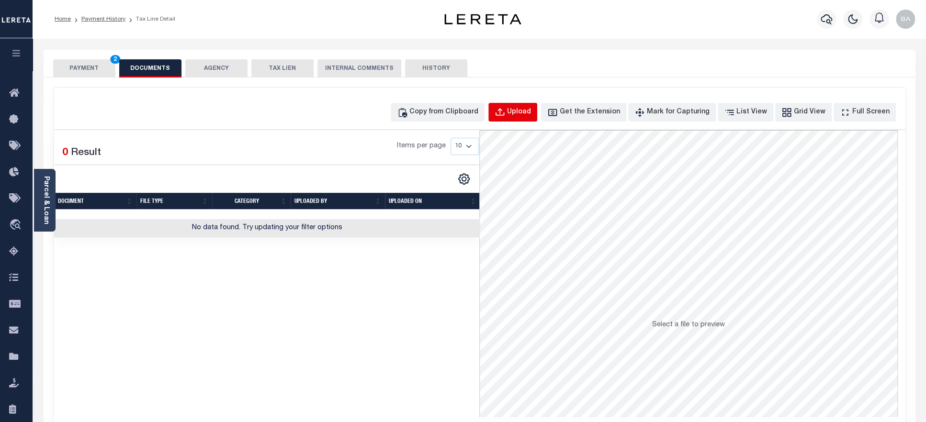
click at [530, 111] on div "Upload" at bounding box center [519, 112] width 24 height 11
select select "POP"
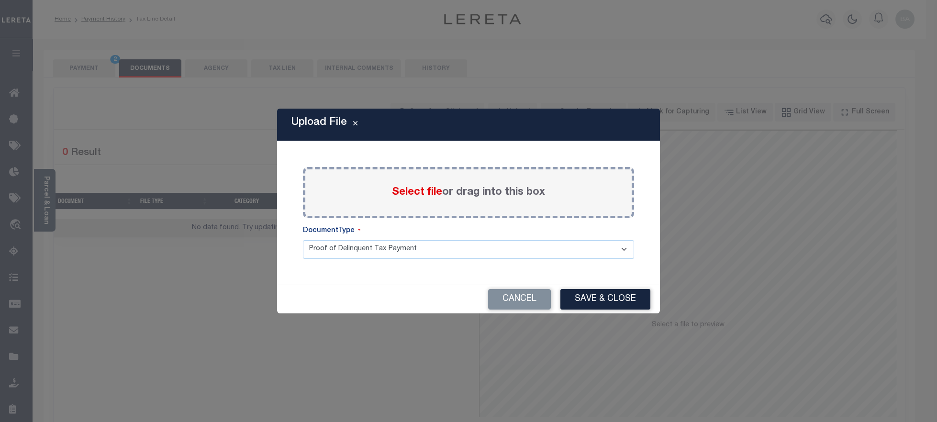
click at [429, 193] on span "Select file" at bounding box center [417, 192] width 50 height 11
click at [0, 0] on input "Select file or drag into this box" at bounding box center [0, 0] width 0 height 0
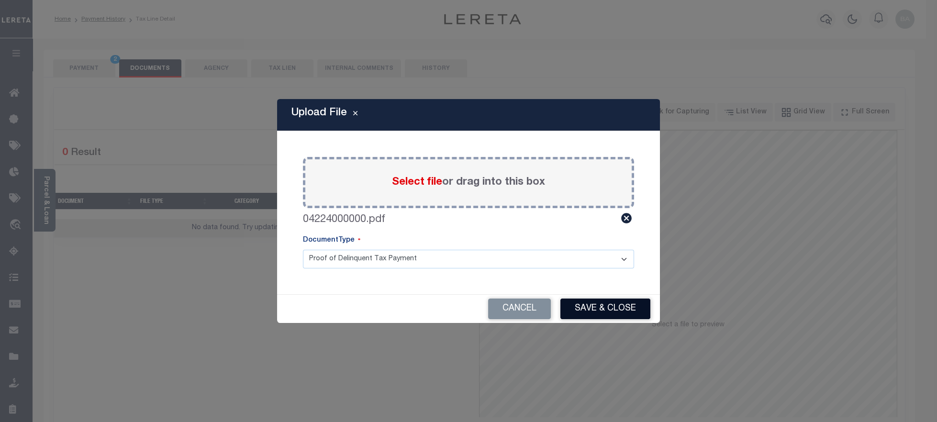
click at [615, 312] on button "Save & Close" at bounding box center [605, 309] width 90 height 21
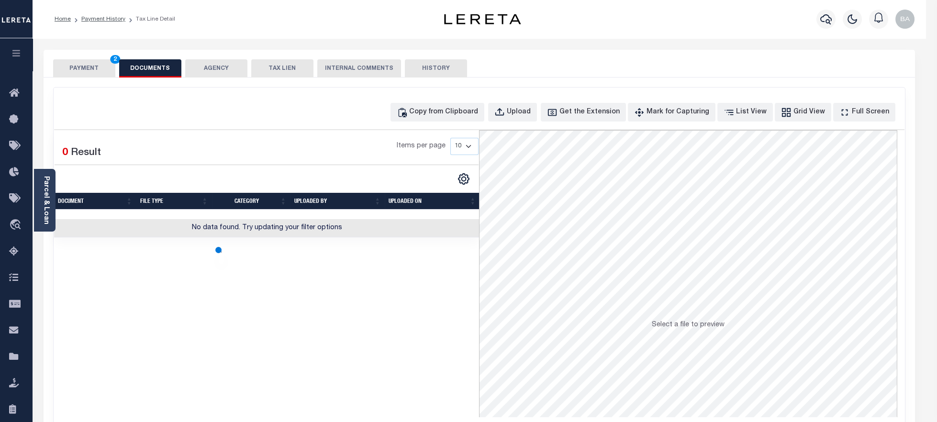
click at [77, 68] on button "PAYMENT 2" at bounding box center [84, 68] width 62 height 18
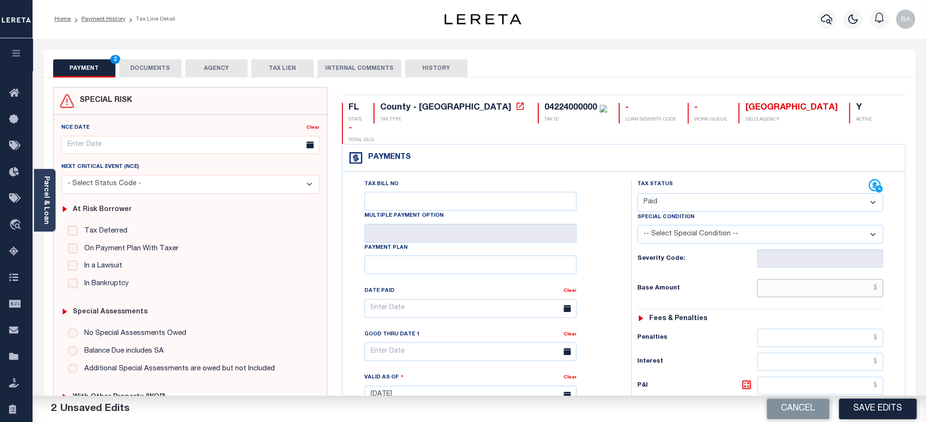
click at [803, 279] on input "text" at bounding box center [820, 288] width 126 height 18
paste input "7,494.30"
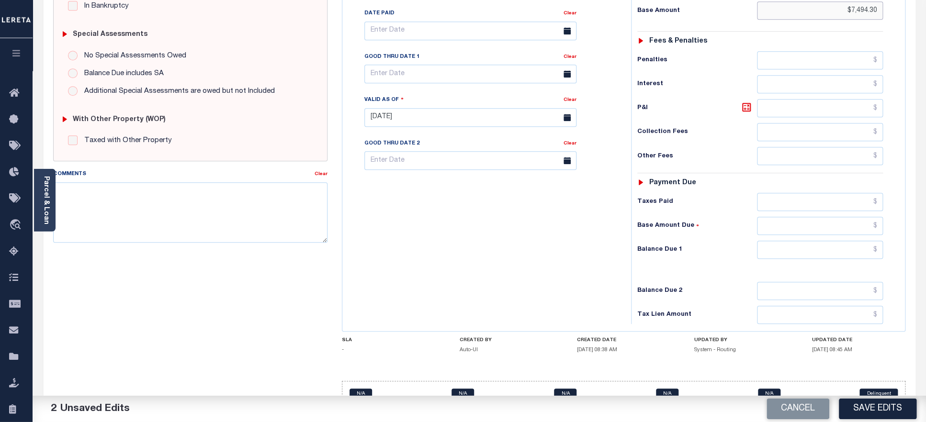
scroll to position [291, 0]
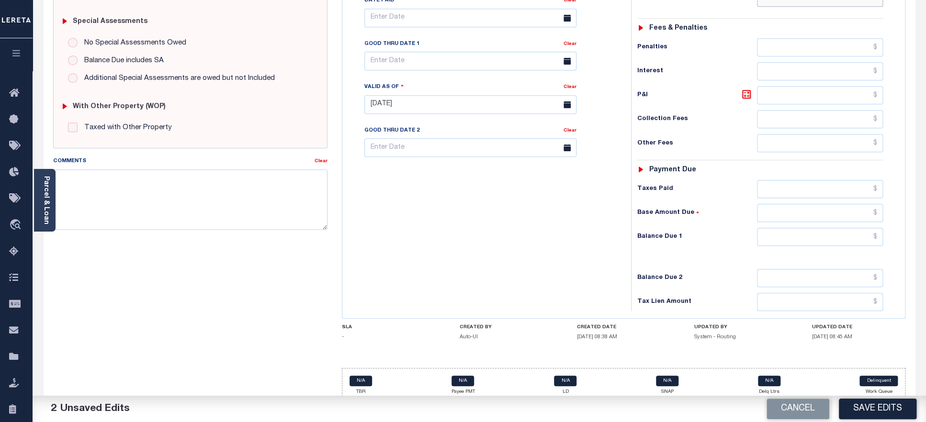
type input "$7,494.30"
click at [807, 180] on input "text" at bounding box center [820, 189] width 126 height 18
paste input "7,494.30"
type input "$7,494.30"
click at [808, 228] on input "text" at bounding box center [820, 237] width 126 height 18
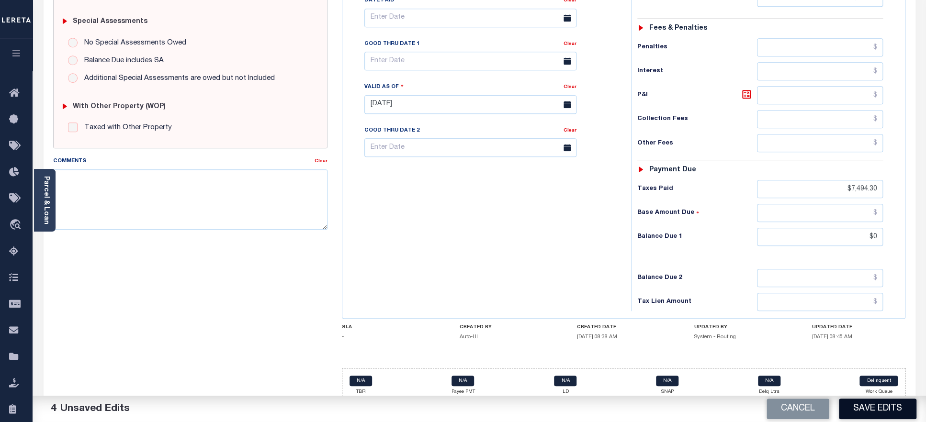
type input "$0.00"
click at [877, 412] on button "Save Edits" at bounding box center [878, 409] width 78 height 21
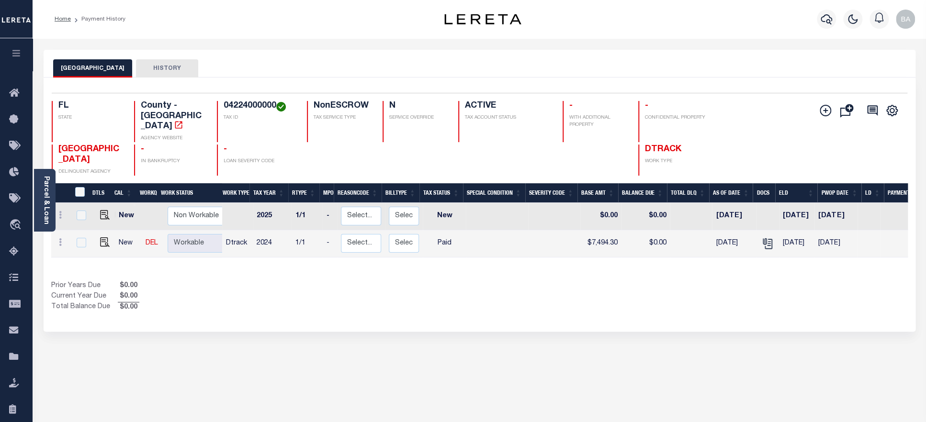
click at [244, 112] on h4 "04224000000" at bounding box center [260, 106] width 72 height 11
click at [38, 198] on div "Parcel & Loan" at bounding box center [45, 200] width 22 height 63
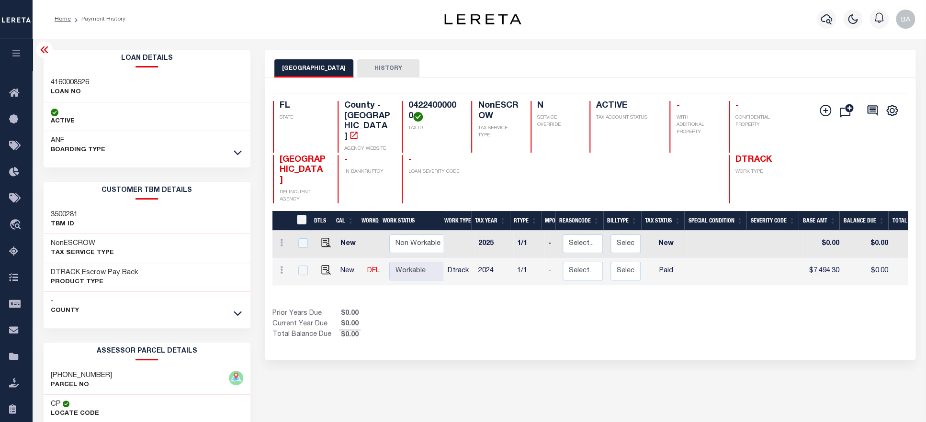
click at [65, 82] on h3 "4160008526" at bounding box center [70, 83] width 38 height 10
copy h3 "4160008526"
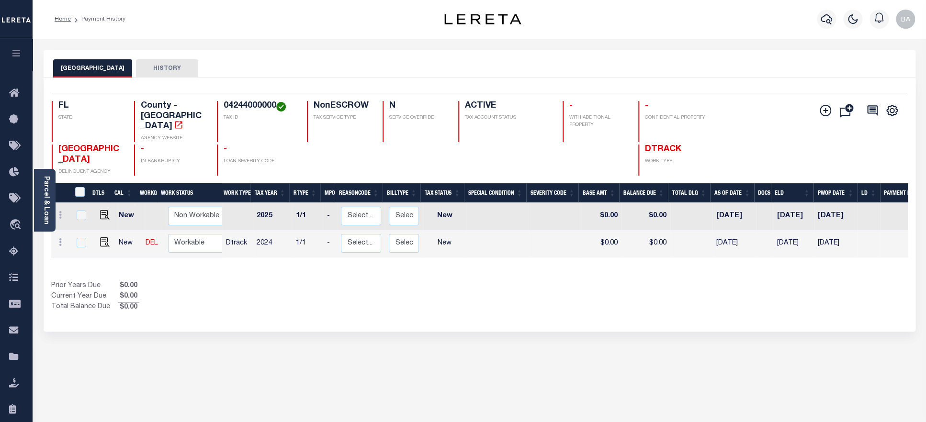
click at [250, 106] on h4 "04244000000" at bounding box center [260, 106] width 72 height 11
click at [100, 237] on img "" at bounding box center [105, 242] width 10 height 10
checkbox input "true"
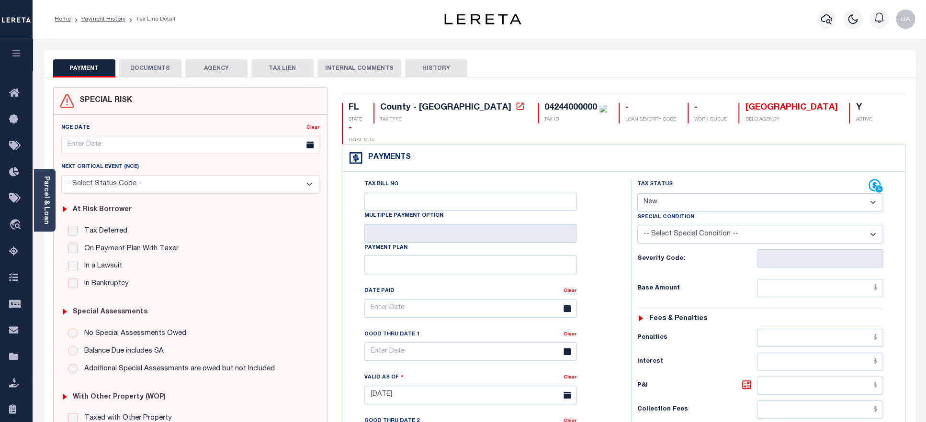
click at [637, 193] on select "- Select Status Code - Open Due/Unpaid Paid Incomplete No Tax Due Internal Refu…" at bounding box center [760, 202] width 246 height 19
select select "PYD"
click option "Paid" at bounding box center [0, 0] width 0 height 0
type input "[DATE]"
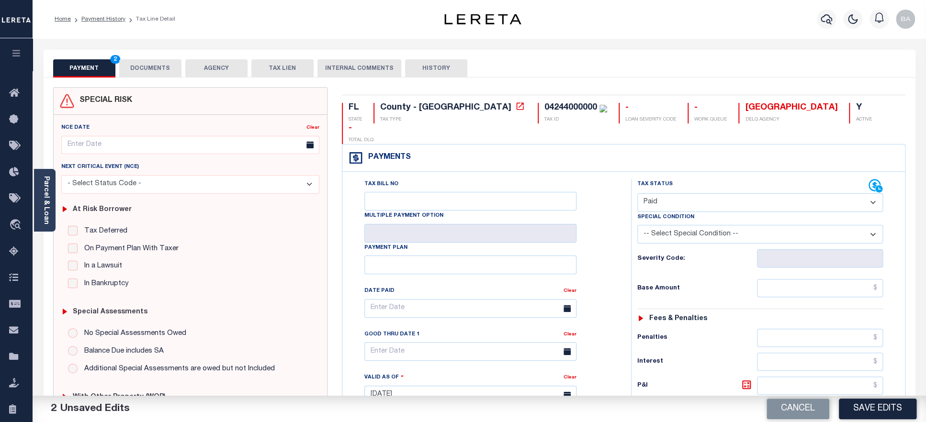
click at [166, 69] on button "DOCUMENTS" at bounding box center [150, 68] width 62 height 18
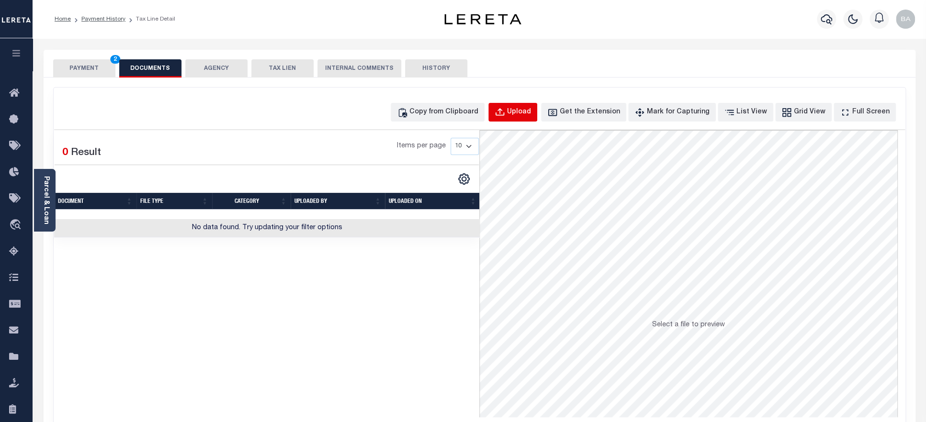
click at [531, 112] on div "Upload" at bounding box center [519, 112] width 24 height 11
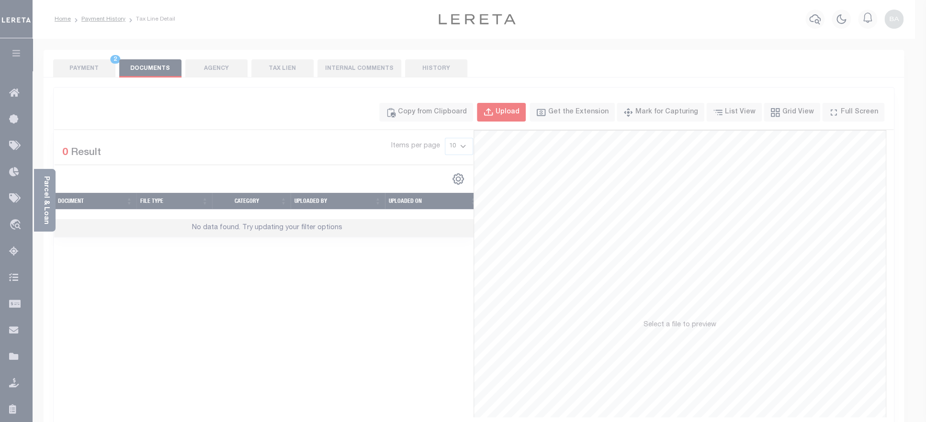
select select "POP"
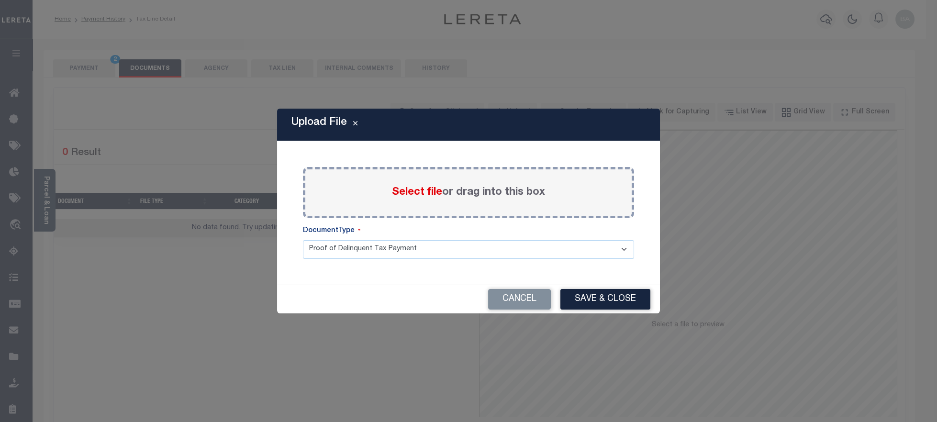
click at [422, 193] on span "Select file" at bounding box center [417, 192] width 50 height 11
click at [0, 0] on input "Select file or drag into this box" at bounding box center [0, 0] width 0 height 0
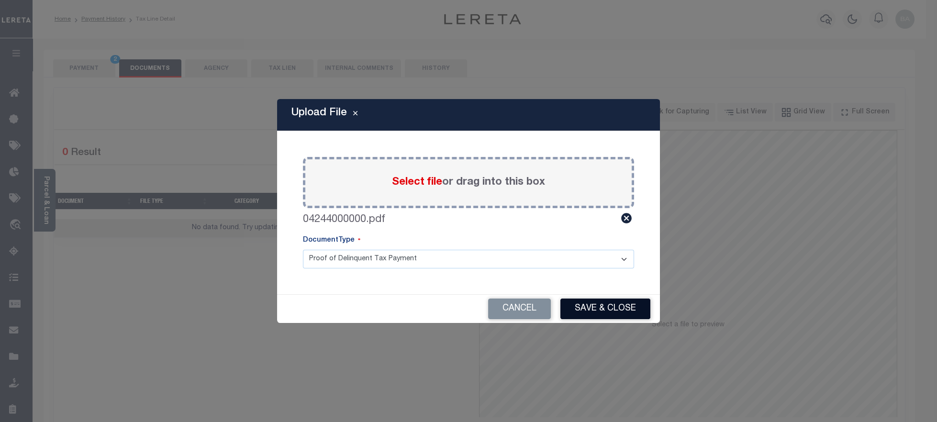
drag, startPoint x: 597, startPoint y: 308, endPoint x: 584, endPoint y: 306, distance: 13.1
click at [597, 308] on button "Save & Close" at bounding box center [605, 309] width 90 height 21
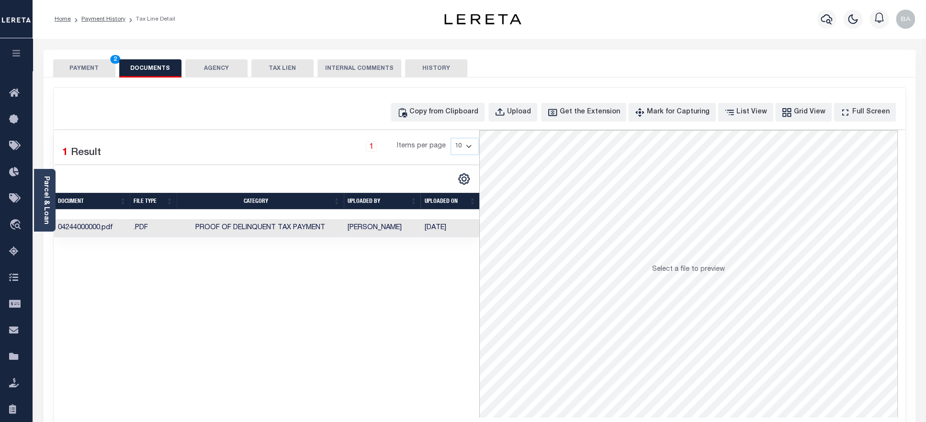
click at [84, 68] on button "PAYMENT 2" at bounding box center [84, 68] width 62 height 18
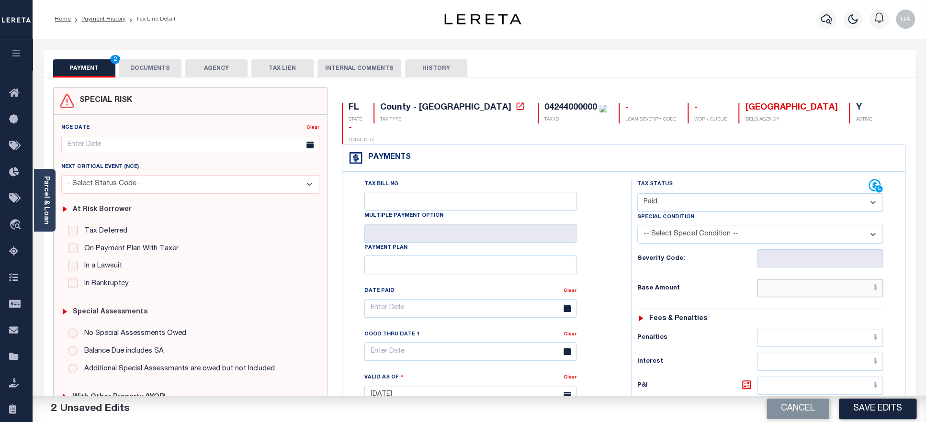
click at [806, 279] on input "text" at bounding box center [820, 288] width 126 height 18
paste input "6,370.14"
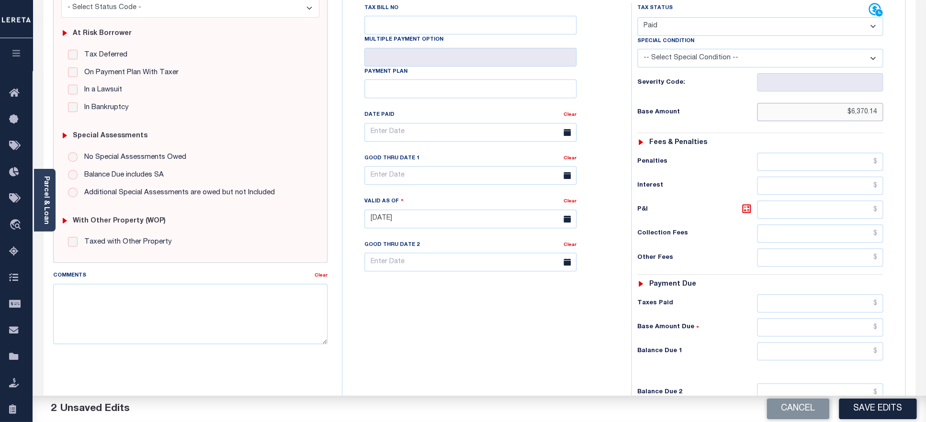
scroll to position [202, 0]
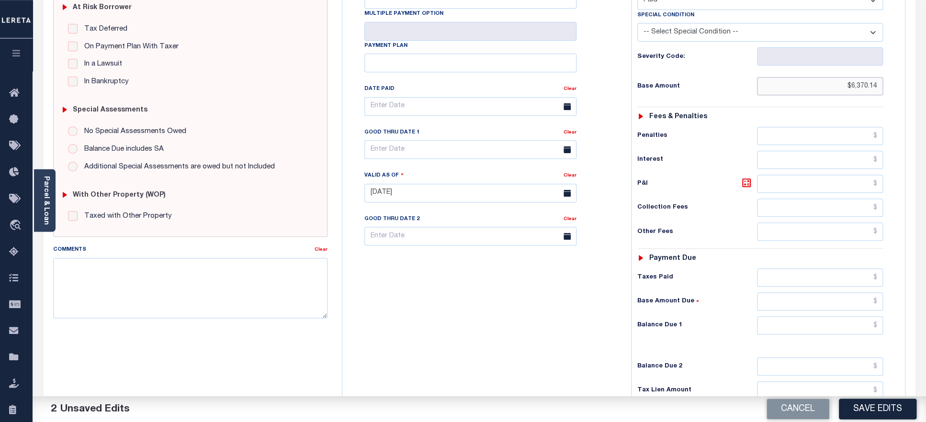
type input "$6,370.14"
click at [796, 269] on input "text" at bounding box center [820, 278] width 126 height 18
paste input "6,370.14"
type input "$6,370.14"
click at [812, 316] on input "text" at bounding box center [820, 325] width 126 height 18
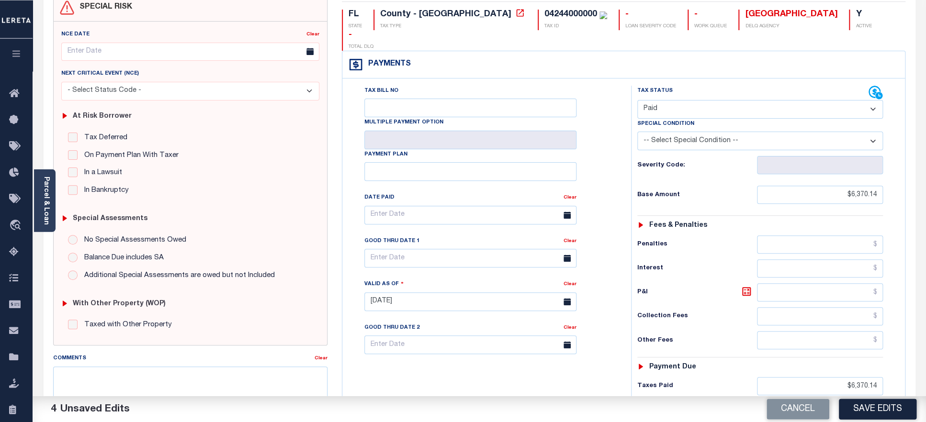
scroll to position [54, 0]
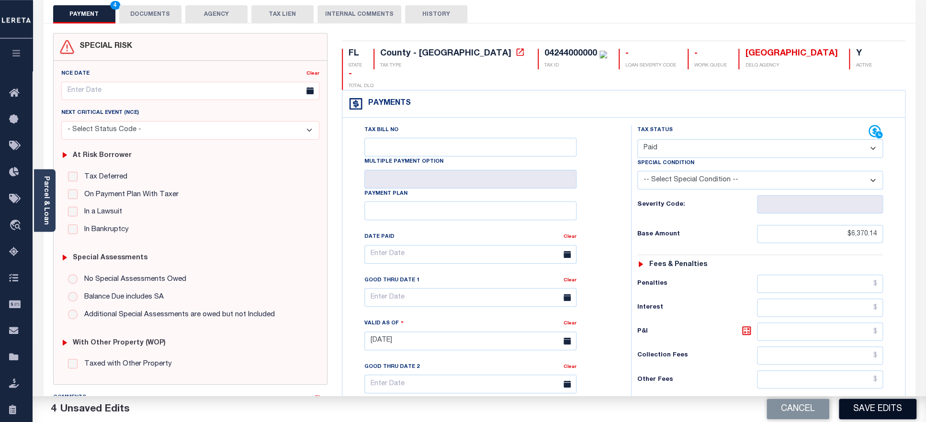
type input "$0.00"
click at [863, 409] on button "Save Edits" at bounding box center [878, 409] width 78 height 21
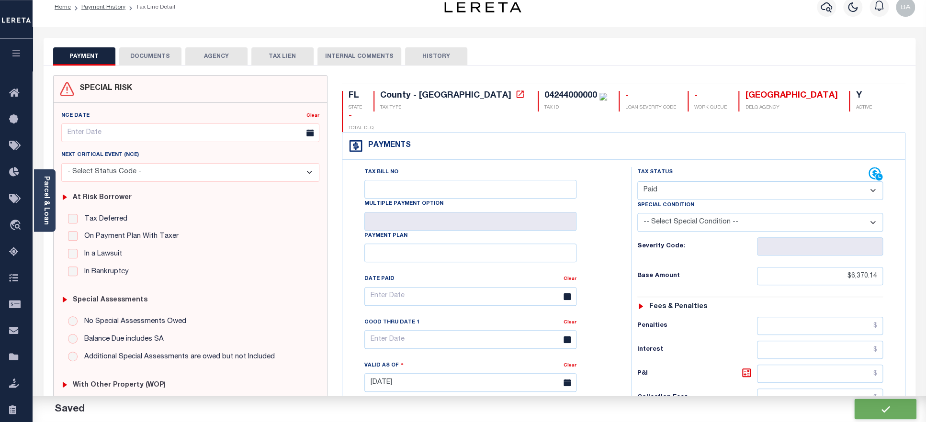
scroll to position [97, 0]
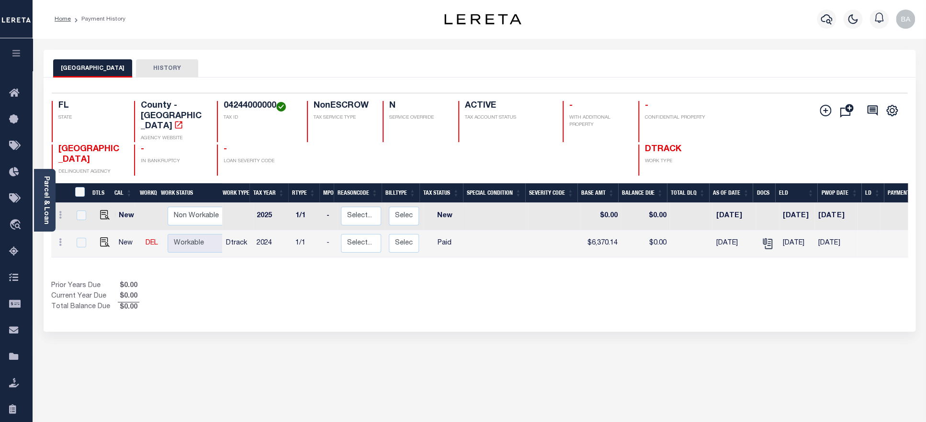
click at [255, 108] on h4 "04244000000" at bounding box center [260, 106] width 72 height 11
click at [49, 204] on link "Parcel & Loan" at bounding box center [46, 200] width 7 height 48
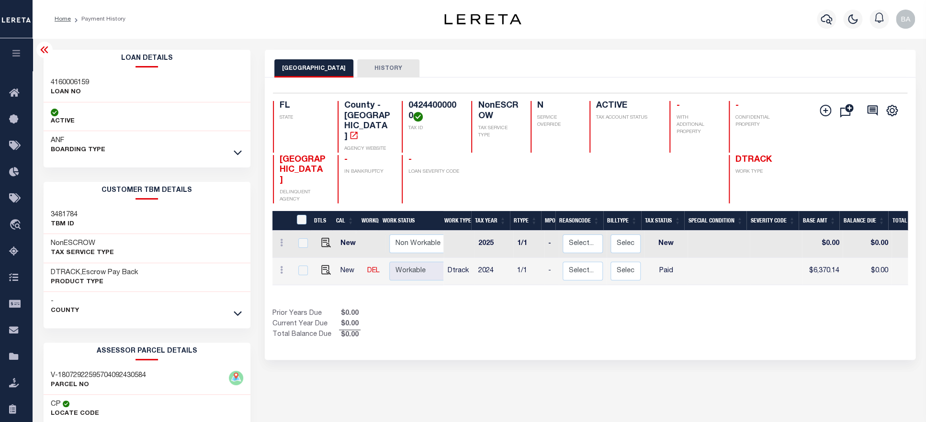
click at [64, 80] on h3 "4160006159" at bounding box center [70, 83] width 38 height 10
copy h3 "4160006159"
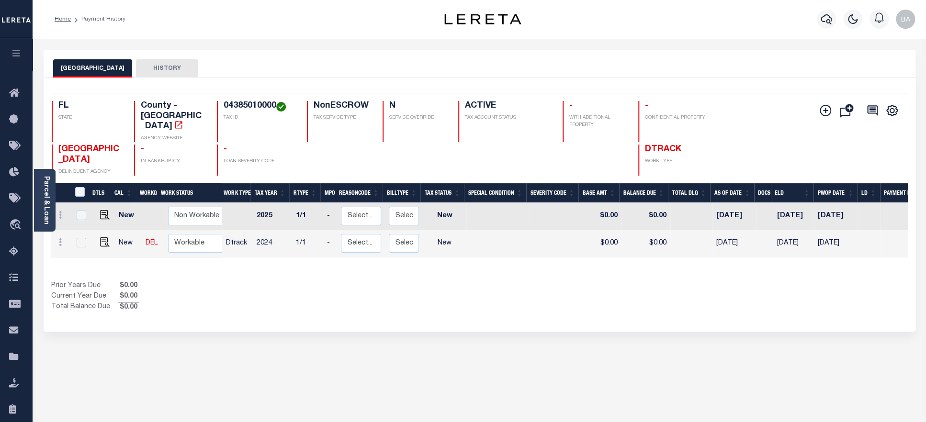
click at [97, 240] on link at bounding box center [102, 243] width 14 height 7
checkbox input "true"
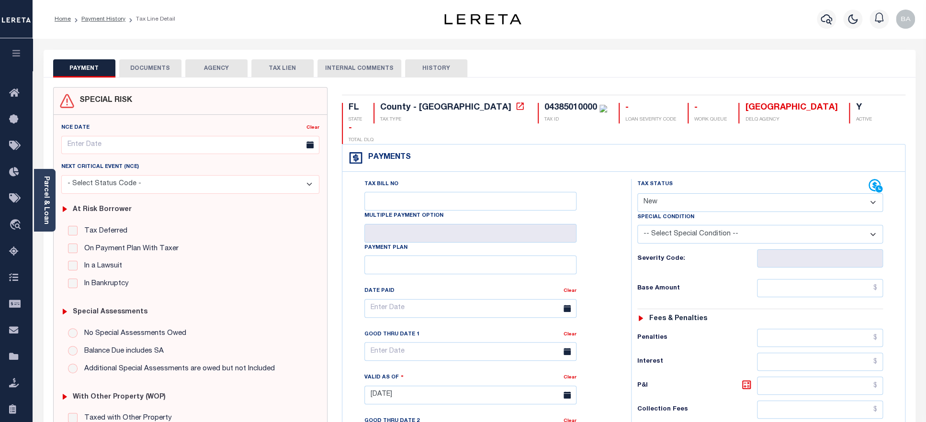
click at [544, 108] on div "04385010000" at bounding box center [570, 107] width 53 height 9
copy div "04385010000"
select select "PYD"
click option "Paid" at bounding box center [0, 0] width 0 height 0
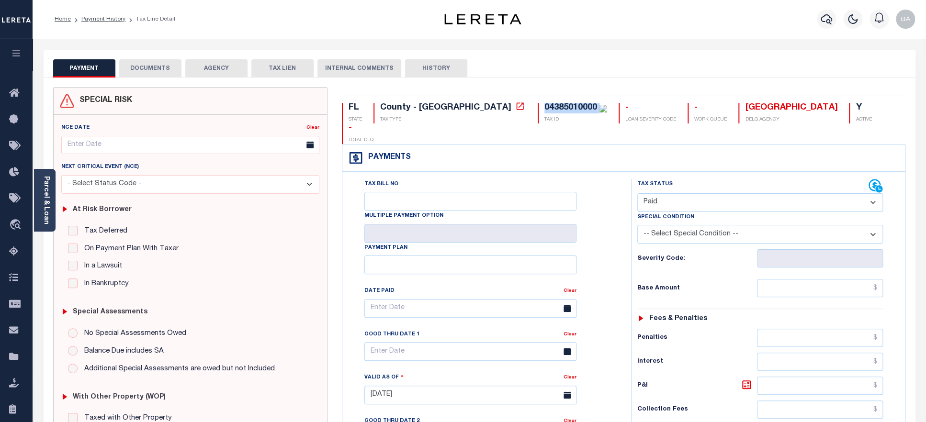
type input "[DATE]"
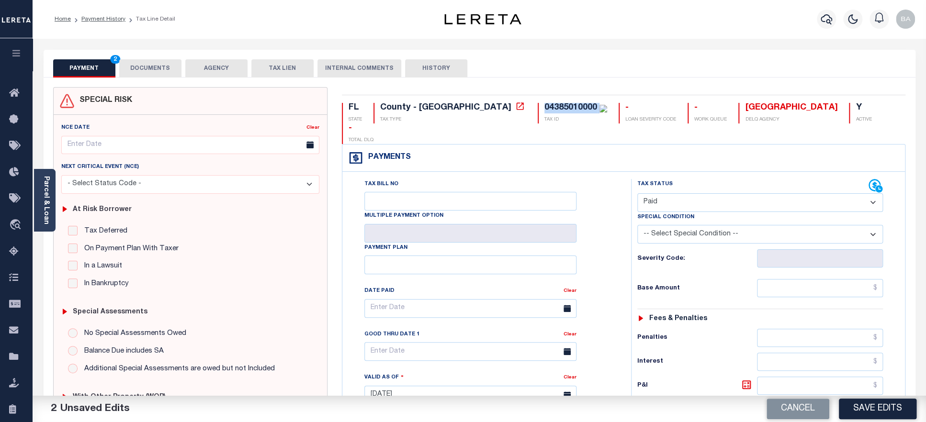
click at [153, 61] on button "DOCUMENTS" at bounding box center [150, 68] width 62 height 18
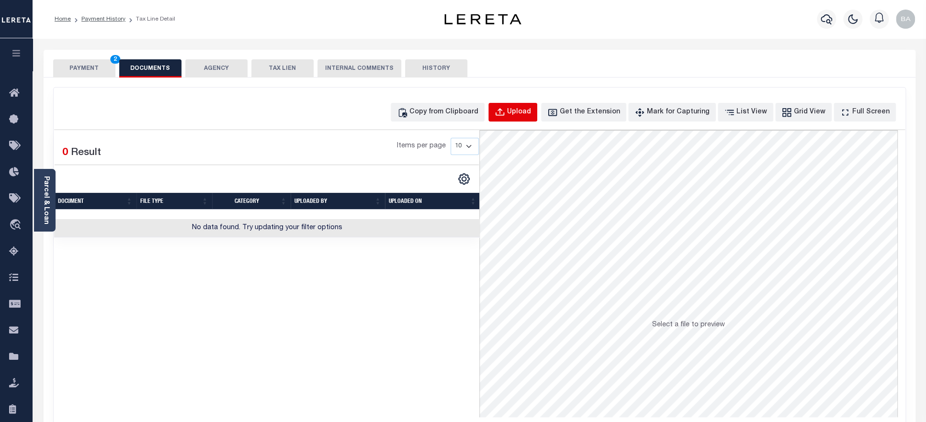
click at [531, 114] on div "Upload" at bounding box center [519, 112] width 24 height 11
select select "POP"
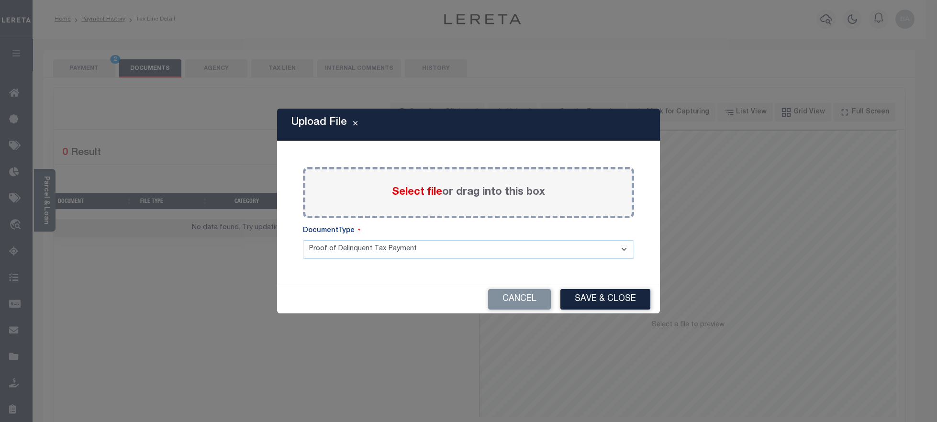
click at [405, 196] on span "Select file" at bounding box center [417, 192] width 50 height 11
click at [0, 0] on input "Select file or drag into this box" at bounding box center [0, 0] width 0 height 0
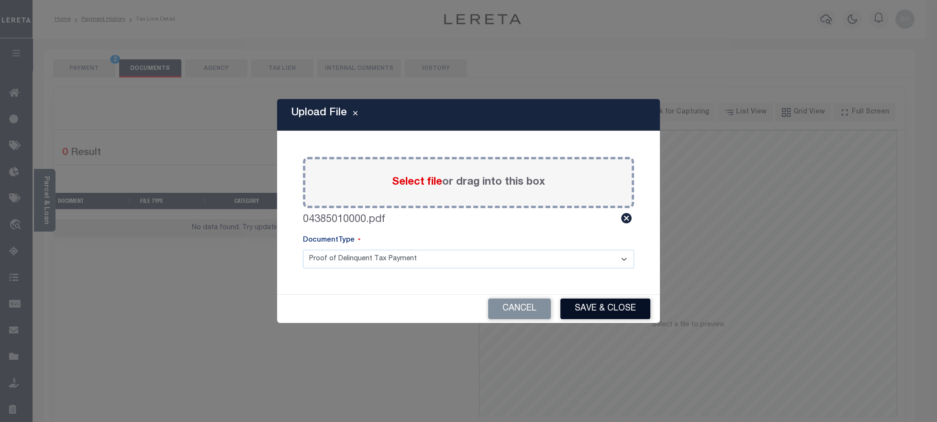
click at [567, 309] on button "Save & Close" at bounding box center [605, 309] width 90 height 21
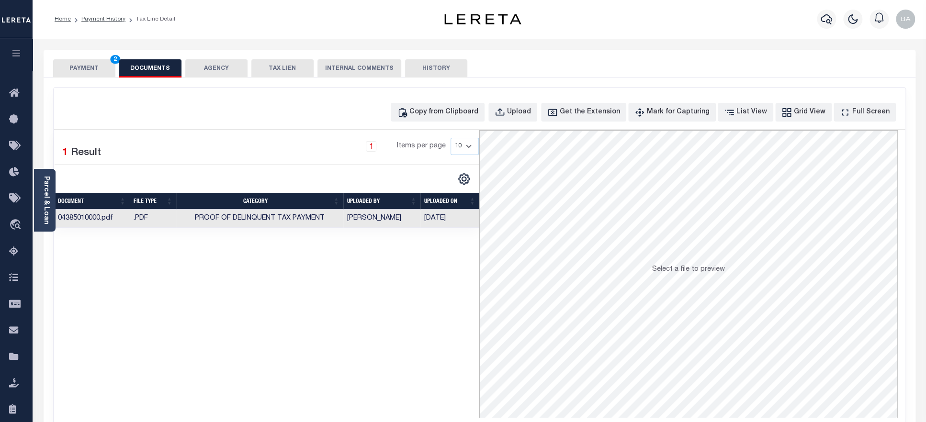
click at [79, 71] on button "PAYMENT 2" at bounding box center [84, 68] width 62 height 18
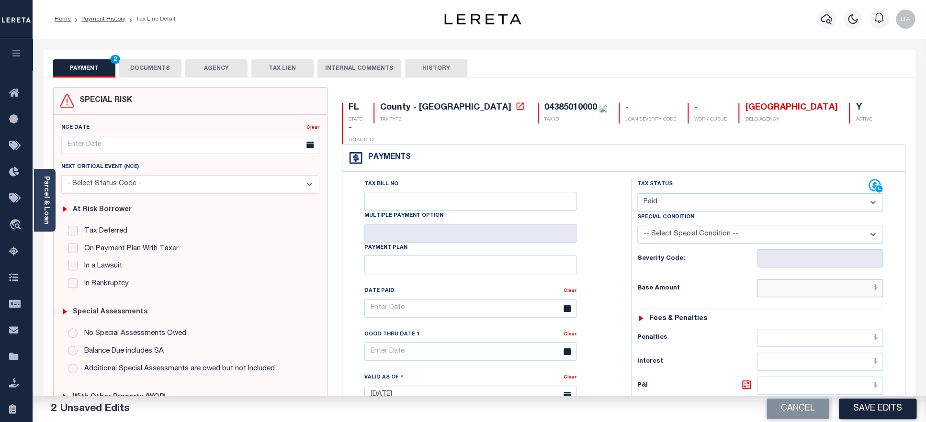
click at [794, 279] on input "text" at bounding box center [820, 288] width 126 height 18
paste input "2,439.25"
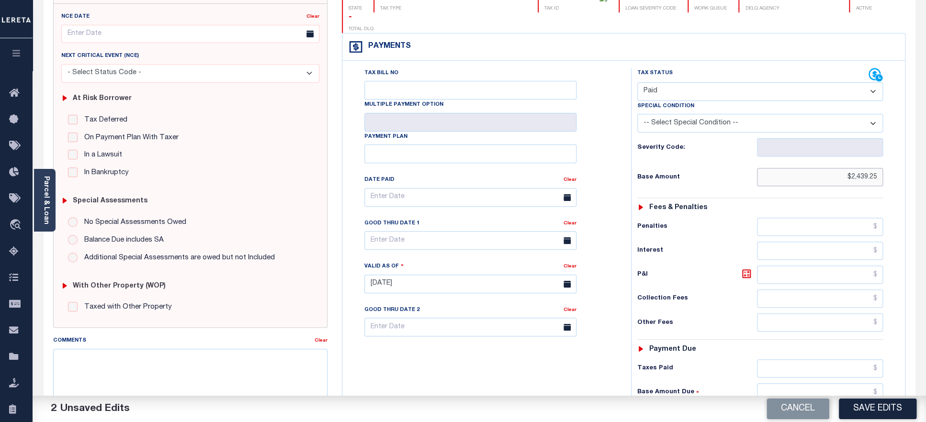
scroll to position [160, 0]
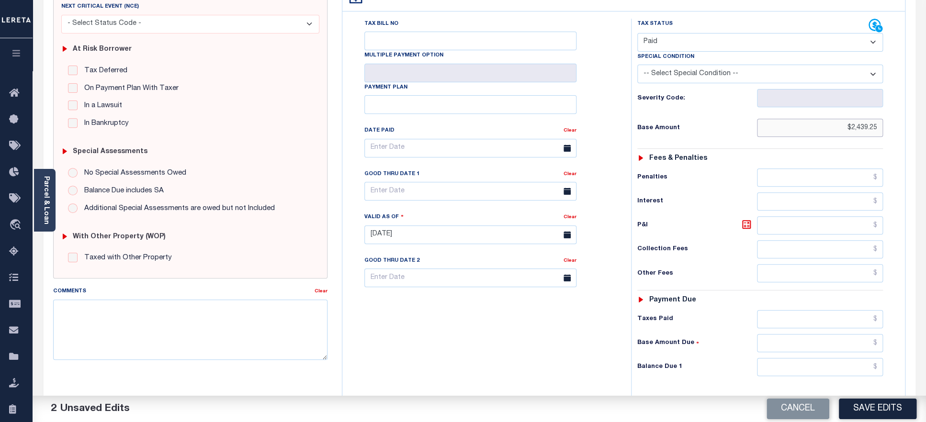
type input "$2,439.25"
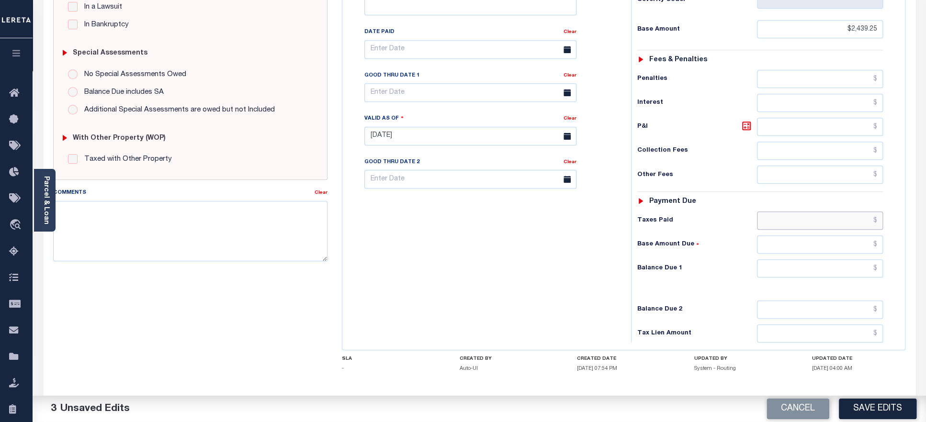
click at [800, 212] on input "text" at bounding box center [820, 221] width 126 height 18
paste input "2,439.25"
type input "$2,439.25"
click at [807, 269] on div "Tax Status Status - Select Status Code -" at bounding box center [763, 131] width 265 height 423
click at [809, 259] on input "text" at bounding box center [820, 268] width 126 height 18
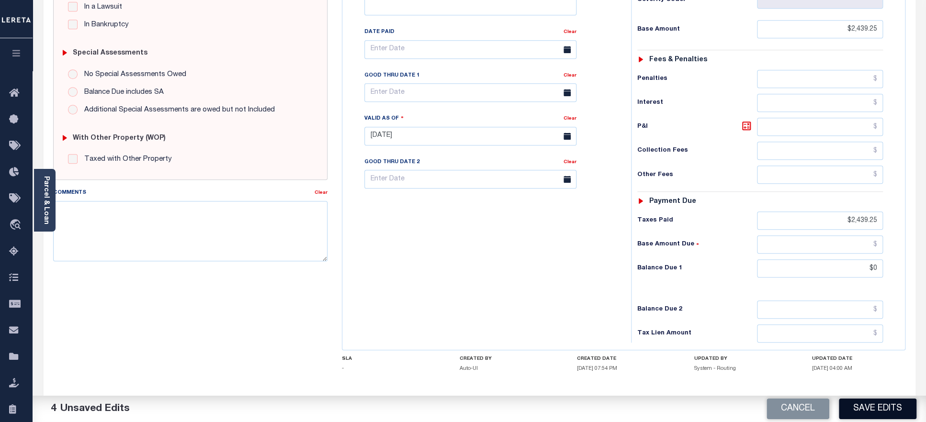
type input "$0.00"
click at [867, 413] on button "Save Edits" at bounding box center [878, 409] width 78 height 21
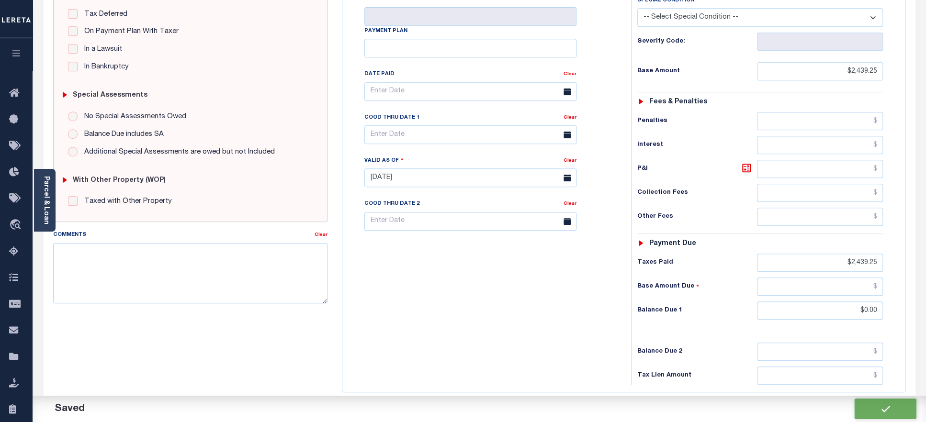
scroll to position [302, 0]
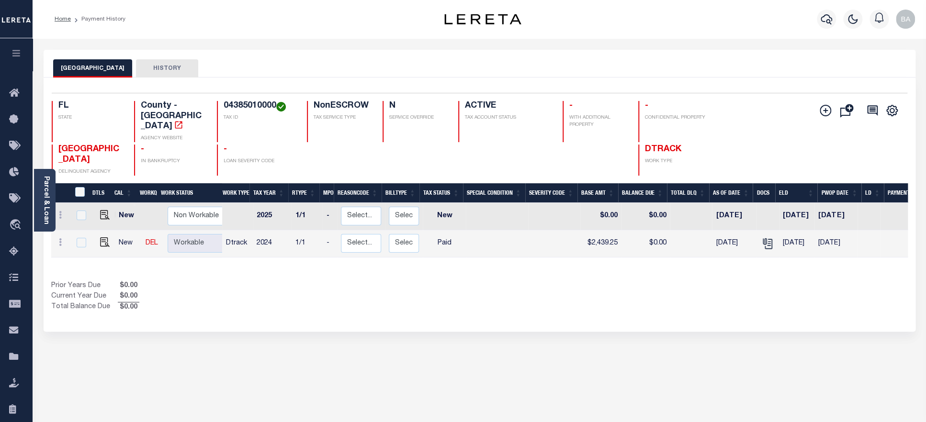
click at [258, 106] on h4 "04385010000" at bounding box center [260, 106] width 72 height 11
click at [49, 209] on link "Parcel & Loan" at bounding box center [46, 200] width 7 height 48
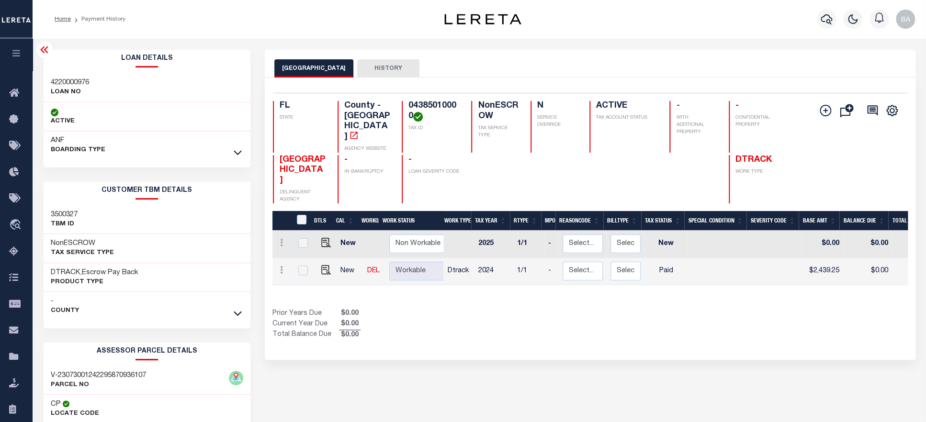
click at [76, 85] on h3 "4220000976" at bounding box center [70, 83] width 38 height 10
copy h3 "4220000976"
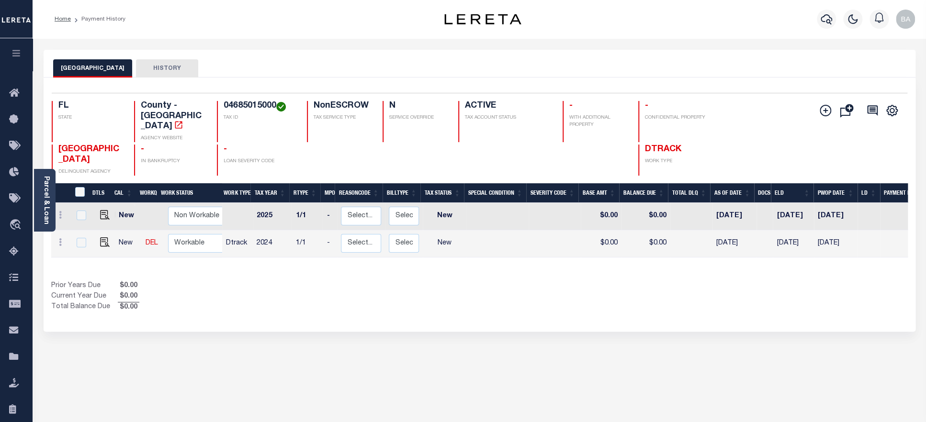
click at [254, 107] on h4 "04685015000" at bounding box center [260, 106] width 72 height 11
click at [101, 237] on img "" at bounding box center [105, 242] width 10 height 10
checkbox input "true"
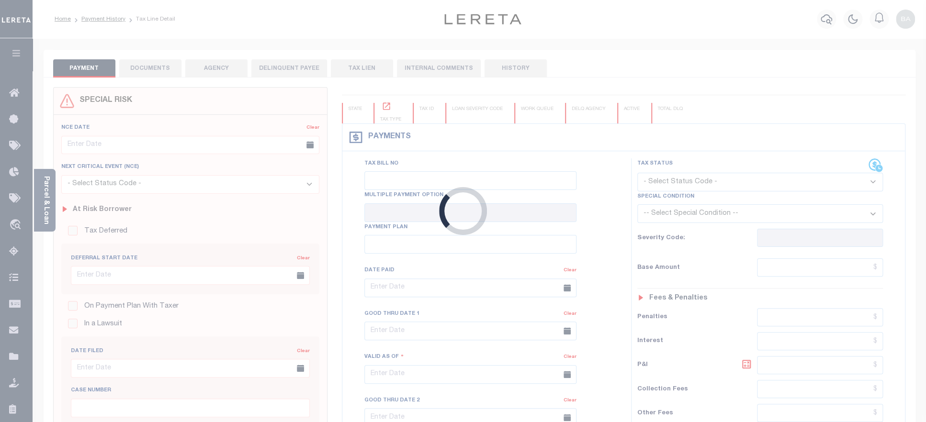
checkbox input "false"
type input "[DATE]"
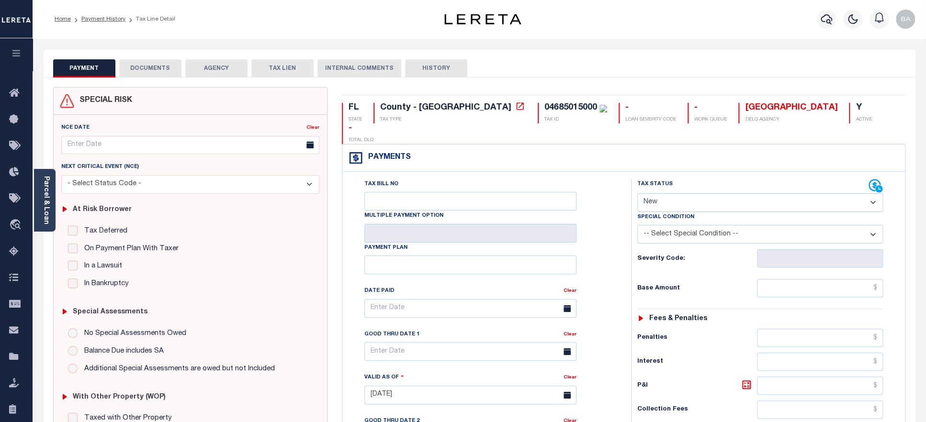
select select "PYD"
click option "Paid" at bounding box center [0, 0] width 0 height 0
type input "[DATE]"
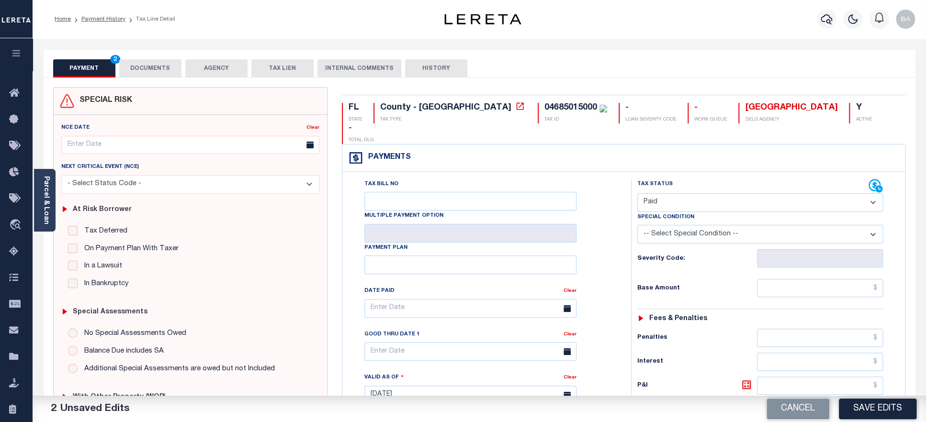
click at [150, 66] on button "DOCUMENTS" at bounding box center [150, 68] width 62 height 18
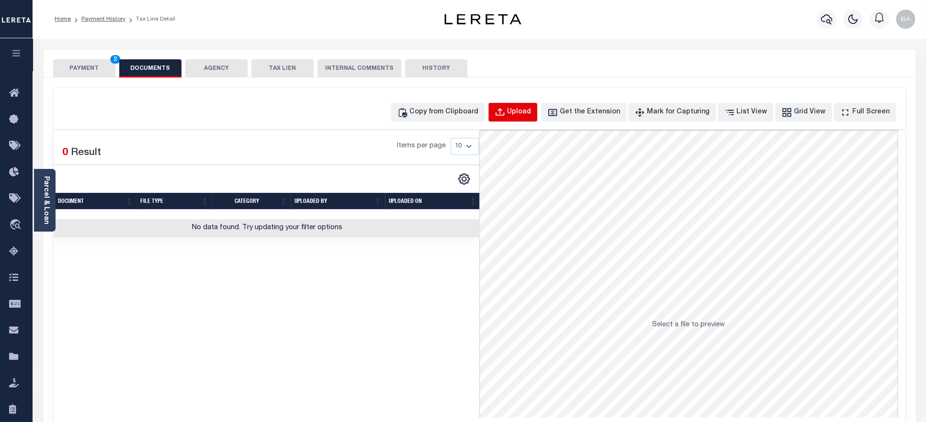
click at [527, 111] on div "Upload" at bounding box center [519, 112] width 24 height 11
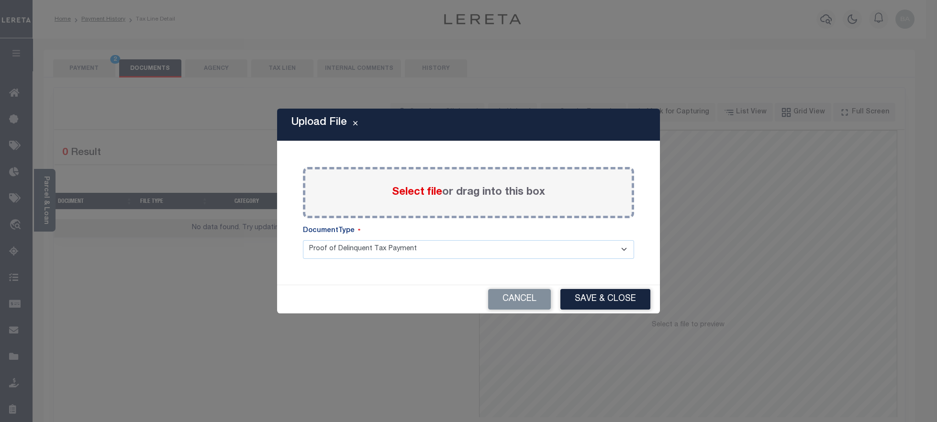
click at [425, 196] on span "Select file" at bounding box center [417, 192] width 50 height 11
click at [0, 0] on input "Select file or drag into this box" at bounding box center [0, 0] width 0 height 0
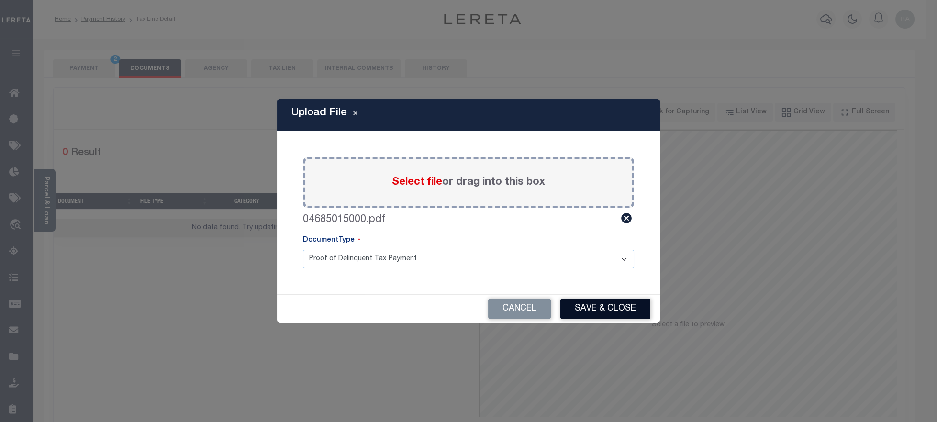
click at [610, 312] on button "Save & Close" at bounding box center [605, 309] width 90 height 21
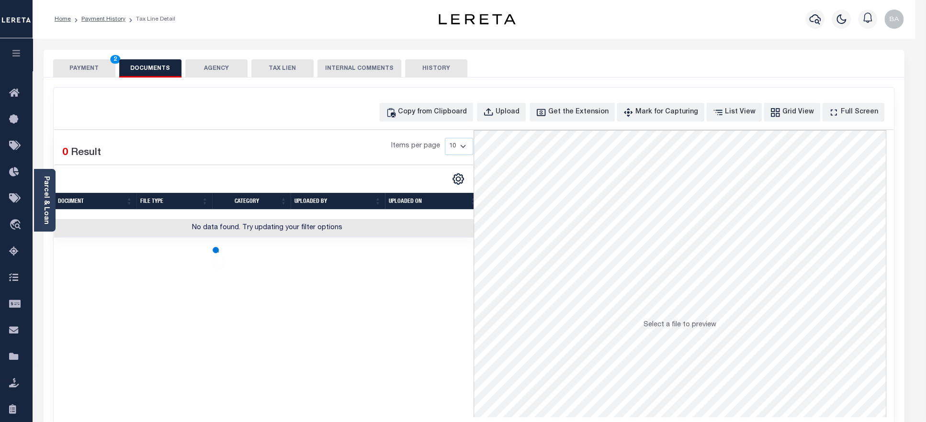
click at [80, 71] on button "PAYMENT 2" at bounding box center [84, 68] width 62 height 18
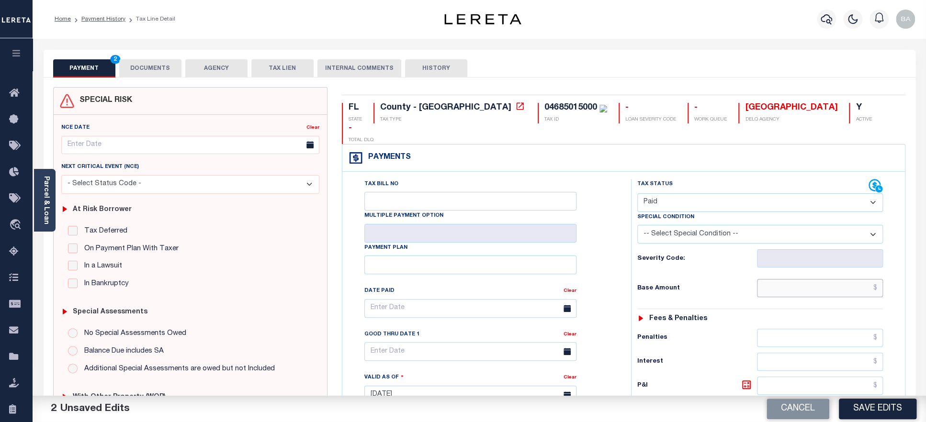
click at [814, 279] on input "text" at bounding box center [820, 288] width 126 height 18
paste input "9,521.49"
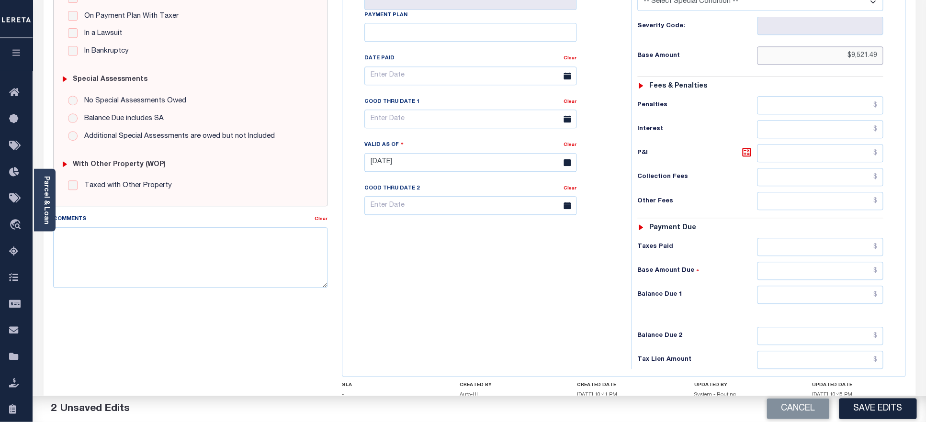
scroll to position [247, 0]
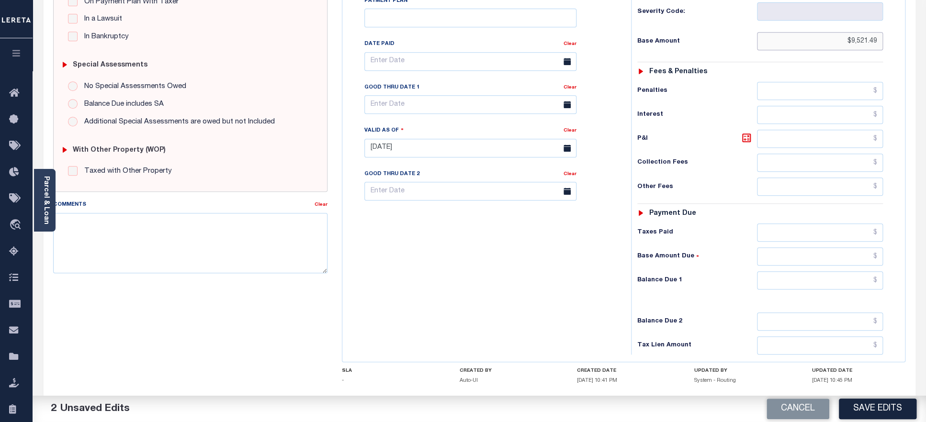
type input "$9,521.49"
click at [809, 224] on input "text" at bounding box center [820, 233] width 126 height 18
paste input "9,521.49"
type input "$9,521.49"
click at [811, 279] on div "Tax Status Status - Select Status Code -" at bounding box center [763, 143] width 265 height 423
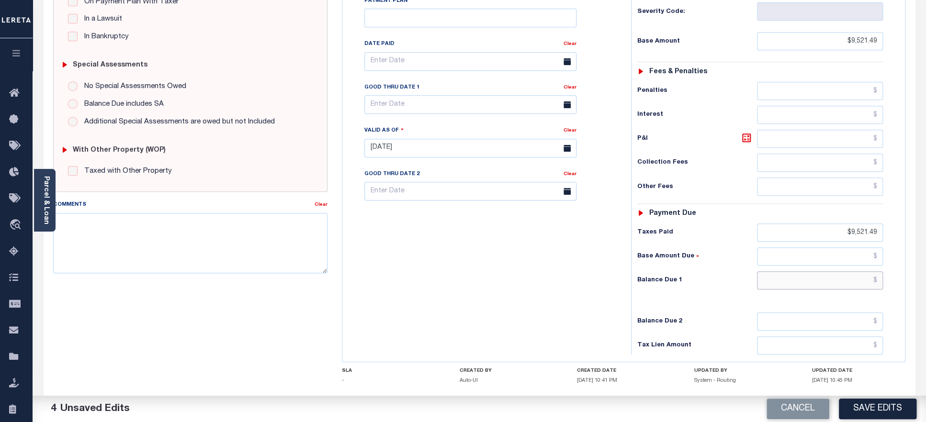
click at [815, 271] on input "text" at bounding box center [820, 280] width 126 height 18
type input "$0.00"
click at [896, 407] on button "Save Edits" at bounding box center [878, 409] width 78 height 21
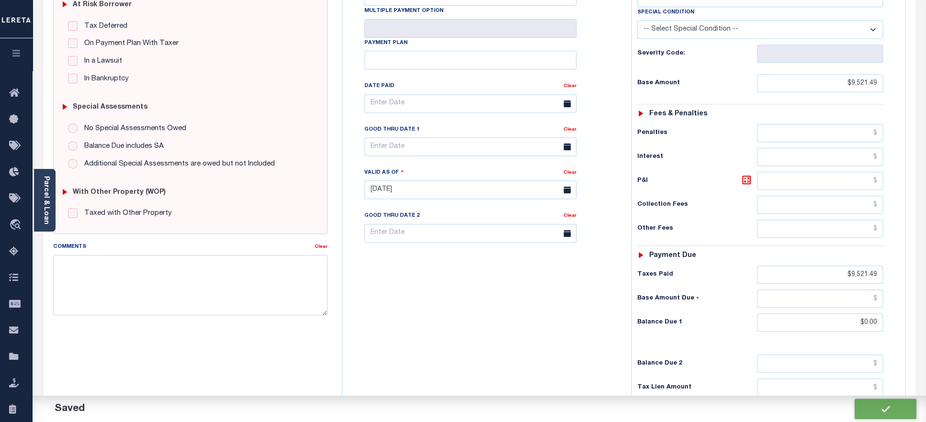
scroll to position [290, 0]
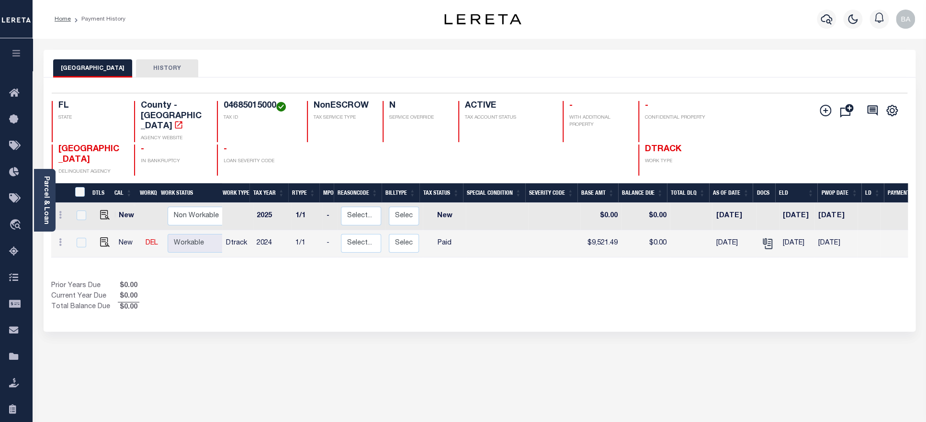
click at [250, 101] on h4 "04685015000" at bounding box center [260, 106] width 72 height 11
click at [46, 193] on link "Parcel & Loan" at bounding box center [46, 200] width 7 height 48
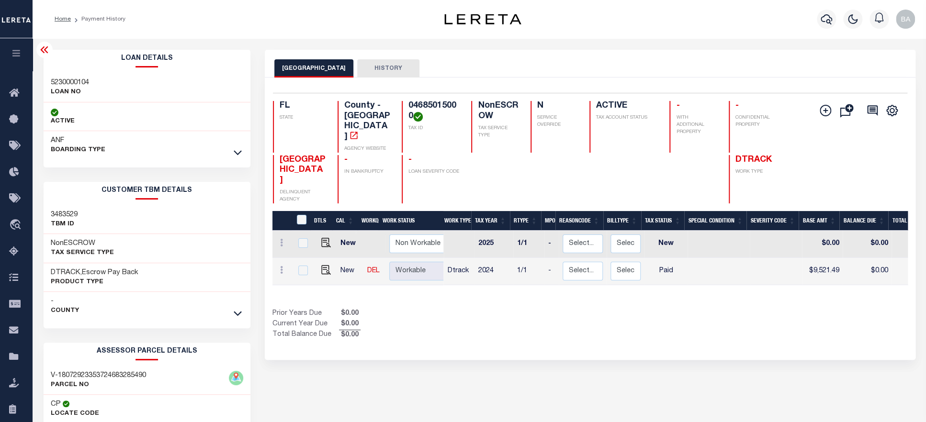
click at [69, 86] on h3 "5230000104" at bounding box center [70, 83] width 38 height 10
copy h3 "5230000104"
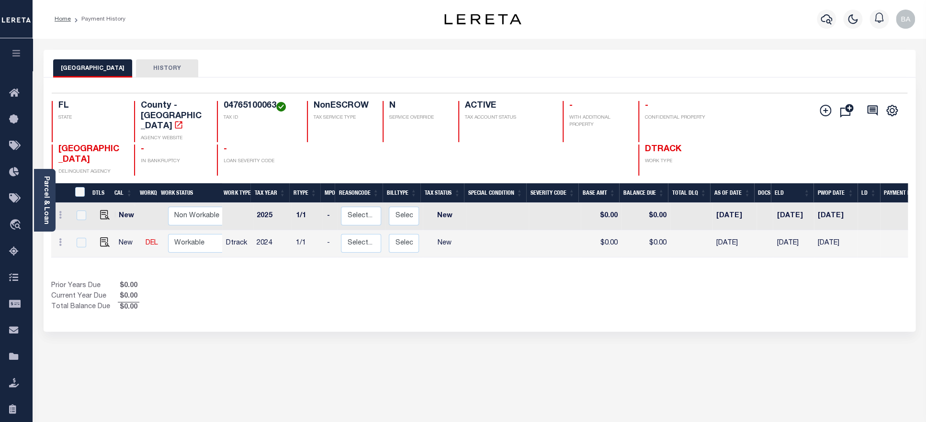
click at [249, 108] on h4 "04765100063" at bounding box center [260, 106] width 72 height 11
click at [100, 237] on img "" at bounding box center [105, 242] width 10 height 10
checkbox input "true"
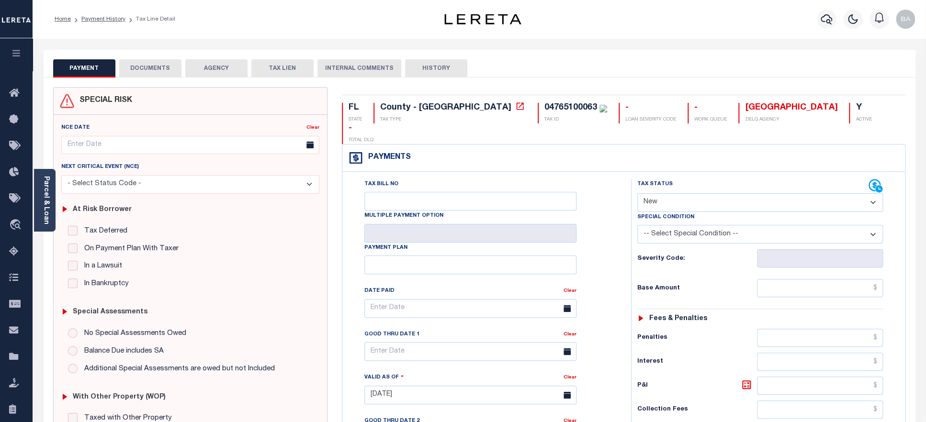
select select "PYD"
click option "Paid" at bounding box center [0, 0] width 0 height 0
type input "[DATE]"
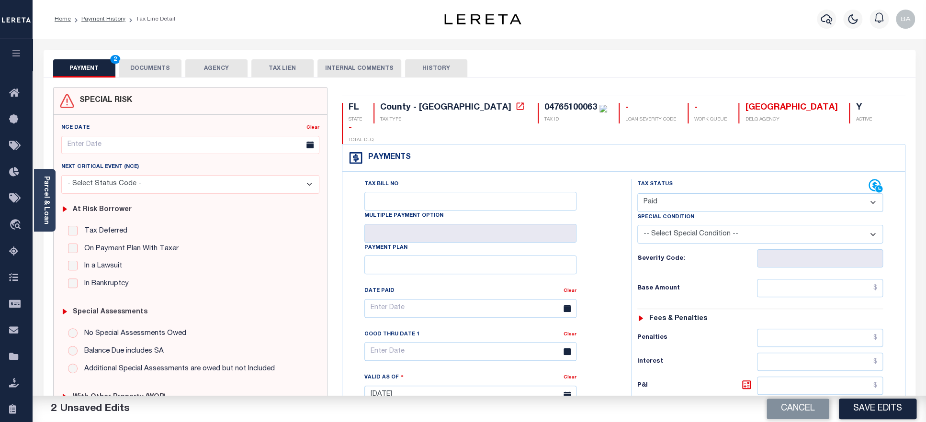
click at [148, 73] on button "DOCUMENTS" at bounding box center [150, 68] width 62 height 18
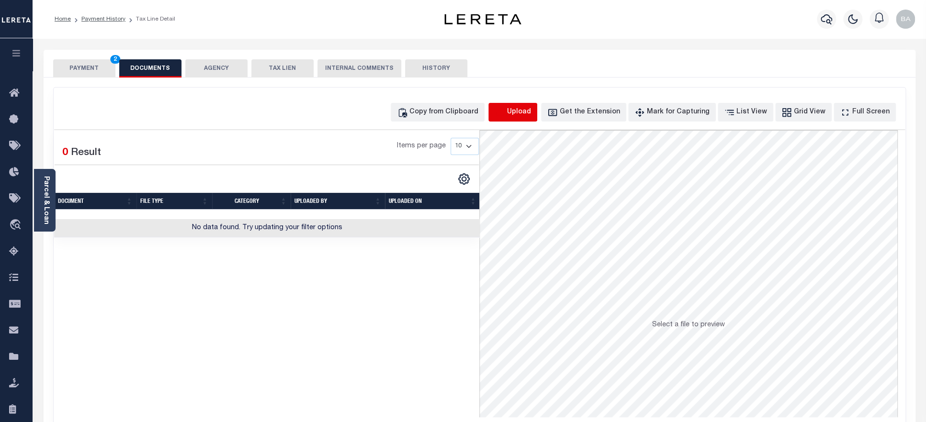
click at [505, 110] on icon "button" at bounding box center [499, 112] width 11 height 11
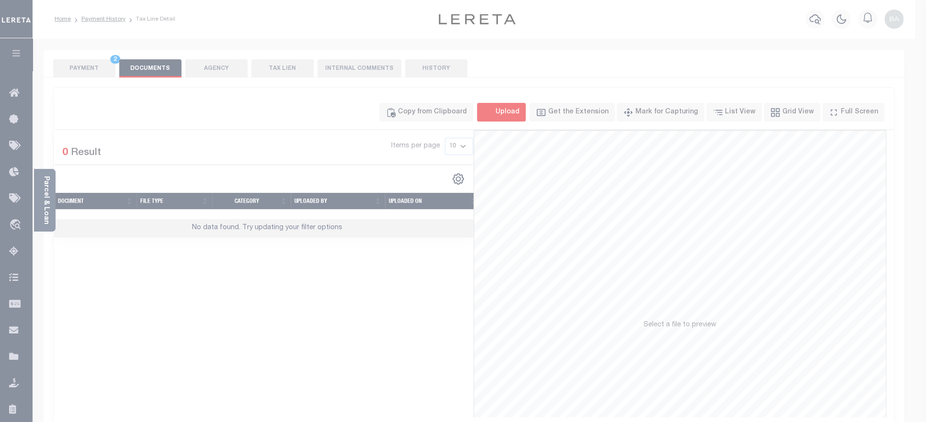
select select "POP"
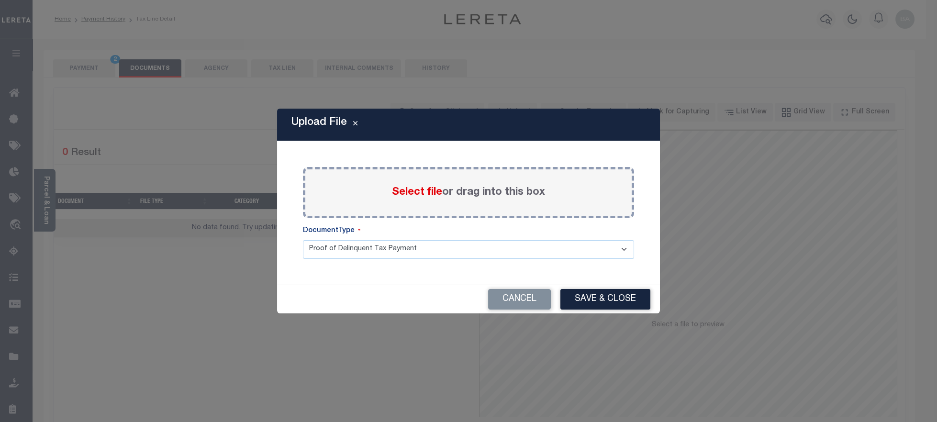
click at [421, 196] on span "Select file" at bounding box center [417, 192] width 50 height 11
click at [0, 0] on input "Select file or drag into this box" at bounding box center [0, 0] width 0 height 0
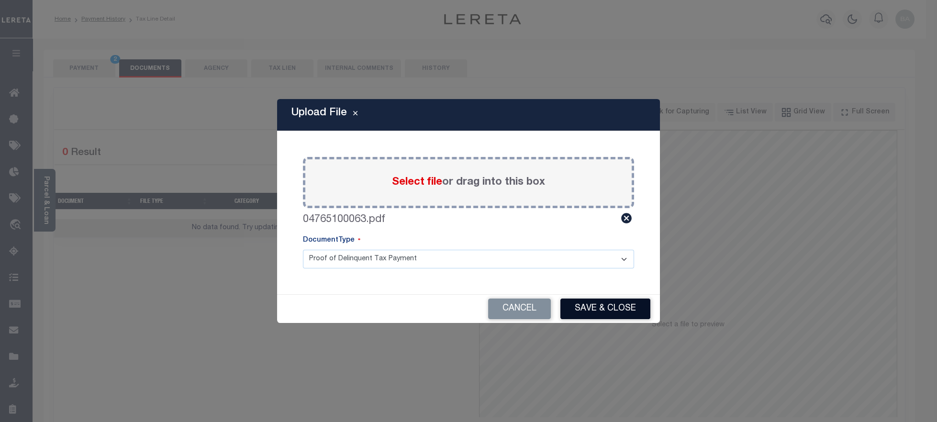
click at [588, 303] on button "Save & Close" at bounding box center [605, 309] width 90 height 21
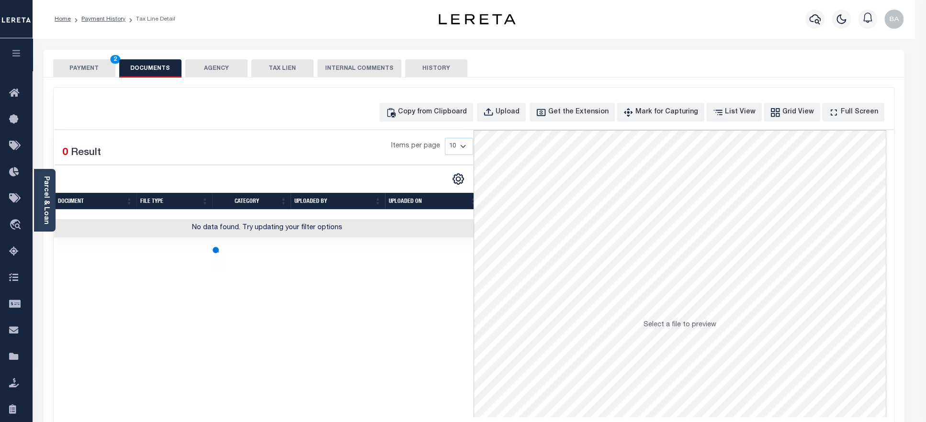
click at [82, 68] on button "PAYMENT 2" at bounding box center [84, 68] width 62 height 18
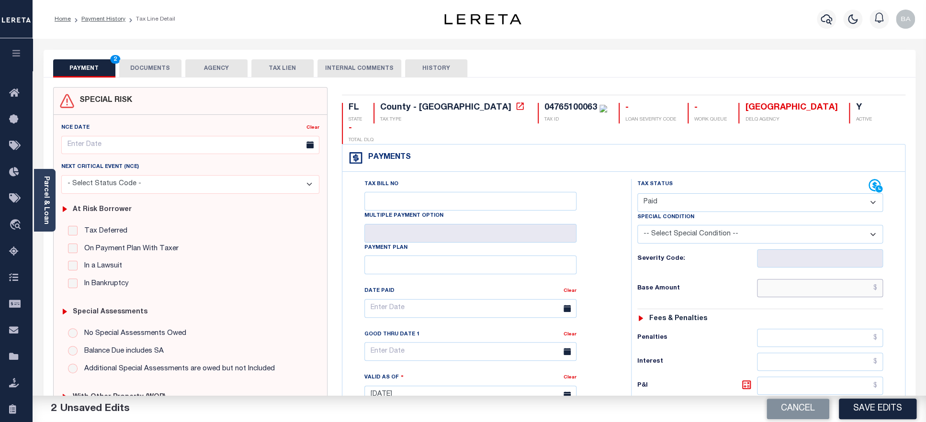
click at [818, 279] on input "text" at bounding box center [820, 288] width 126 height 18
paste input "13,861.85"
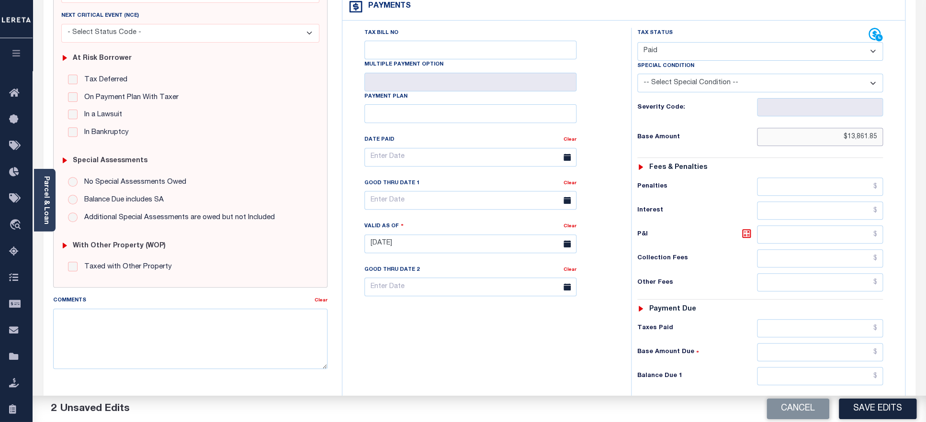
scroll to position [163, 0]
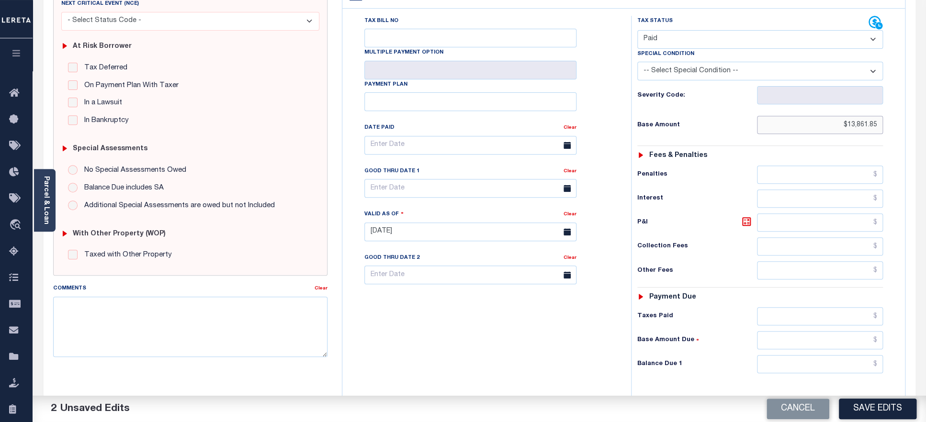
type input "$13,861.85"
click at [793, 307] on input "text" at bounding box center [820, 316] width 126 height 18
paste input "13,861.85"
type input "$13,861.85"
click at [807, 358] on input "text" at bounding box center [820, 364] width 126 height 18
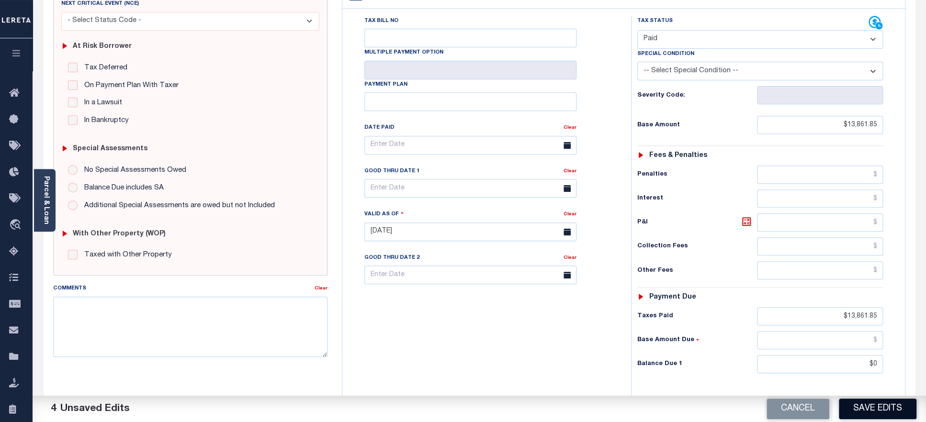
type input "$0.00"
click at [873, 407] on button "Save Edits" at bounding box center [878, 409] width 78 height 21
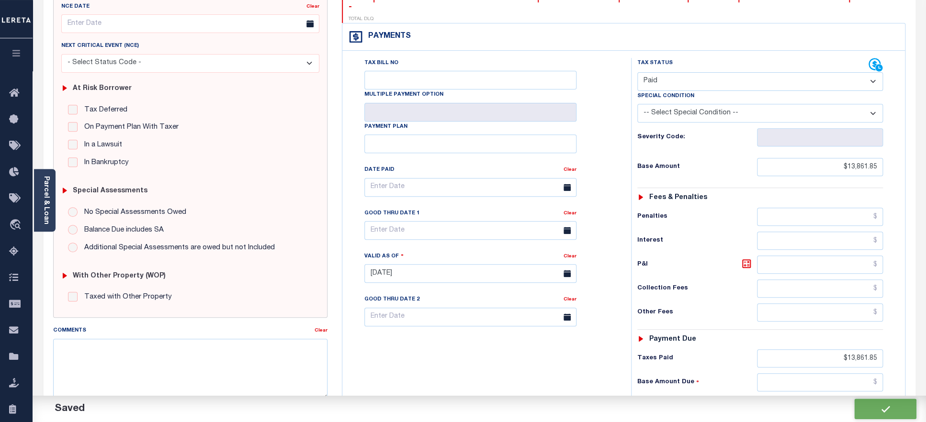
scroll to position [206, 0]
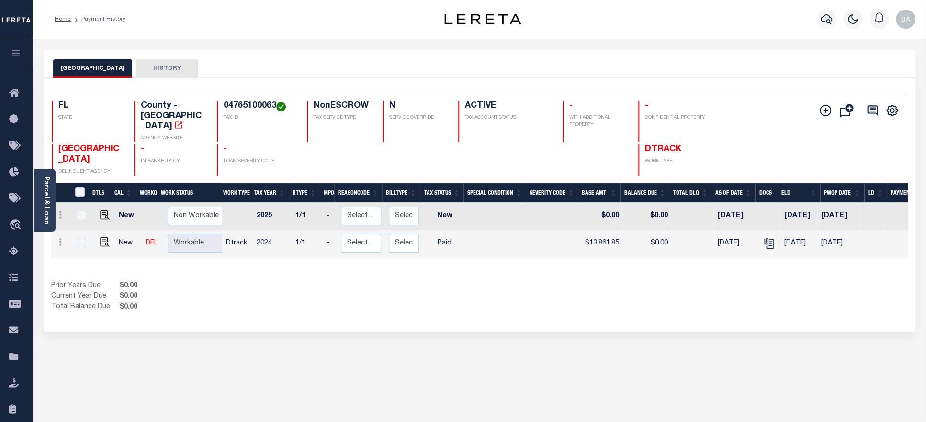
click at [242, 106] on h4 "04765100063" at bounding box center [260, 106] width 72 height 11
click at [43, 194] on link "Parcel & Loan" at bounding box center [46, 200] width 7 height 48
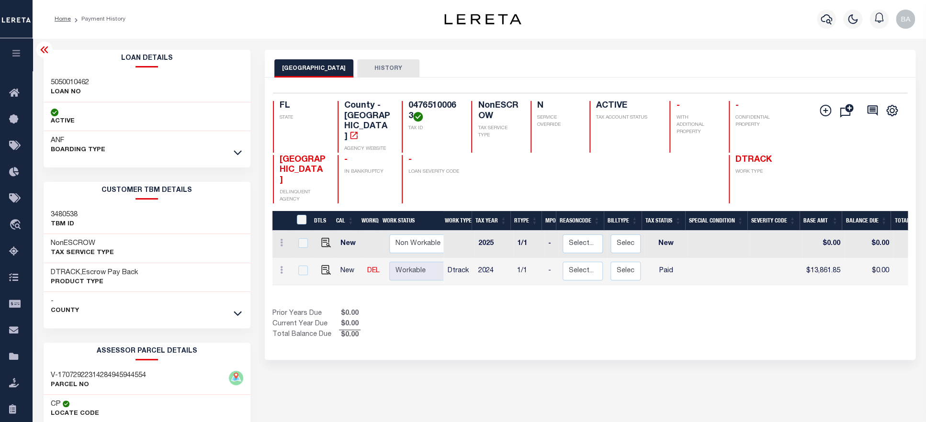
click at [73, 82] on h3 "5050010462" at bounding box center [70, 83] width 38 height 10
copy h3 "5050010462"
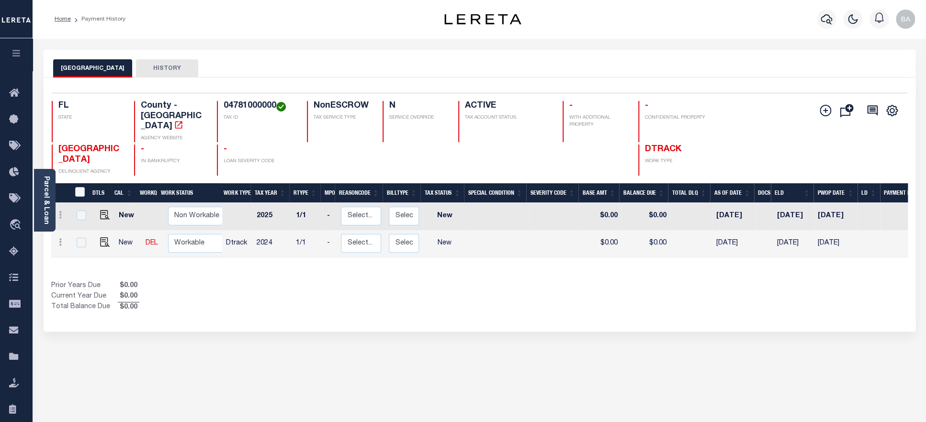
click at [262, 108] on h4 "04781000000" at bounding box center [260, 106] width 72 height 11
click at [103, 237] on img "" at bounding box center [105, 242] width 10 height 10
checkbox input "true"
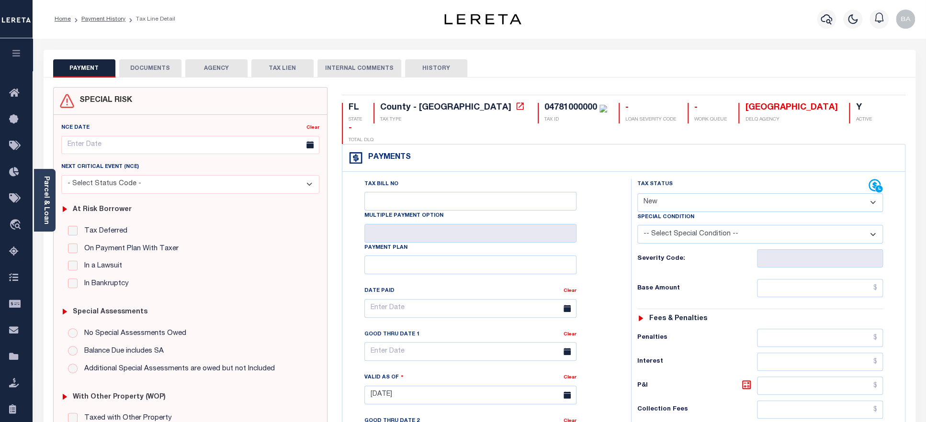
select select "PYD"
click option "Paid" at bounding box center [0, 0] width 0 height 0
type input "[DATE]"
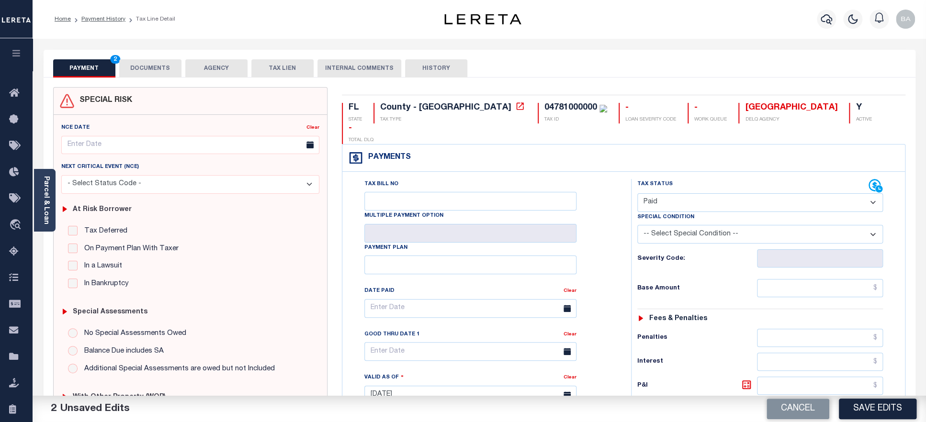
click at [155, 73] on button "DOCUMENTS" at bounding box center [150, 68] width 62 height 18
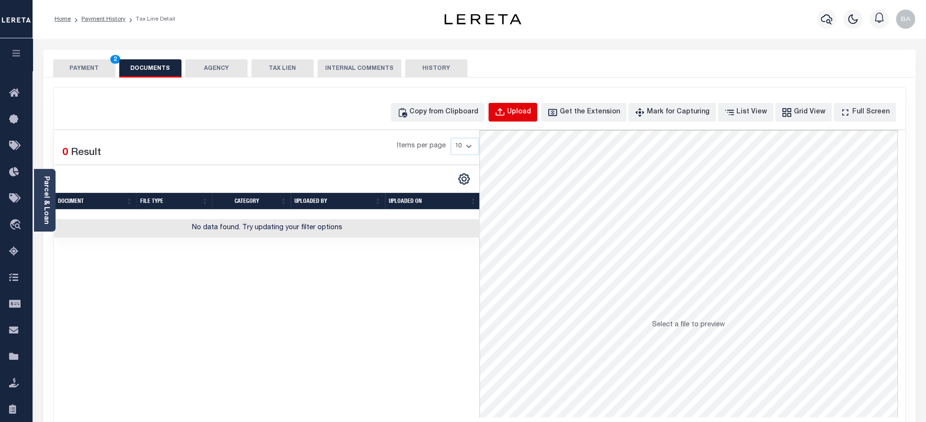
click at [531, 111] on div "Upload" at bounding box center [519, 112] width 24 height 11
select select "POP"
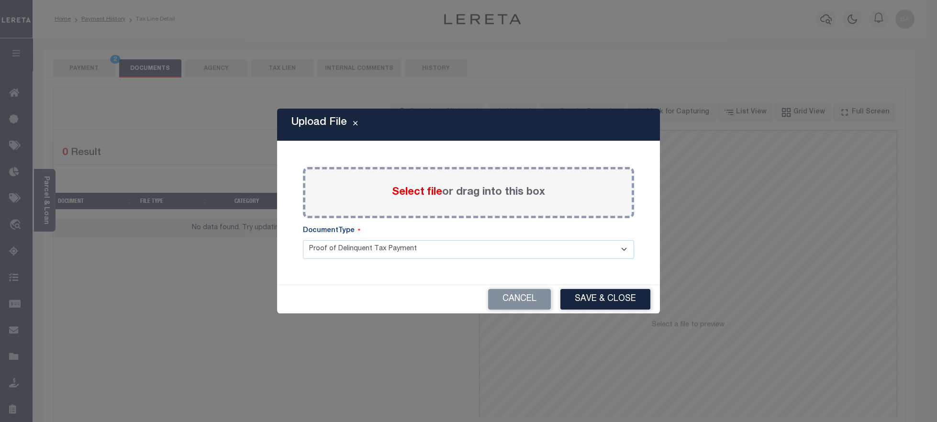
click at [414, 191] on span "Select file" at bounding box center [417, 192] width 50 height 11
click at [0, 0] on input "Select file or drag into this box" at bounding box center [0, 0] width 0 height 0
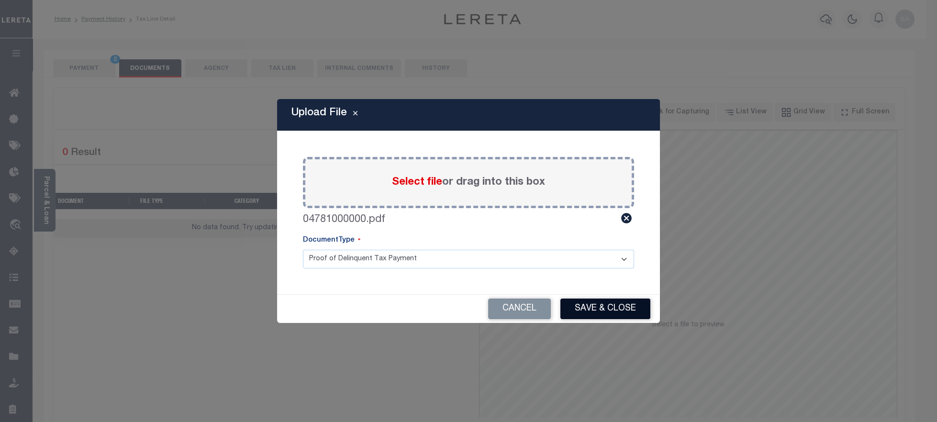
click at [620, 305] on button "Save & Close" at bounding box center [605, 309] width 90 height 21
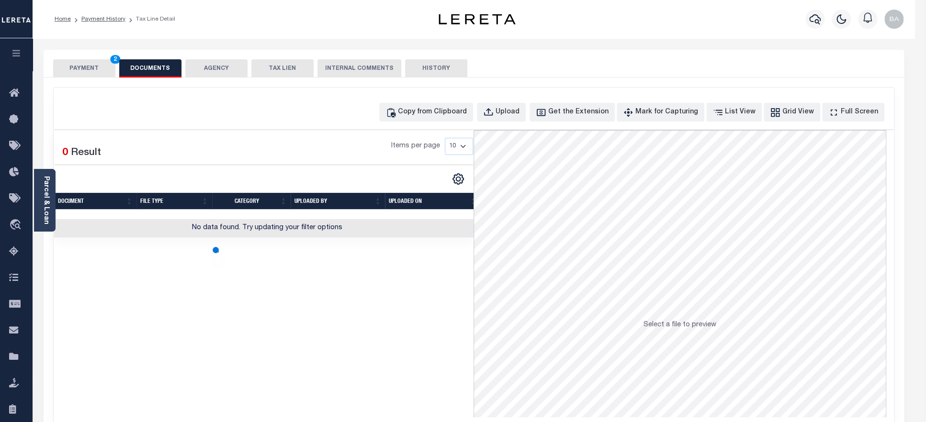
click at [75, 68] on button "PAYMENT 2" at bounding box center [84, 68] width 62 height 18
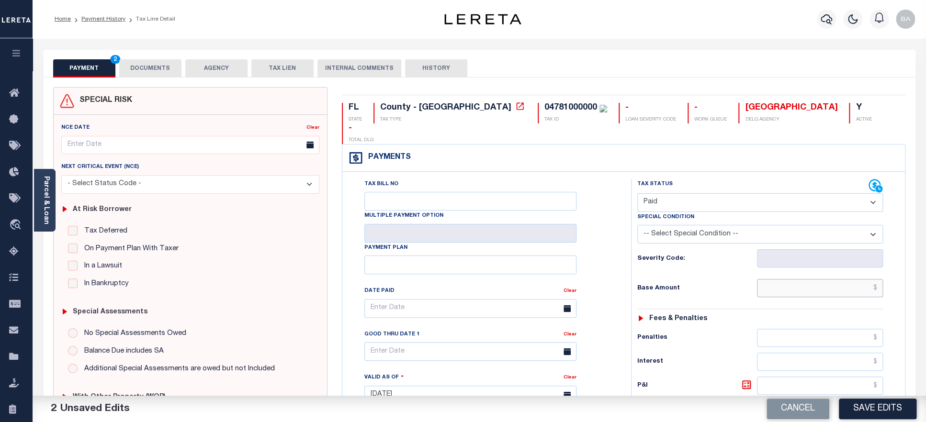
click at [796, 279] on input "text" at bounding box center [820, 288] width 126 height 18
paste input "6,815.81"
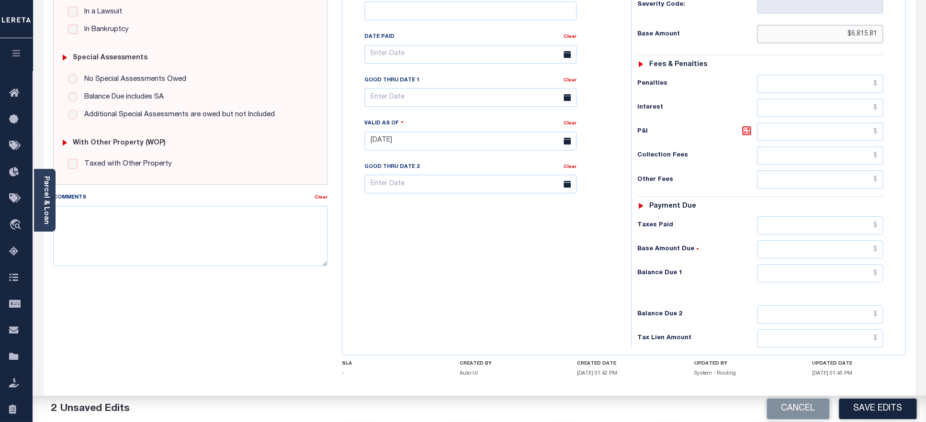
scroll to position [255, 0]
type input "$6,815.81"
click at [809, 215] on input "text" at bounding box center [820, 224] width 126 height 18
paste input "6,815.81"
type input "$6,815.81"
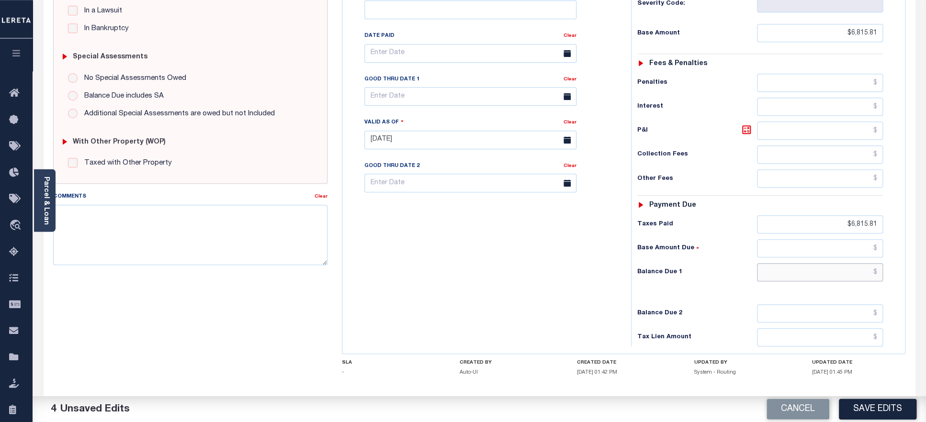
click at [816, 263] on input "text" at bounding box center [820, 272] width 126 height 18
type input "$0.00"
click at [866, 409] on button "Save Edits" at bounding box center [878, 409] width 78 height 21
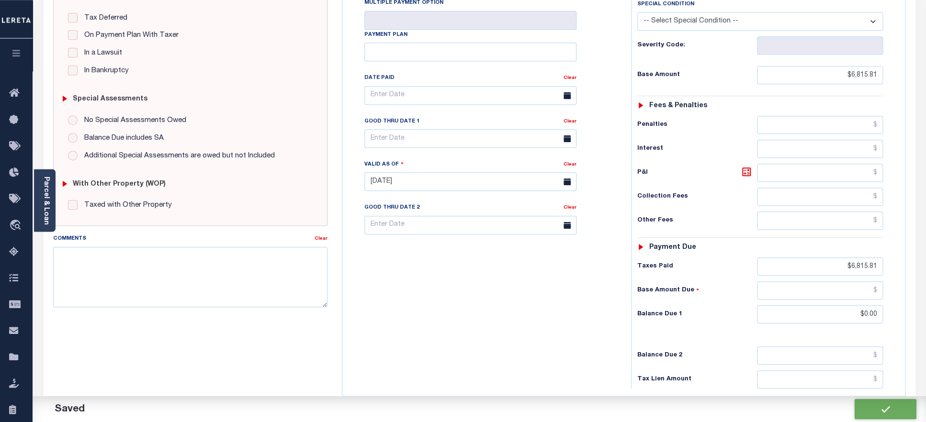
scroll to position [298, 0]
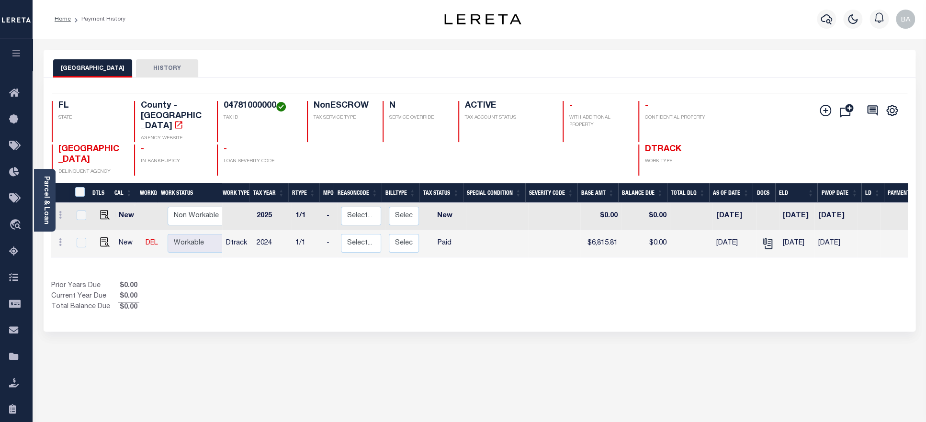
click at [243, 104] on h4 "04781000000" at bounding box center [260, 106] width 72 height 11
click at [45, 209] on link "Parcel & Loan" at bounding box center [46, 200] width 7 height 48
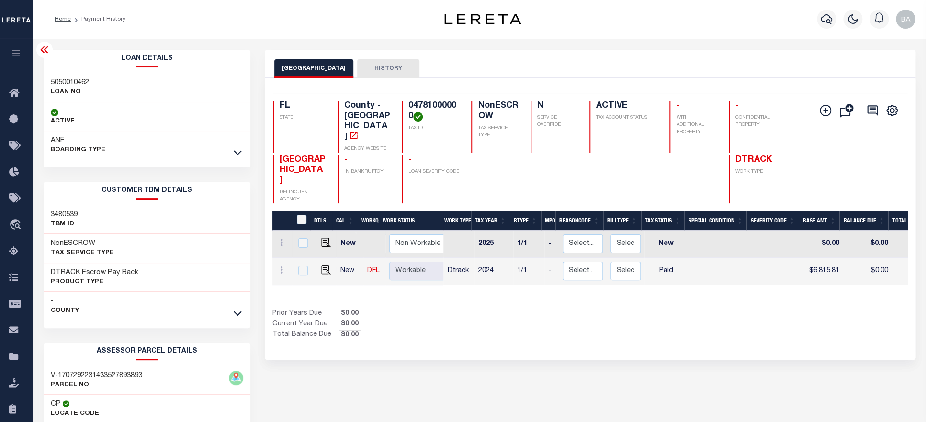
click at [70, 82] on h3 "5050010462" at bounding box center [70, 83] width 38 height 10
copy h3 "5050010462"
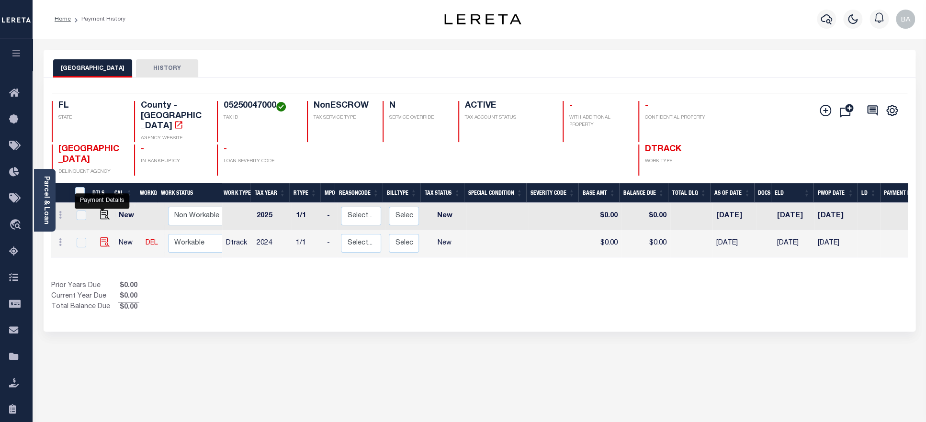
click at [100, 237] on img "" at bounding box center [105, 242] width 10 height 10
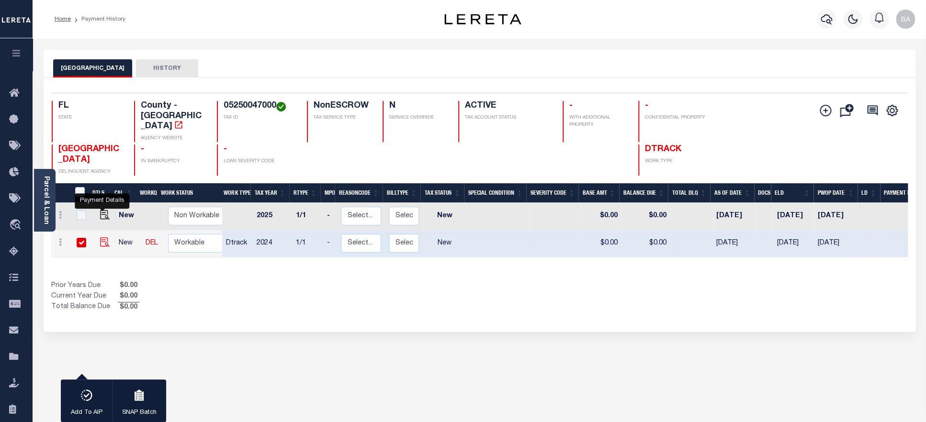
checkbox input "true"
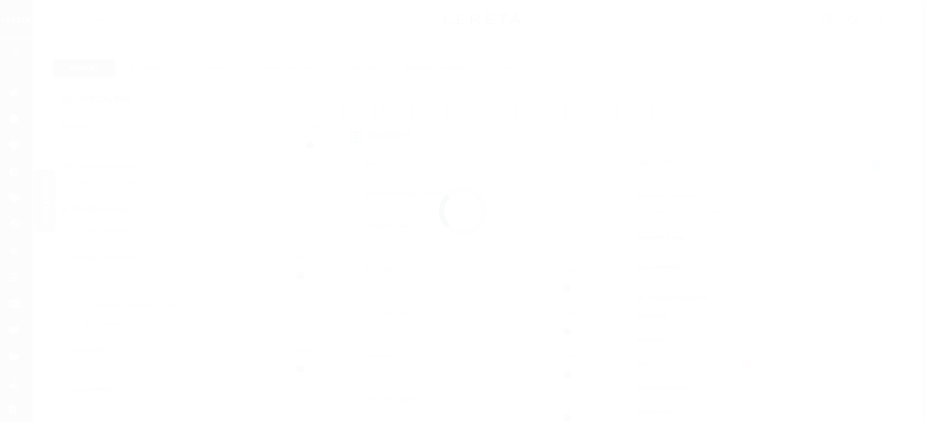
checkbox input "false"
type input "[DATE]"
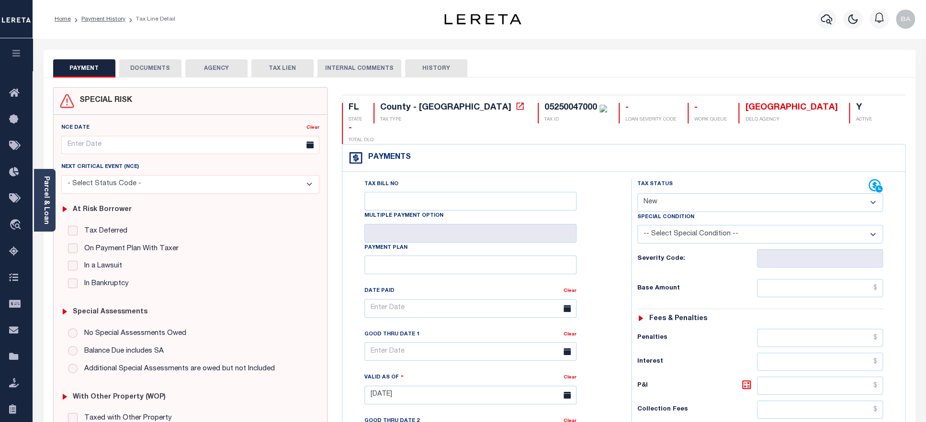
click at [544, 106] on div "05250047000" at bounding box center [570, 107] width 53 height 9
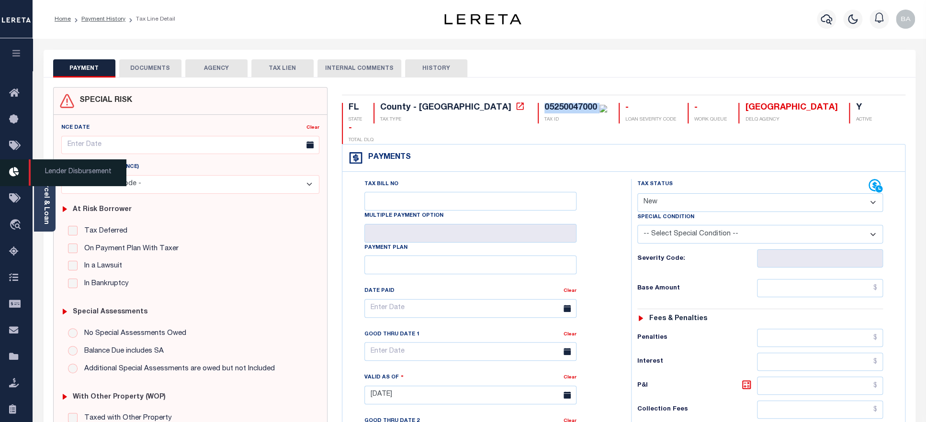
copy div "05250047000"
select select "PYD"
click option "Paid" at bounding box center [0, 0] width 0 height 0
type input "[DATE]"
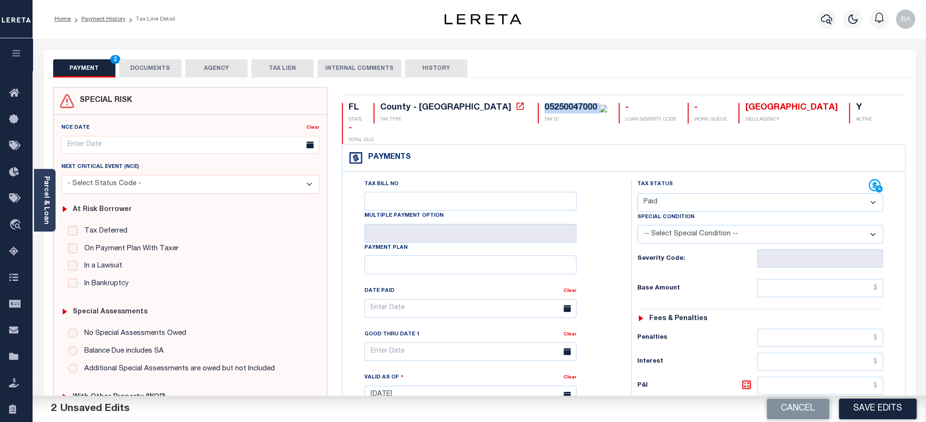
click at [160, 71] on button "DOCUMENTS" at bounding box center [150, 68] width 62 height 18
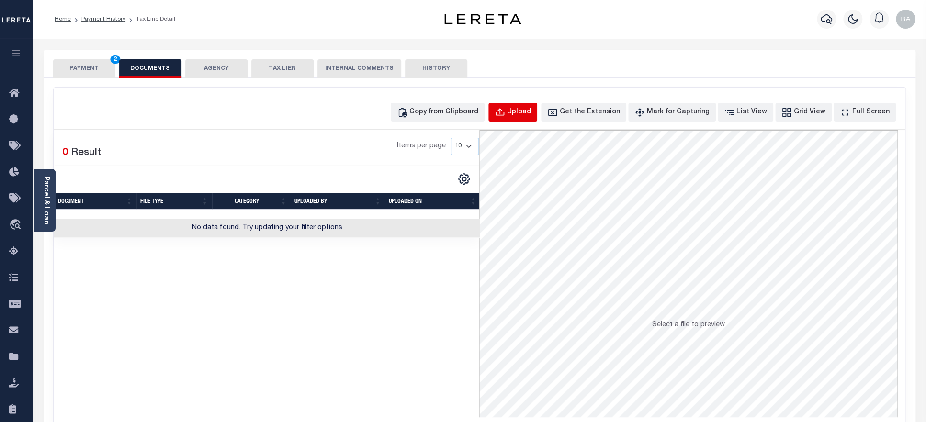
click at [531, 115] on div "Upload" at bounding box center [519, 112] width 24 height 11
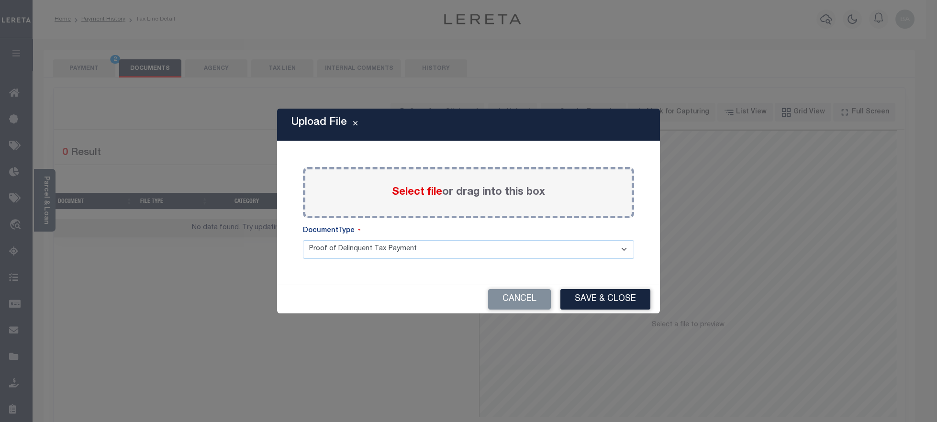
click at [416, 190] on span "Select file" at bounding box center [417, 192] width 50 height 11
click at [0, 0] on input "Select file or drag into this box" at bounding box center [0, 0] width 0 height 0
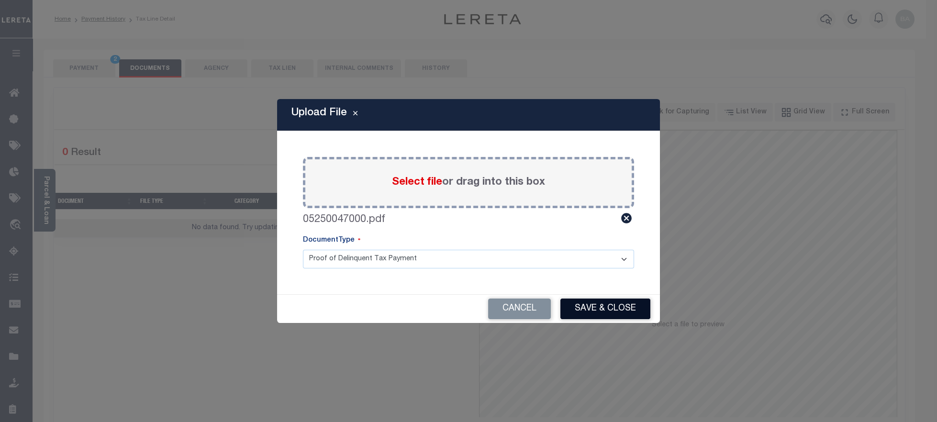
click at [602, 306] on button "Save & Close" at bounding box center [605, 309] width 90 height 21
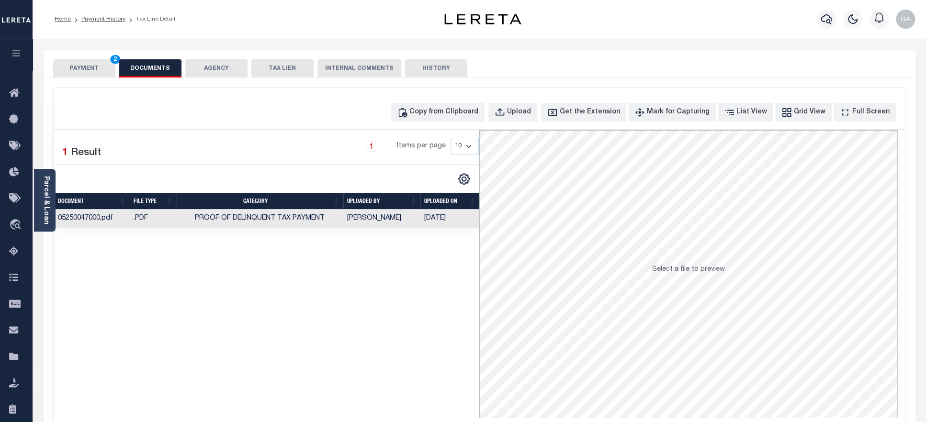
click at [77, 67] on button "PAYMENT 2" at bounding box center [84, 68] width 62 height 18
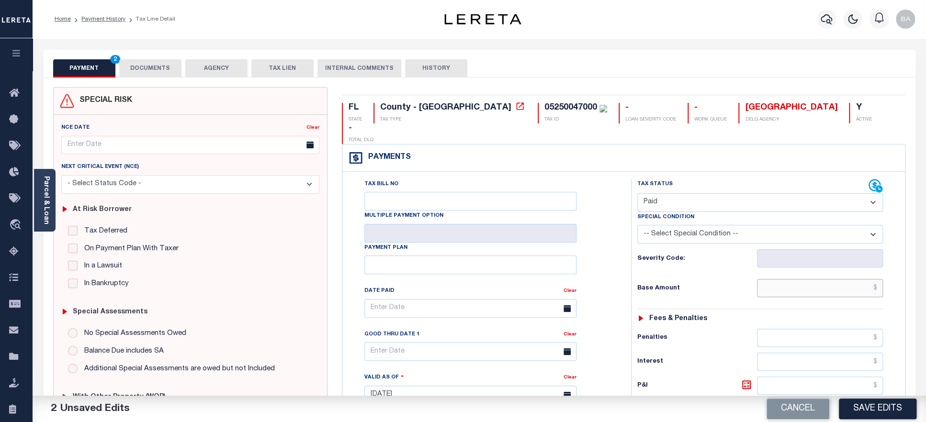
click at [801, 279] on input "text" at bounding box center [820, 288] width 126 height 18
paste input "2,024.61"
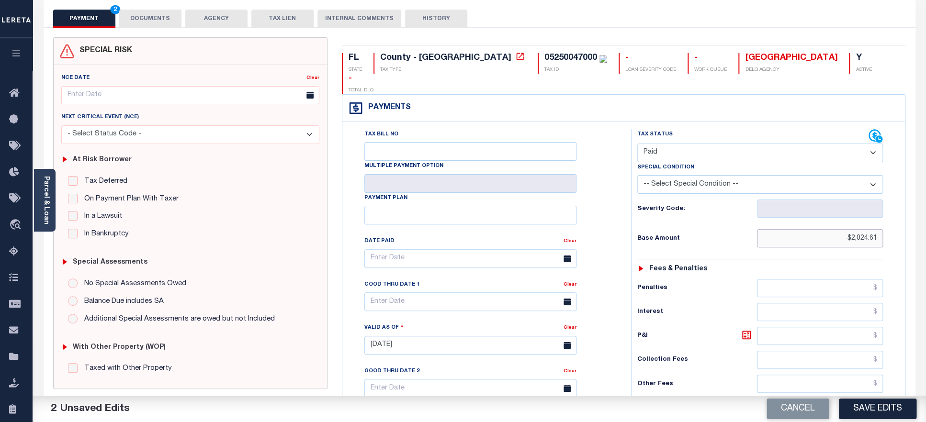
scroll to position [250, 0]
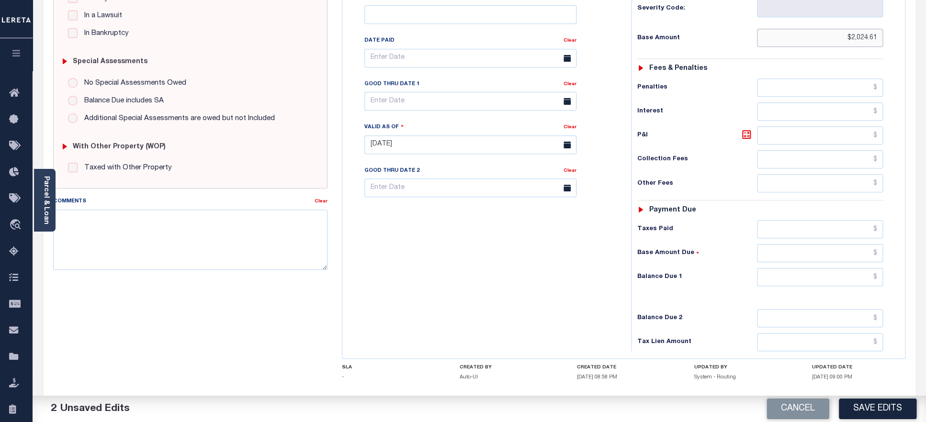
type input "$2,024.61"
click at [809, 220] on input "text" at bounding box center [820, 229] width 126 height 18
paste input "2,024.61"
type input "$2,024.61"
click at [815, 268] on input "text" at bounding box center [820, 277] width 126 height 18
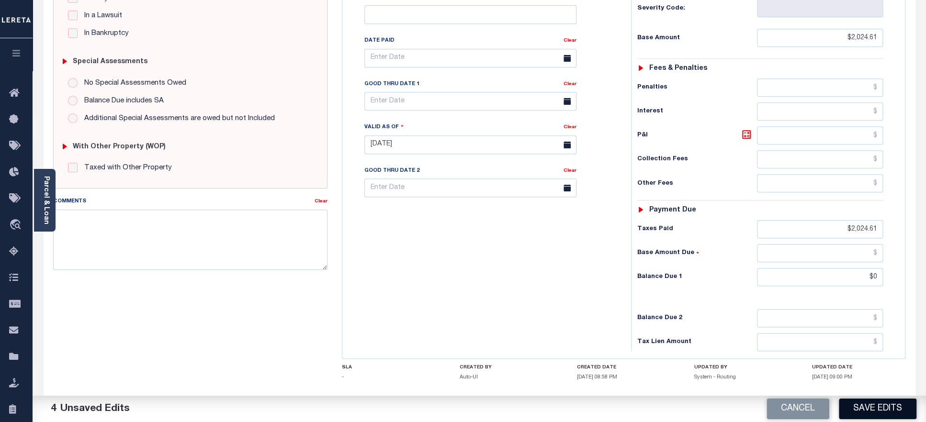
type input "$0.00"
drag, startPoint x: 873, startPoint y: 406, endPoint x: 852, endPoint y: 400, distance: 22.4
click at [876, 406] on button "Save Edits" at bounding box center [878, 409] width 78 height 21
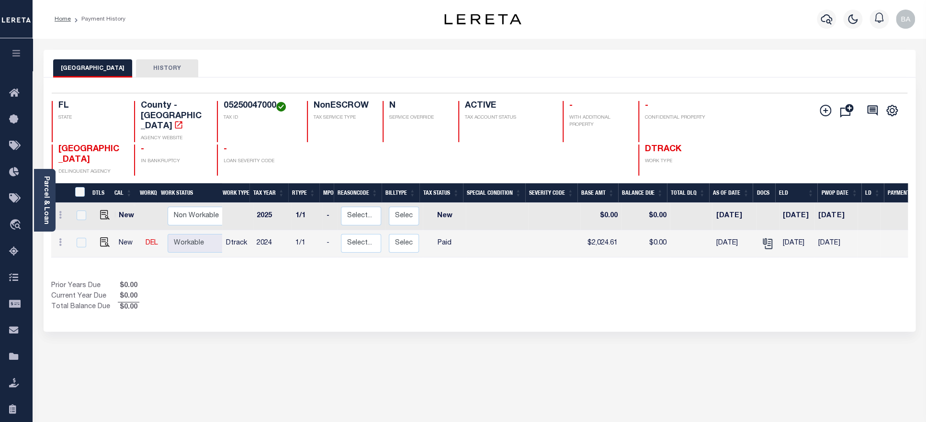
click at [247, 100] on div "Selected 2 Results 1 Items per page 25 50 100 FL STATE County - FL AGENCY WEBSI…" at bounding box center [479, 134] width 871 height 83
click at [41, 196] on div "Parcel & Loan" at bounding box center [45, 200] width 22 height 63
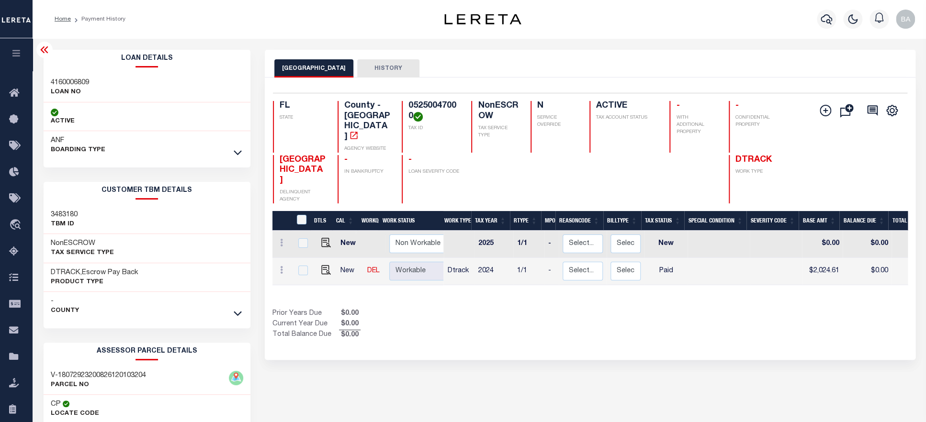
click at [66, 76] on div "4160006809 LOAN NO" at bounding box center [147, 87] width 207 height 29
copy h3 "4160006809"
